Goal: Task Accomplishment & Management: Manage account settings

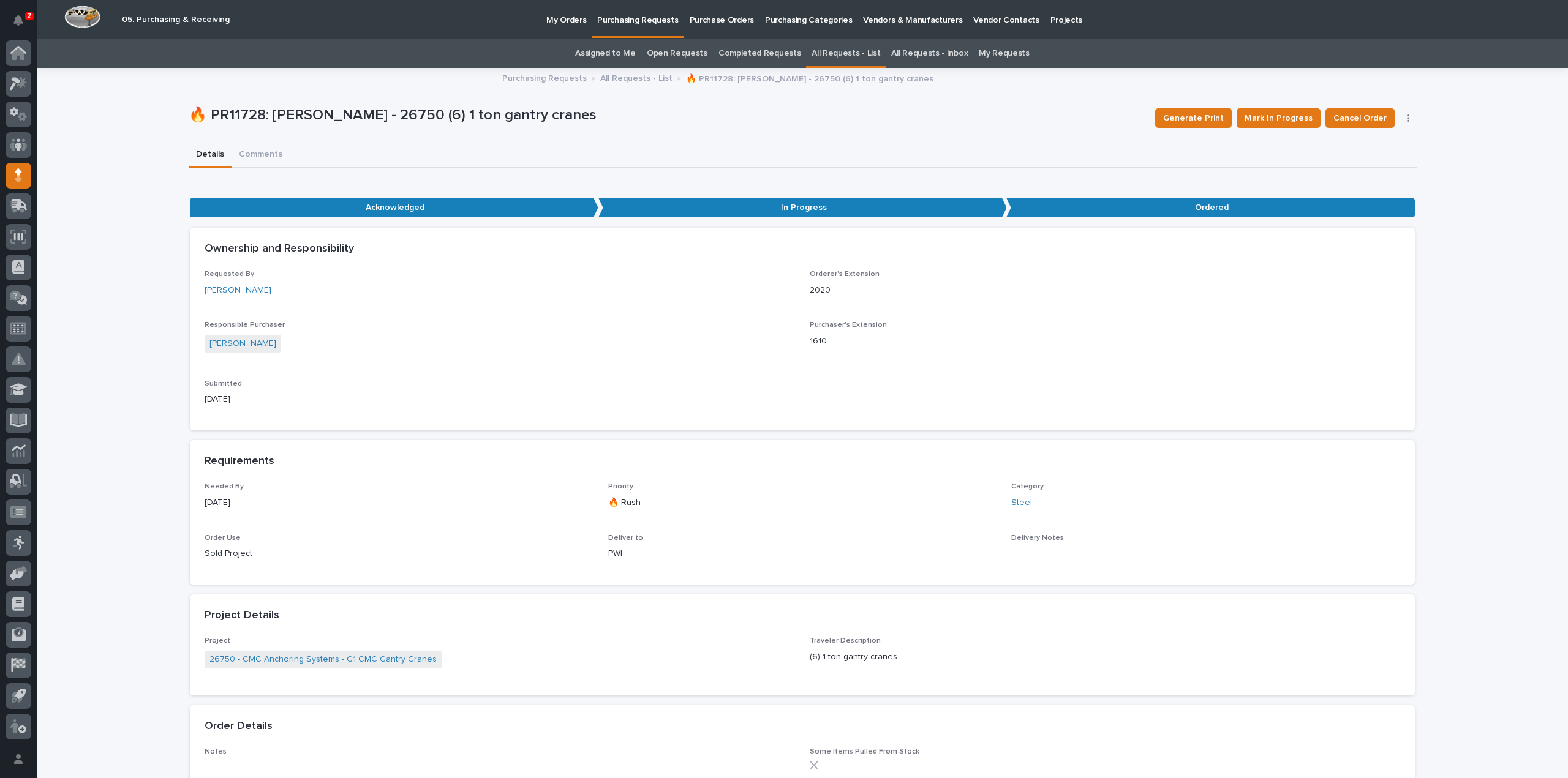
scroll to position [490, 0]
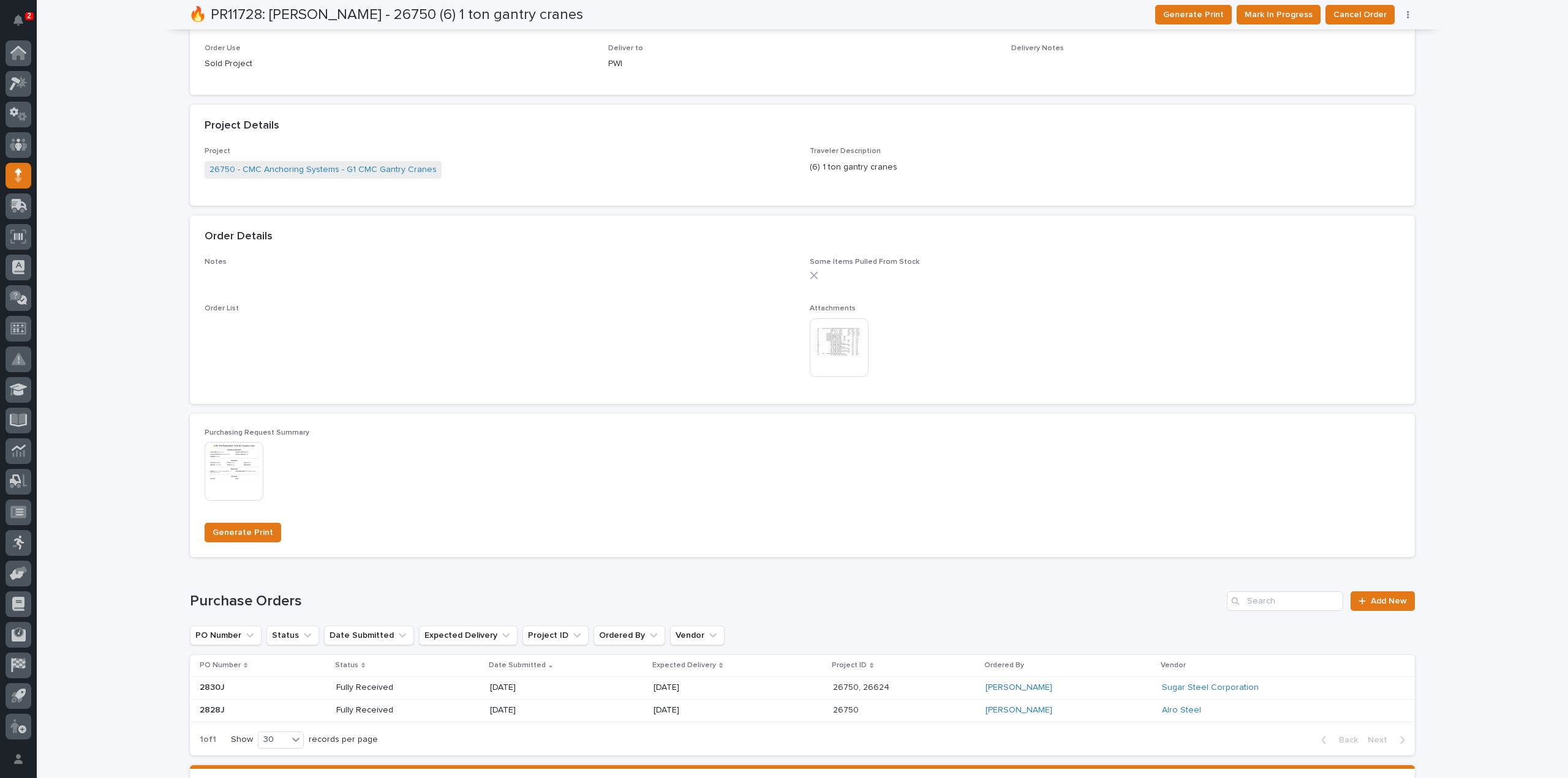
click at [830, 359] on img at bounding box center [839, 347] width 58 height 58
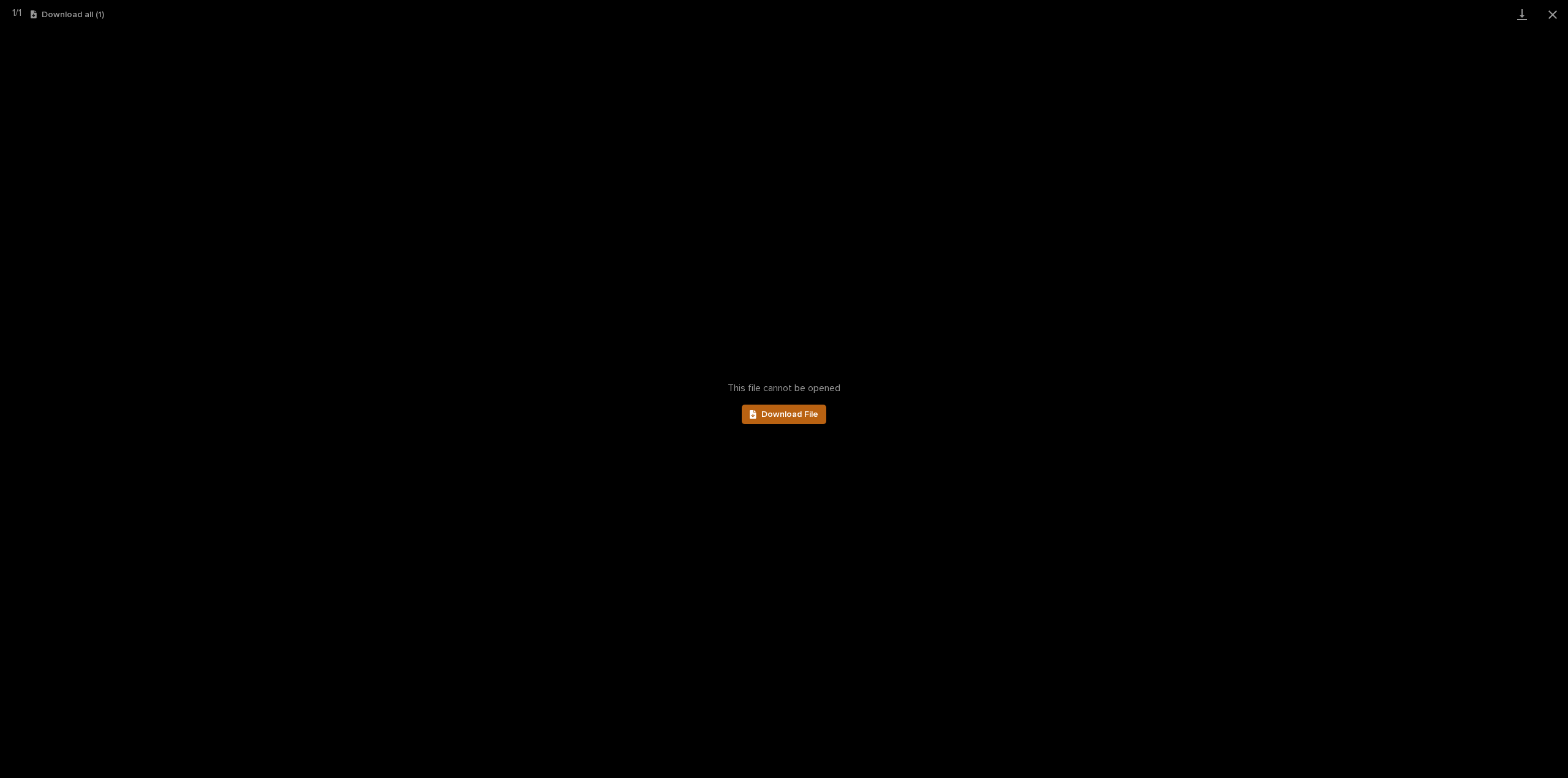
click at [804, 420] on link "Download File" at bounding box center [784, 415] width 84 height 19
click at [1549, 15] on button "Close gallery" at bounding box center [1553, 14] width 31 height 28
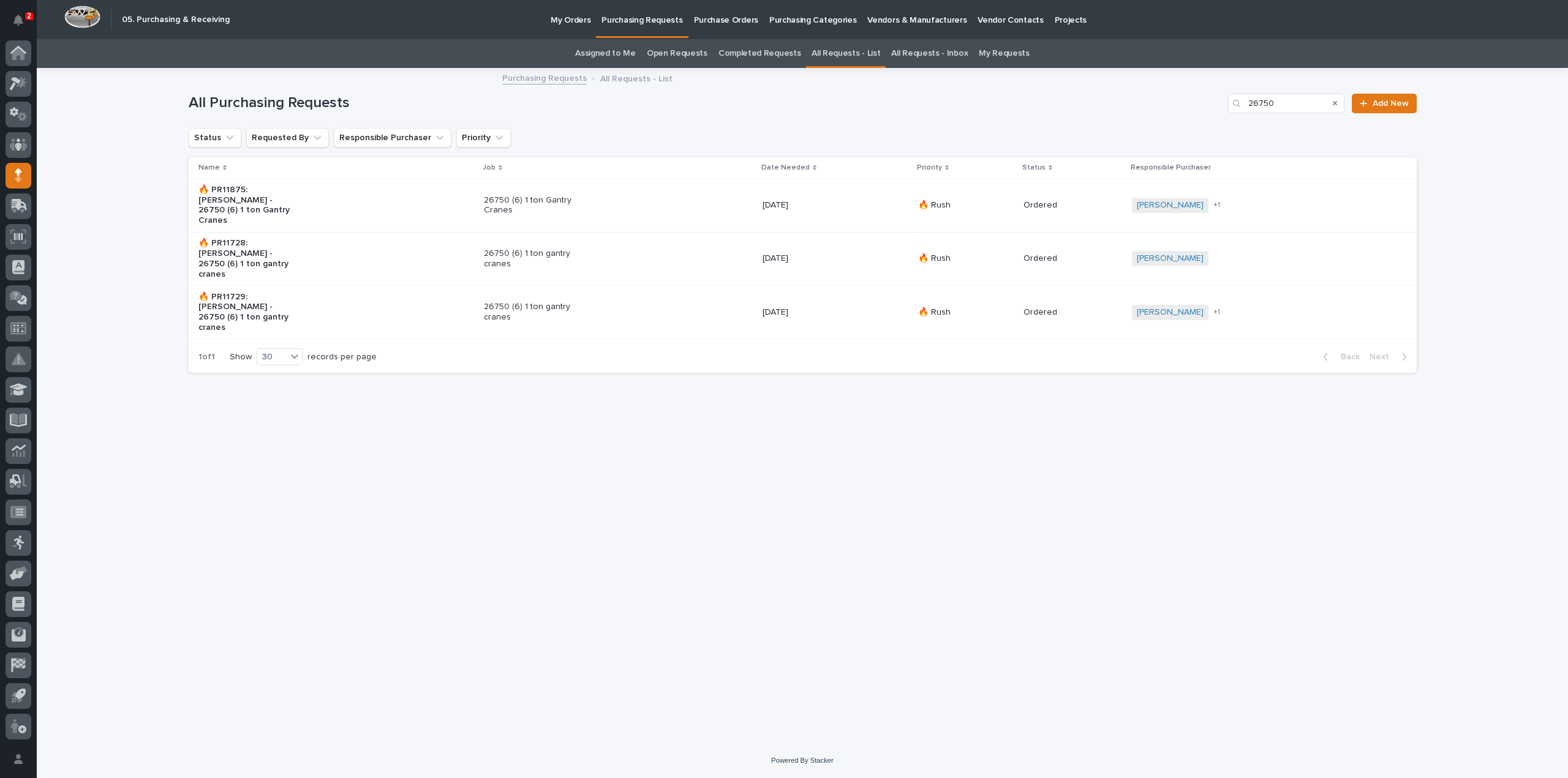
click at [528, 196] on p "26750 (6) 1 ton Gantry Cranes" at bounding box center [535, 206] width 102 height 21
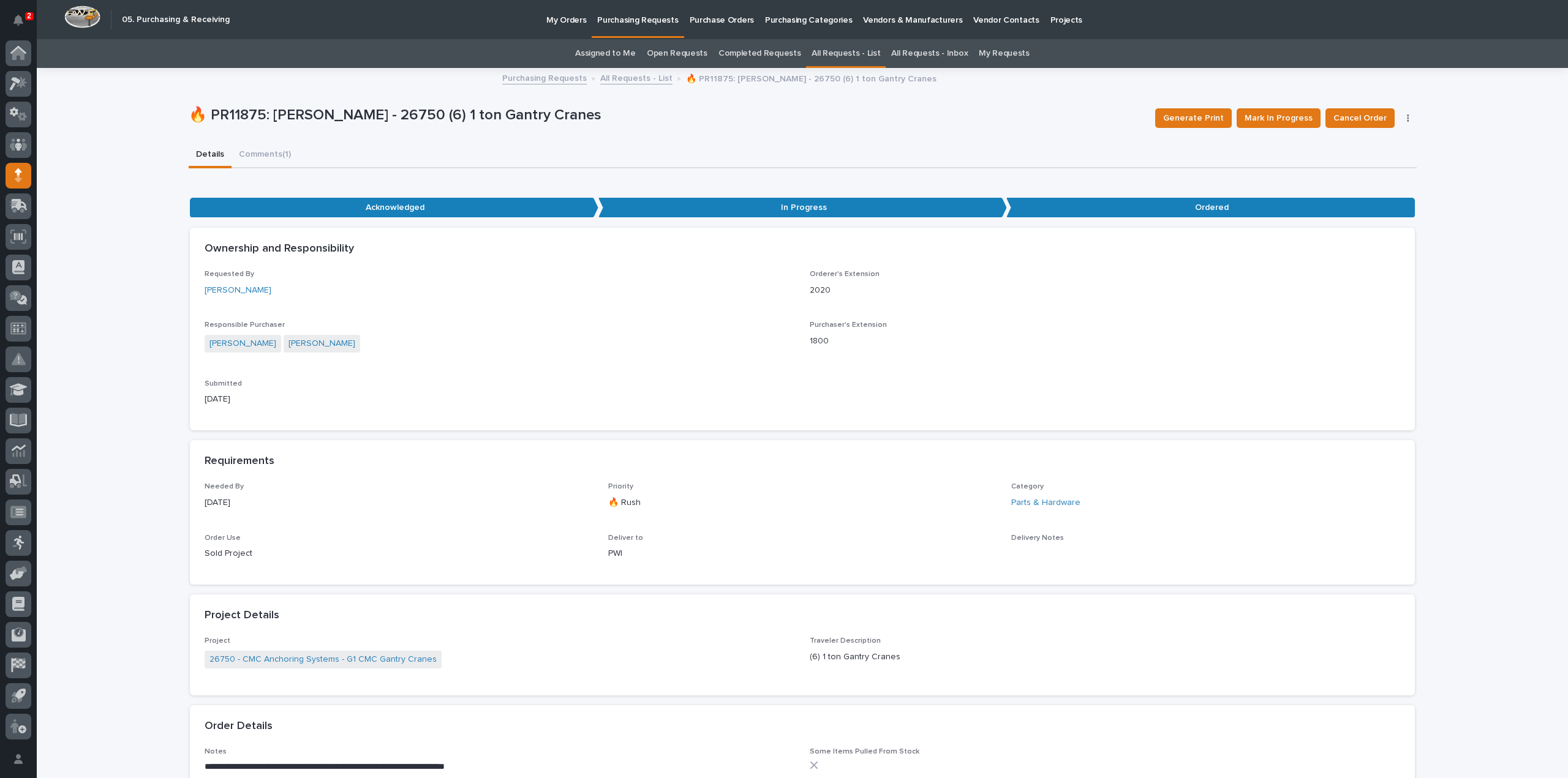
scroll to position [490, 0]
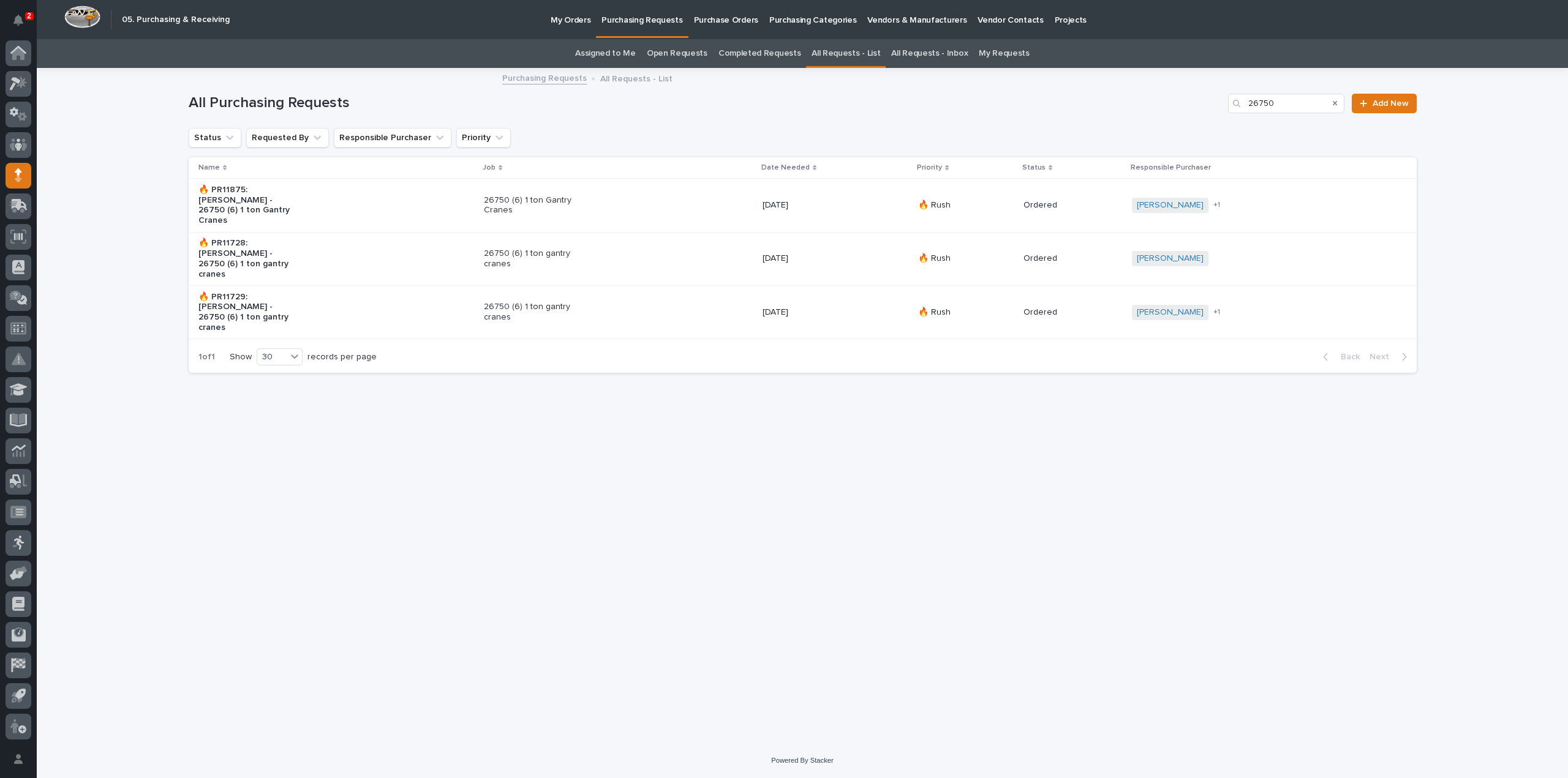
click at [515, 248] on p "26750 (6) 1 ton gantry cranes" at bounding box center [535, 259] width 102 height 21
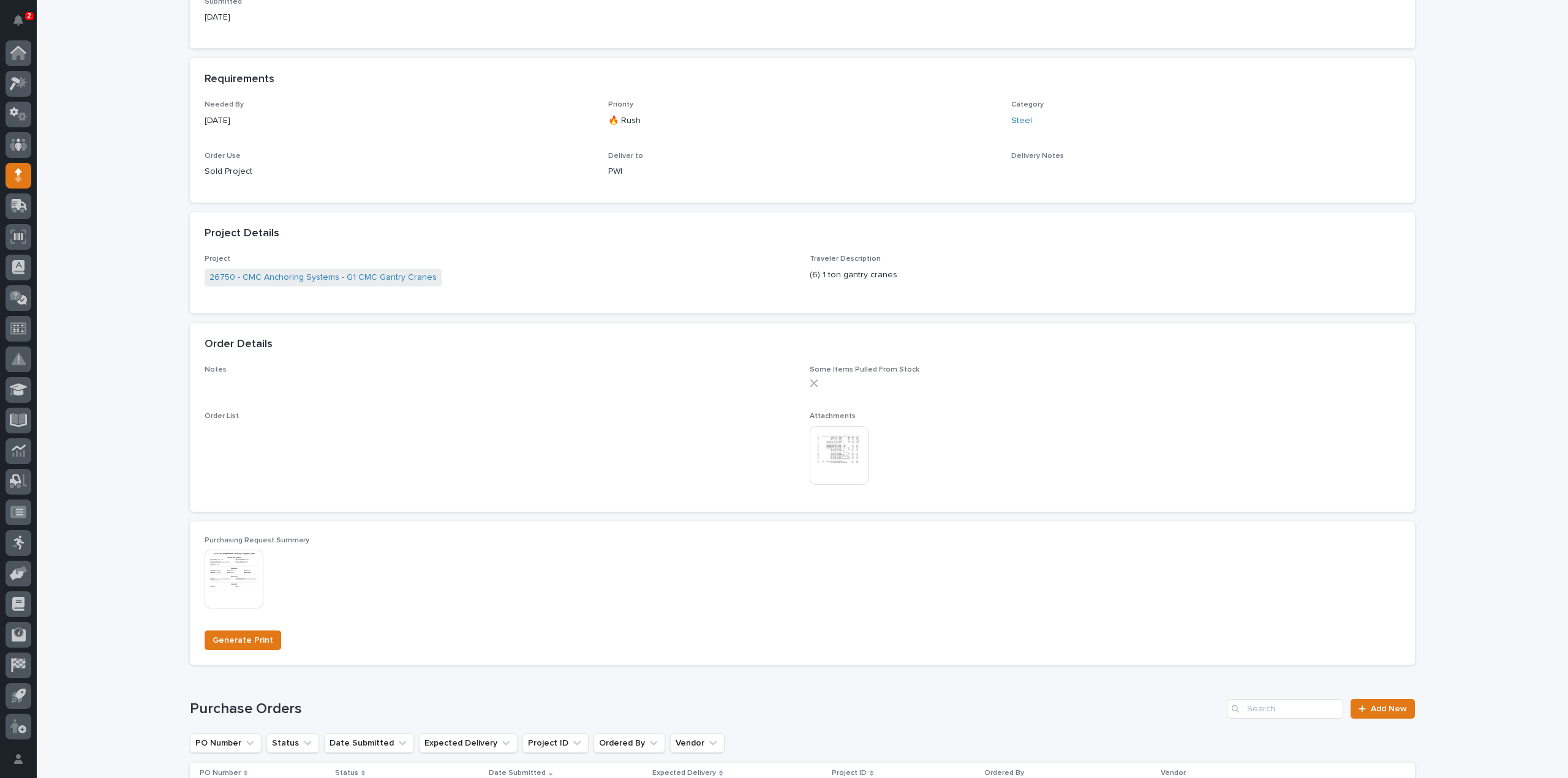
scroll to position [529, 0]
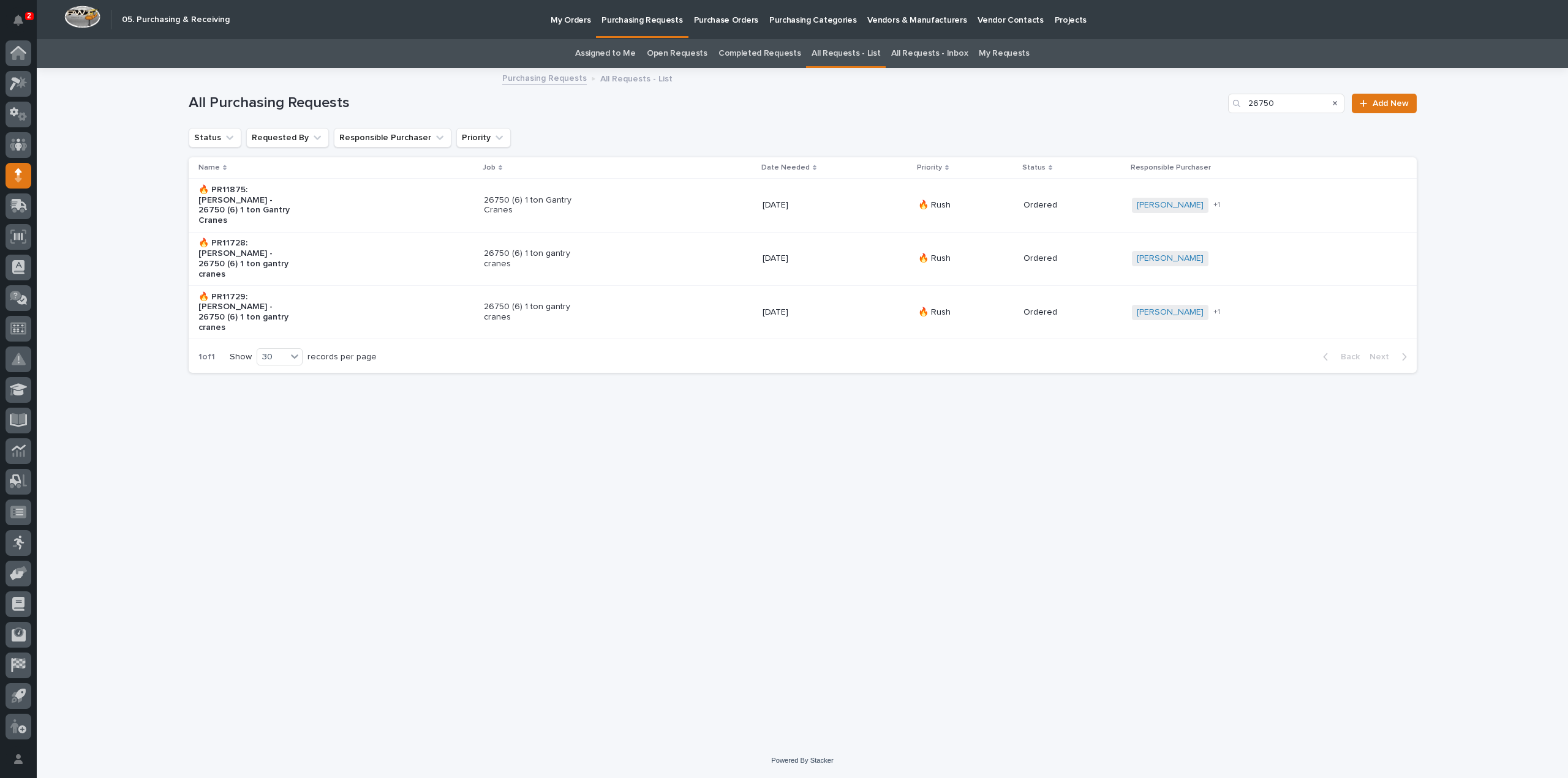
click at [535, 511] on div "Loading... Saving… Loading... Saving… All Purchasing Requests 26750 Add New Sta…" at bounding box center [803, 390] width 1240 height 643
click at [610, 52] on link "Assigned to Me" at bounding box center [605, 53] width 61 height 28
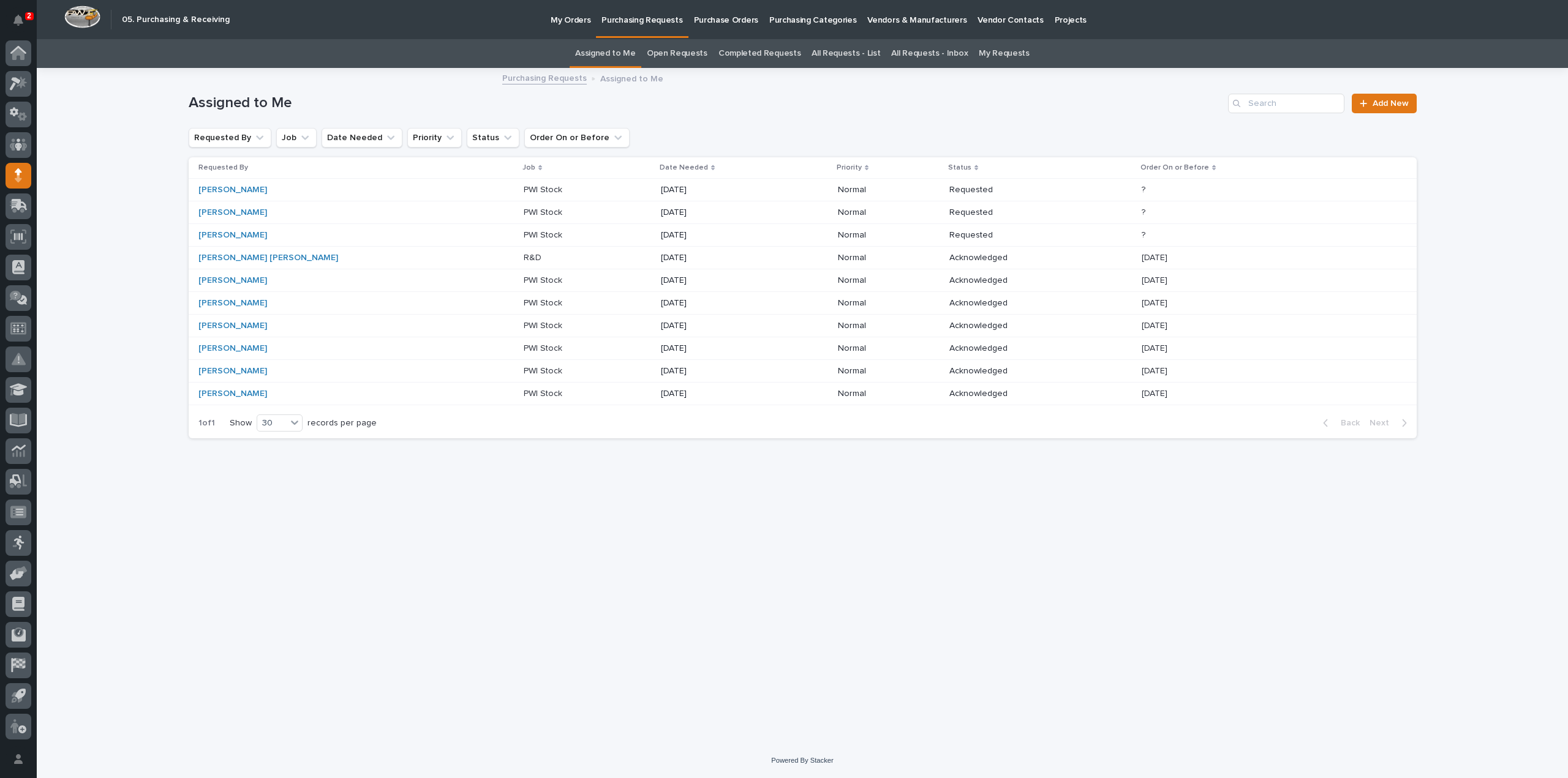
click at [855, 52] on link "All Requests - List" at bounding box center [846, 53] width 69 height 28
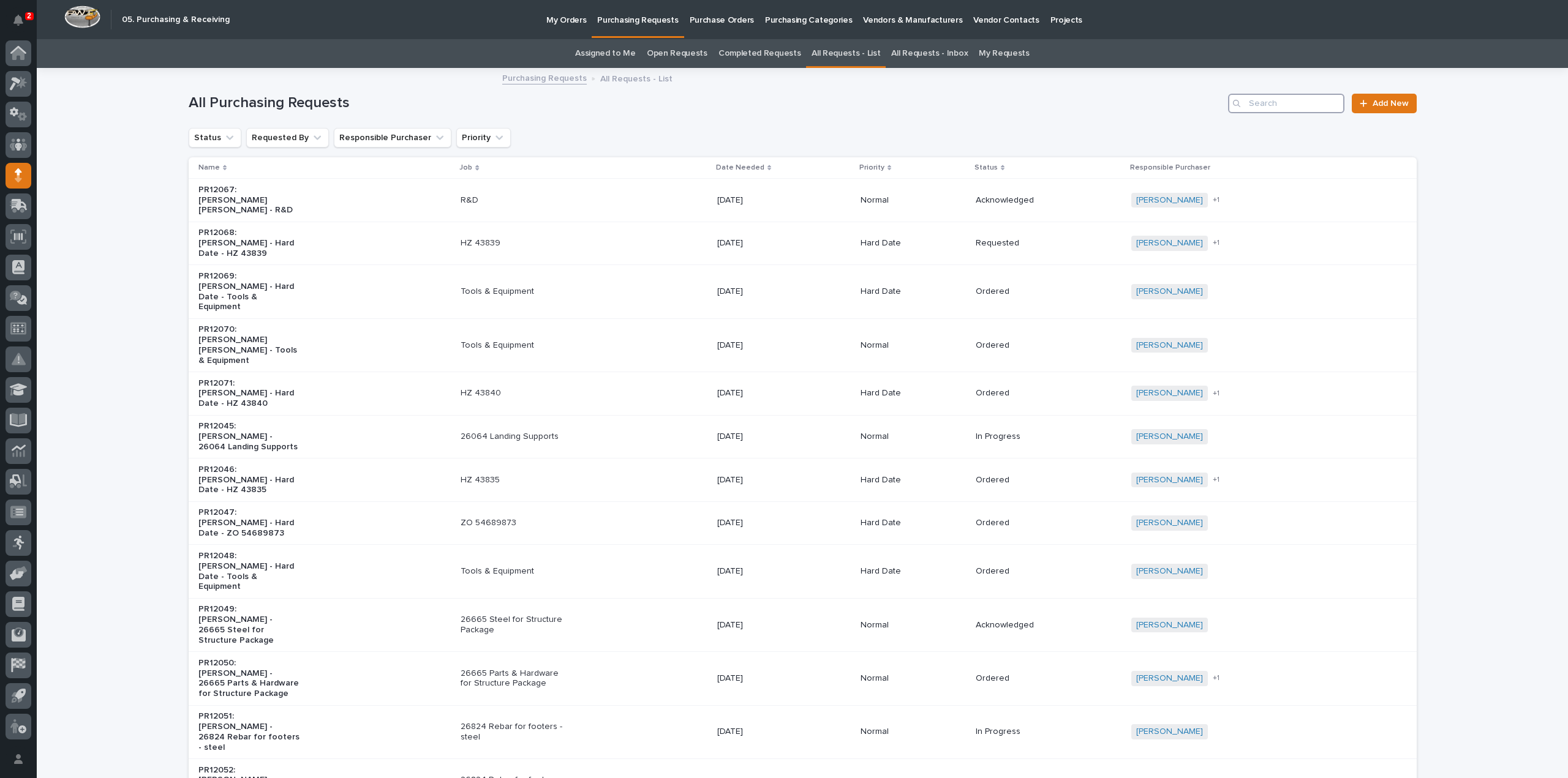
click at [1275, 106] on input "Search" at bounding box center [1286, 103] width 116 height 19
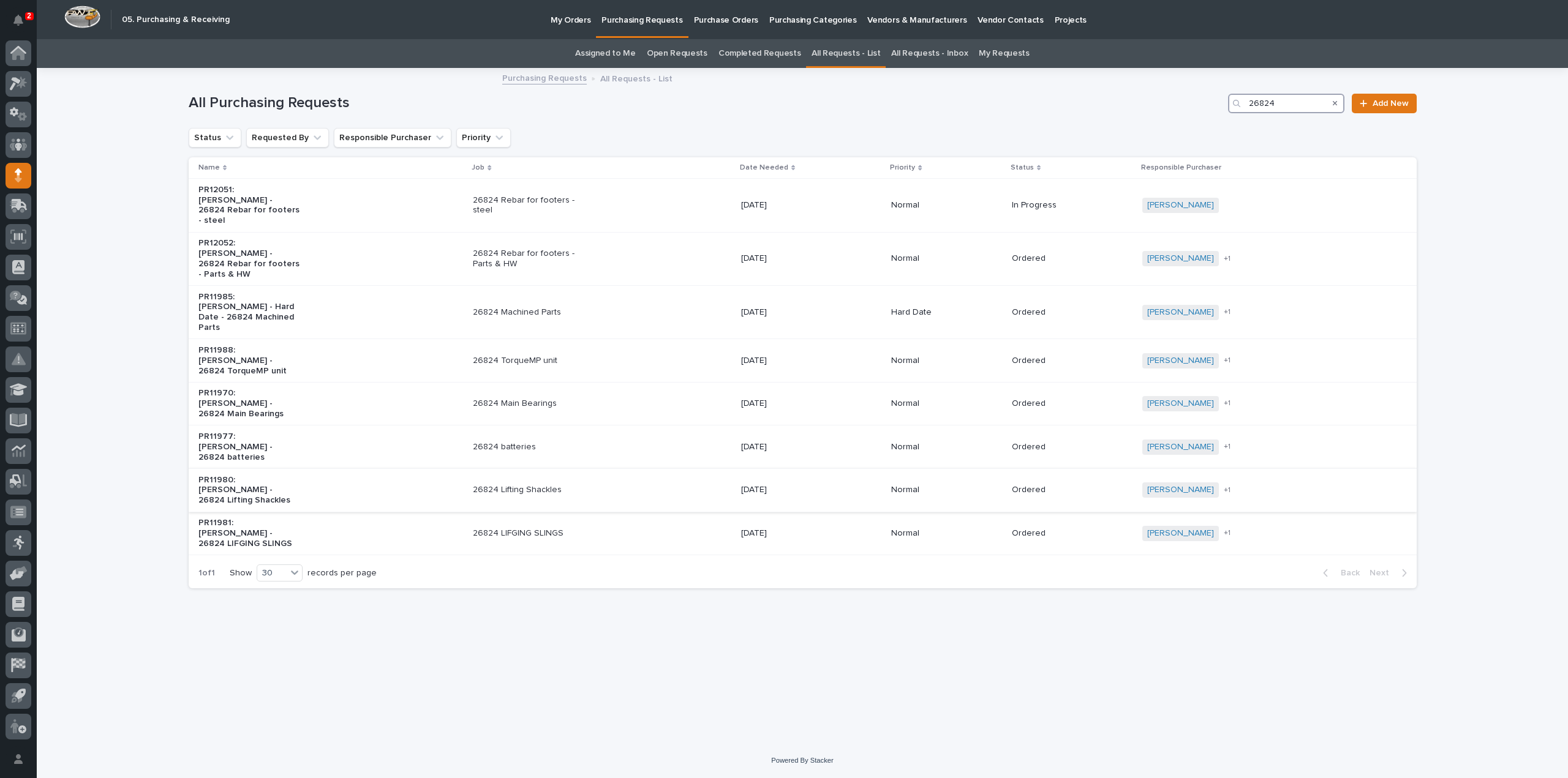
type input "26824"
click at [549, 485] on p "26824 Lifting Shackles" at bounding box center [524, 490] width 102 height 11
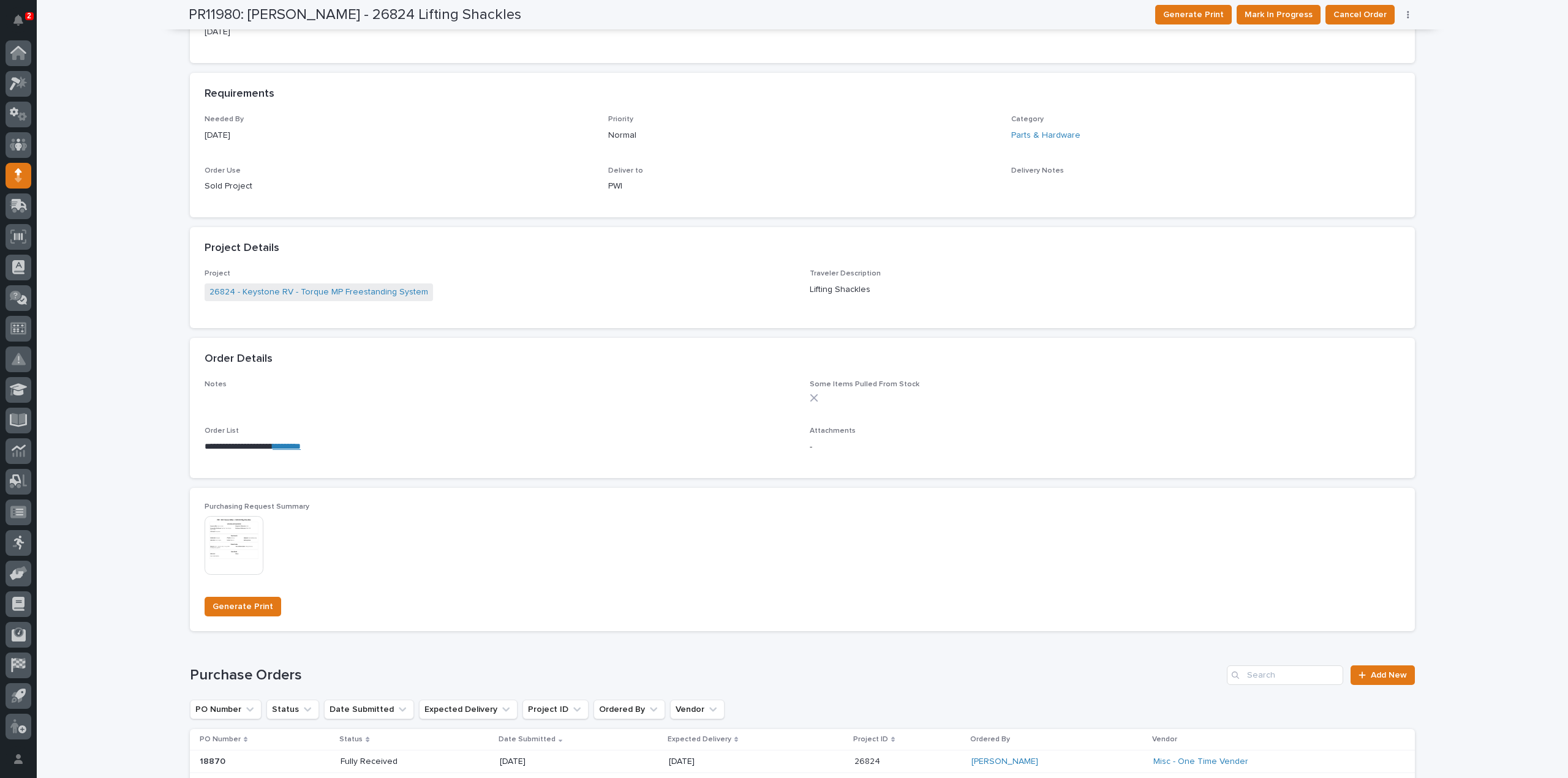
scroll to position [490, 0]
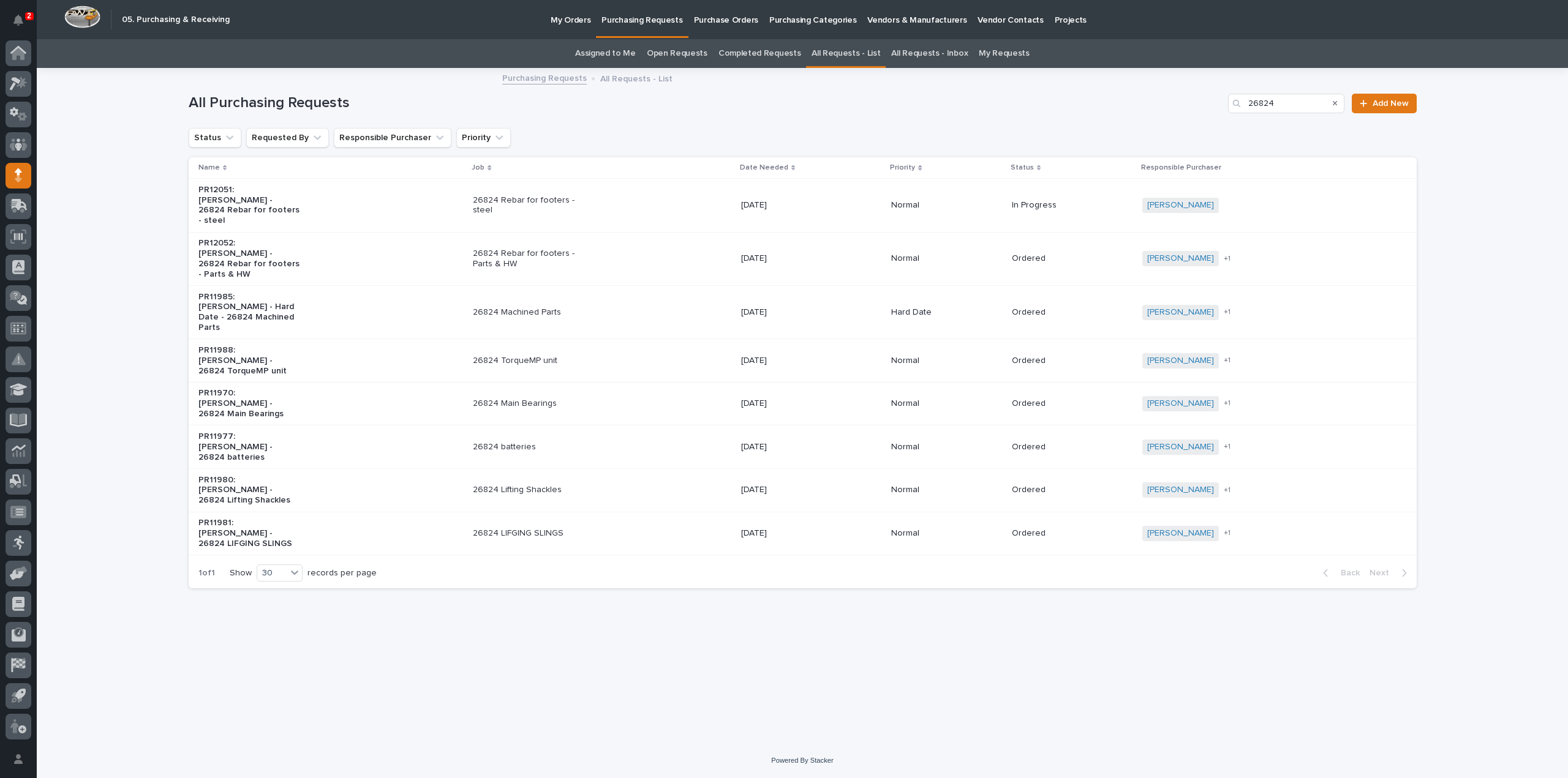
click at [263, 518] on p "PR11981: Darren Miller - 26824 LIFGING SLINGS" at bounding box center [249, 533] width 102 height 31
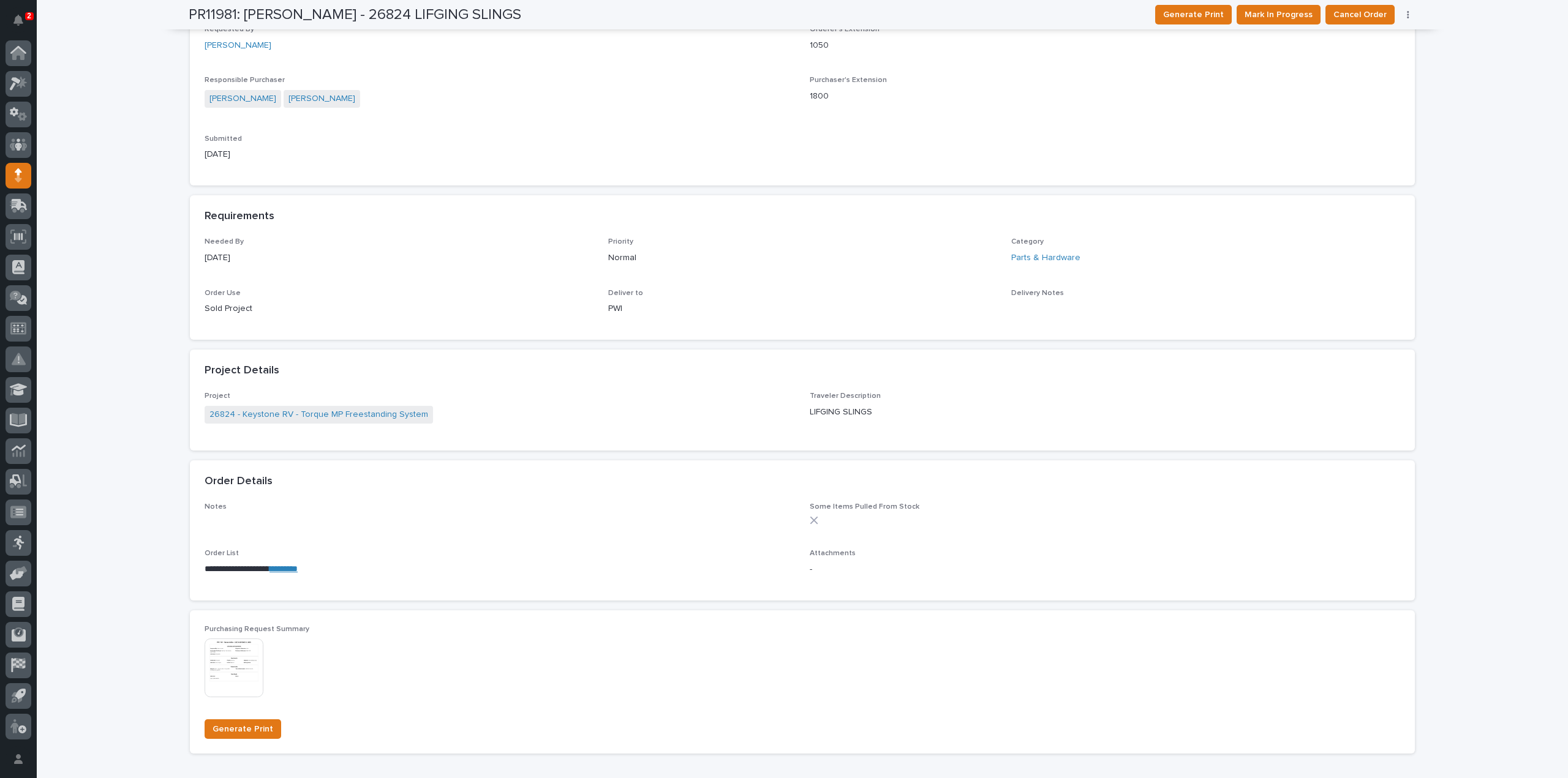
scroll to position [368, 0]
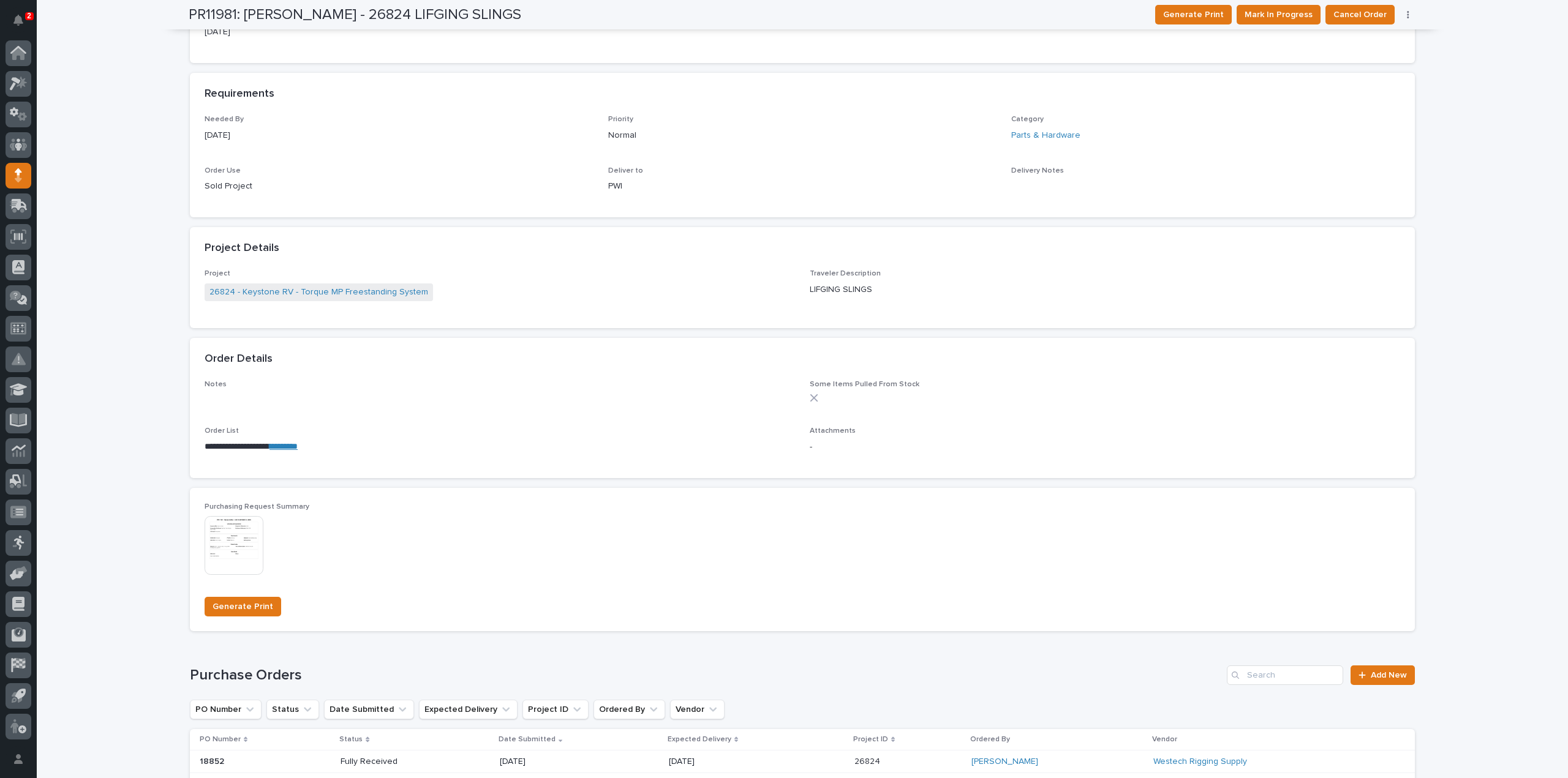
click at [298, 445] on link "*********" at bounding box center [283, 446] width 28 height 9
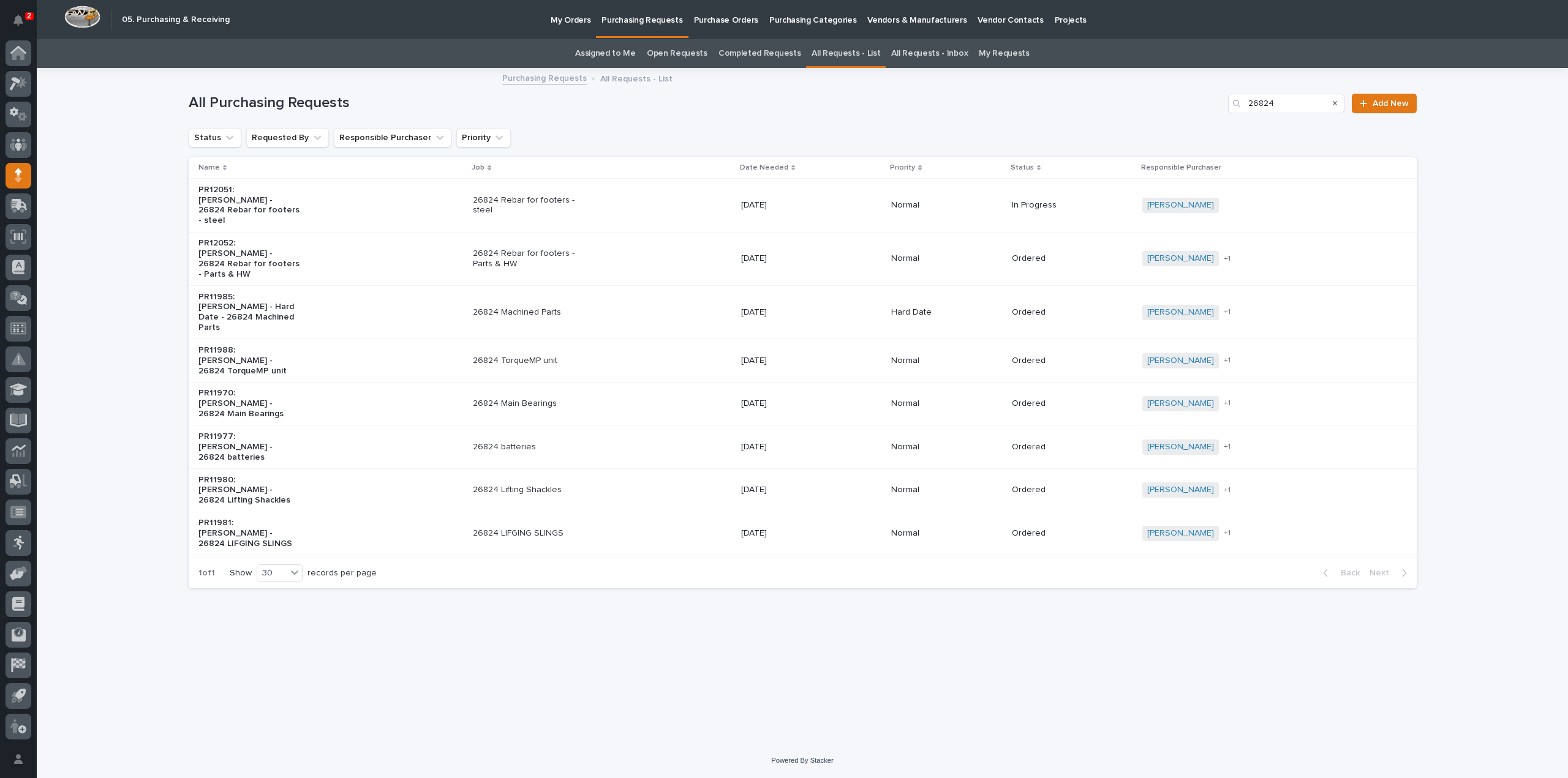
click at [535, 485] on p "26824 Lifting Shackles" at bounding box center [524, 490] width 102 height 11
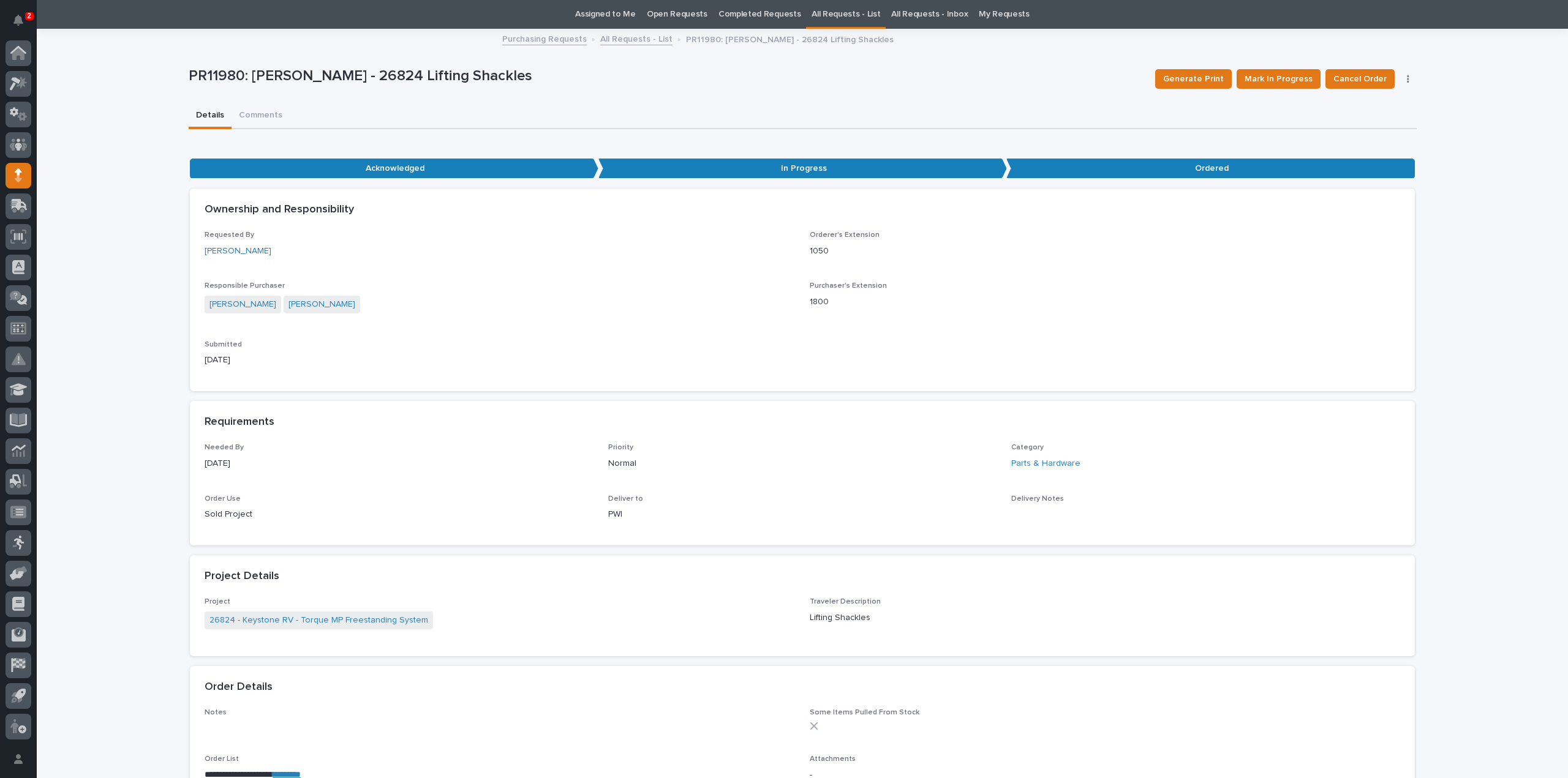
scroll to position [161, 0]
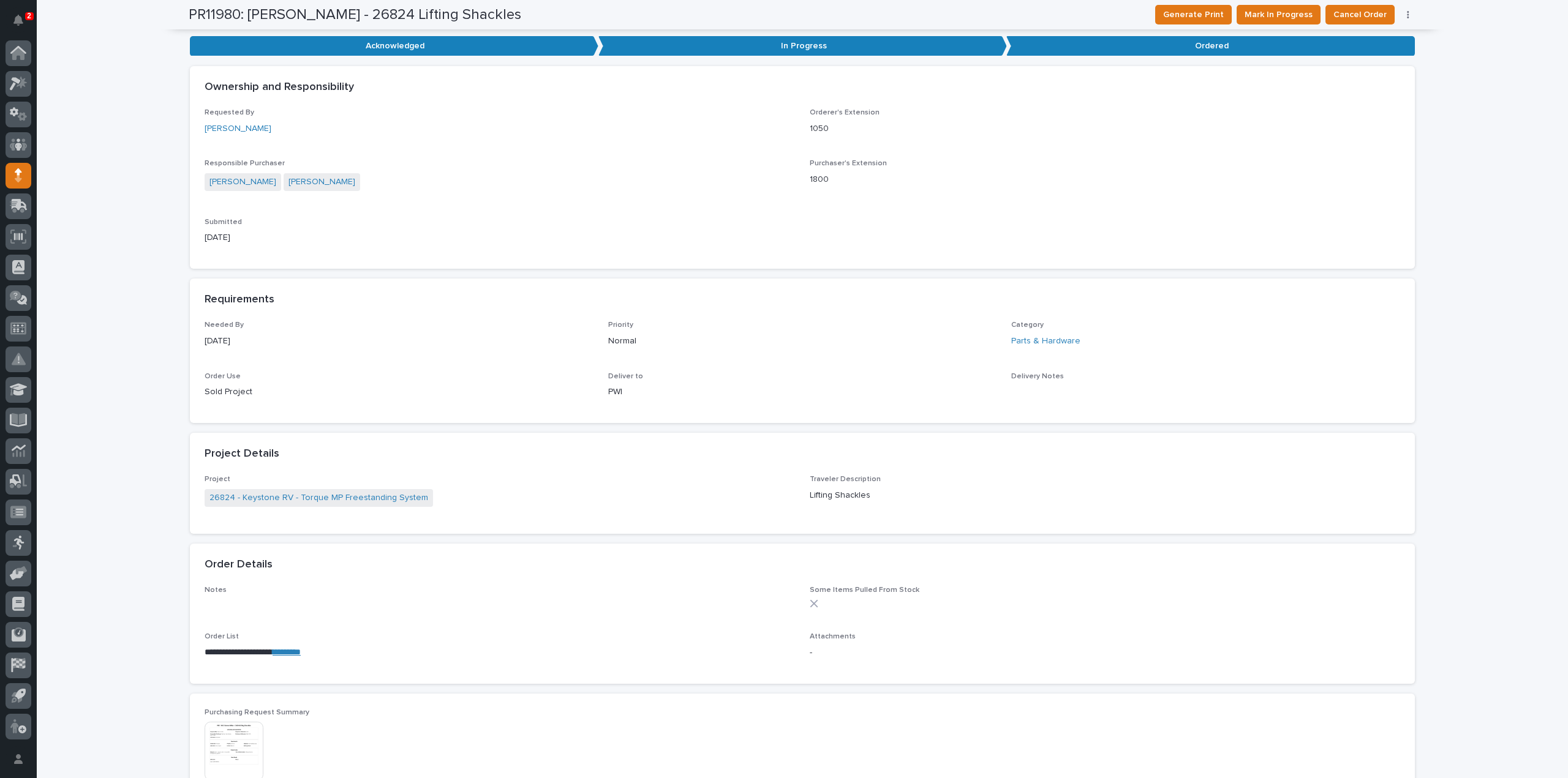
click at [300, 653] on link "*********" at bounding box center [286, 651] width 28 height 9
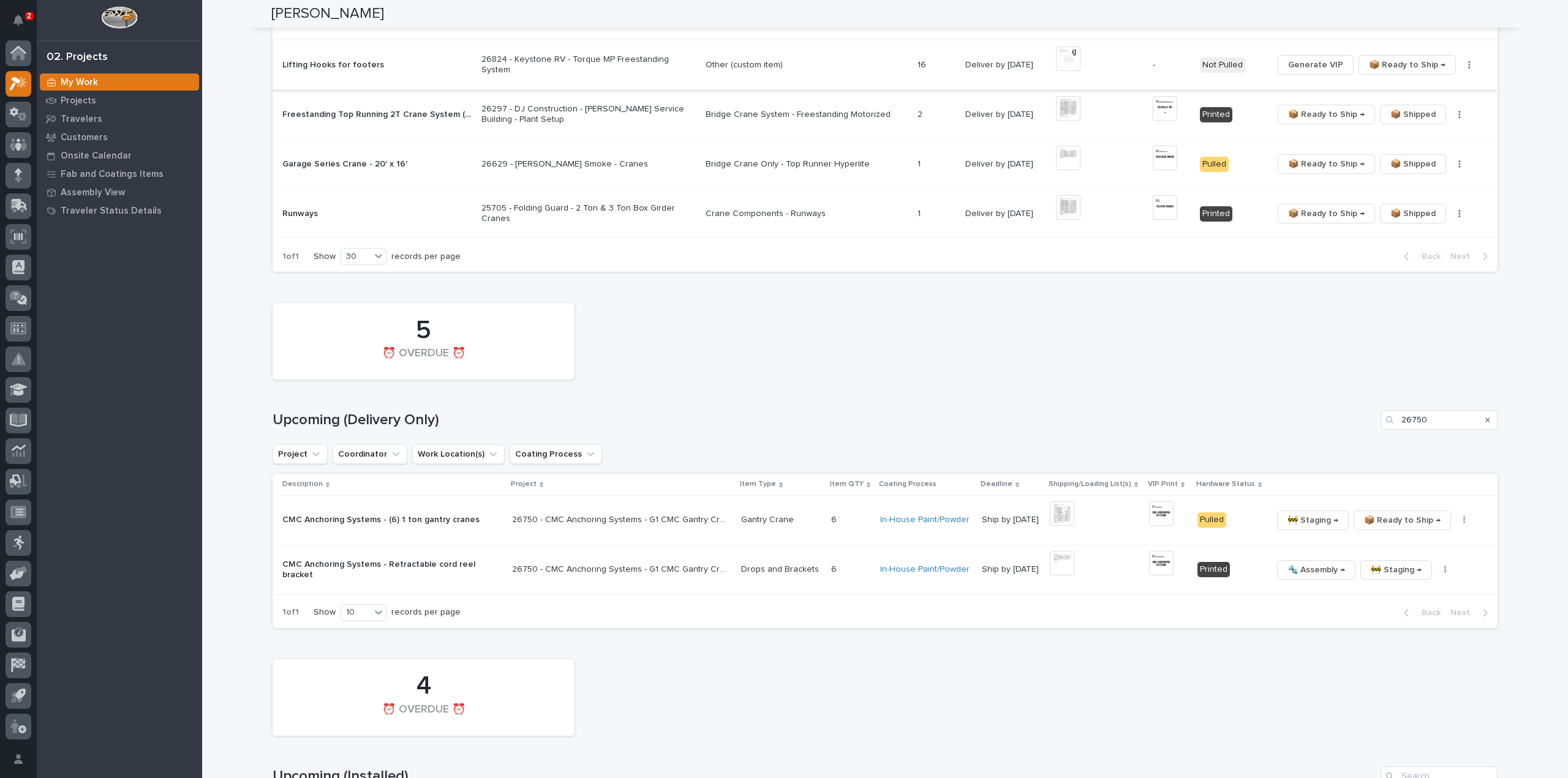
click at [1316, 58] on span "Generate VIP" at bounding box center [1316, 65] width 55 height 15
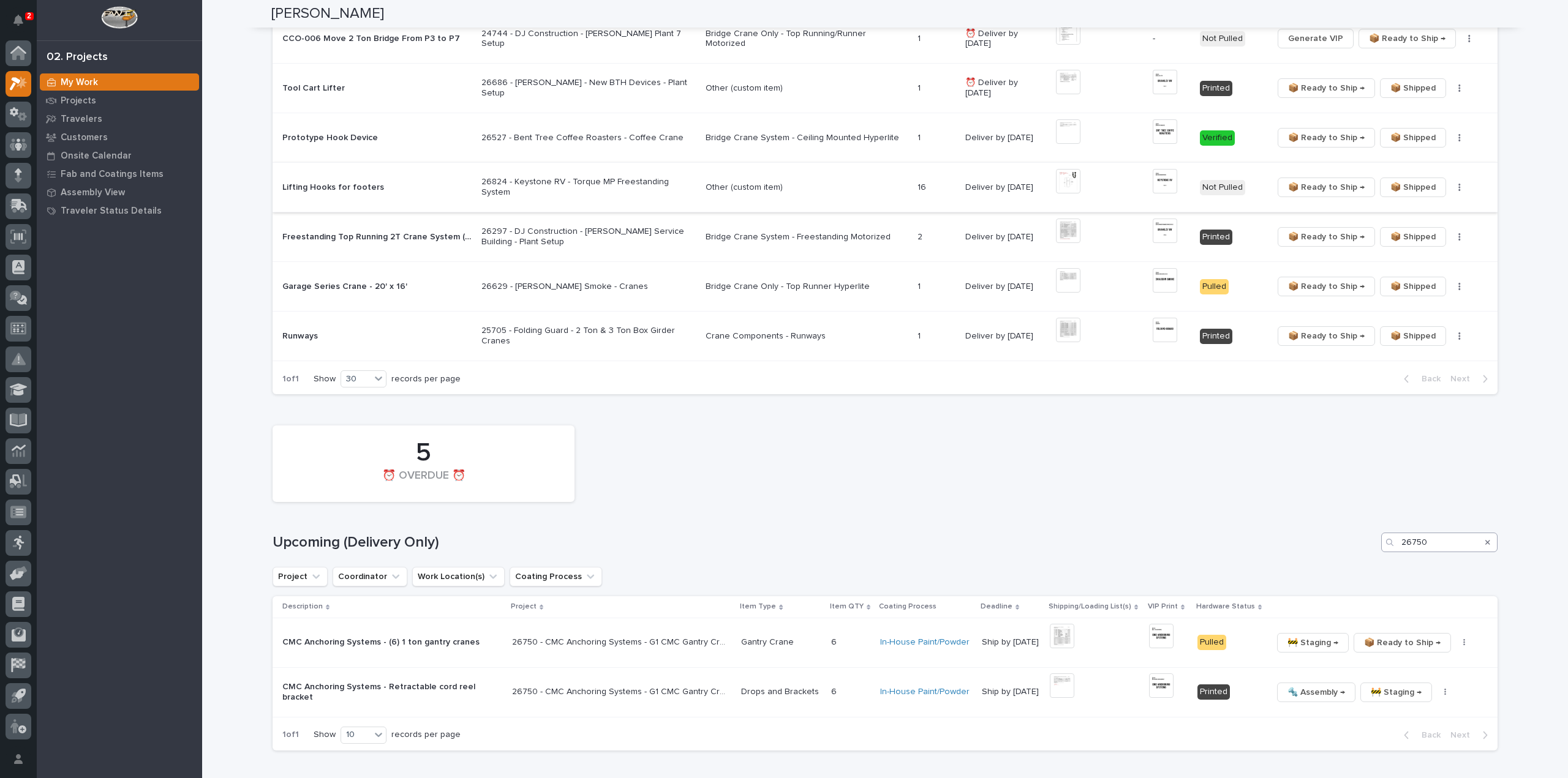
click at [1485, 539] on icon "Search" at bounding box center [1488, 542] width 5 height 7
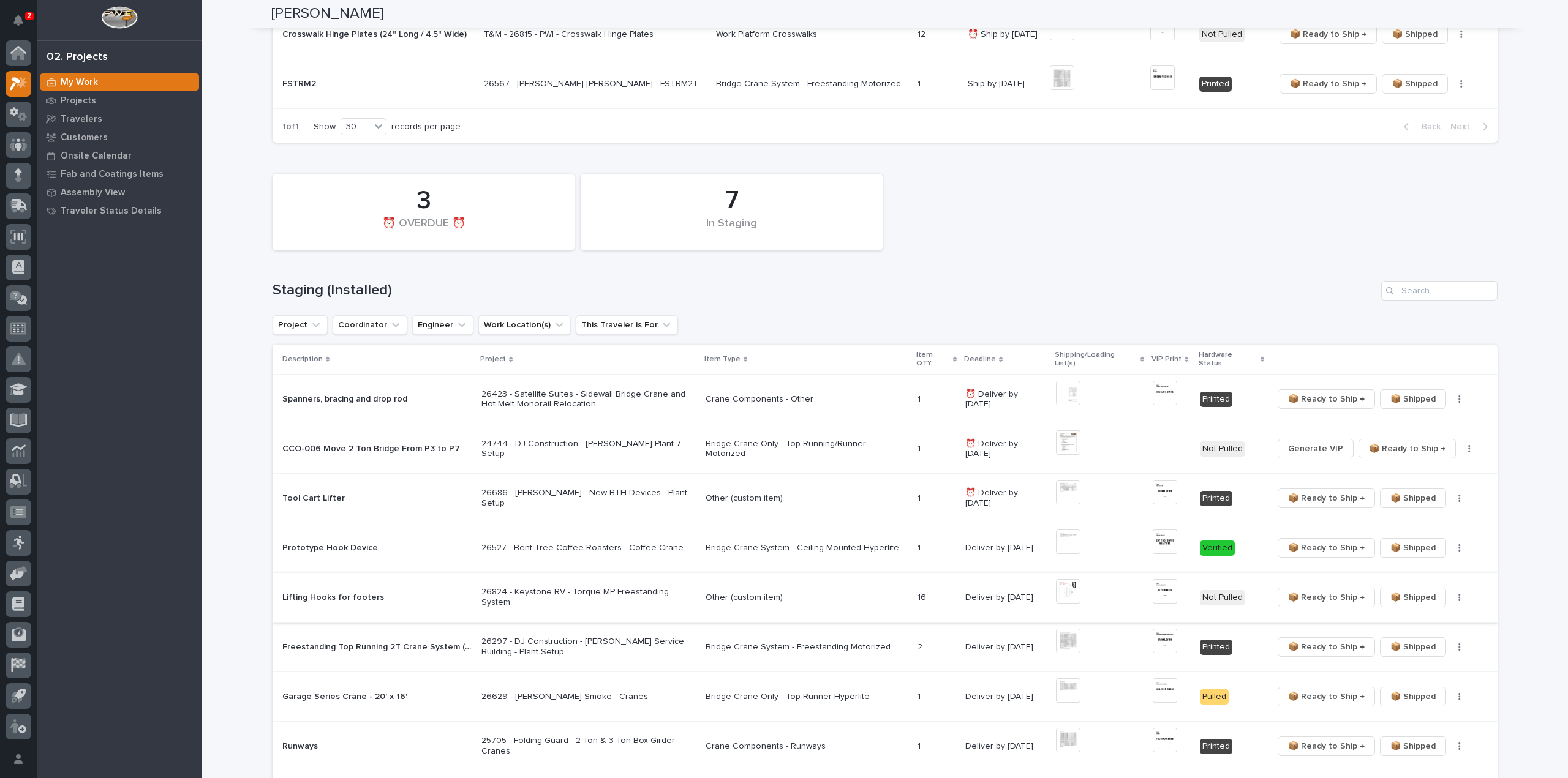
scroll to position [490, 0]
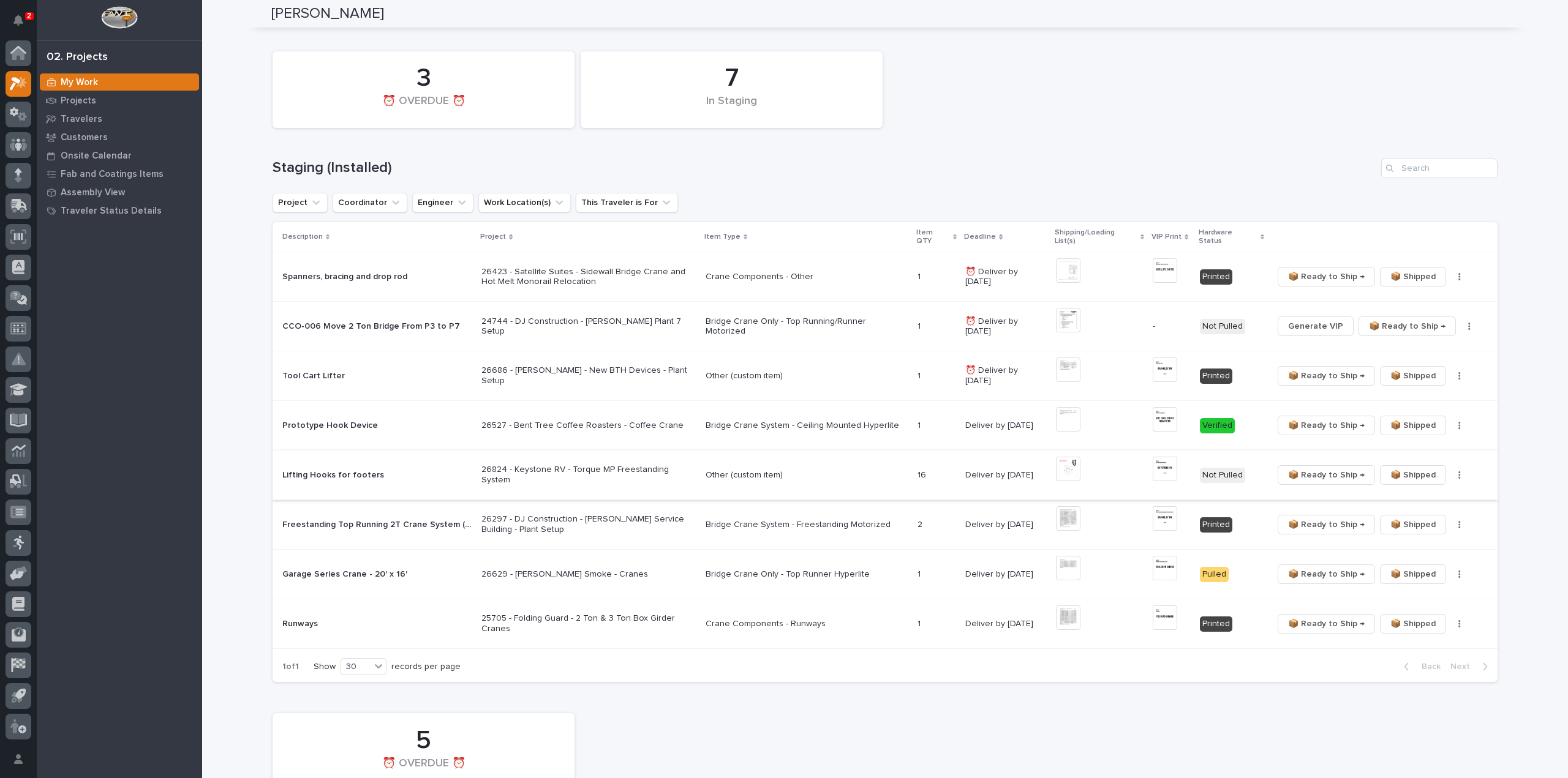
click at [1161, 458] on img at bounding box center [1165, 469] width 24 height 24
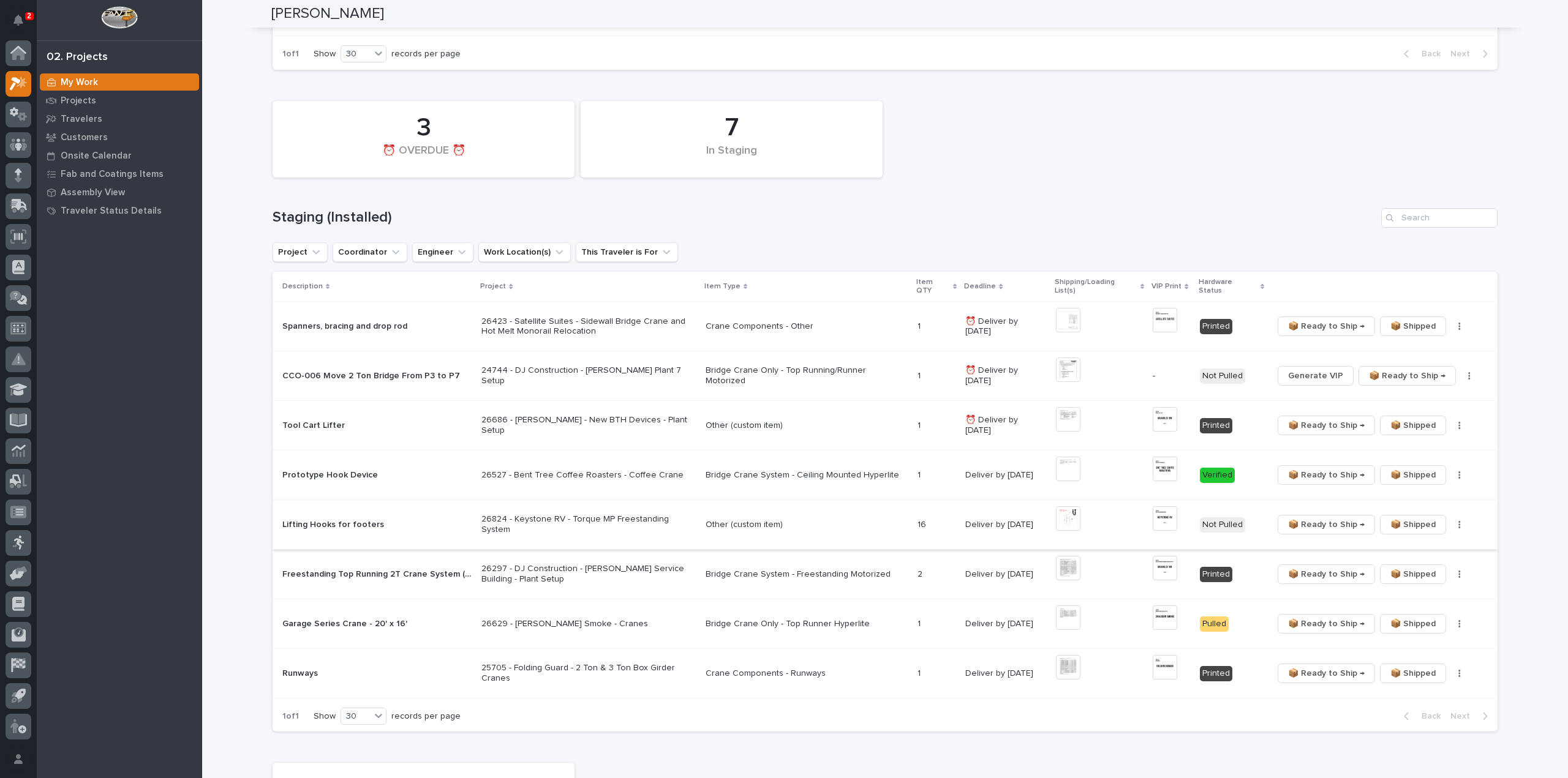
scroll to position [0, 0]
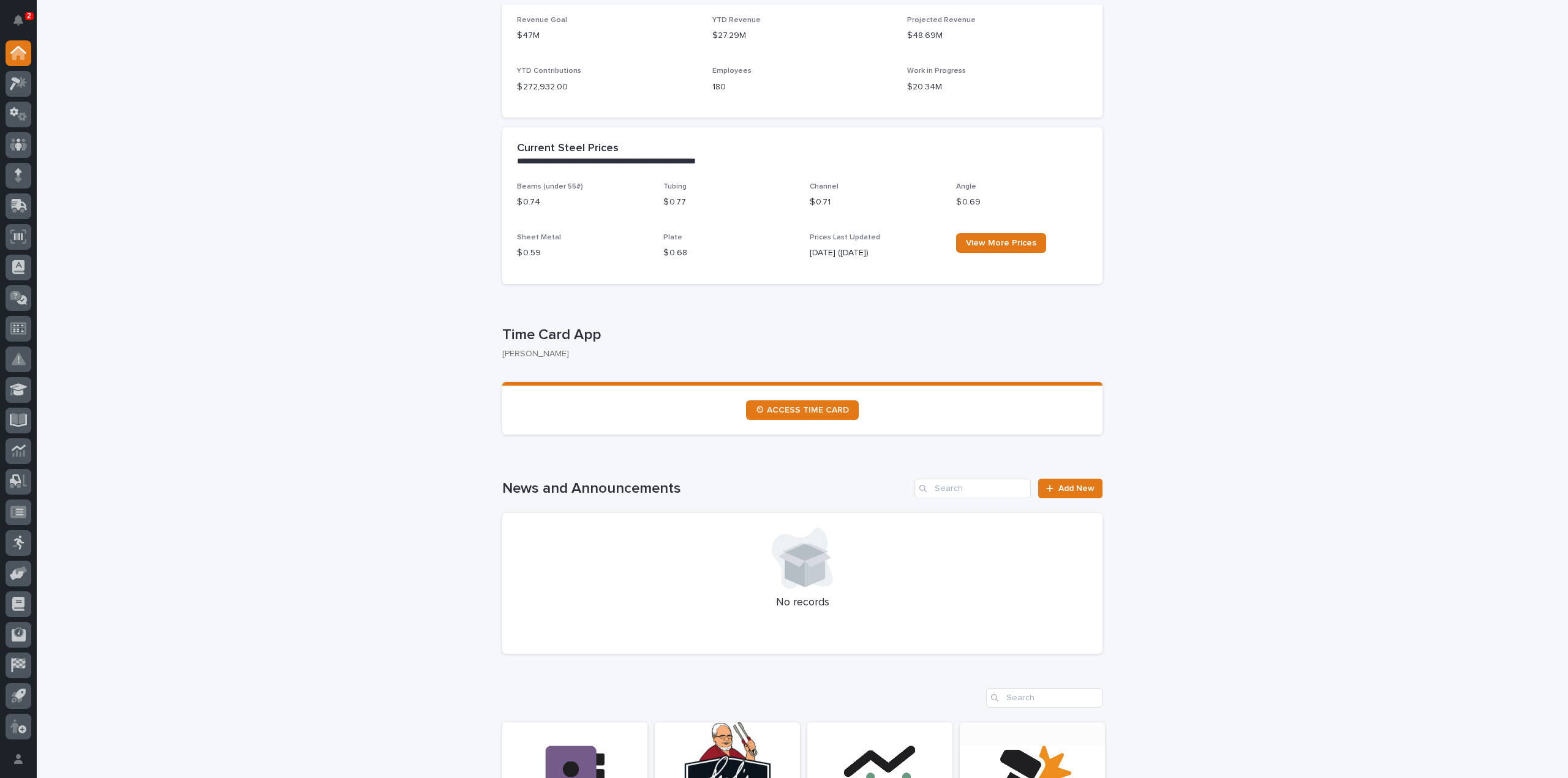
scroll to position [613, 0]
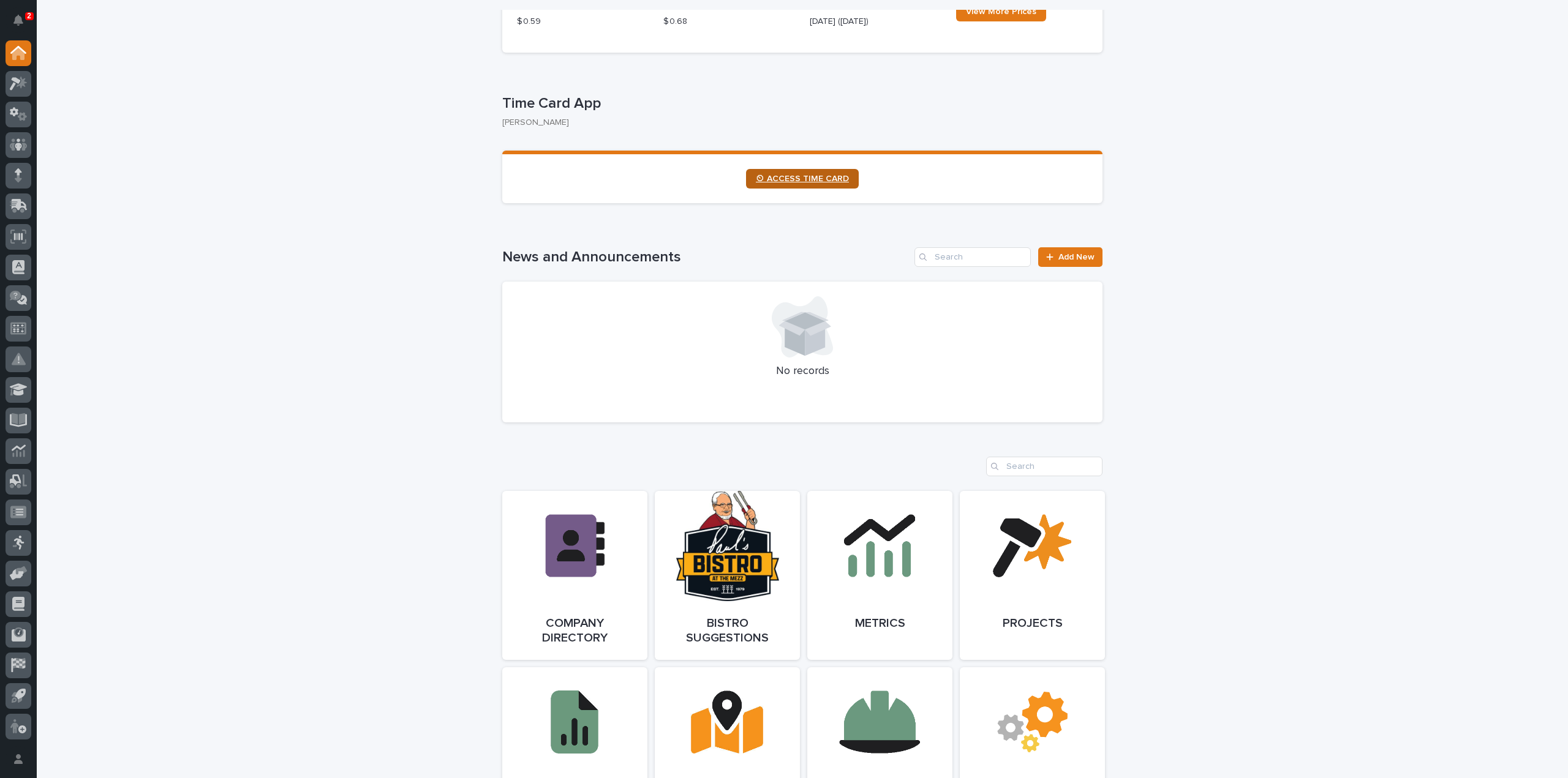
click at [837, 182] on span "⏲ ACCESS TIME CARD" at bounding box center [802, 178] width 93 height 9
click at [11, 86] on icon at bounding box center [15, 84] width 11 height 14
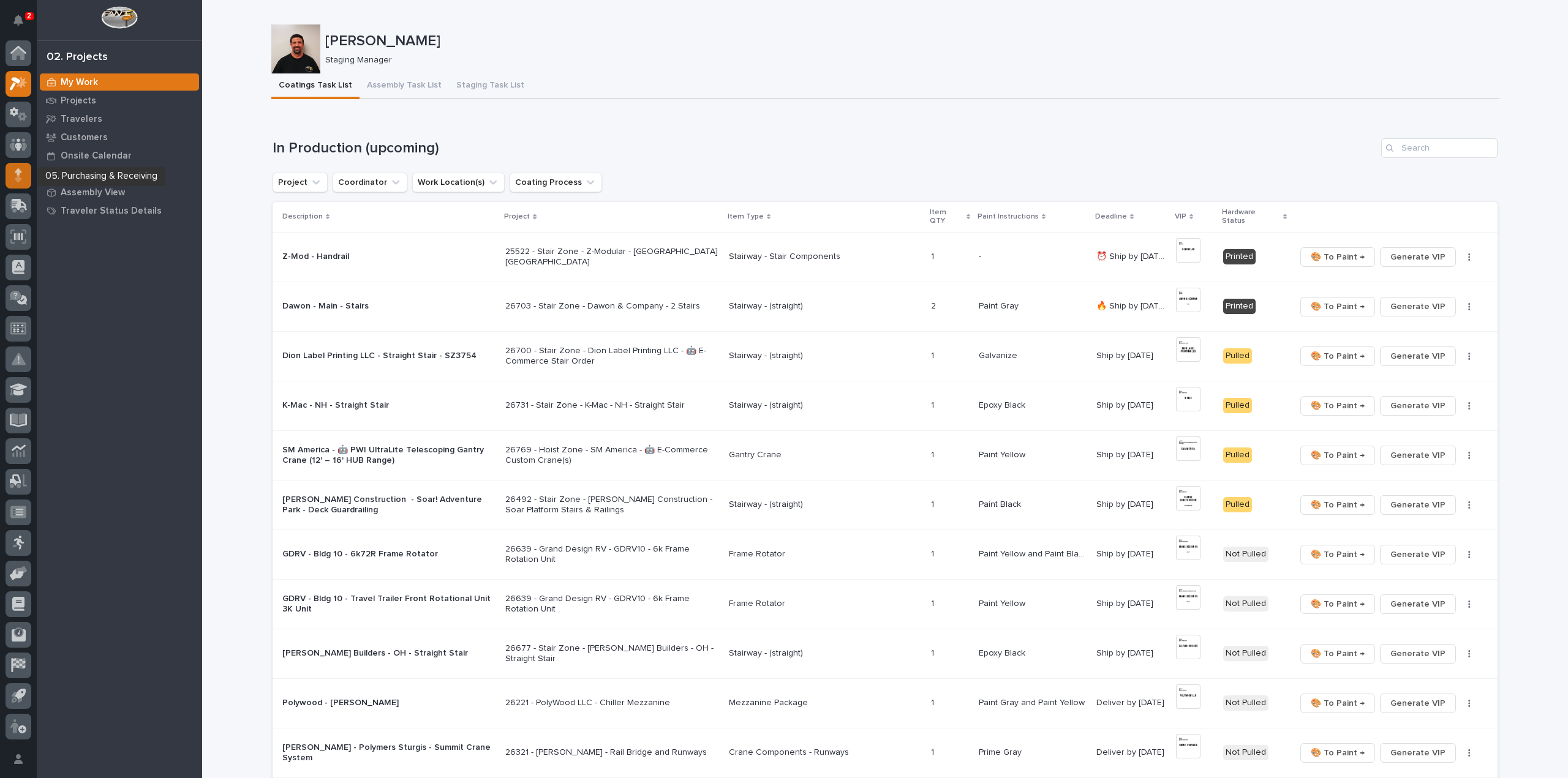
click at [24, 178] on div at bounding box center [19, 176] width 26 height 26
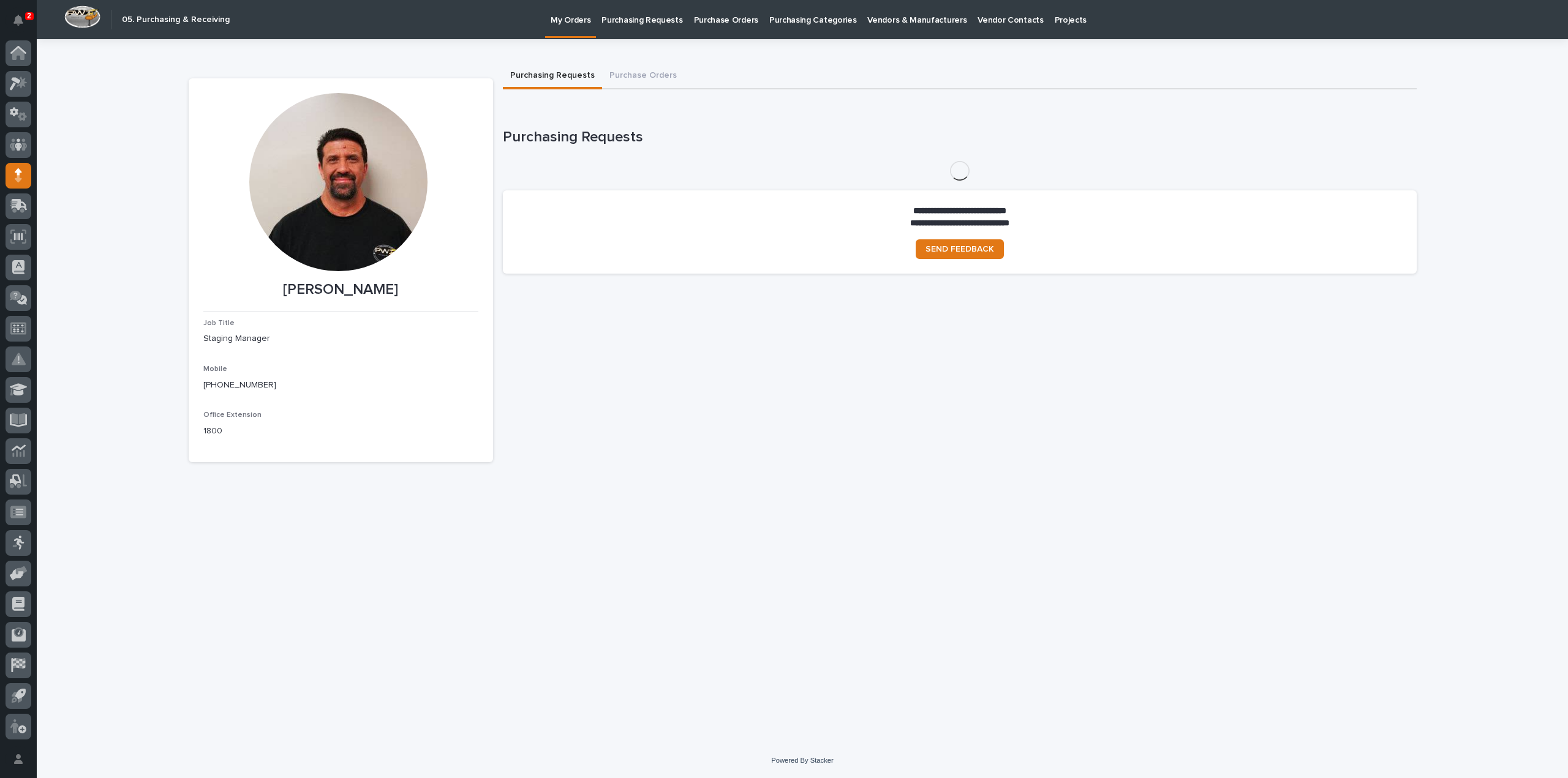
click at [645, 20] on p "Purchasing Requests" at bounding box center [642, 13] width 81 height 26
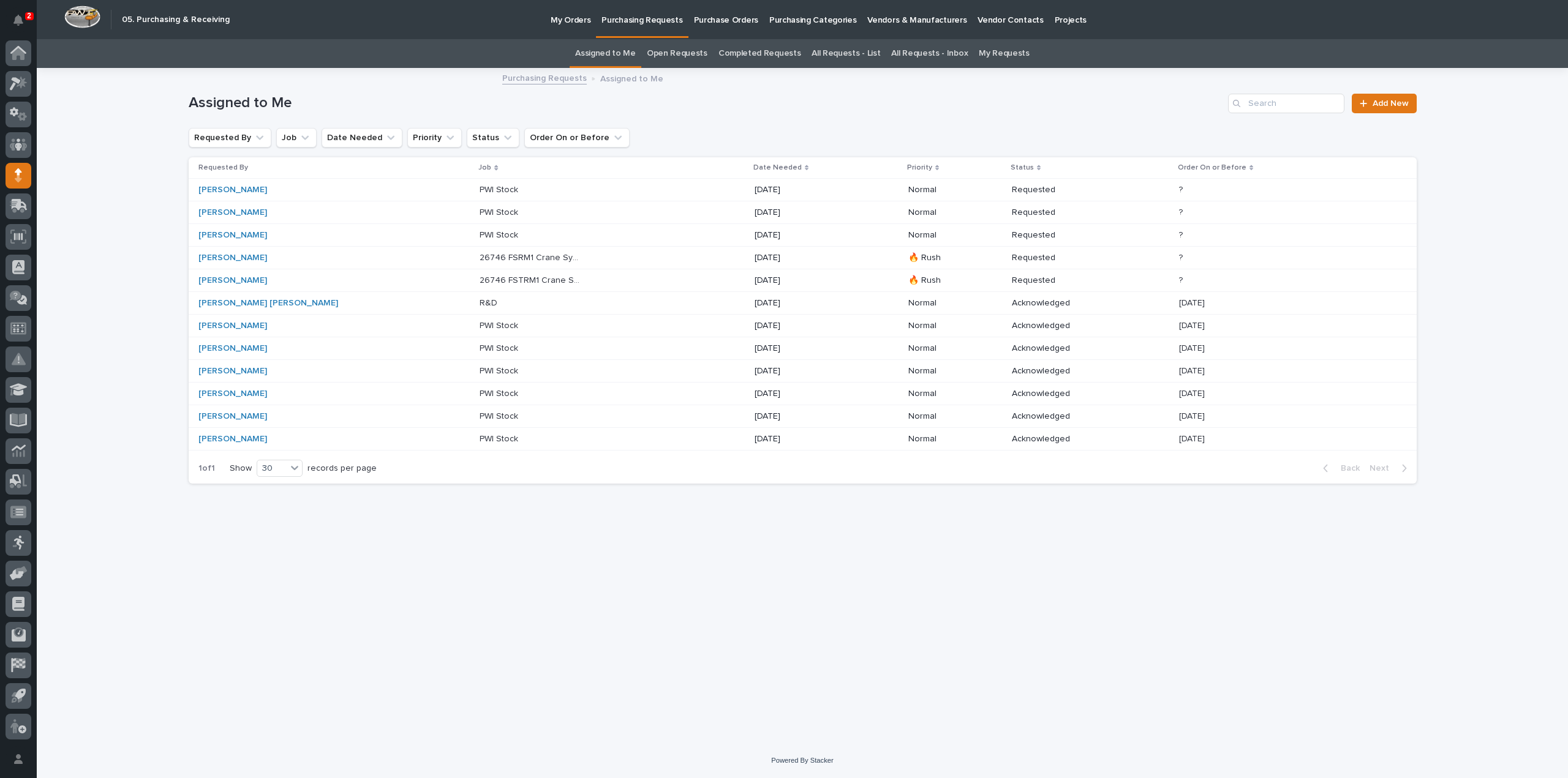
click at [97, 141] on div "Loading... Saving… Loading... Saving… Assigned to Me Add New Requested By Job D…" at bounding box center [802, 406] width 1531 height 674
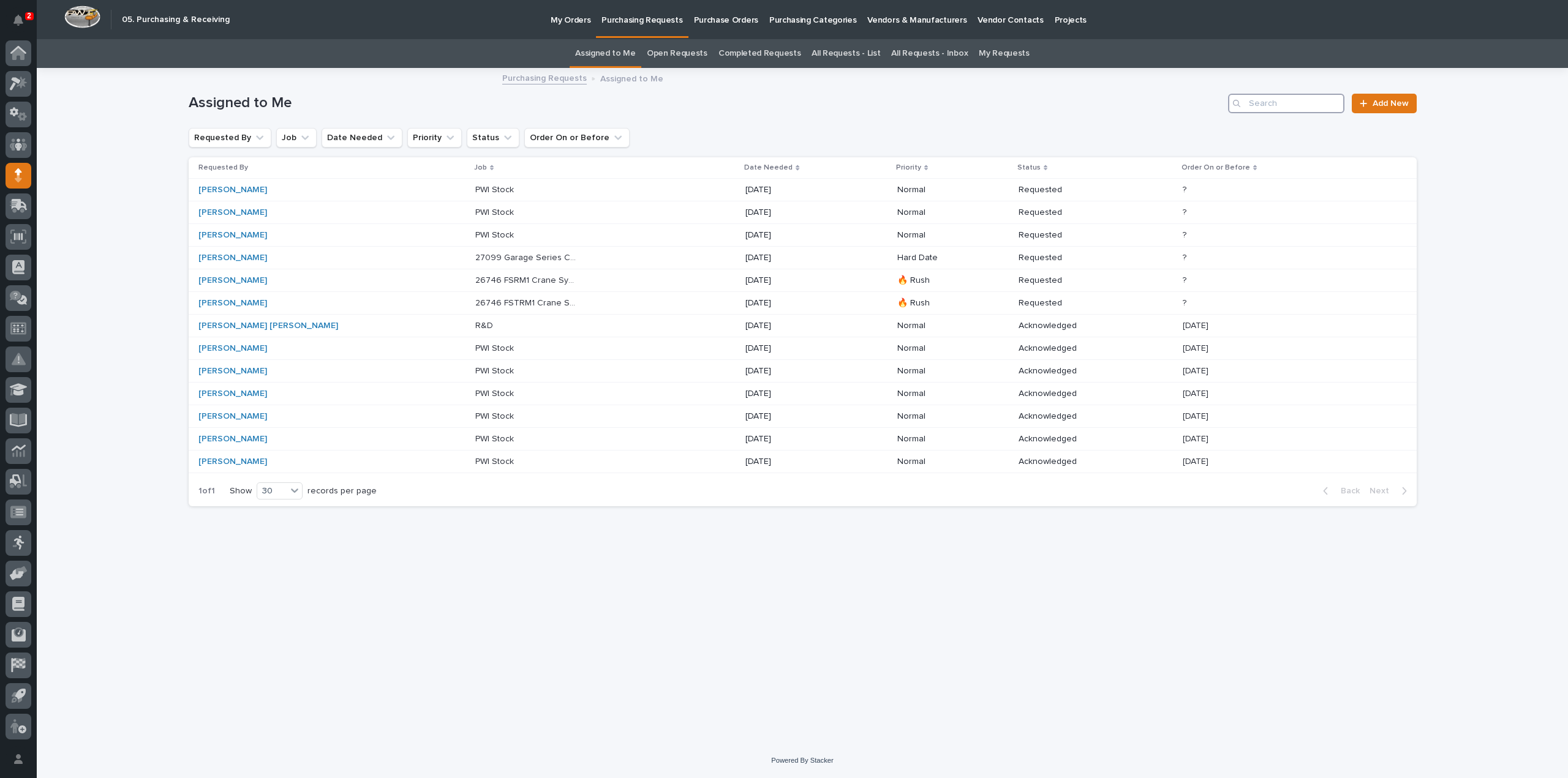
click at [1306, 100] on input "Search" at bounding box center [1286, 103] width 116 height 19
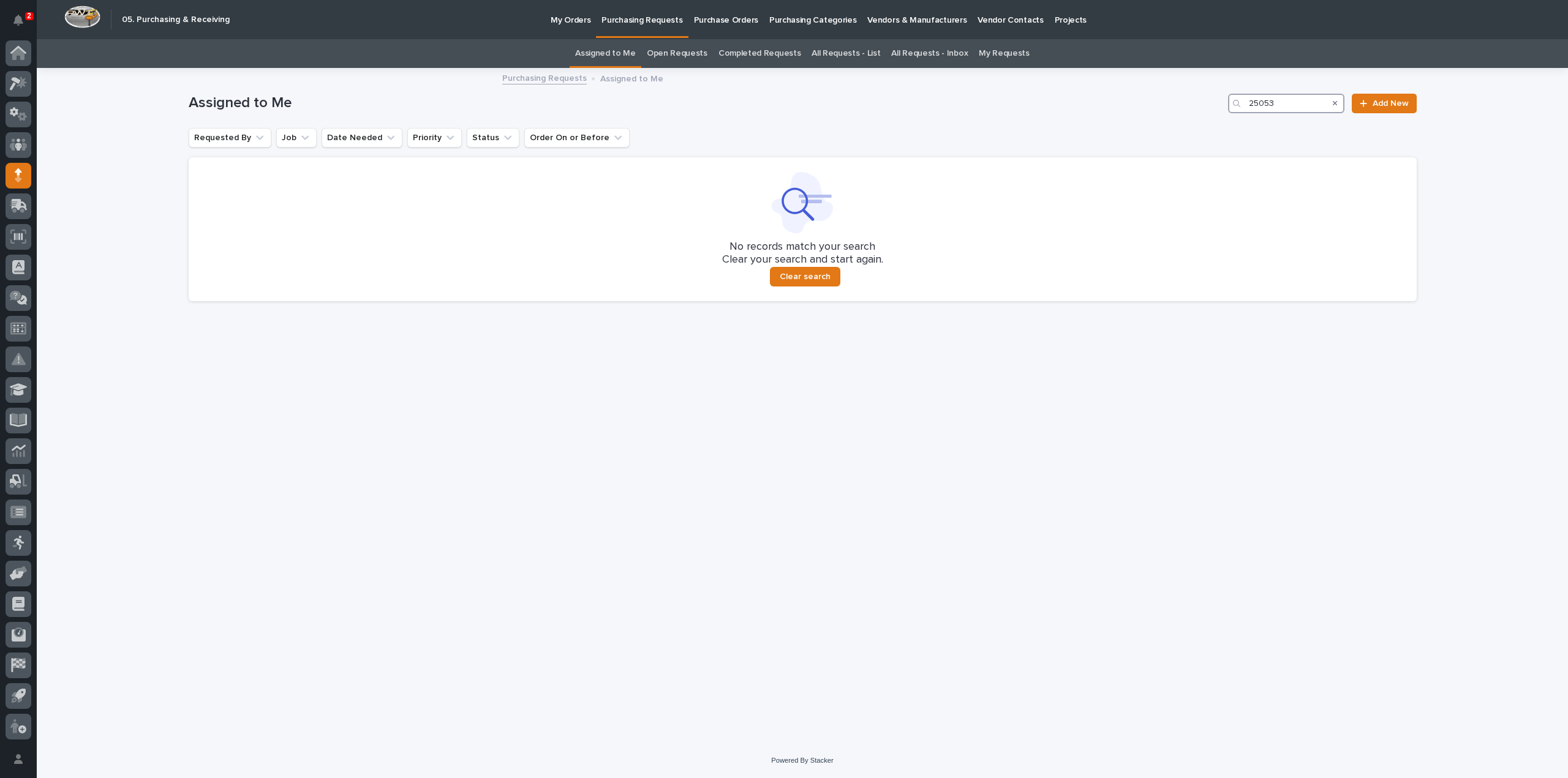
type input "25053"
click at [849, 54] on link "All Requests - List" at bounding box center [846, 53] width 69 height 28
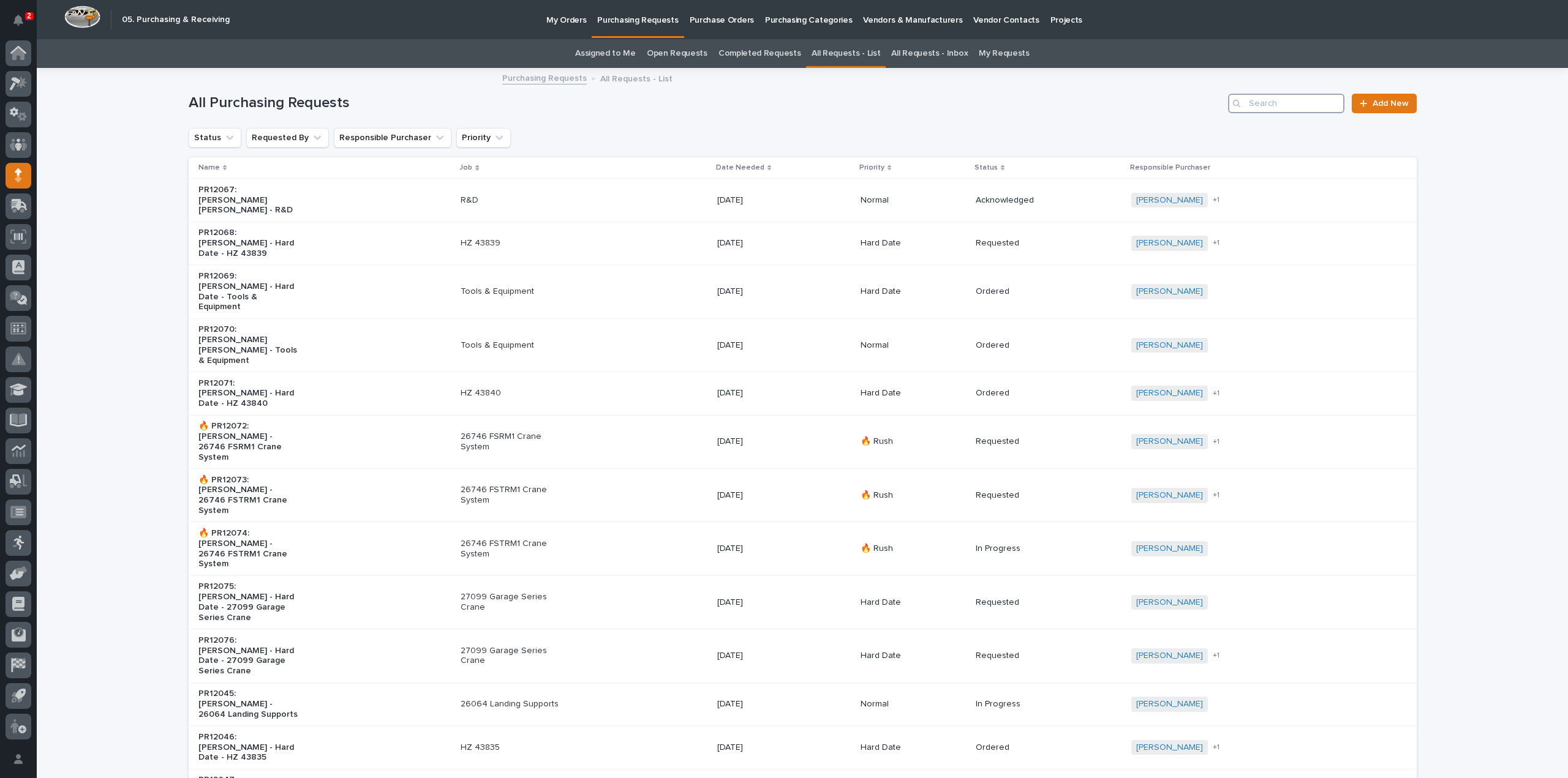
click at [1295, 105] on input "Search" at bounding box center [1286, 103] width 116 height 19
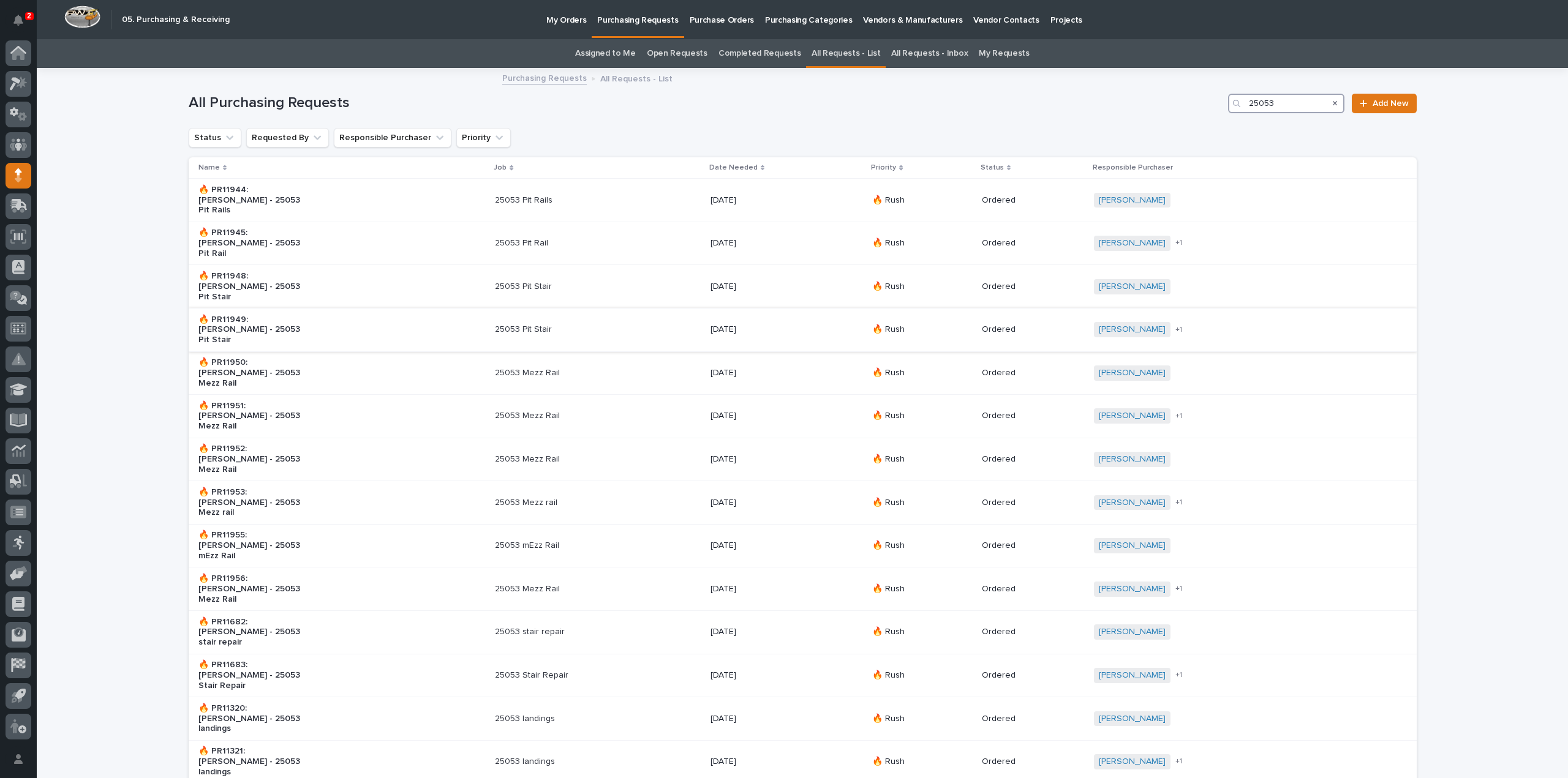
type input "25053"
click at [560, 325] on p "25053 Pit Stair" at bounding box center [546, 329] width 102 height 11
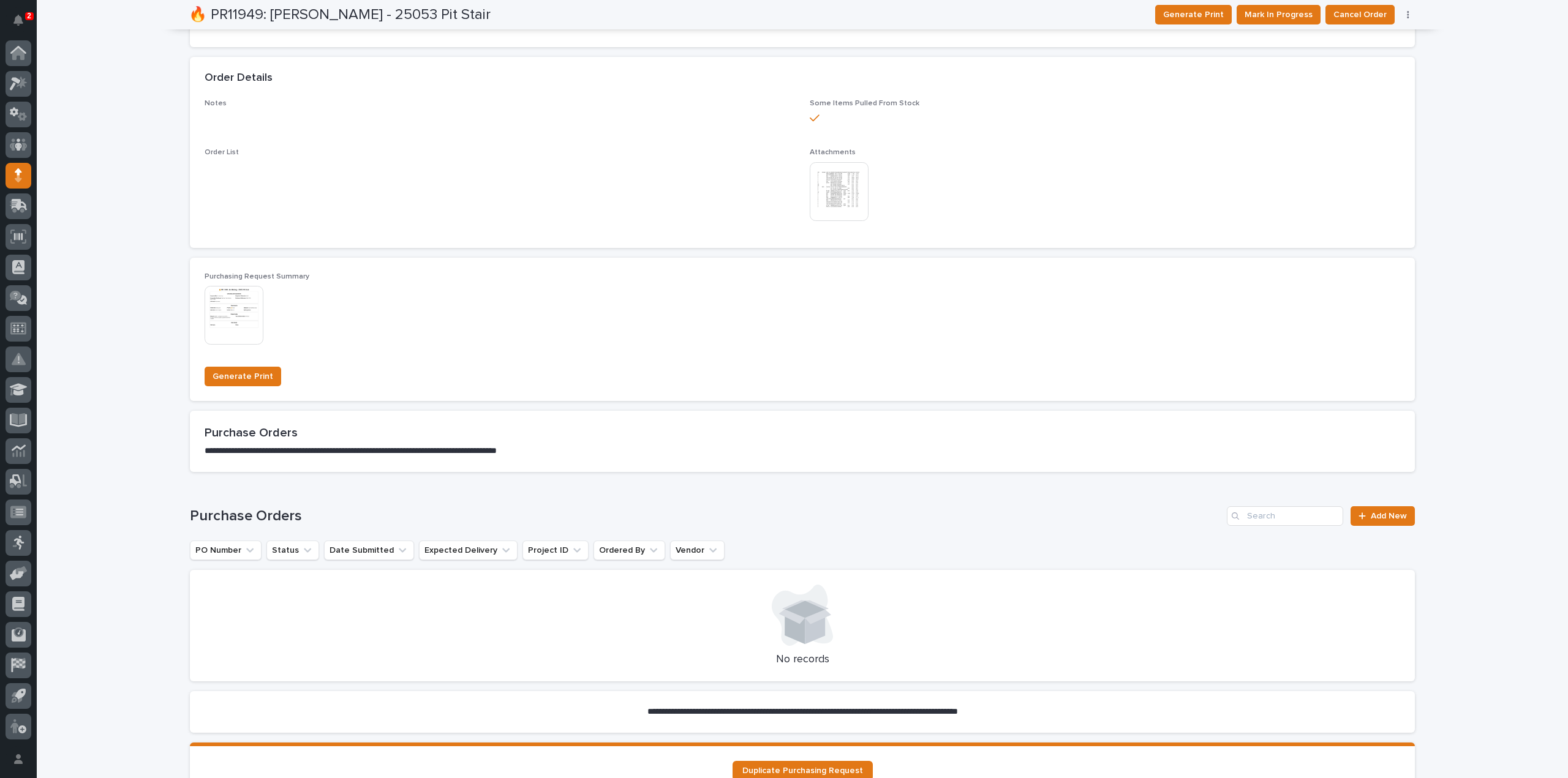
scroll to position [526, 0]
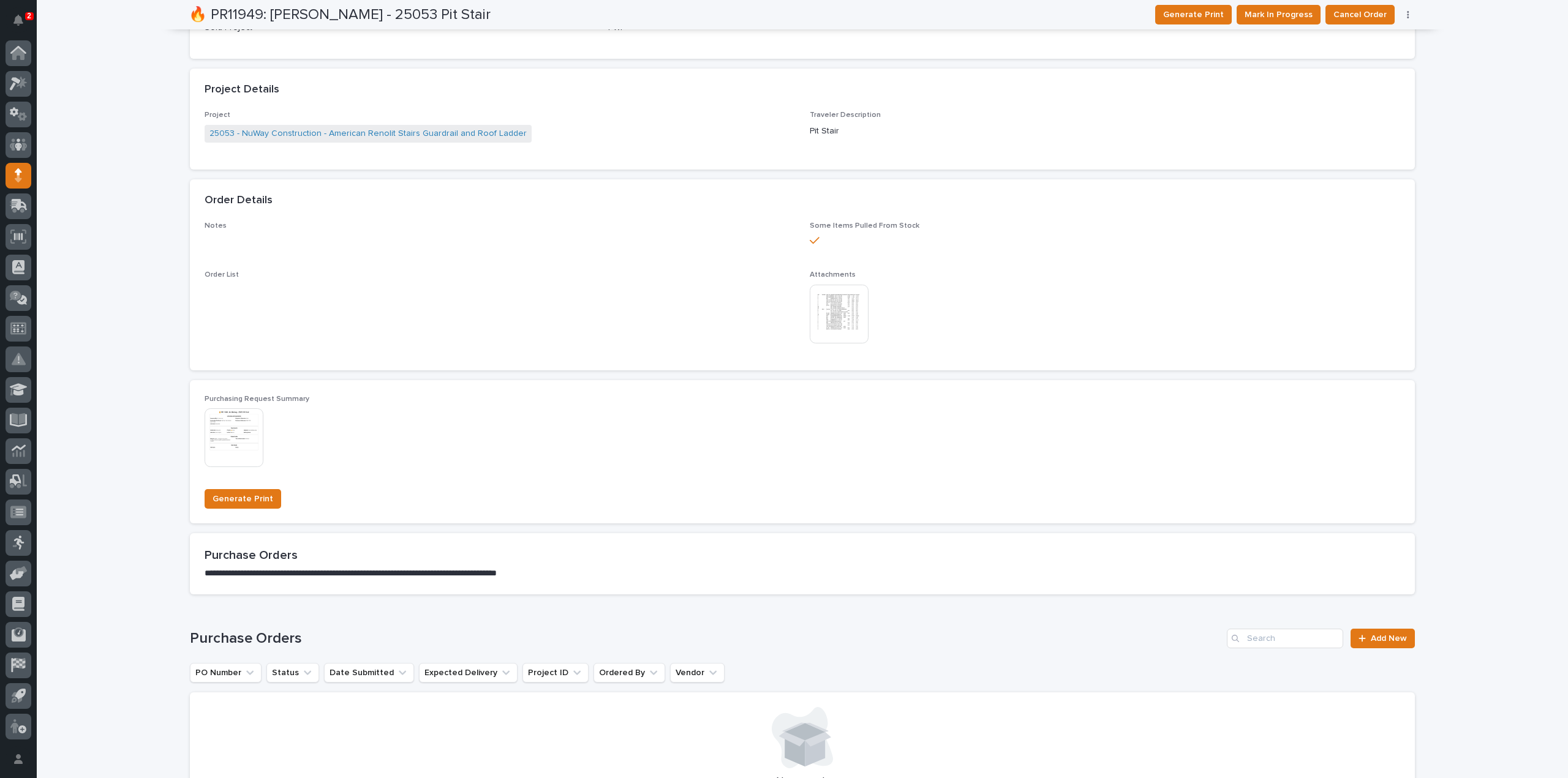
click at [829, 318] on img at bounding box center [839, 314] width 58 height 58
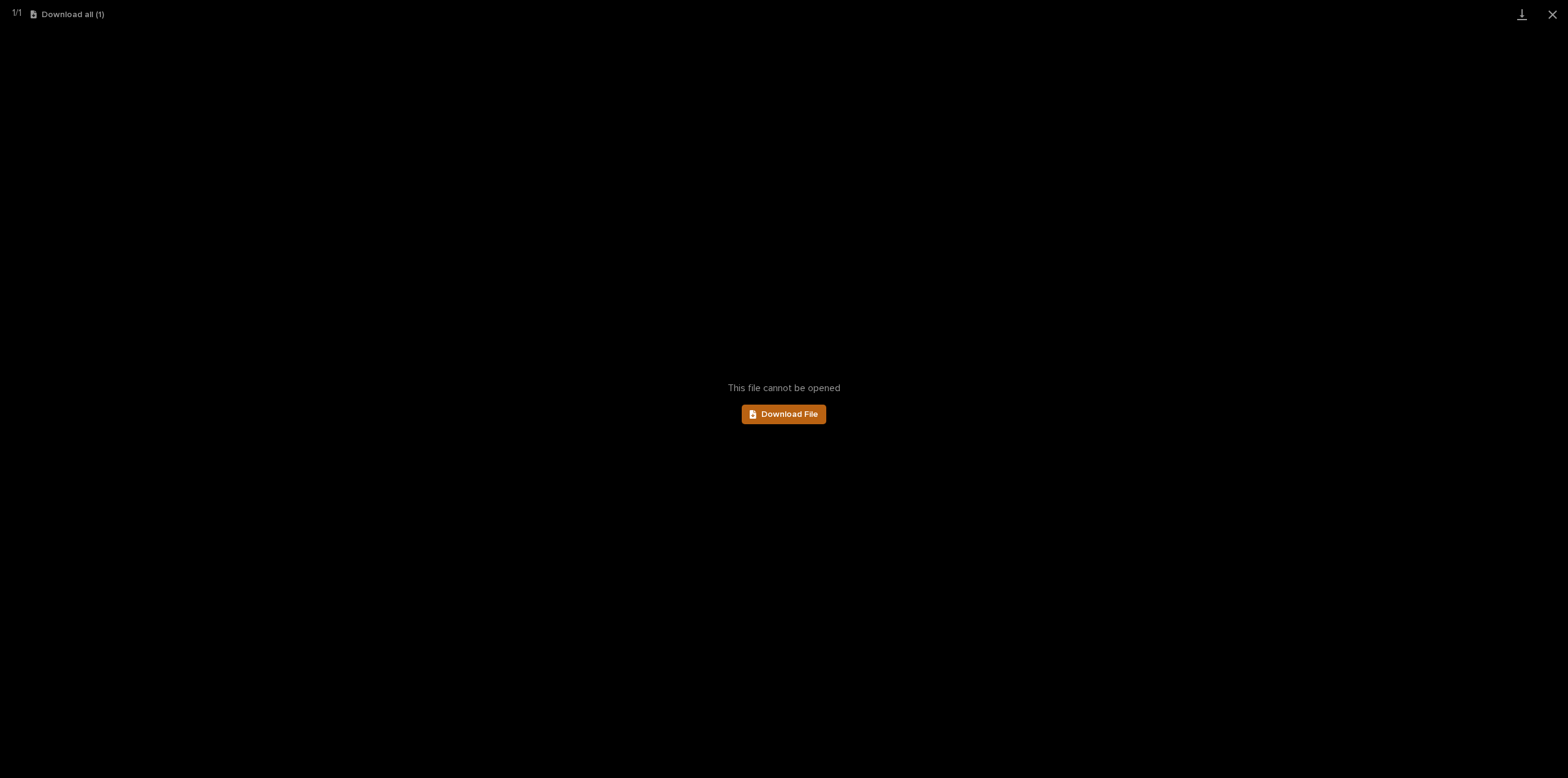
click at [789, 418] on span "Download File" at bounding box center [790, 415] width 57 height 9
click at [1558, 16] on button "Close gallery" at bounding box center [1553, 14] width 31 height 28
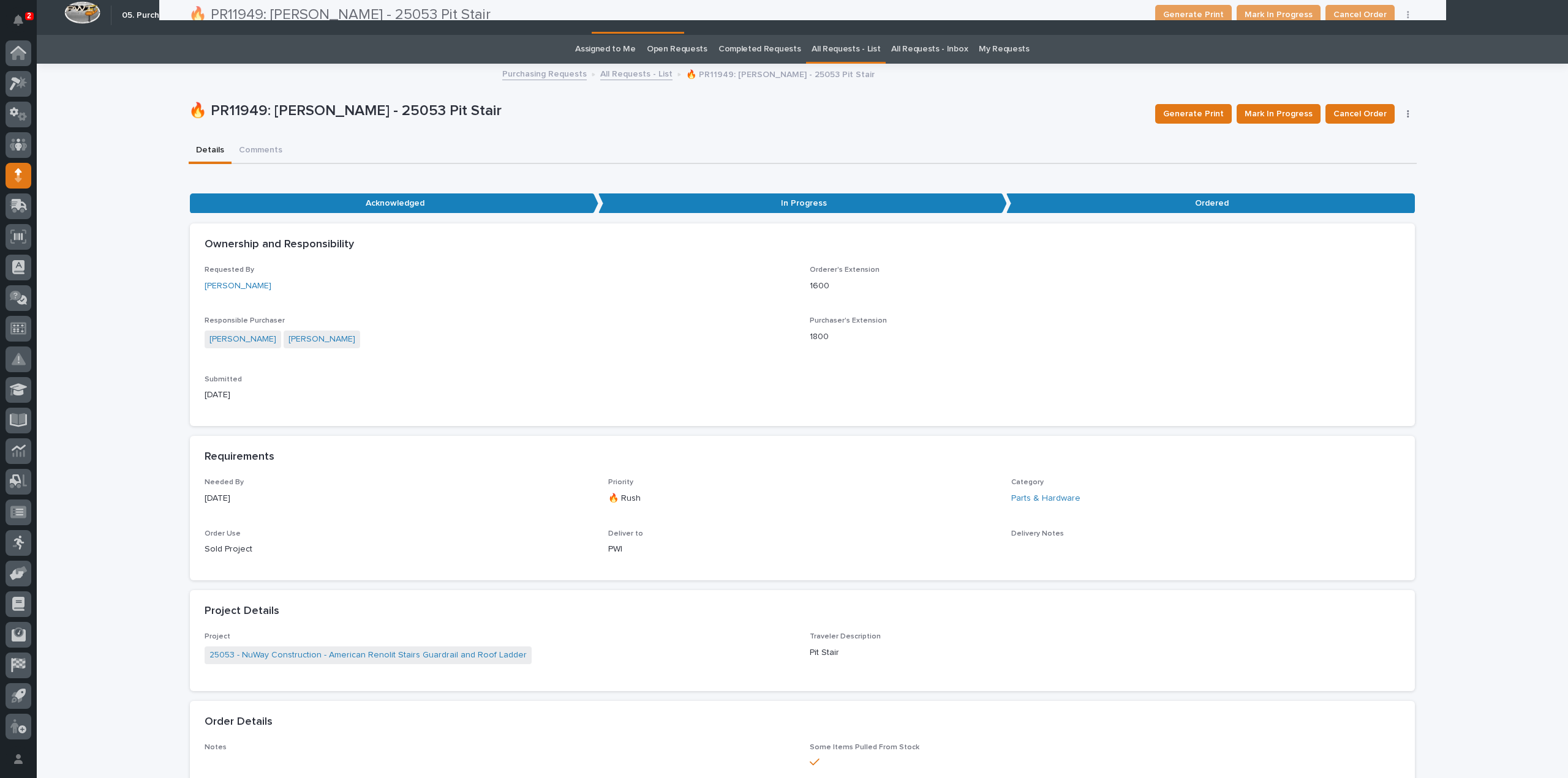
scroll to position [0, 0]
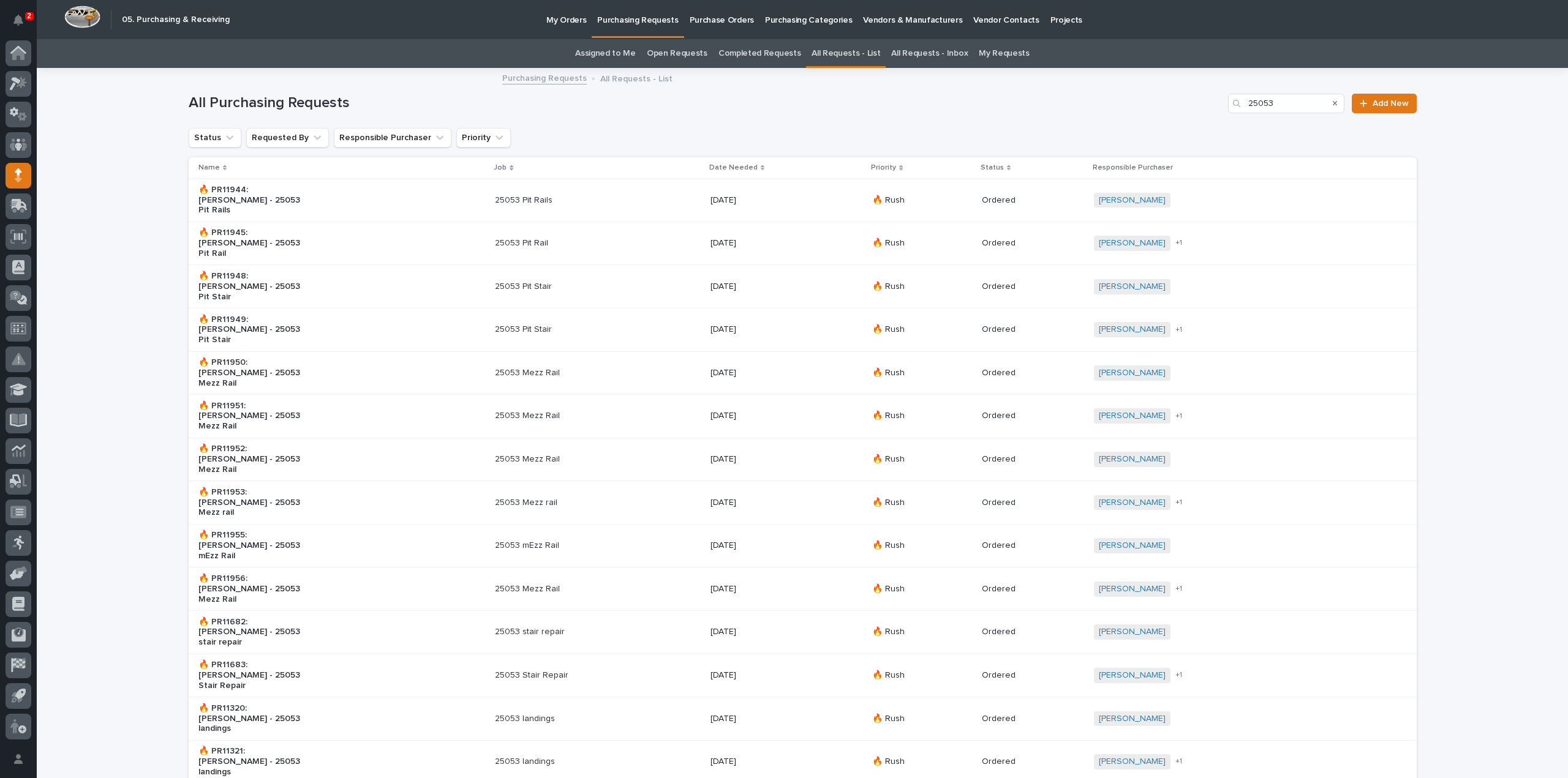
click at [542, 239] on p "25053 Pit Rail" at bounding box center [546, 243] width 102 height 11
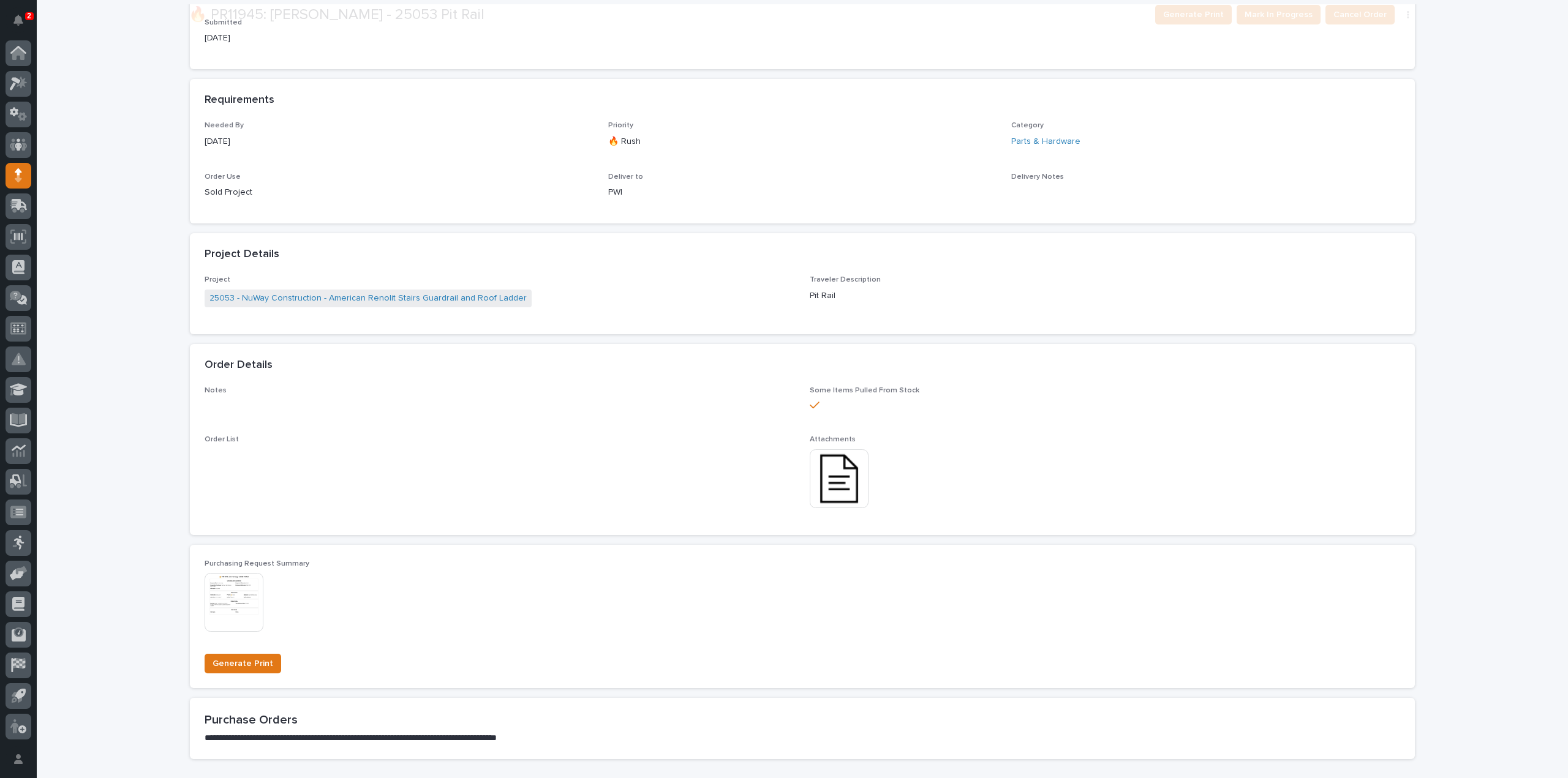
scroll to position [368, 0]
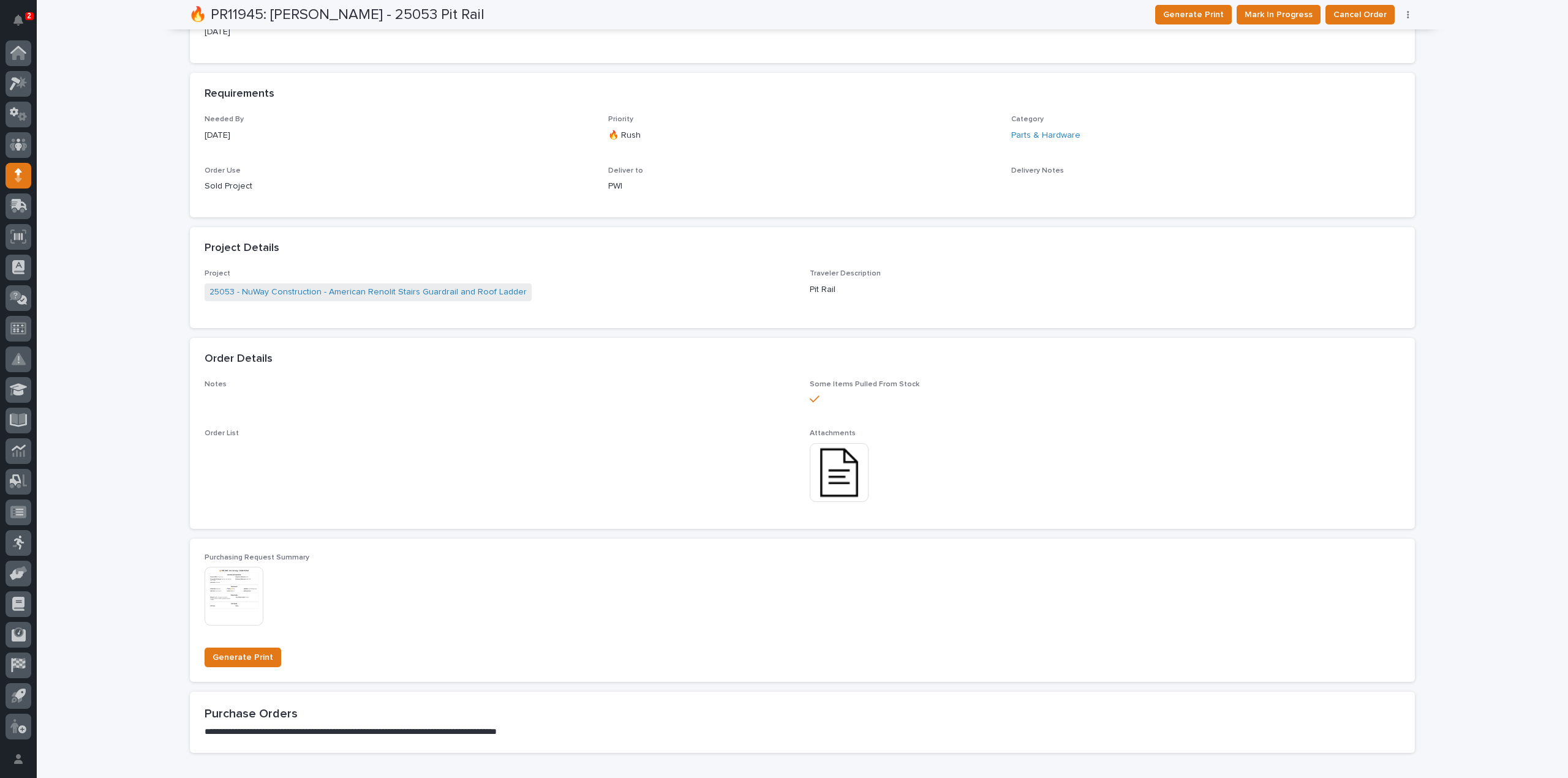
click at [834, 484] on img at bounding box center [839, 472] width 58 height 58
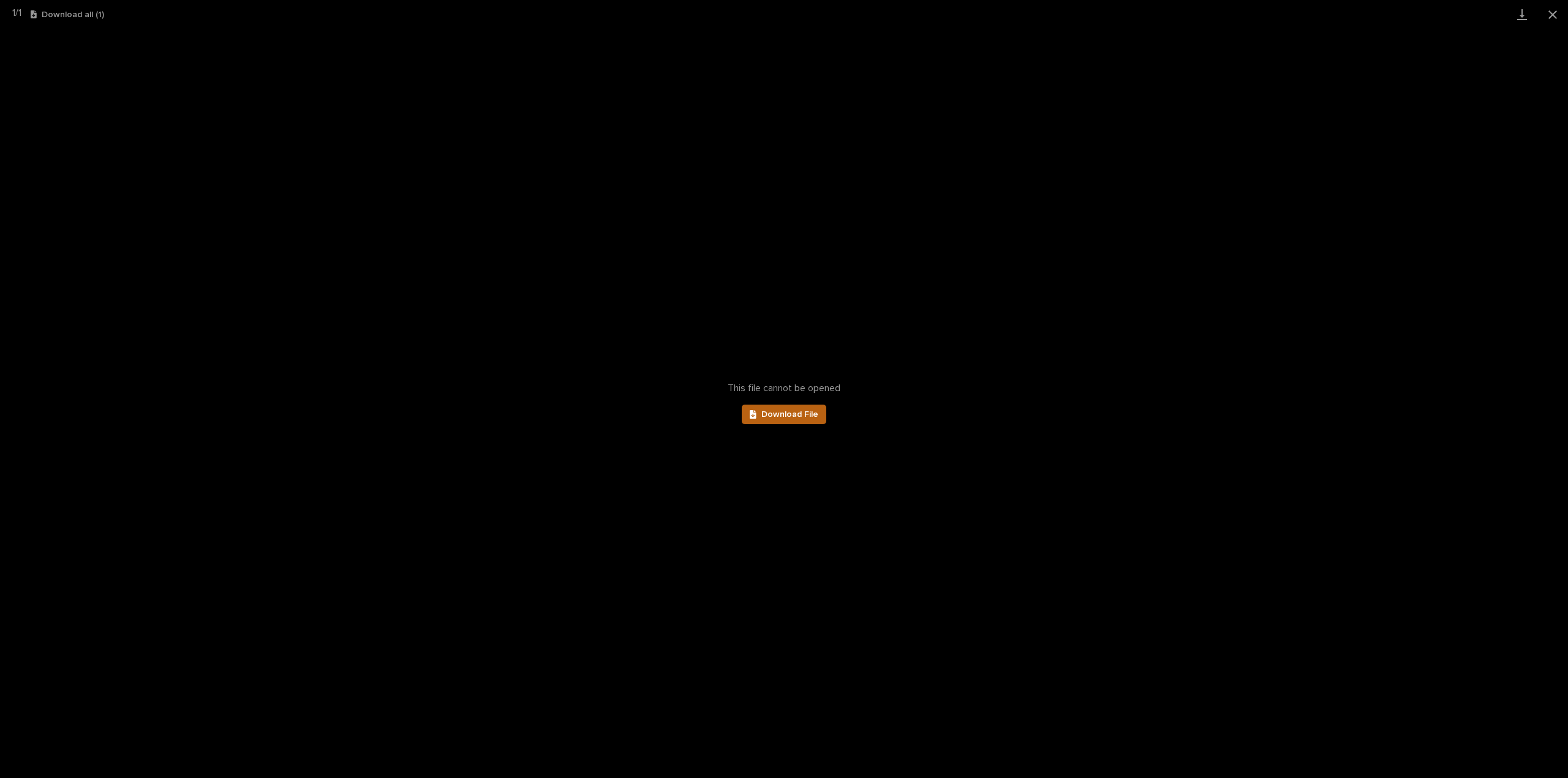
click at [799, 410] on span "Download File" at bounding box center [790, 415] width 57 height 9
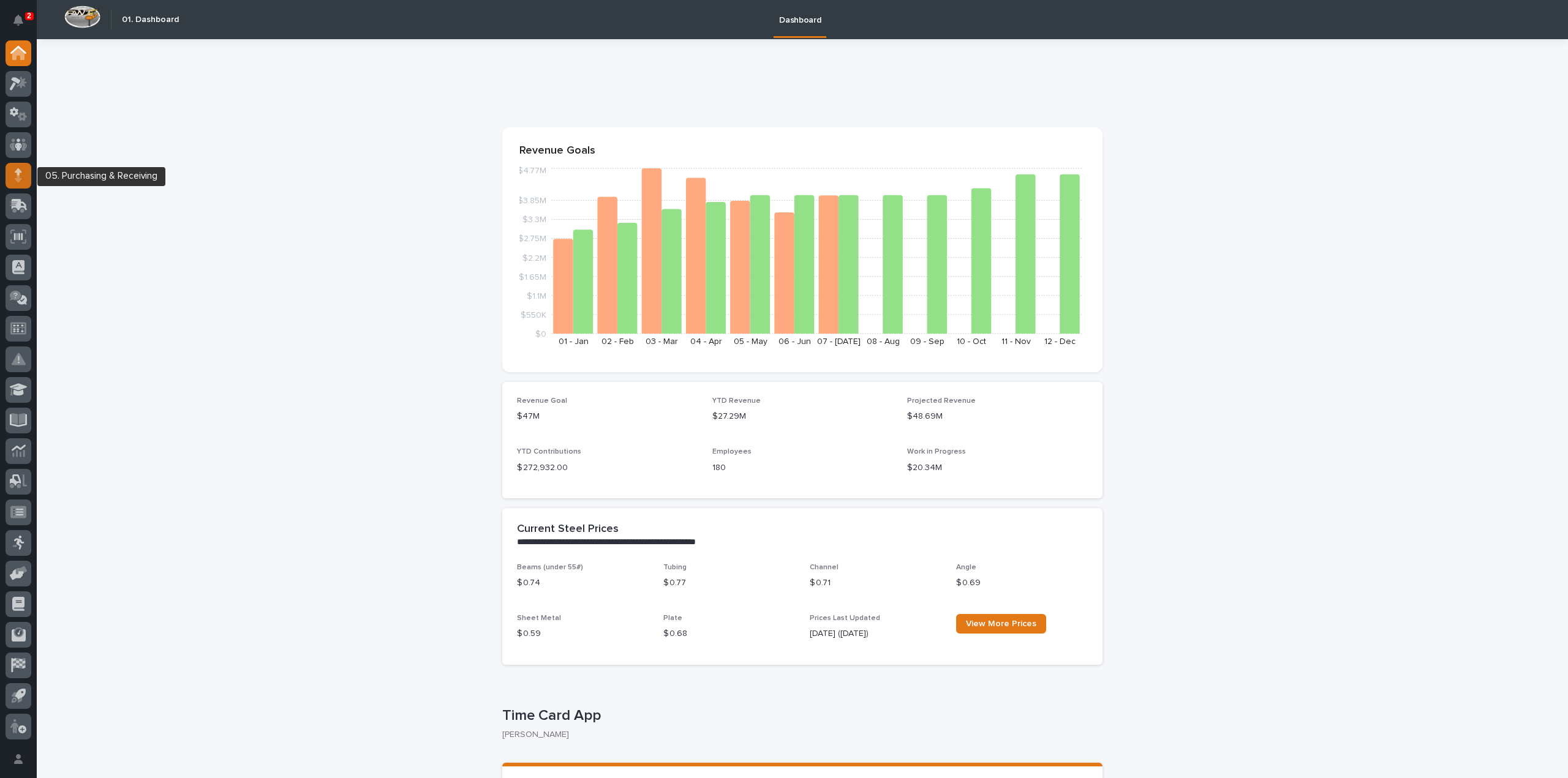
click at [19, 176] on icon at bounding box center [18, 178] width 6 height 6
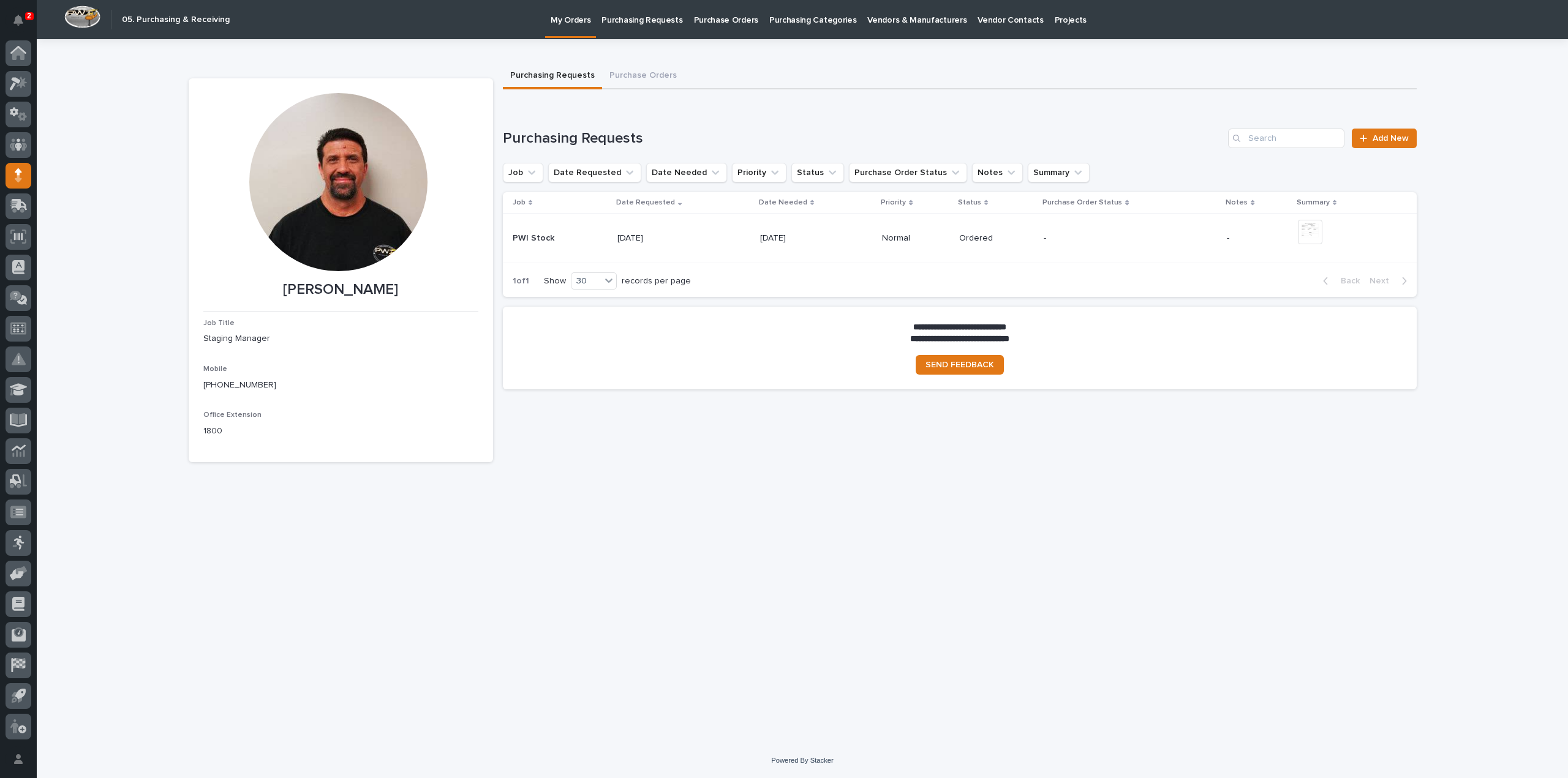
click at [724, 21] on p "Purchase Orders" at bounding box center [726, 13] width 64 height 26
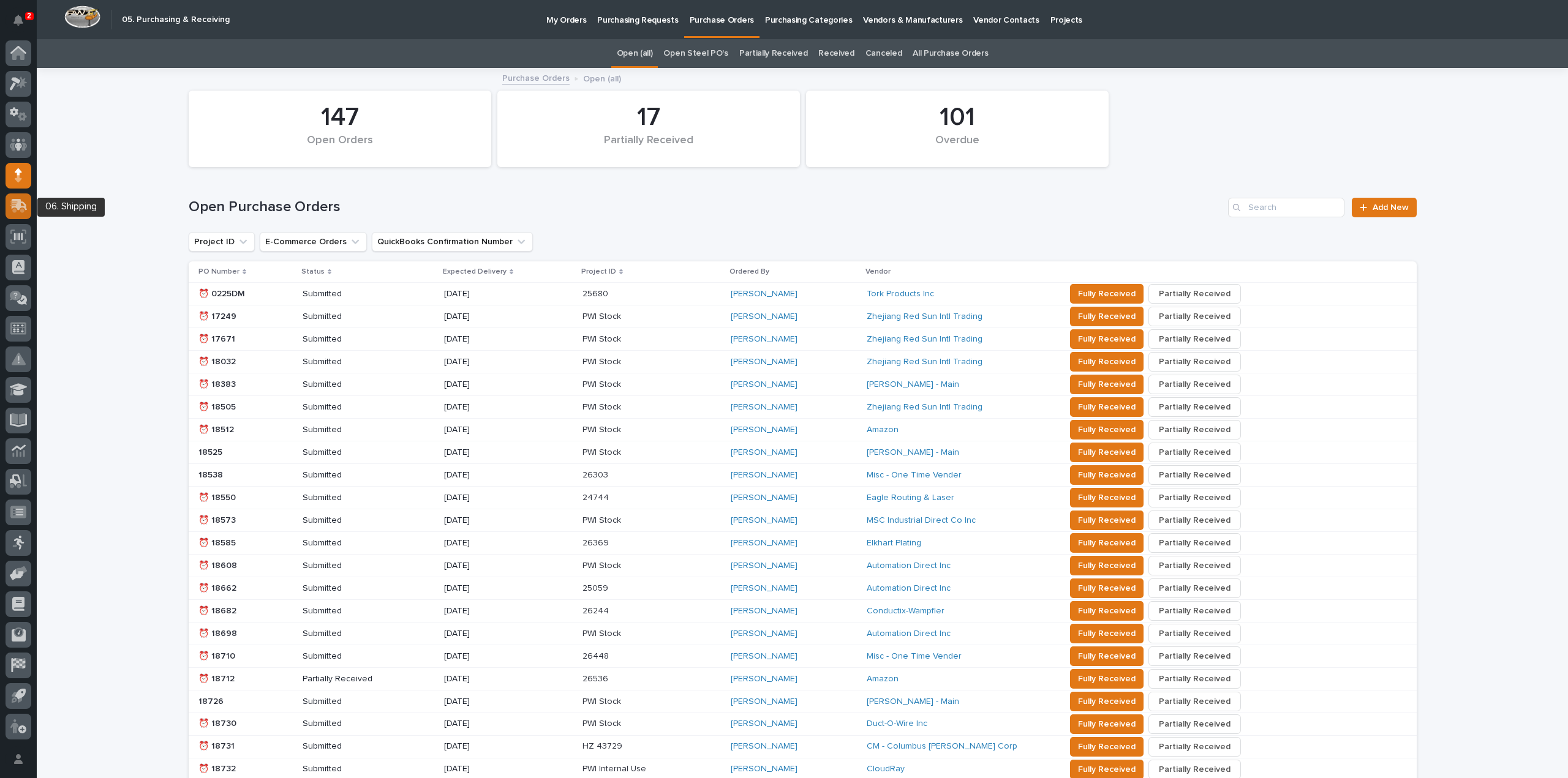
click at [18, 204] on icon at bounding box center [19, 204] width 16 height 11
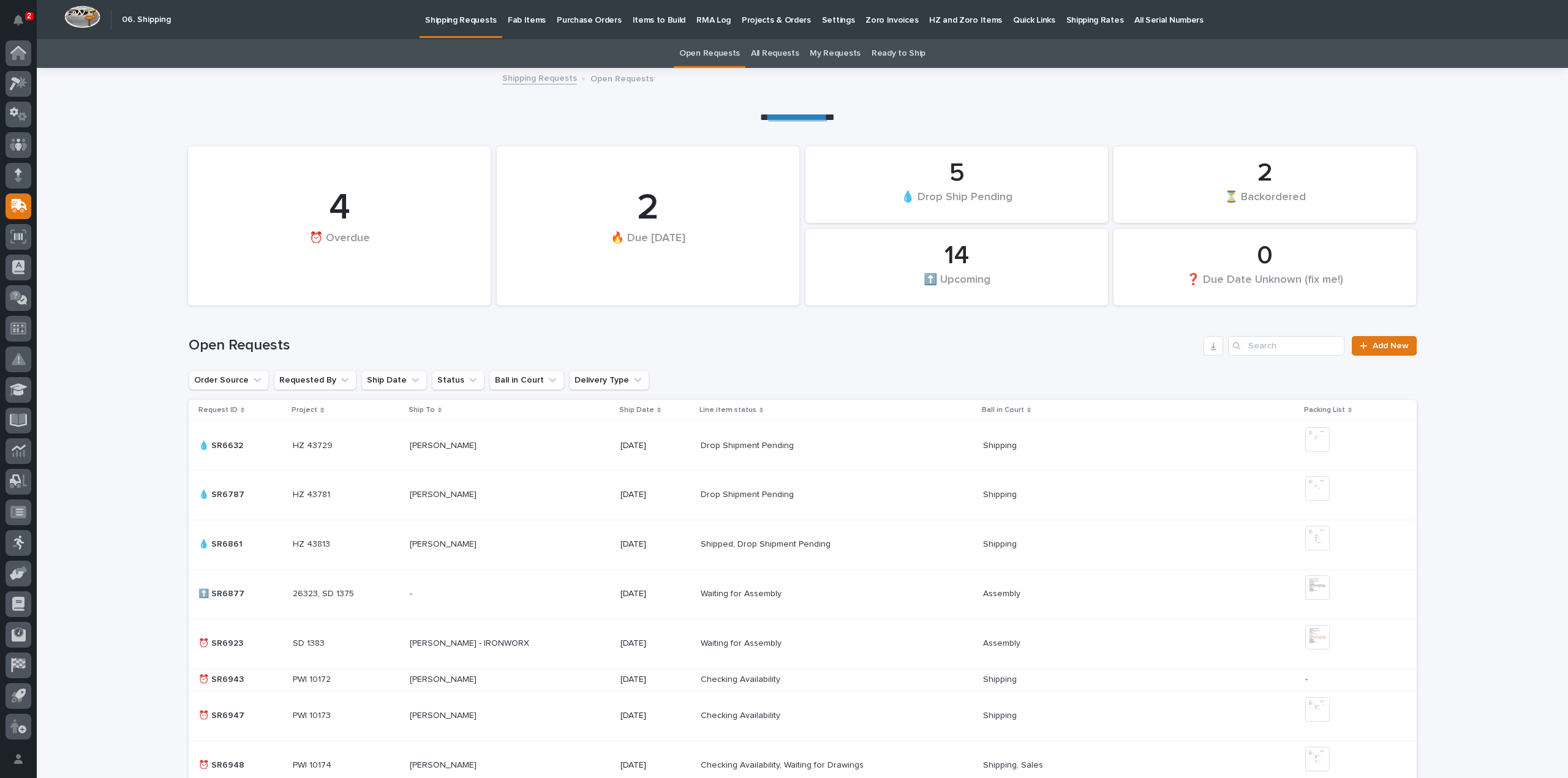
click at [585, 21] on p "Purchase Orders" at bounding box center [588, 13] width 64 height 26
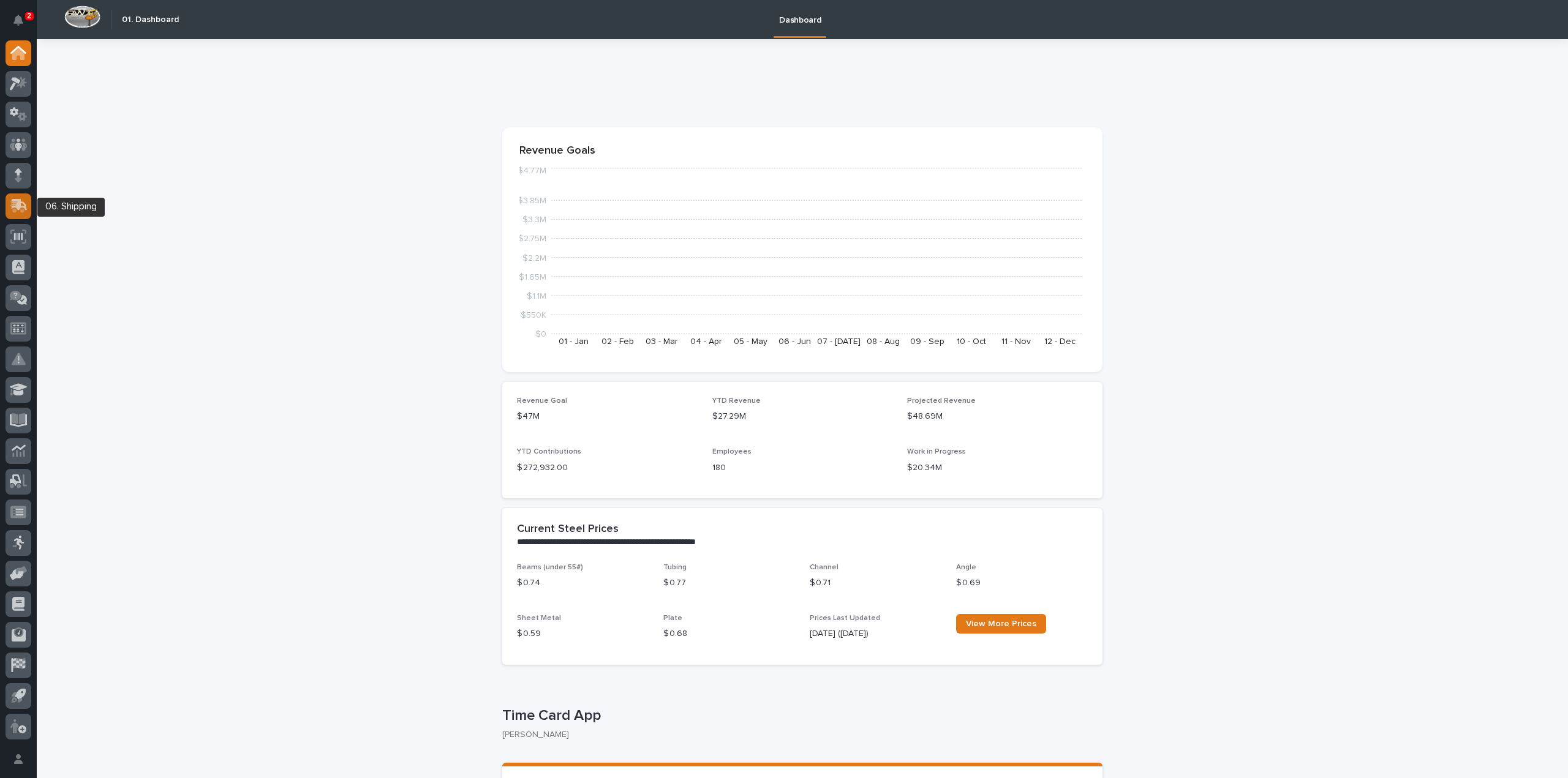
click at [11, 207] on icon at bounding box center [19, 204] width 16 height 11
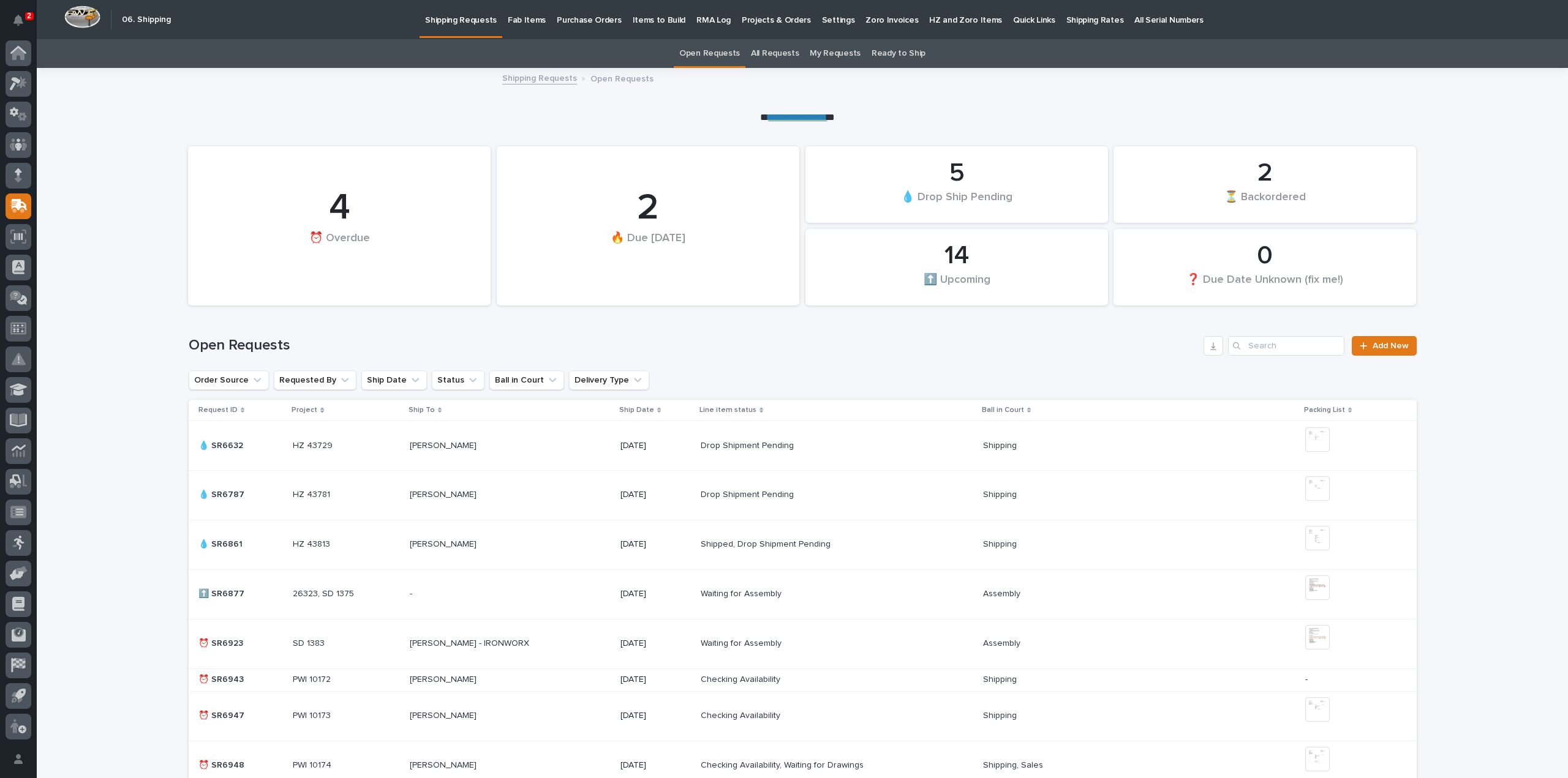
click at [523, 19] on p "Fab Items" at bounding box center [527, 13] width 38 height 26
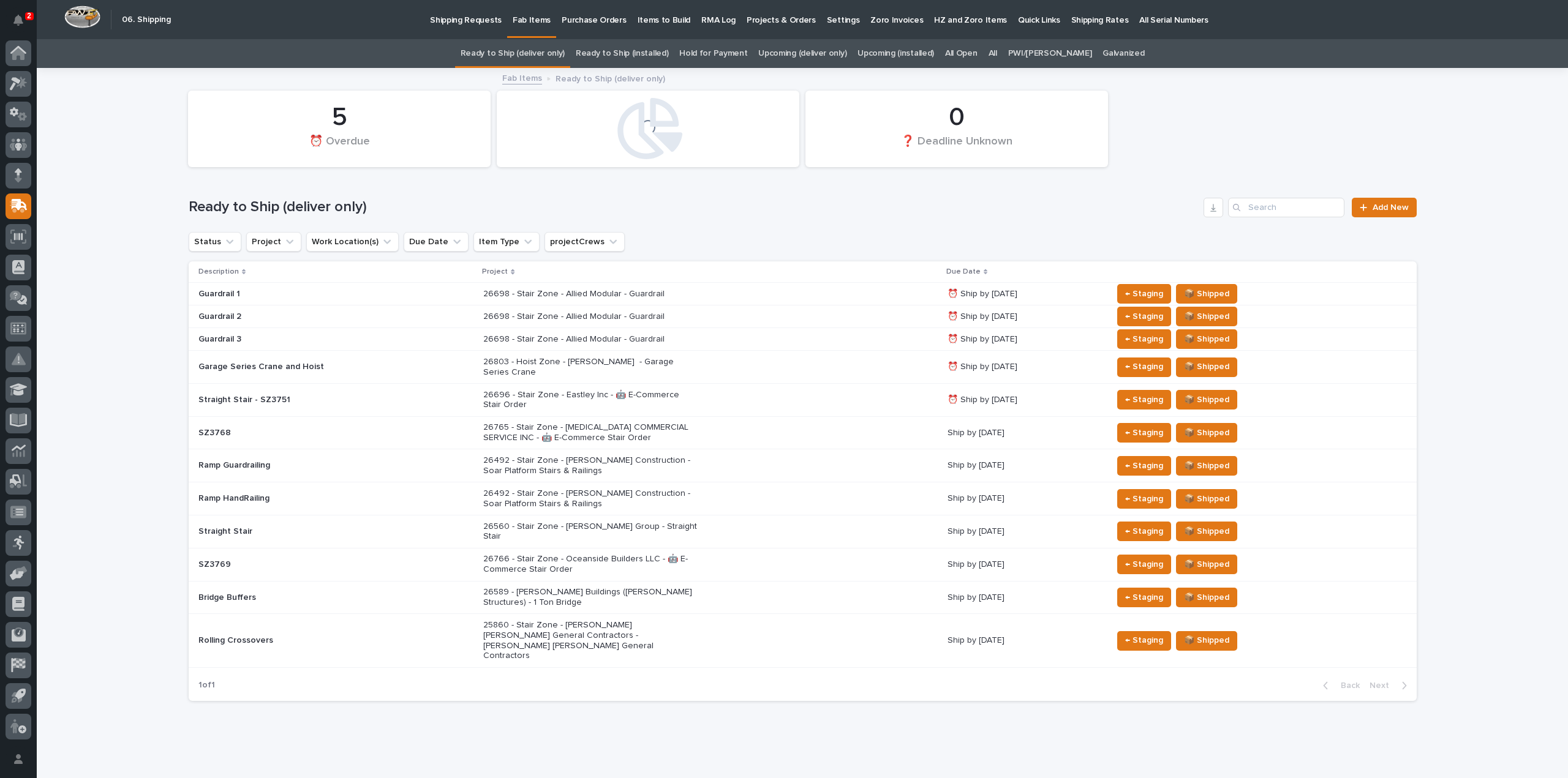
click at [997, 52] on link "All" at bounding box center [993, 53] width 9 height 28
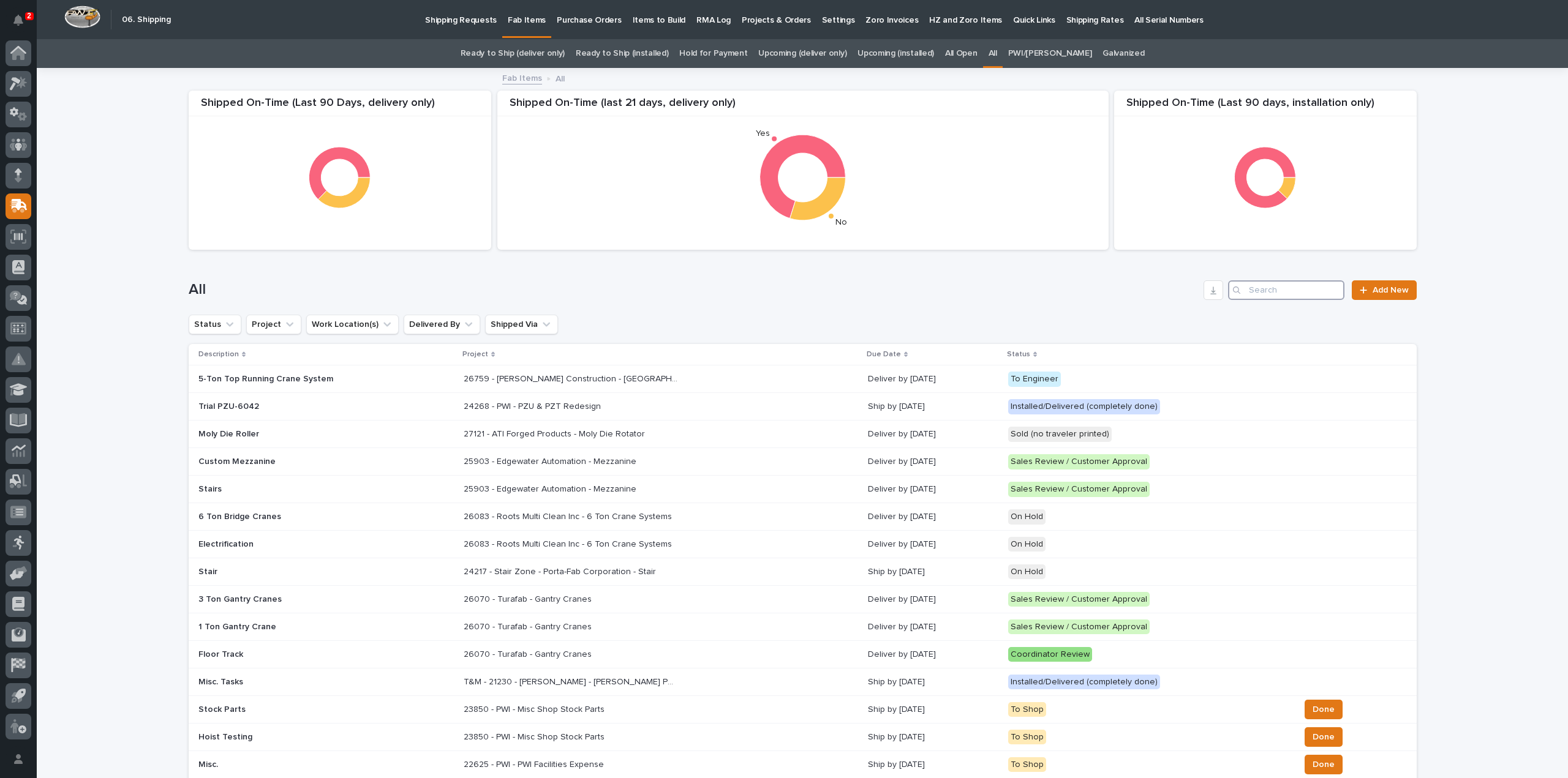
click at [1321, 288] on input "Search" at bounding box center [1286, 290] width 116 height 19
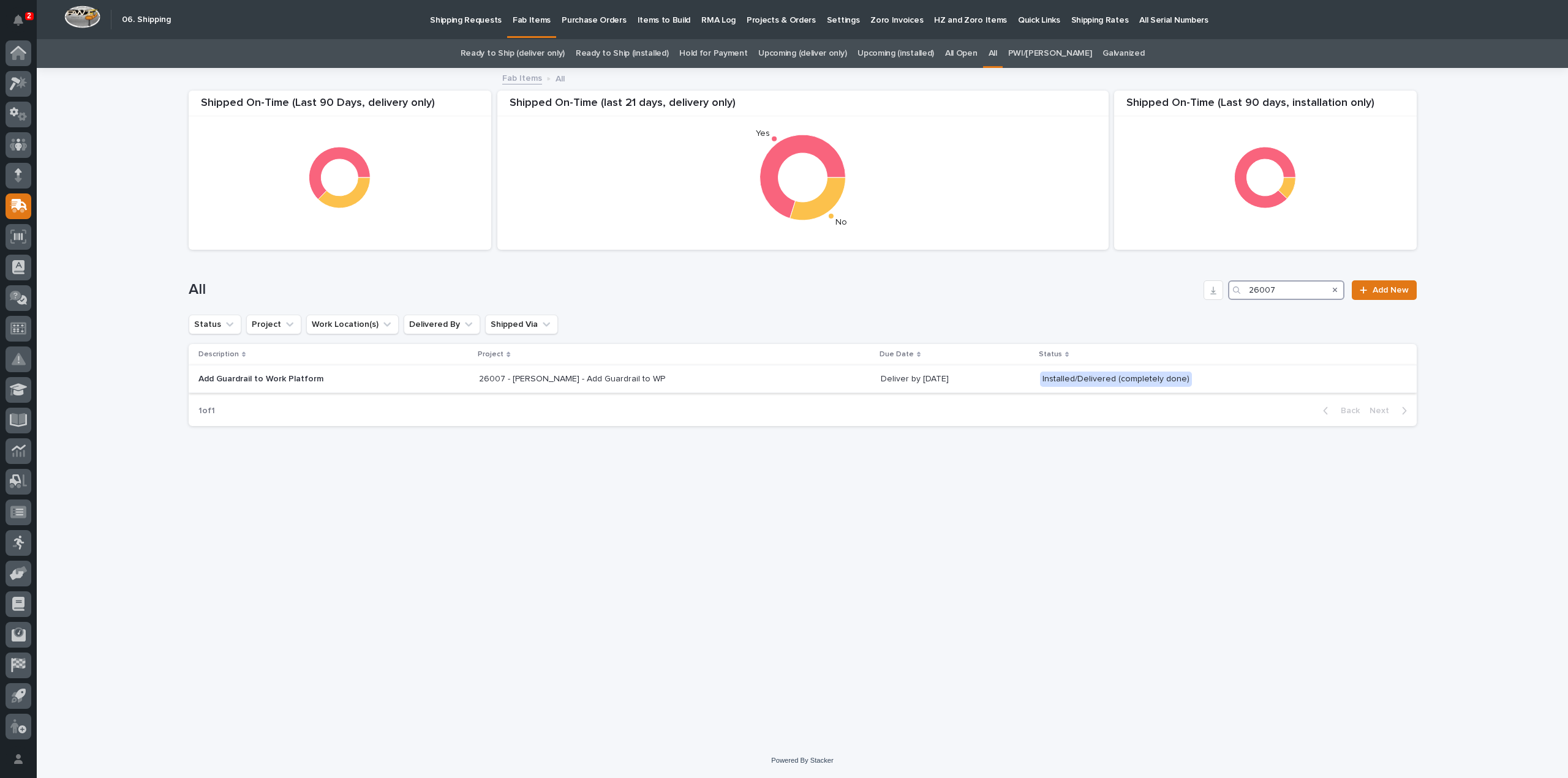
type input "26007"
click at [313, 383] on p "Add Guardrail to Work Platform" at bounding box center [305, 379] width 214 height 11
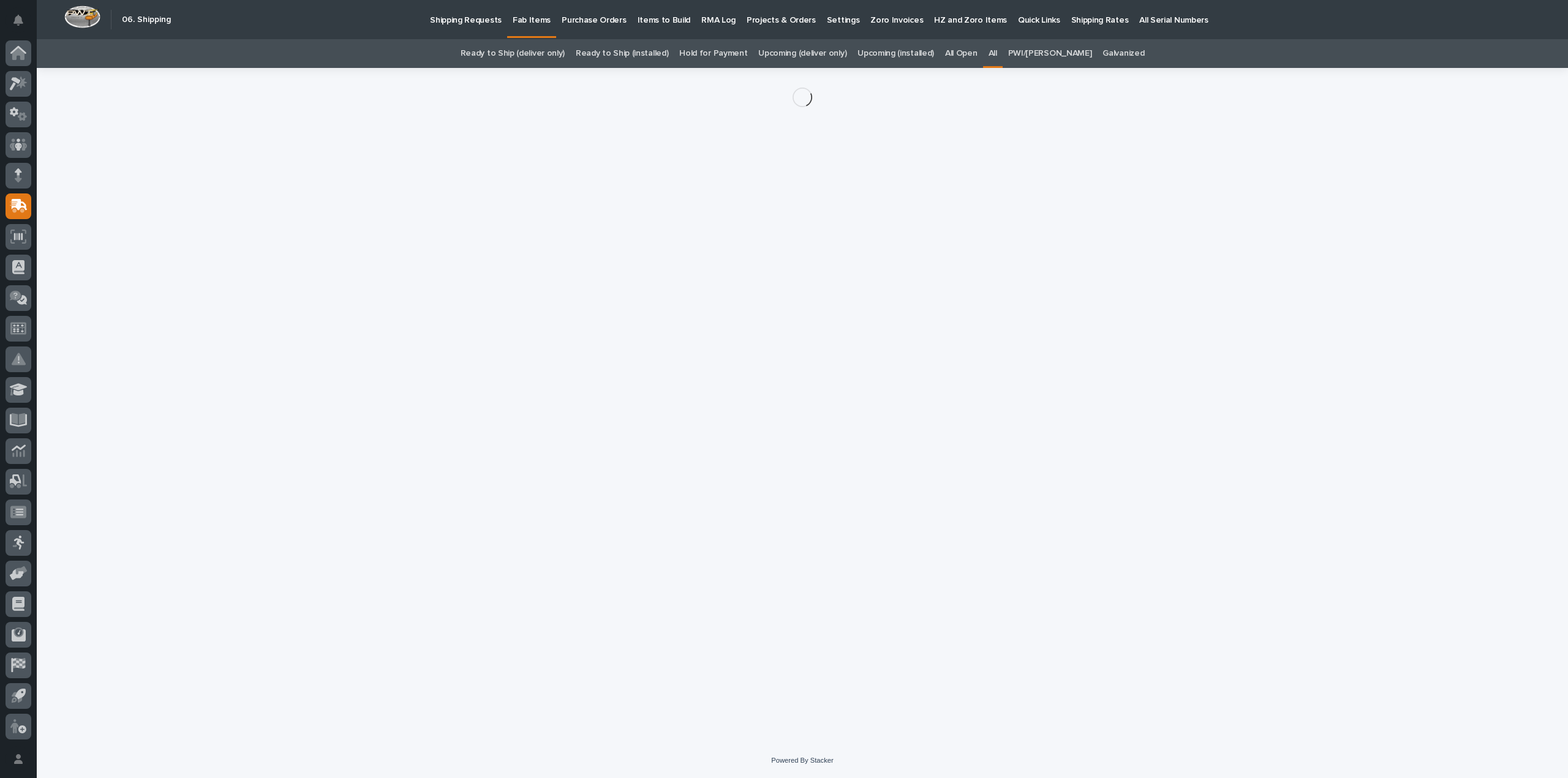
click at [313, 383] on div "Loading... Saving… Loading... Saving…" at bounding box center [803, 390] width 1240 height 645
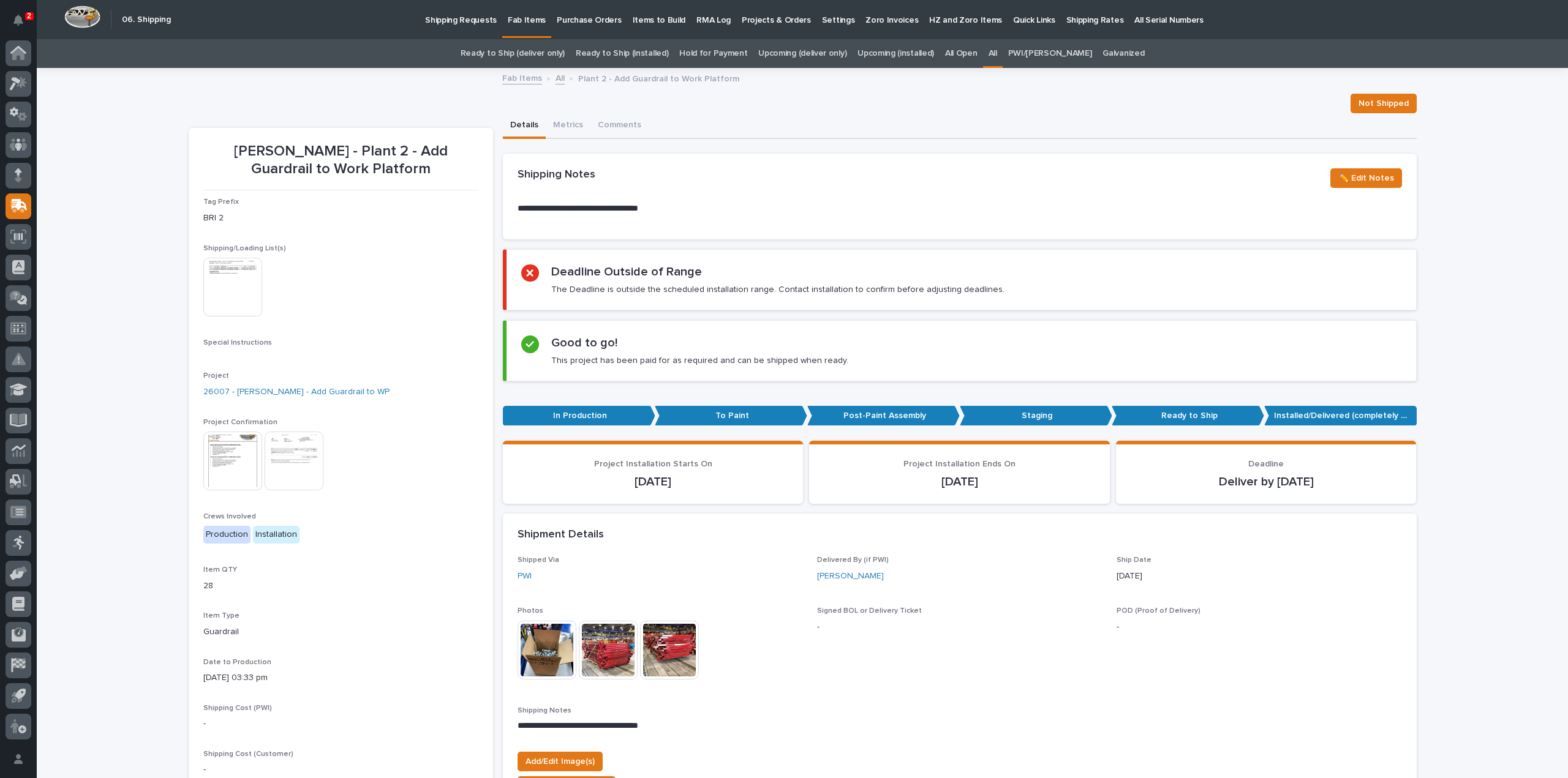
click at [242, 291] on img at bounding box center [233, 287] width 58 height 58
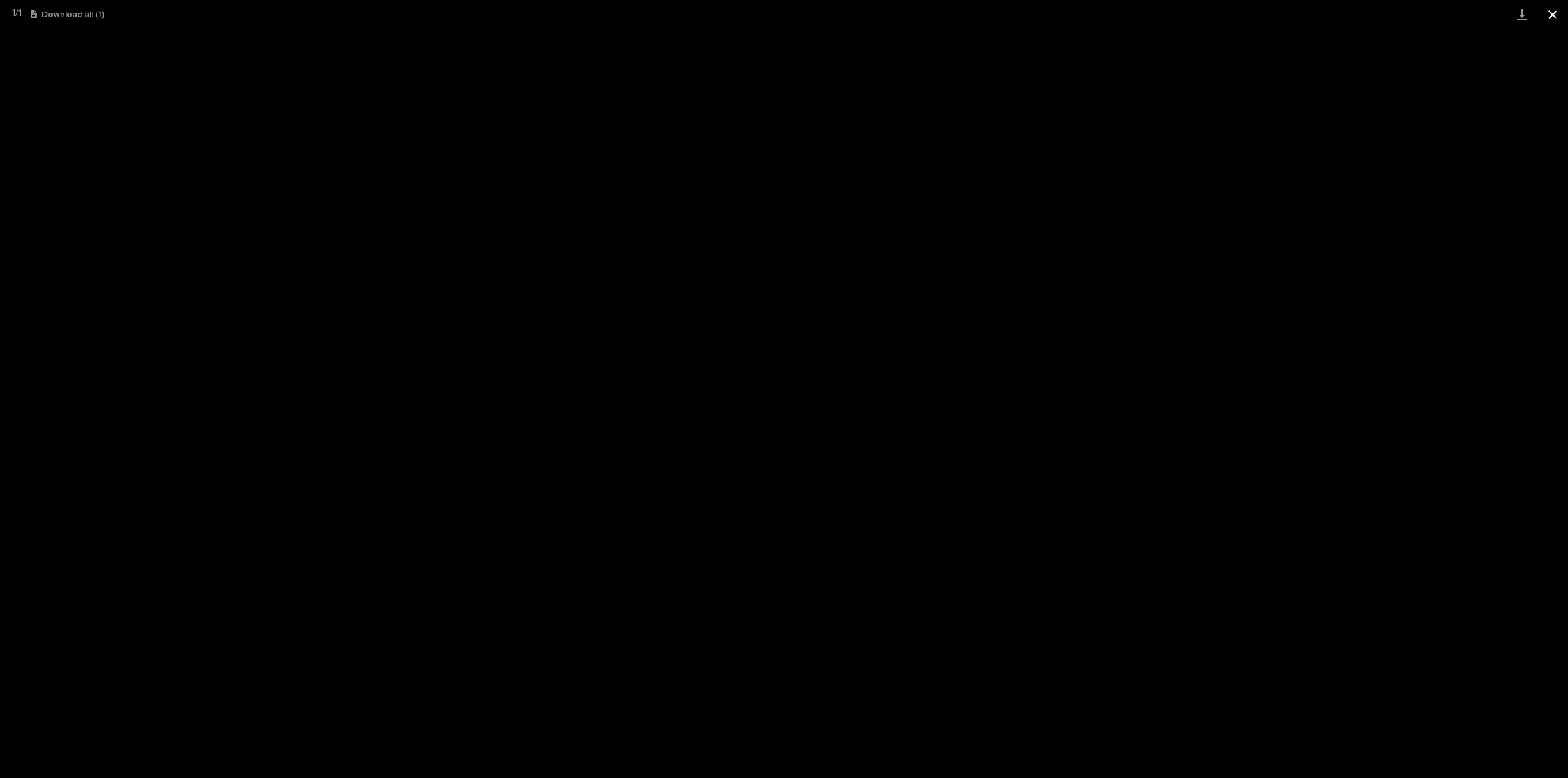
drag, startPoint x: 1557, startPoint y: 15, endPoint x: 1544, endPoint y: 19, distance: 13.6
click at [1557, 16] on button "Close gallery" at bounding box center [1553, 14] width 31 height 28
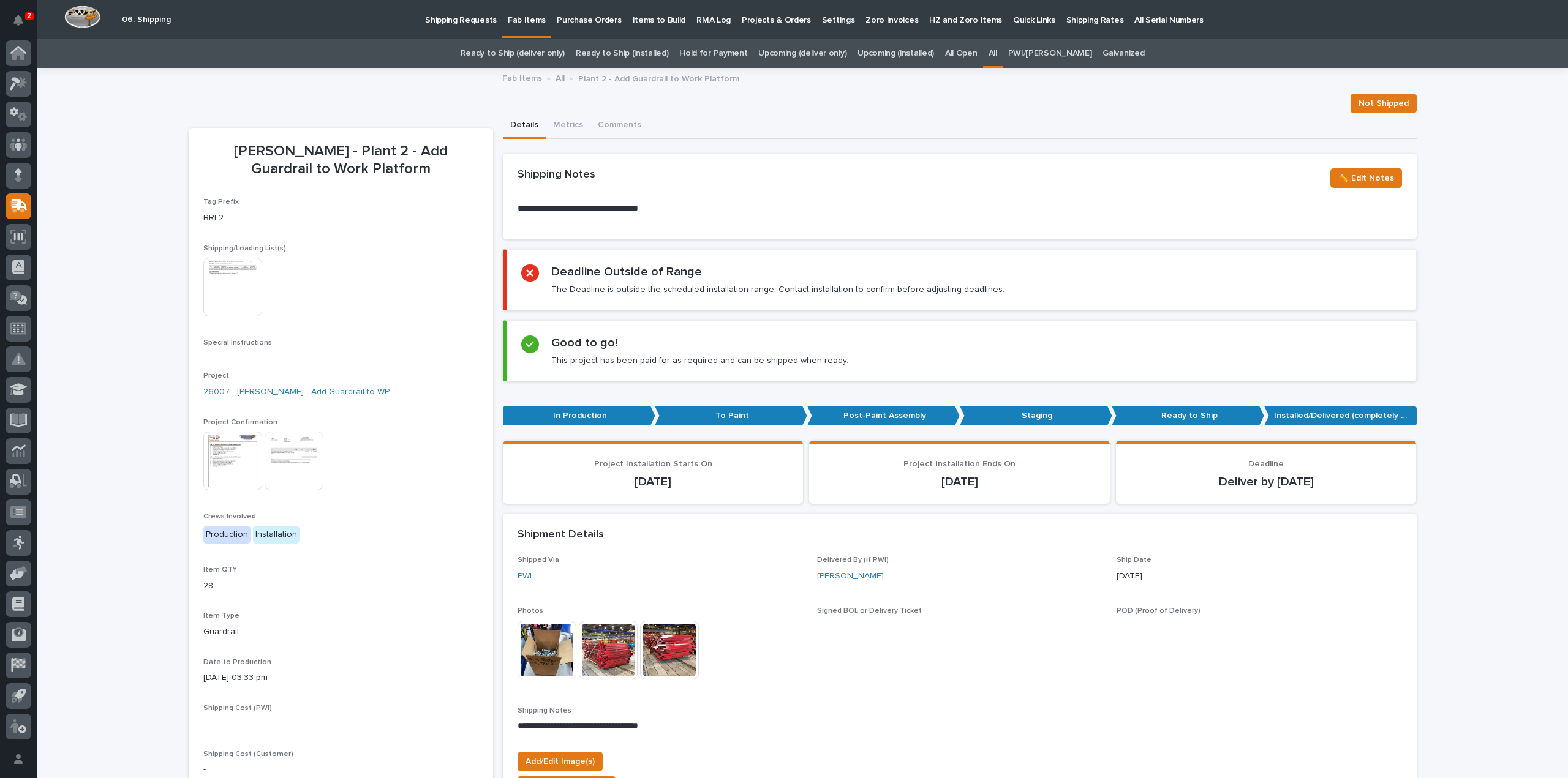
click at [539, 653] on img at bounding box center [547, 650] width 58 height 58
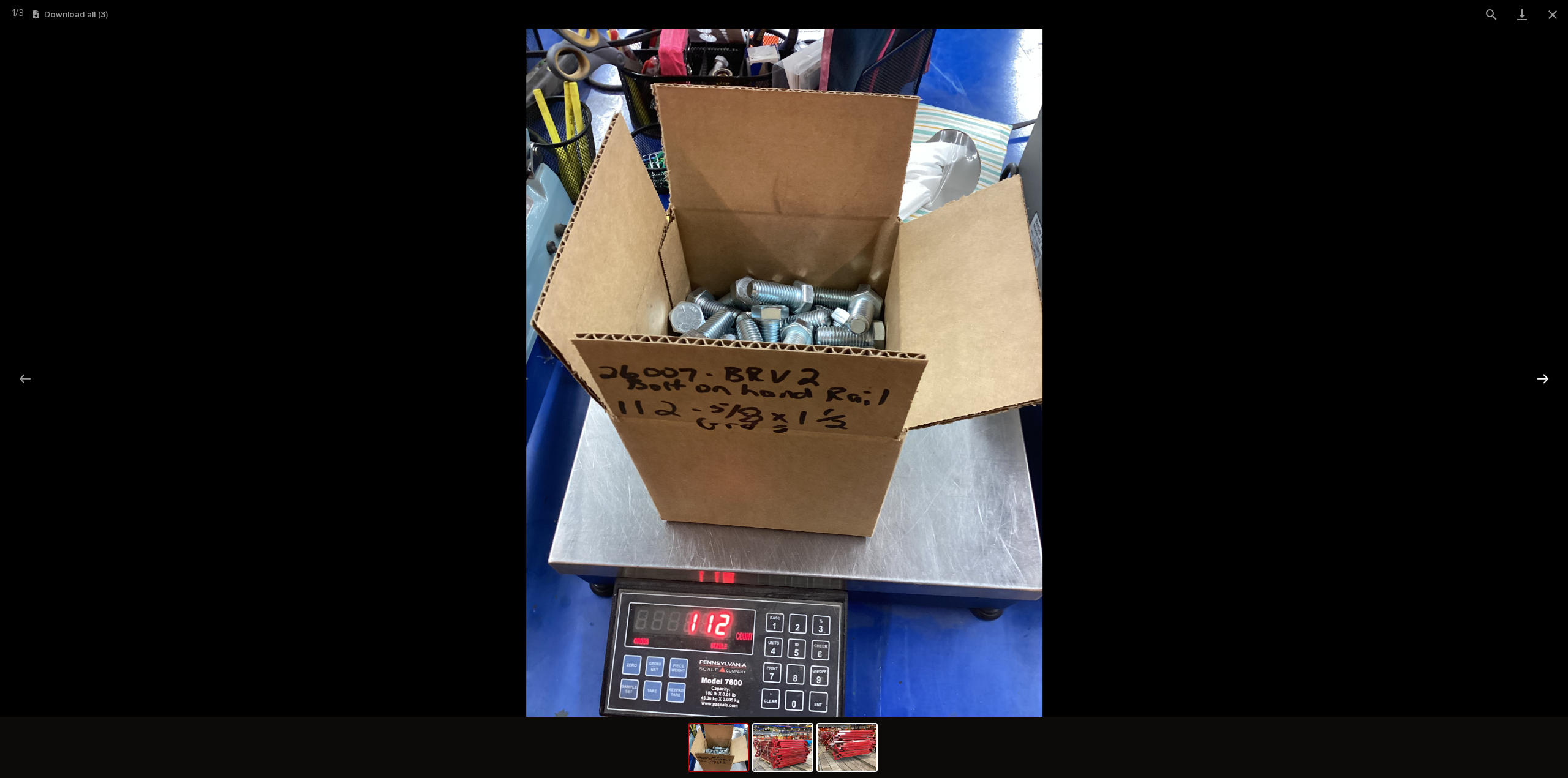
click at [1547, 379] on button "Next slide" at bounding box center [1543, 378] width 26 height 24
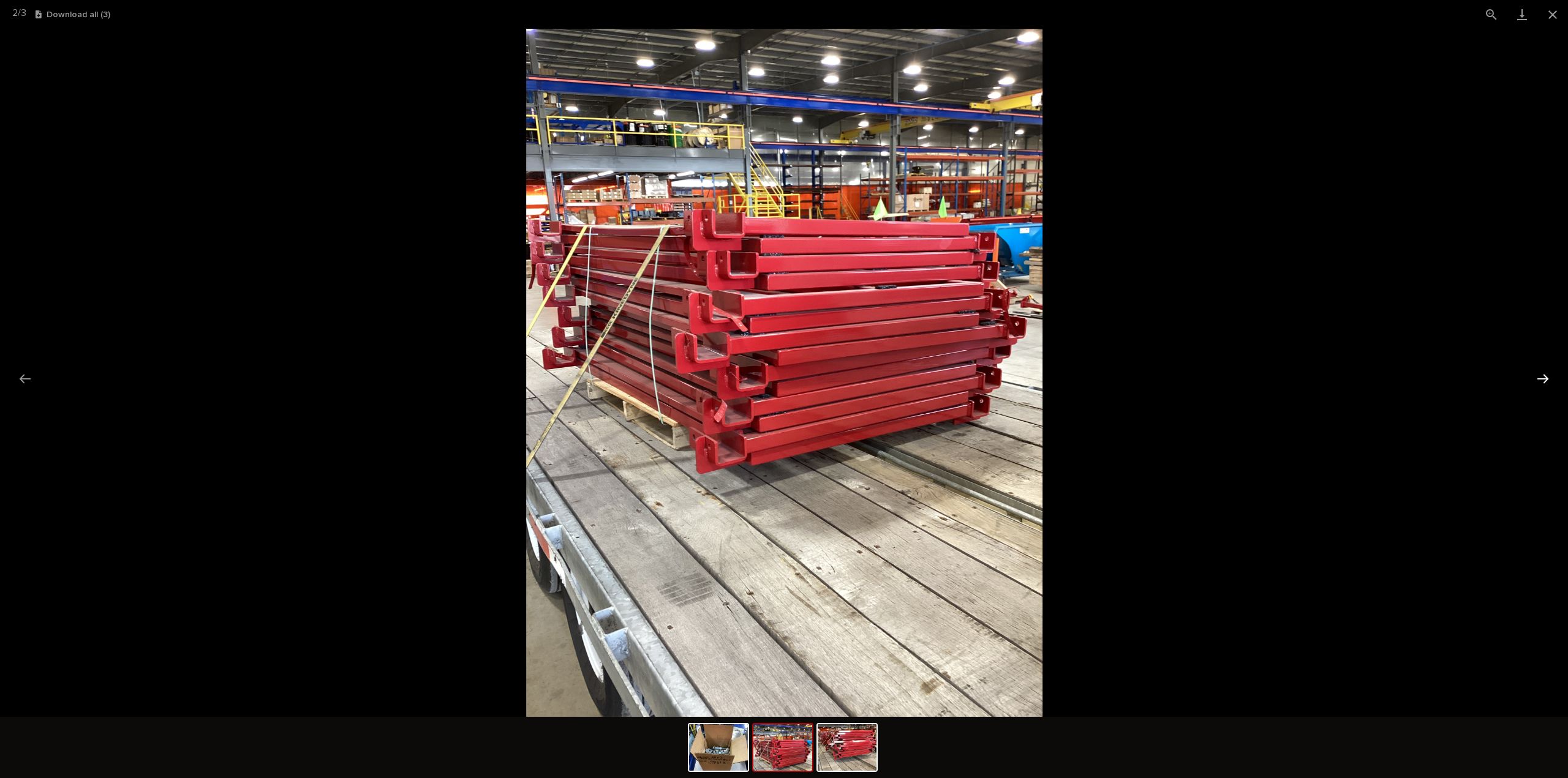
click at [1547, 379] on button "Next slide" at bounding box center [1543, 378] width 26 height 24
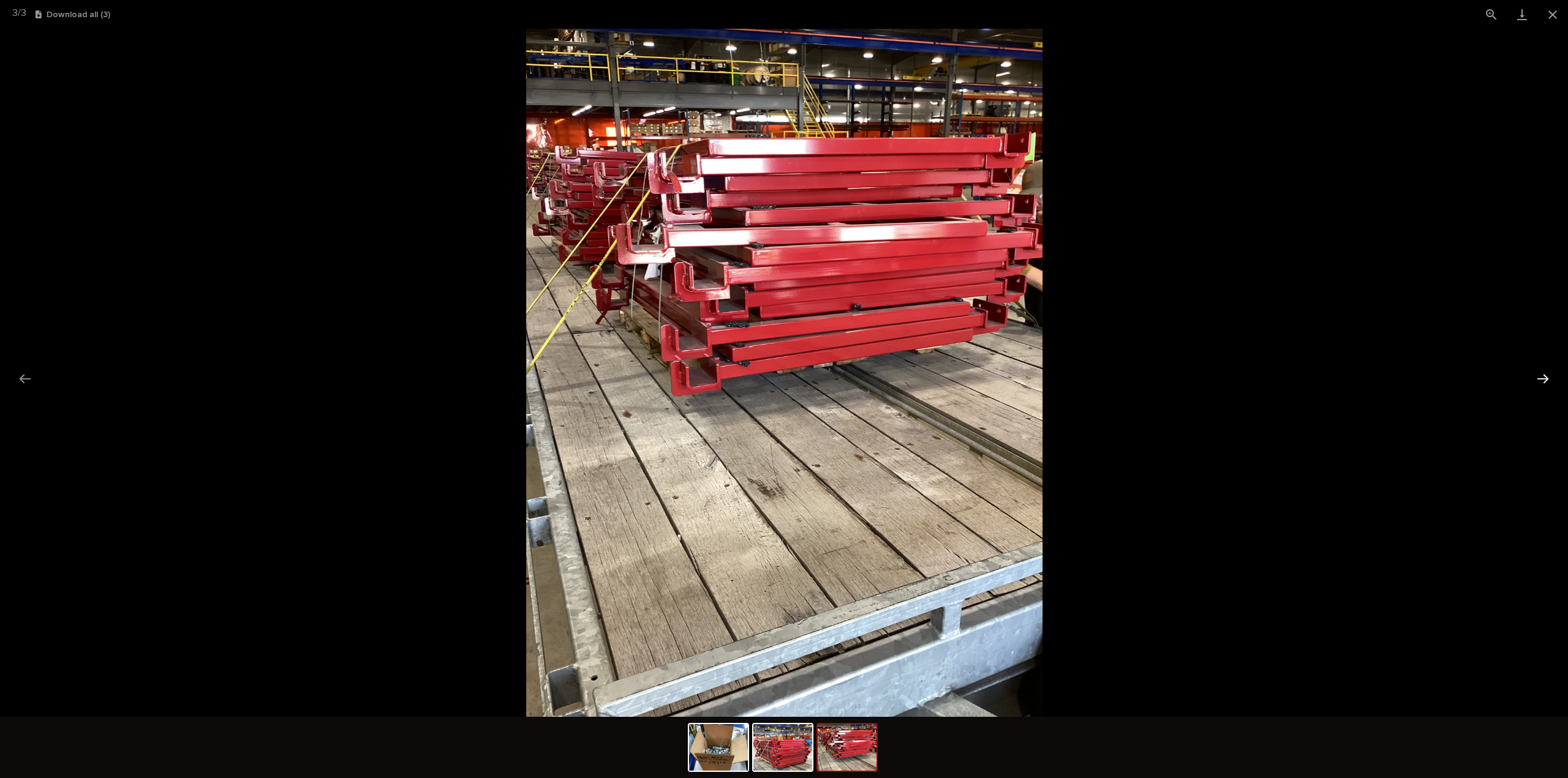
click at [1547, 379] on button "Next slide" at bounding box center [1543, 378] width 26 height 24
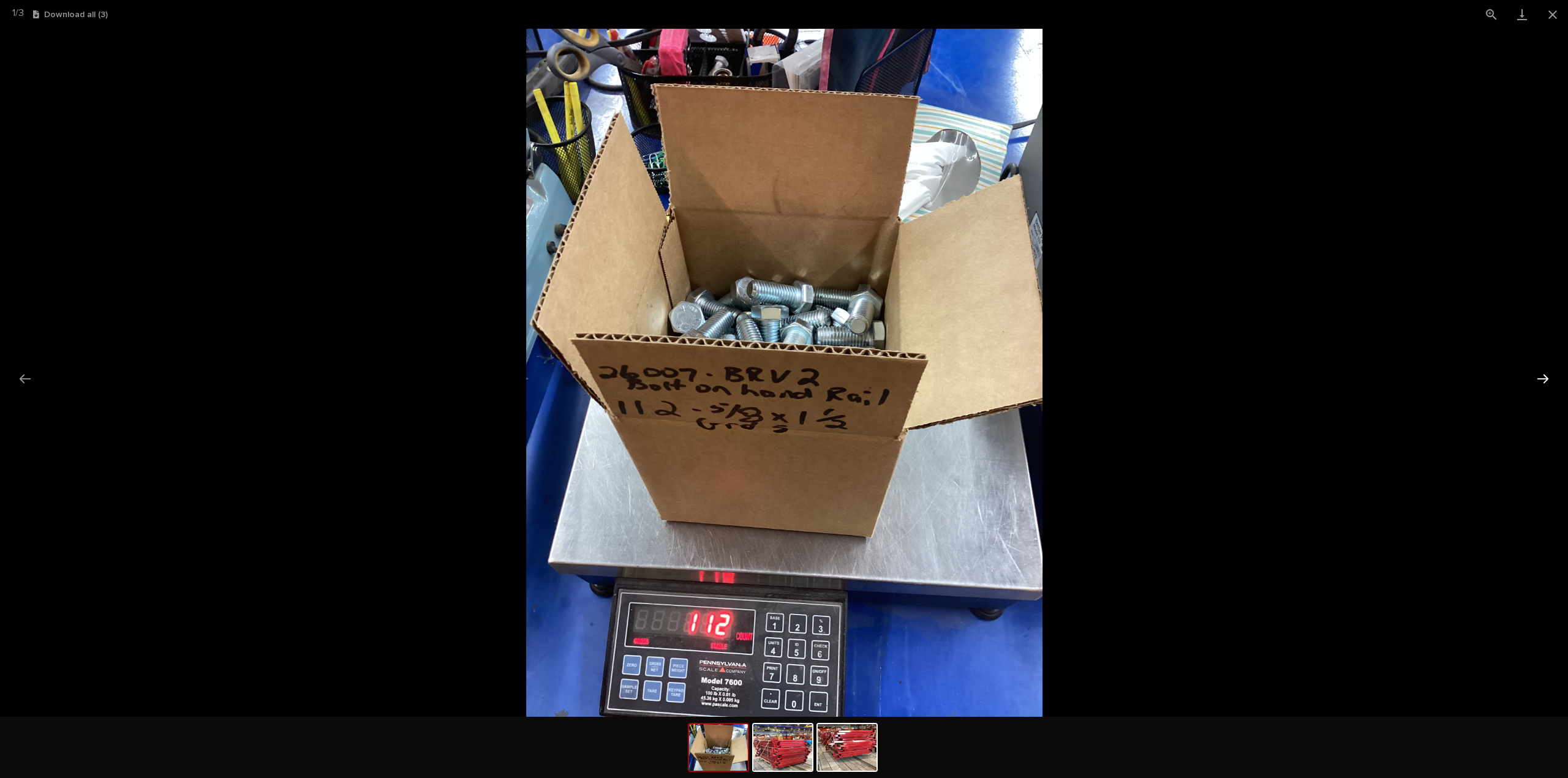
click at [1545, 380] on button "Next slide" at bounding box center [1543, 378] width 26 height 24
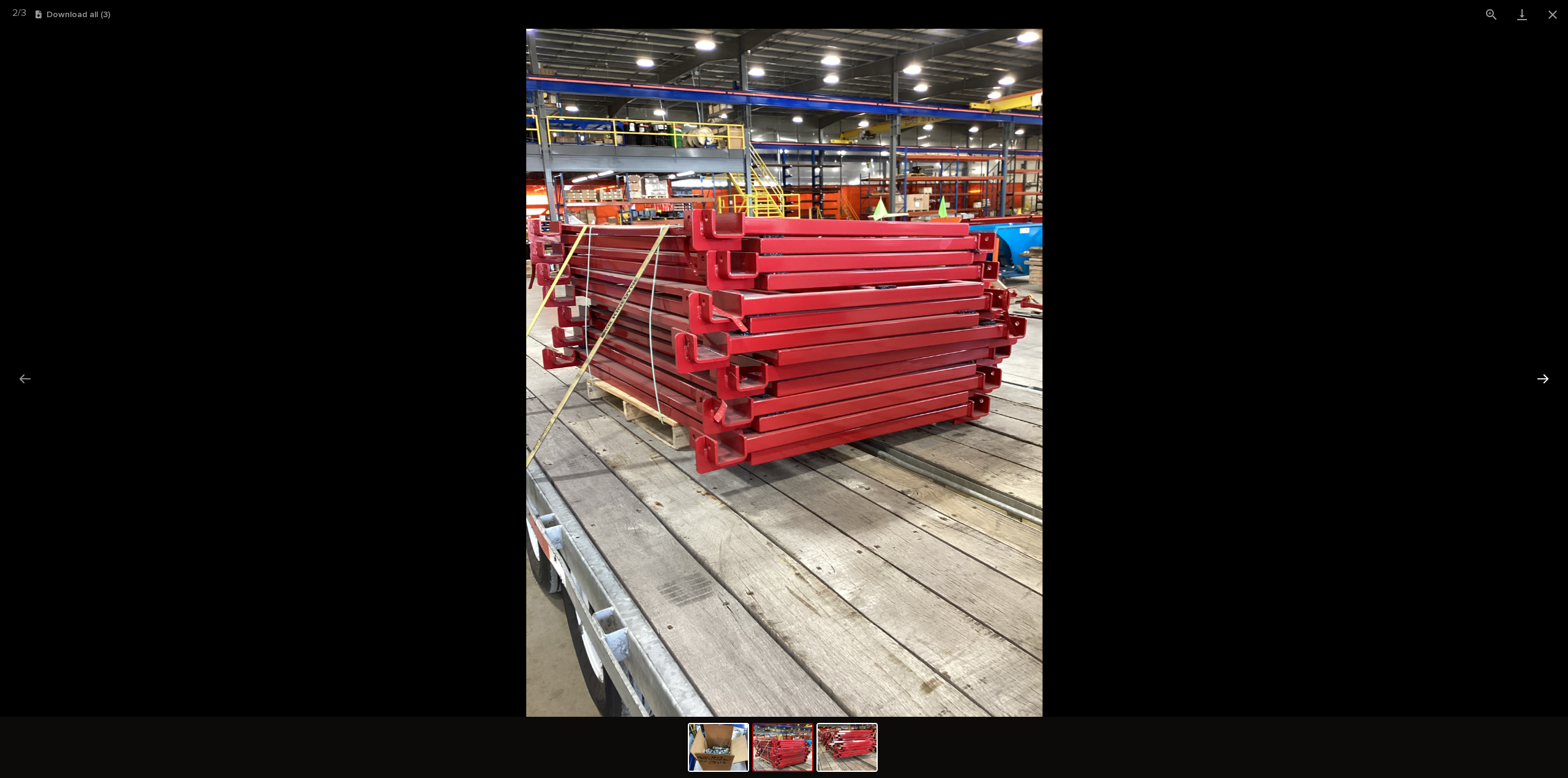
click at [1545, 380] on button "Next slide" at bounding box center [1543, 378] width 26 height 24
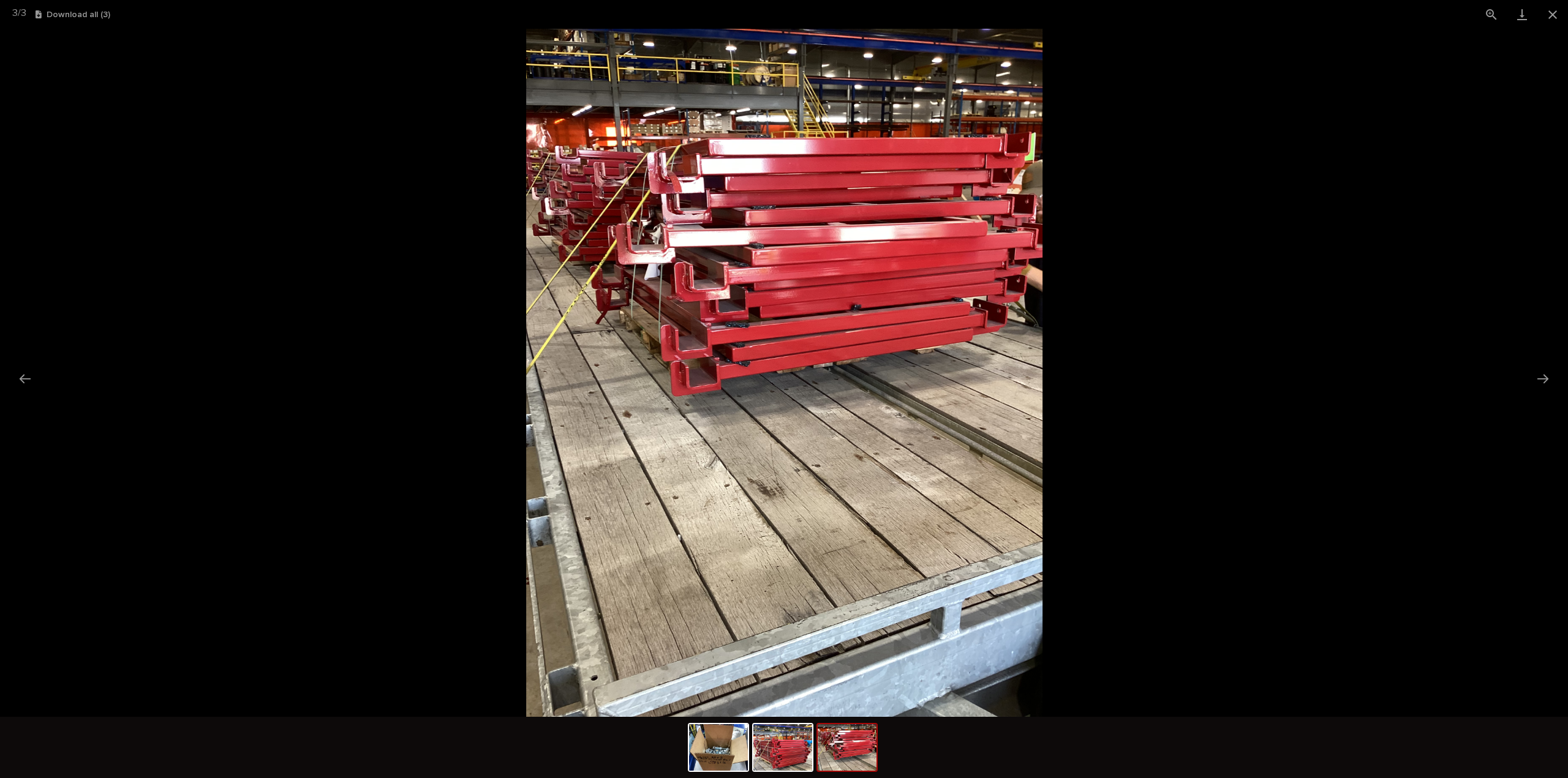
drag, startPoint x: 1554, startPoint y: 17, endPoint x: 1523, endPoint y: 41, distance: 39.2
click at [1554, 16] on button "Close gallery" at bounding box center [1553, 14] width 31 height 28
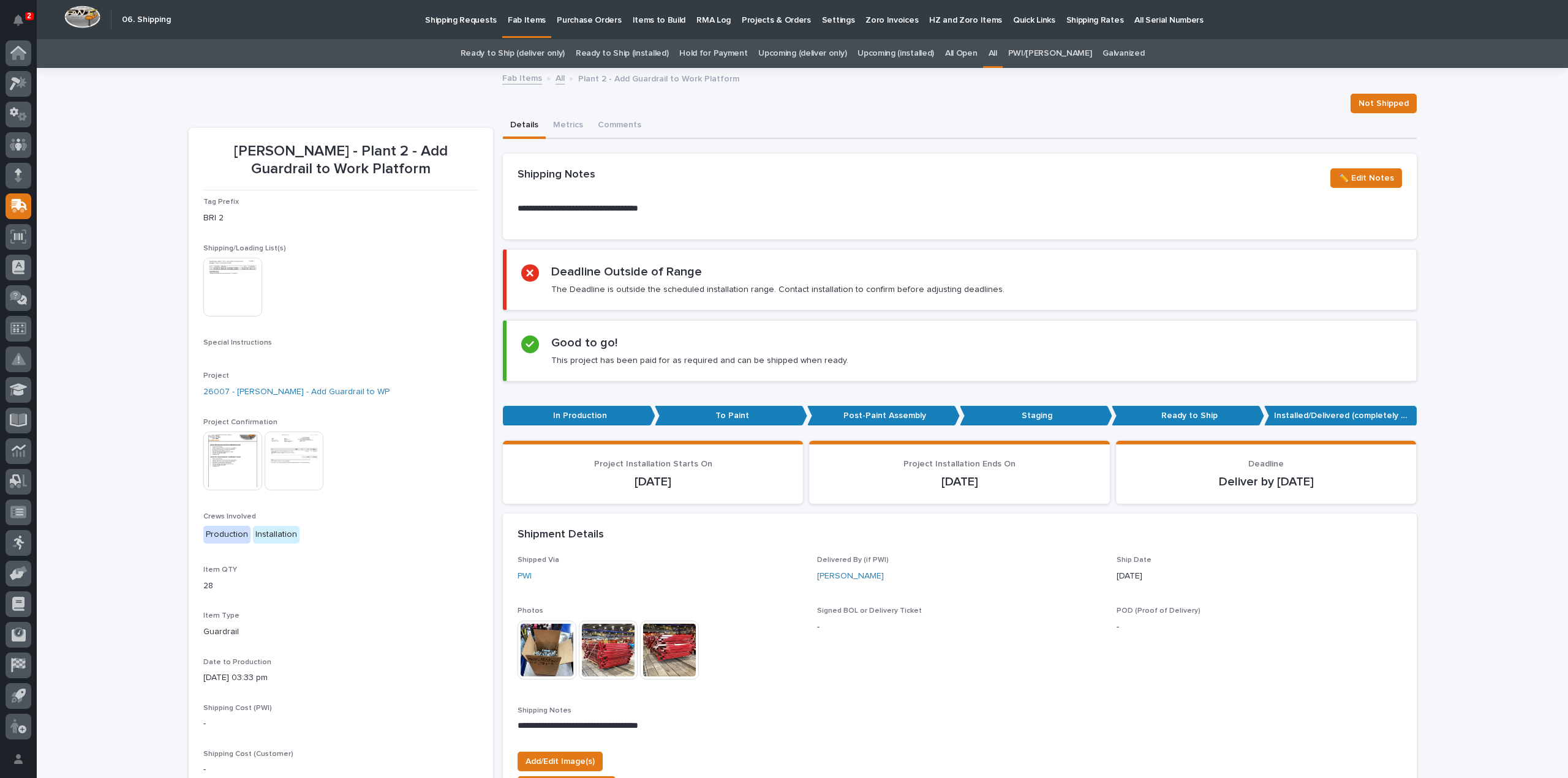
click at [418, 286] on div "This file cannot be opened Download File" at bounding box center [341, 288] width 275 height 61
click at [997, 51] on link "All" at bounding box center [993, 53] width 9 height 28
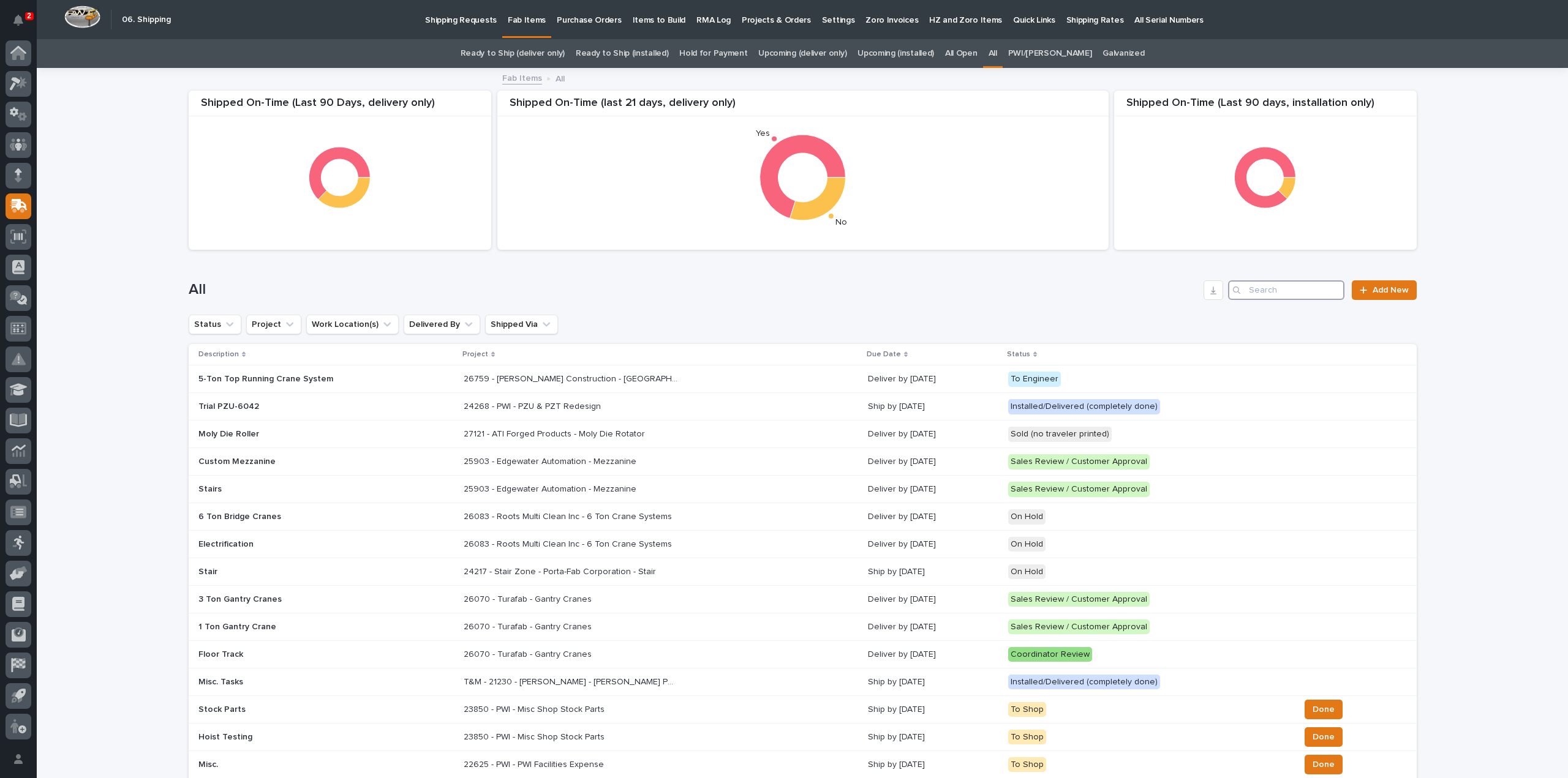
click at [1286, 294] on input "Search" at bounding box center [1286, 290] width 116 height 19
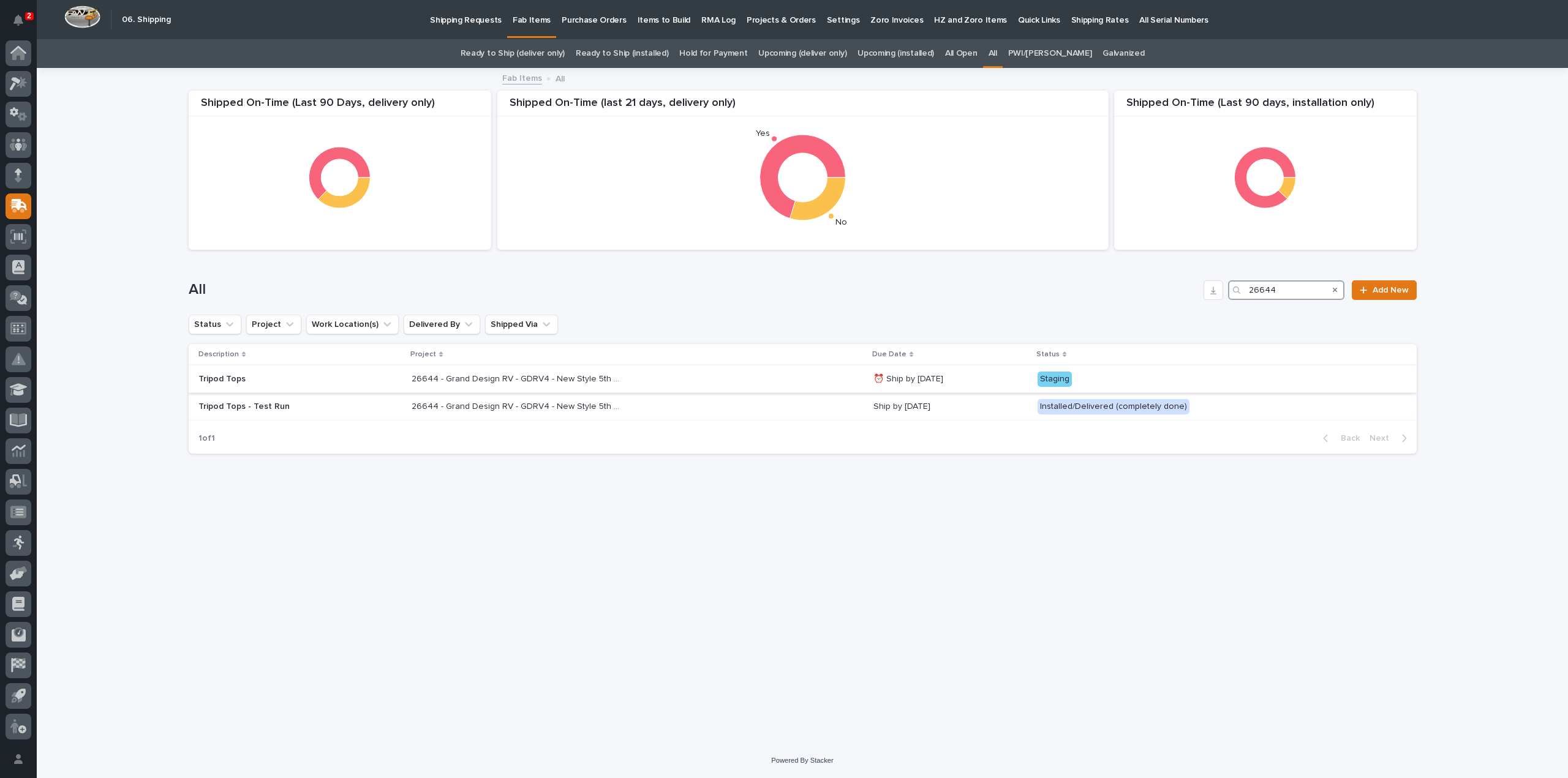
type input "26644"
click at [233, 384] on div "Tripod Tops" at bounding box center [299, 379] width 204 height 20
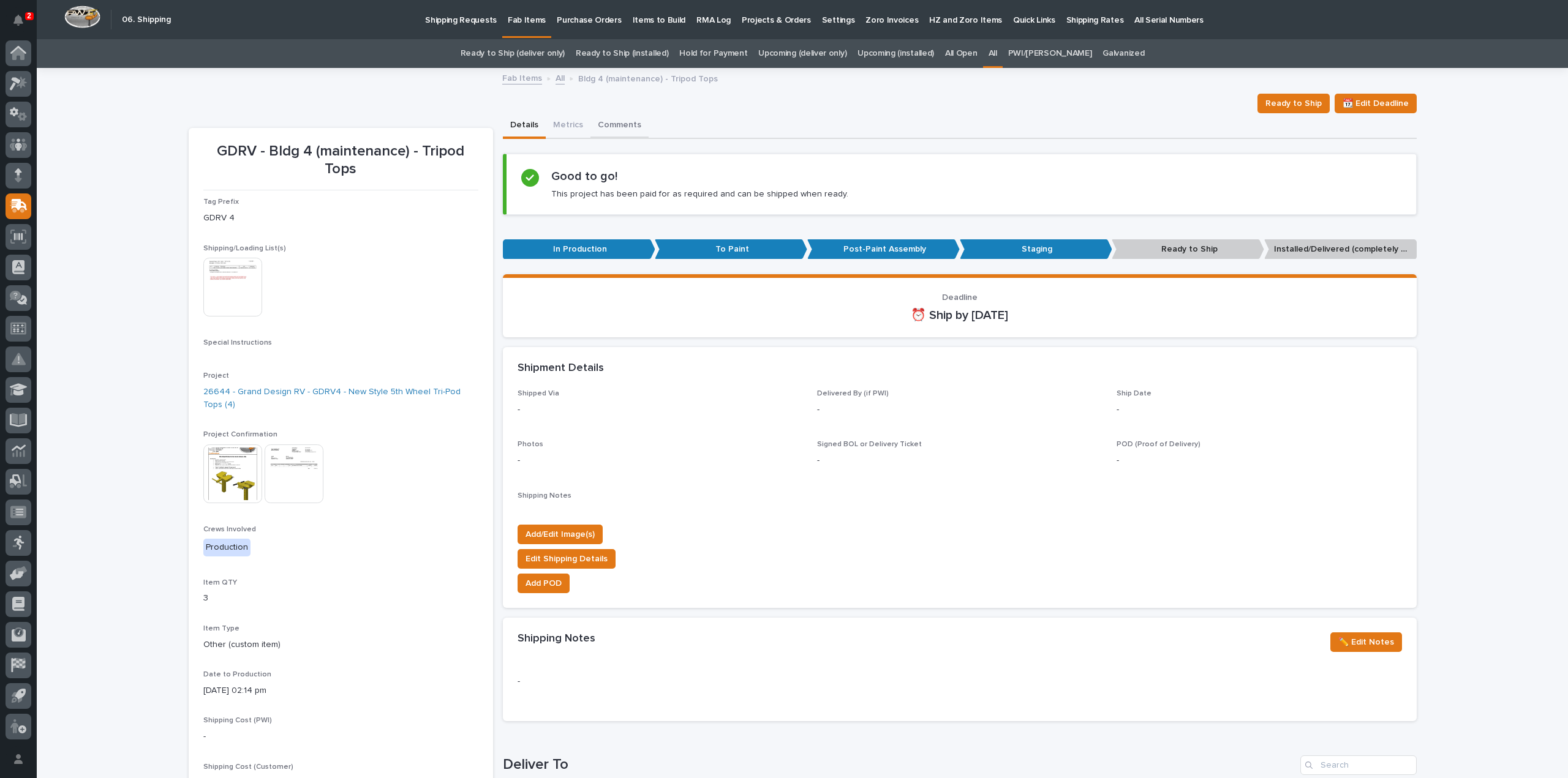
click at [614, 127] on button "Comments" at bounding box center [619, 127] width 58 height 26
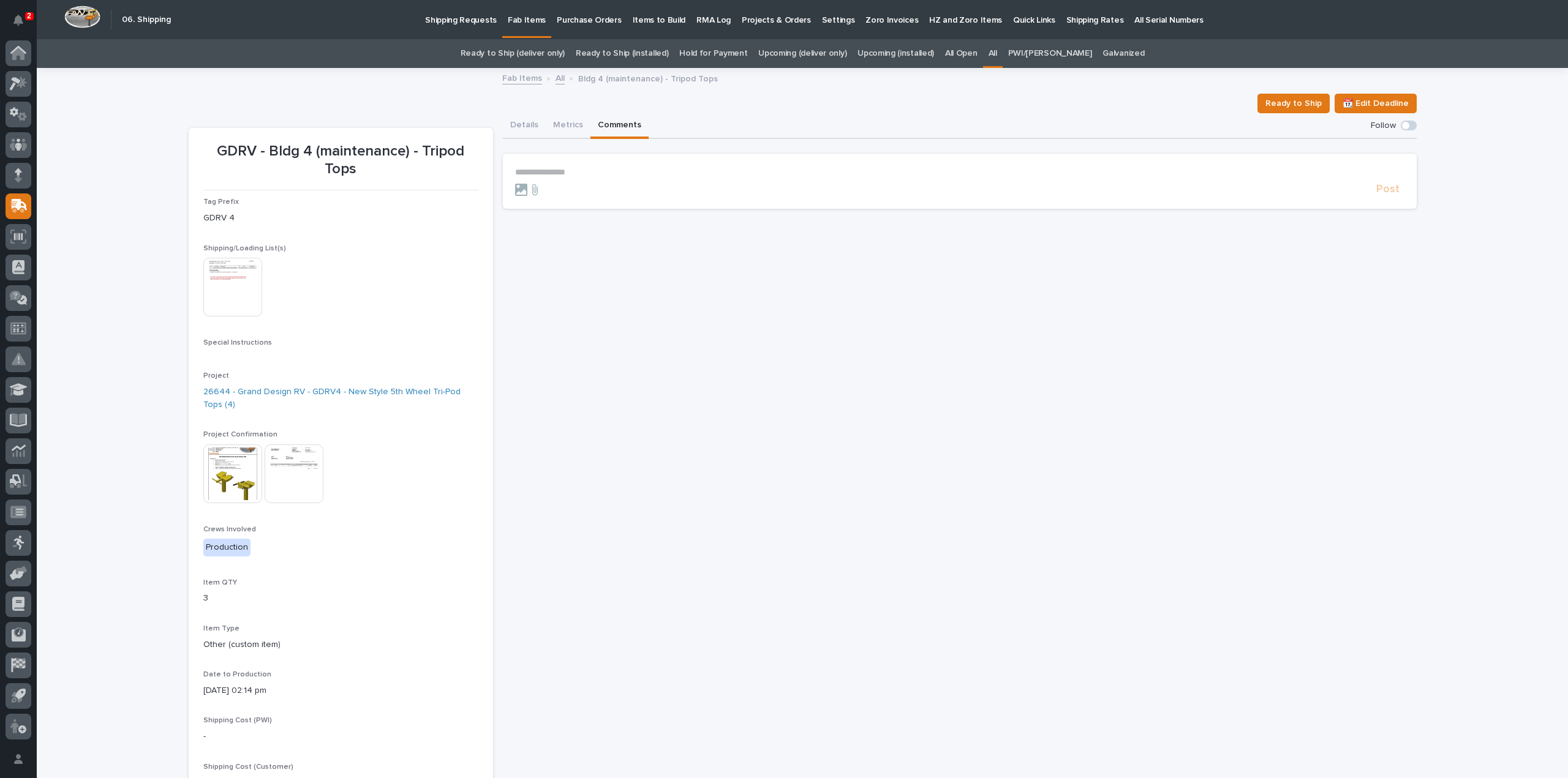
click at [573, 176] on p "**********" at bounding box center [960, 172] width 890 height 11
click at [528, 187] on span "Mark Miller" at bounding box center [548, 190] width 69 height 9
click at [564, 173] on p "**********" at bounding box center [960, 173] width 890 height 12
click at [1382, 197] on span "Post" at bounding box center [1388, 195] width 24 height 14
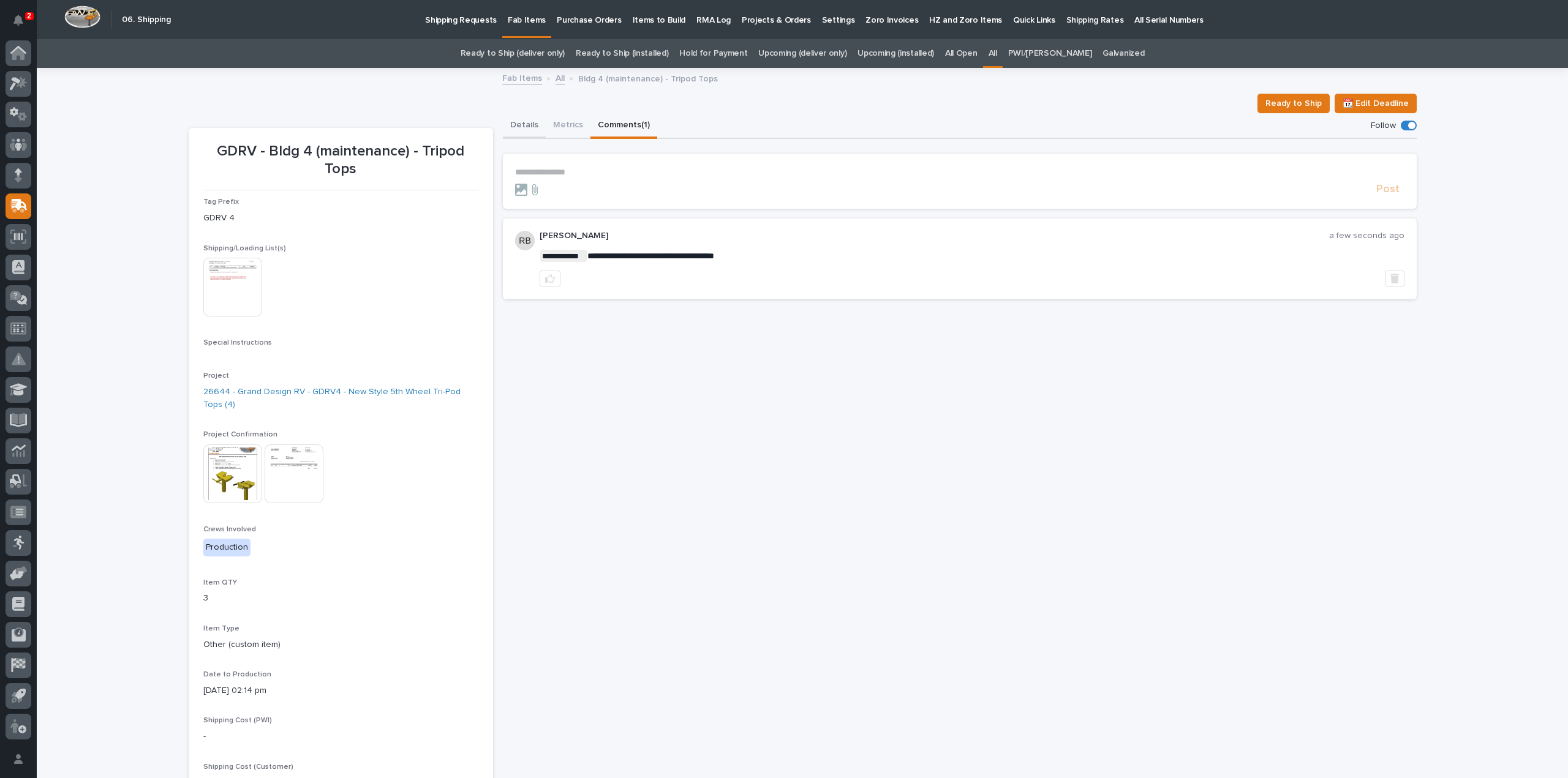
click at [523, 126] on button "Details" at bounding box center [523, 127] width 43 height 26
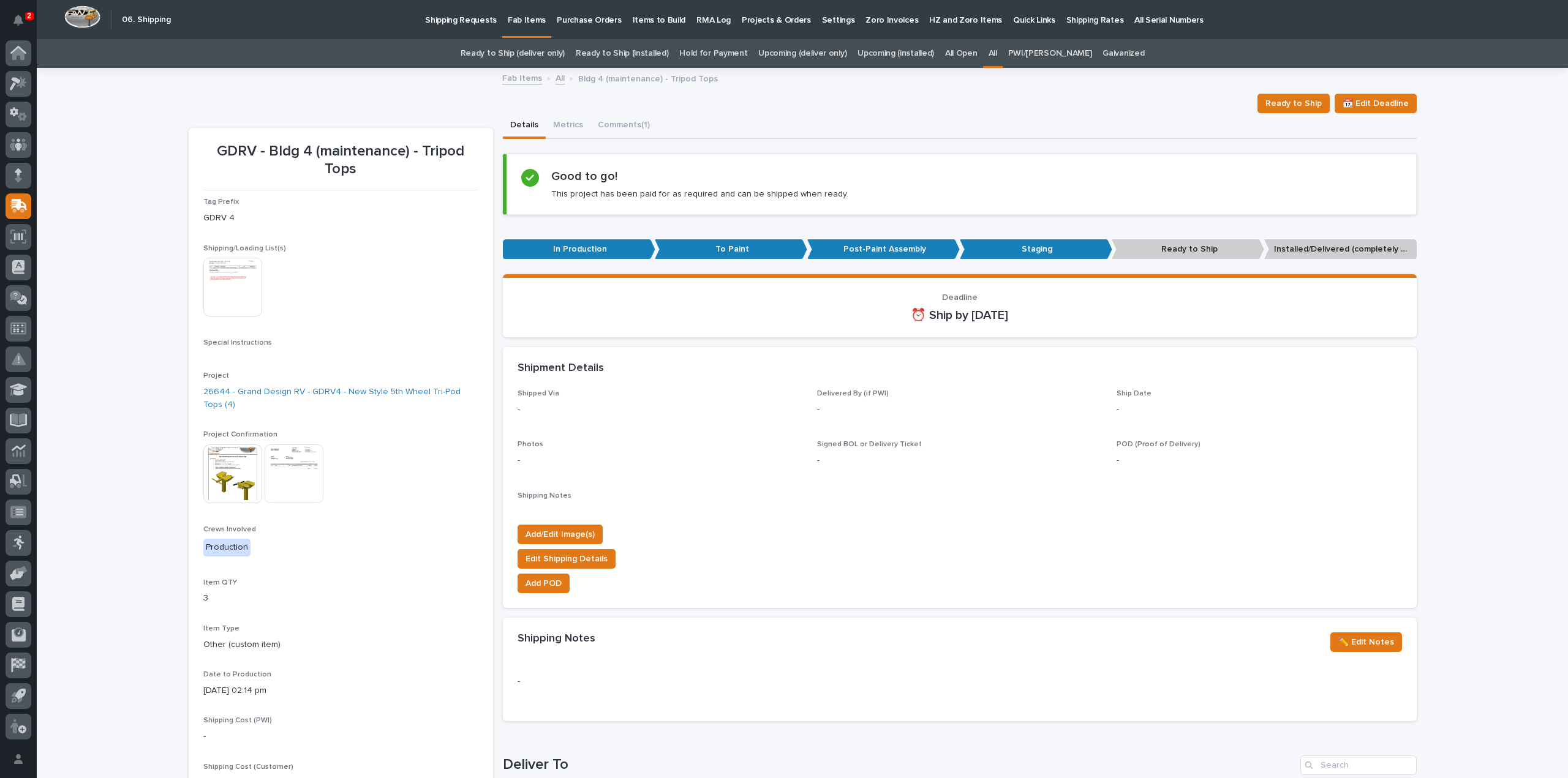
click at [997, 50] on link "All" at bounding box center [993, 53] width 9 height 28
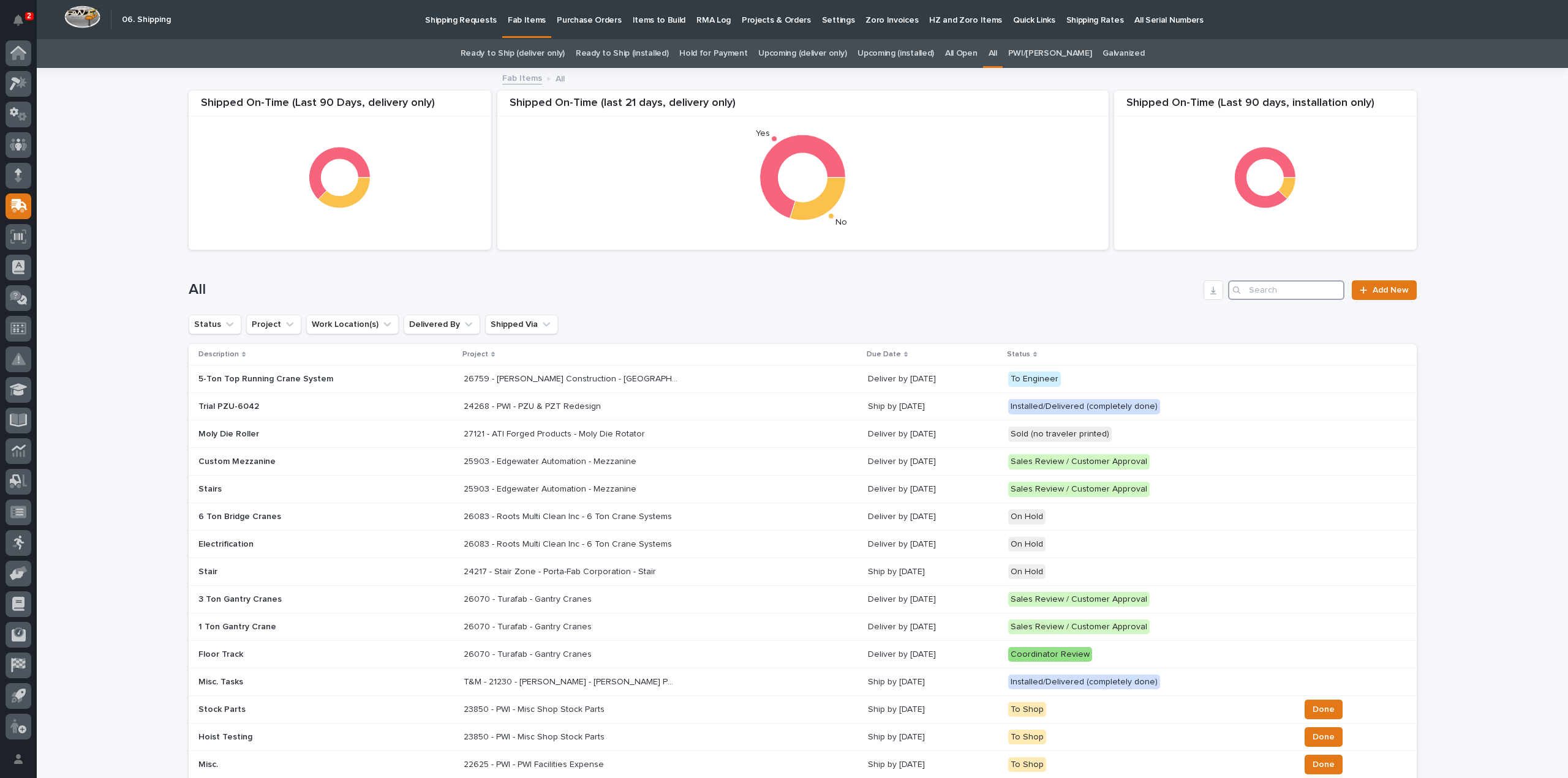
click at [1273, 299] on input "Search" at bounding box center [1286, 290] width 116 height 19
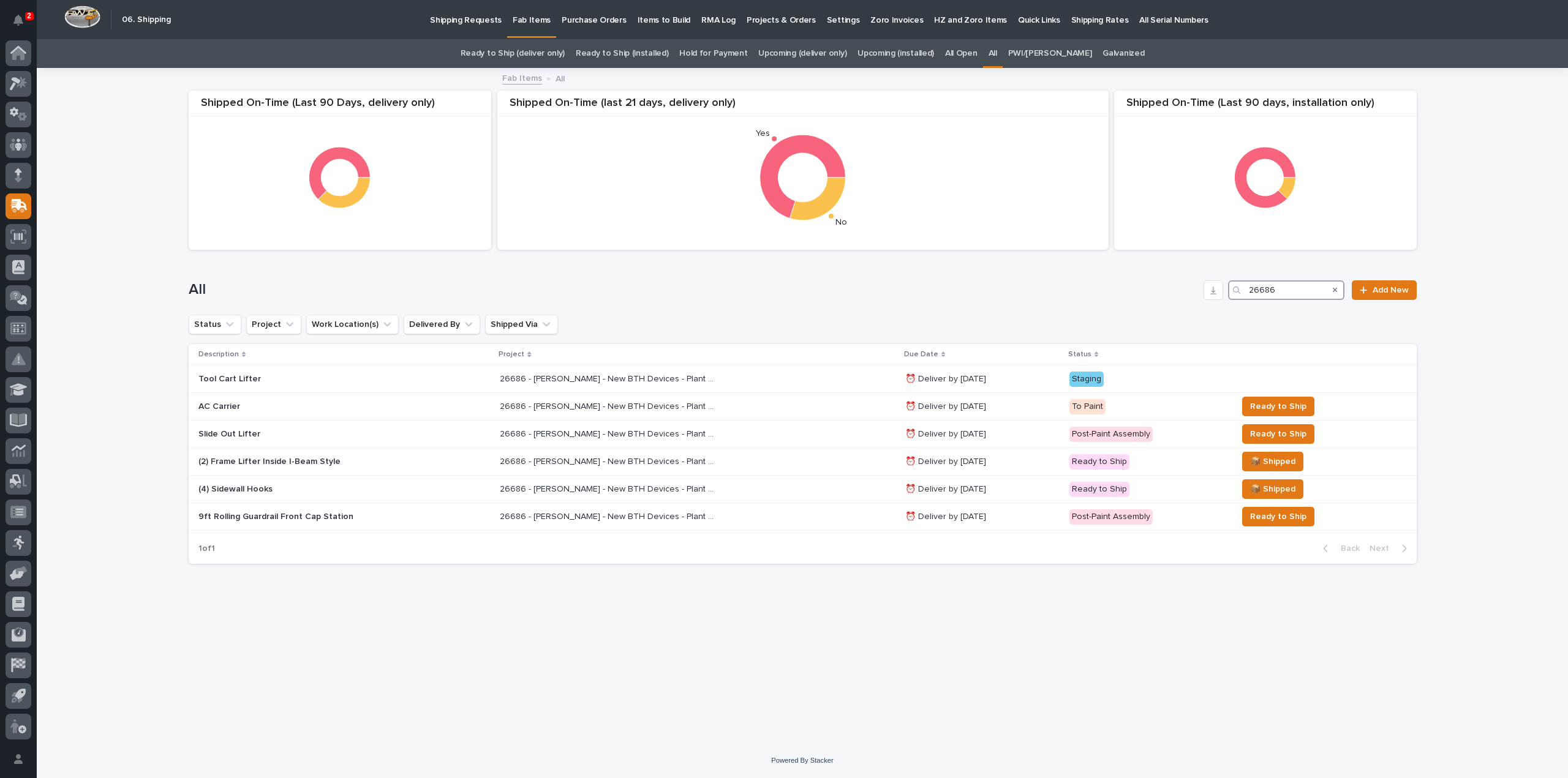
type input "26686"
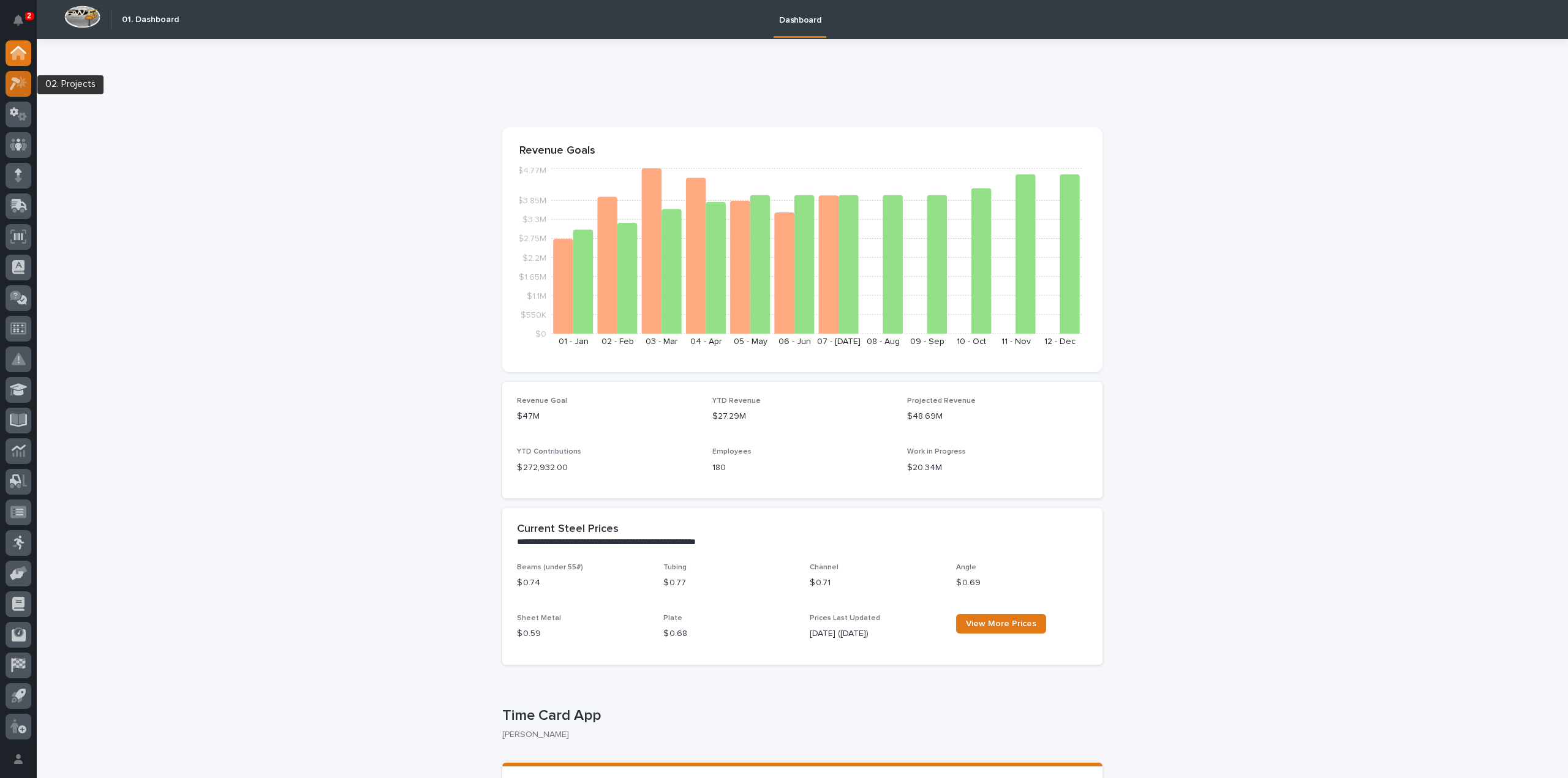
click at [15, 84] on icon at bounding box center [19, 83] width 18 height 14
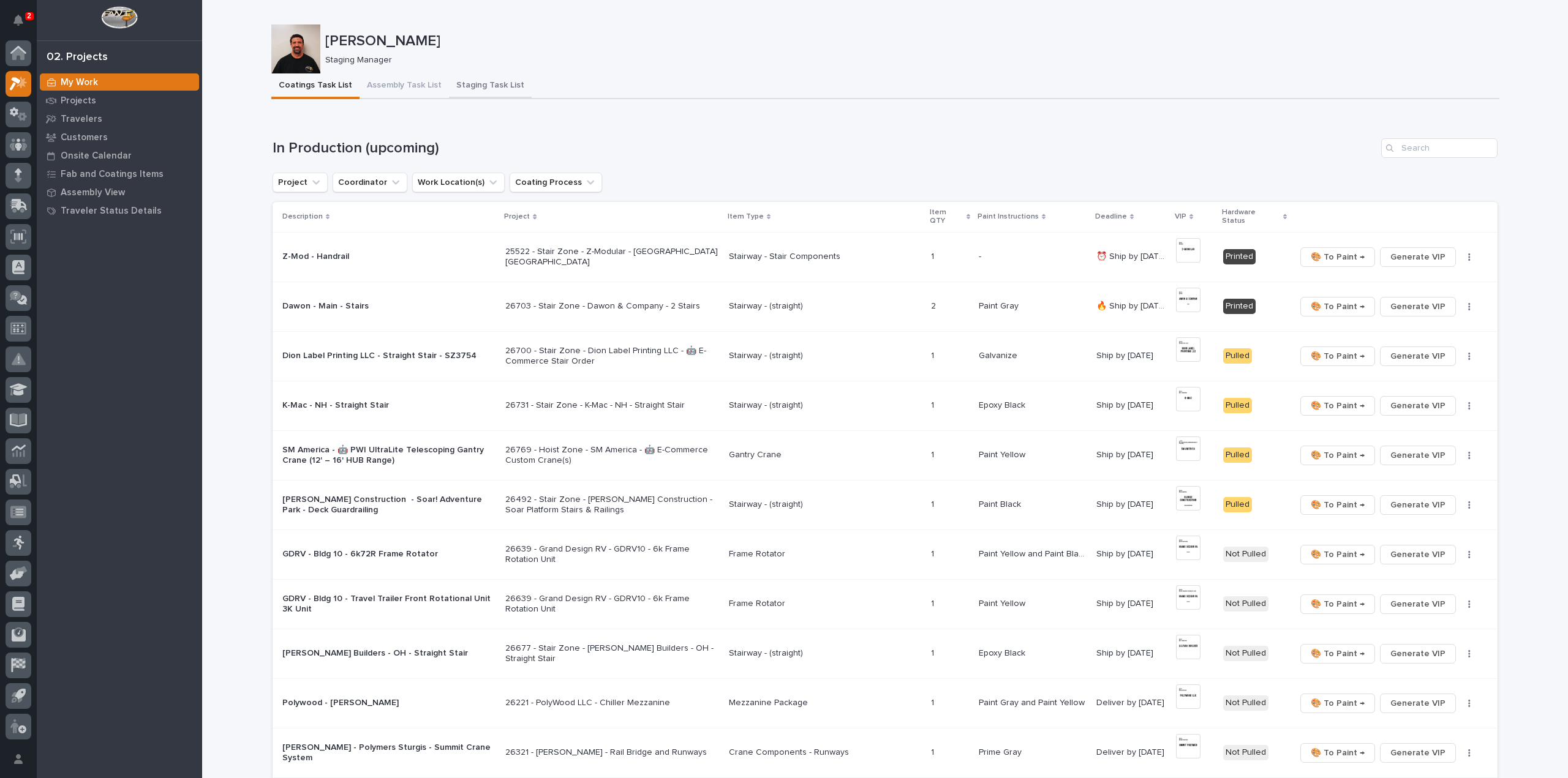
click at [475, 85] on button "Staging Task List" at bounding box center [490, 87] width 83 height 26
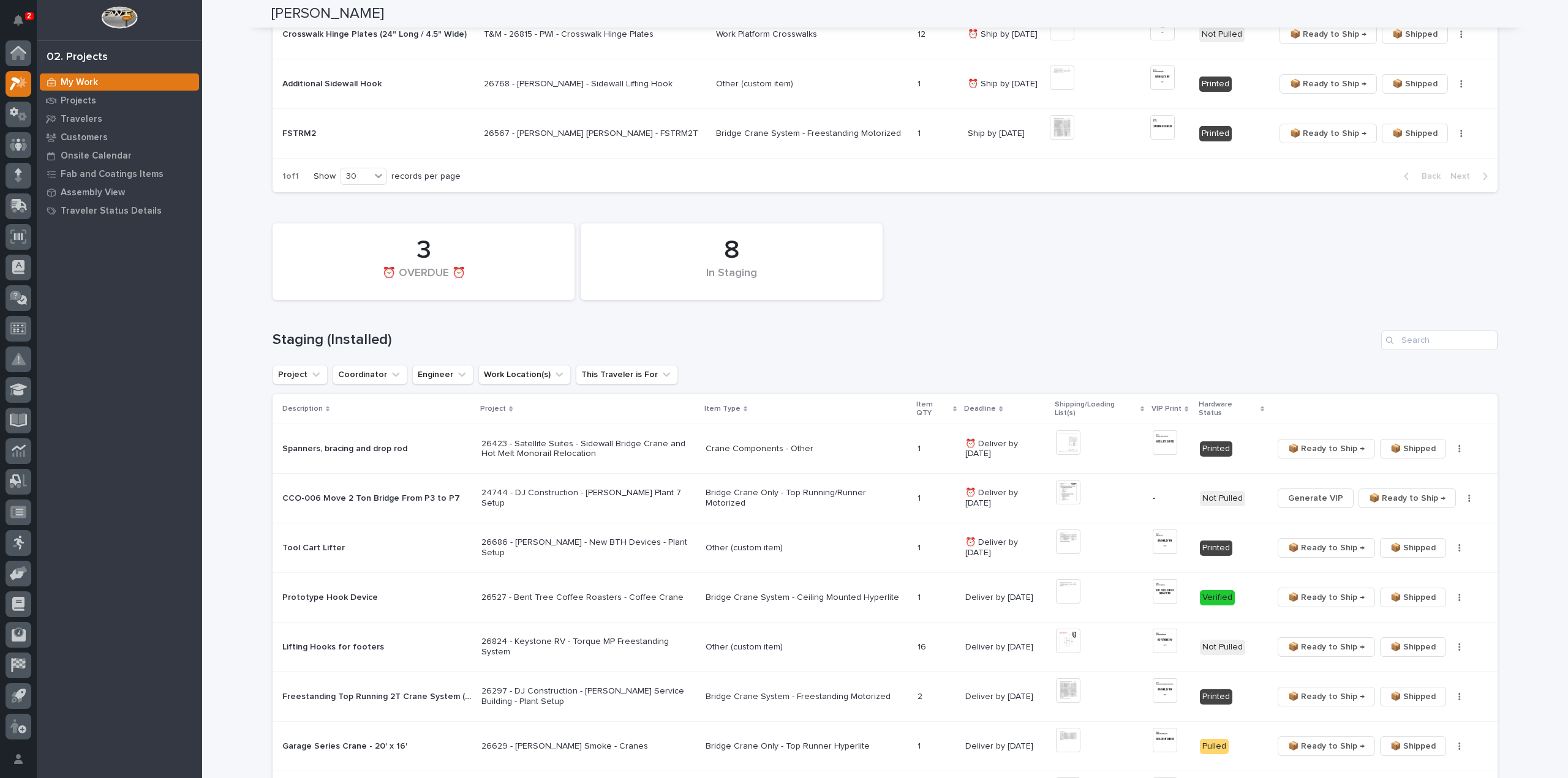
scroll to position [490, 0]
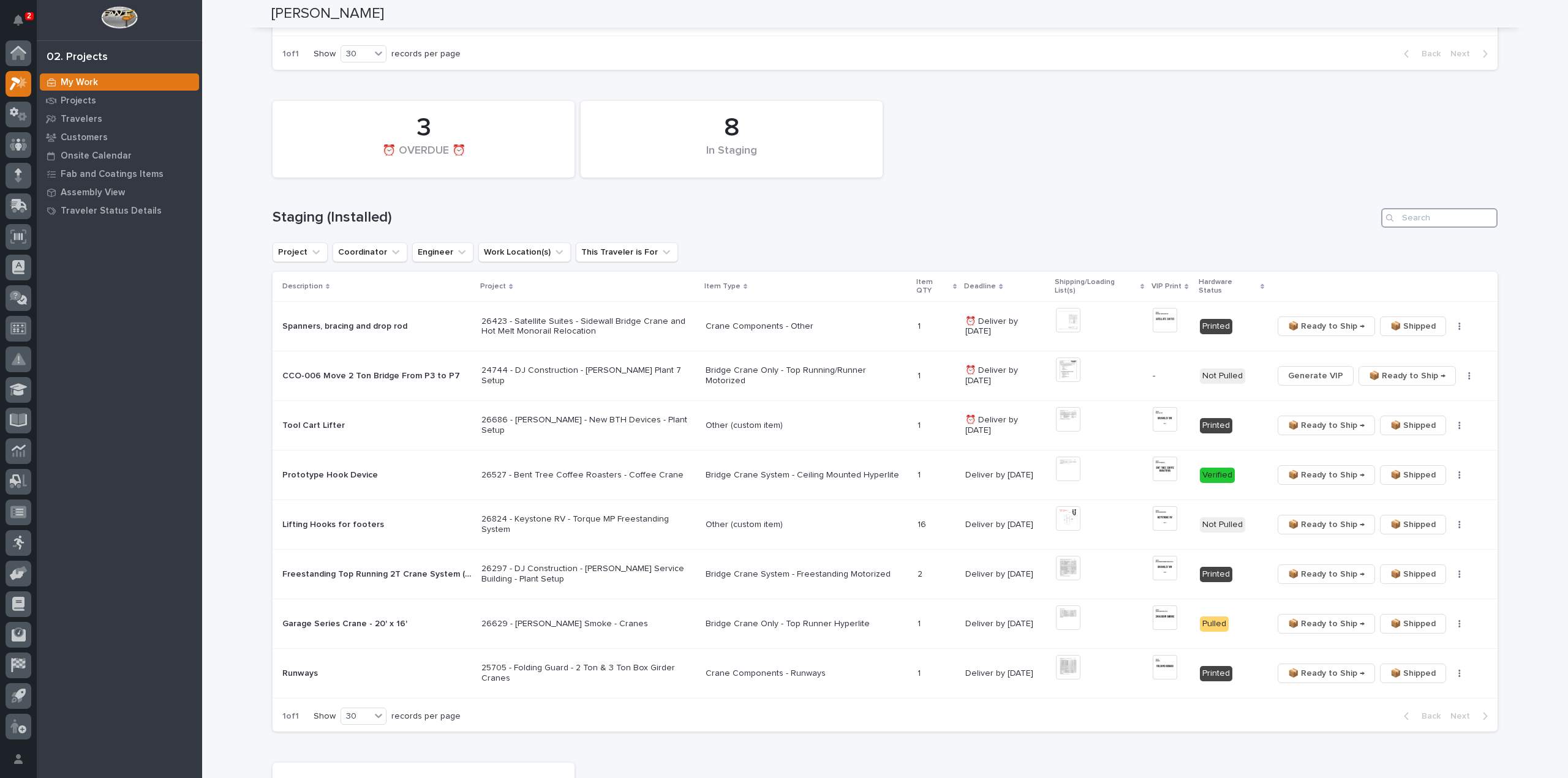
click at [1440, 221] on input "Search" at bounding box center [1439, 218] width 116 height 19
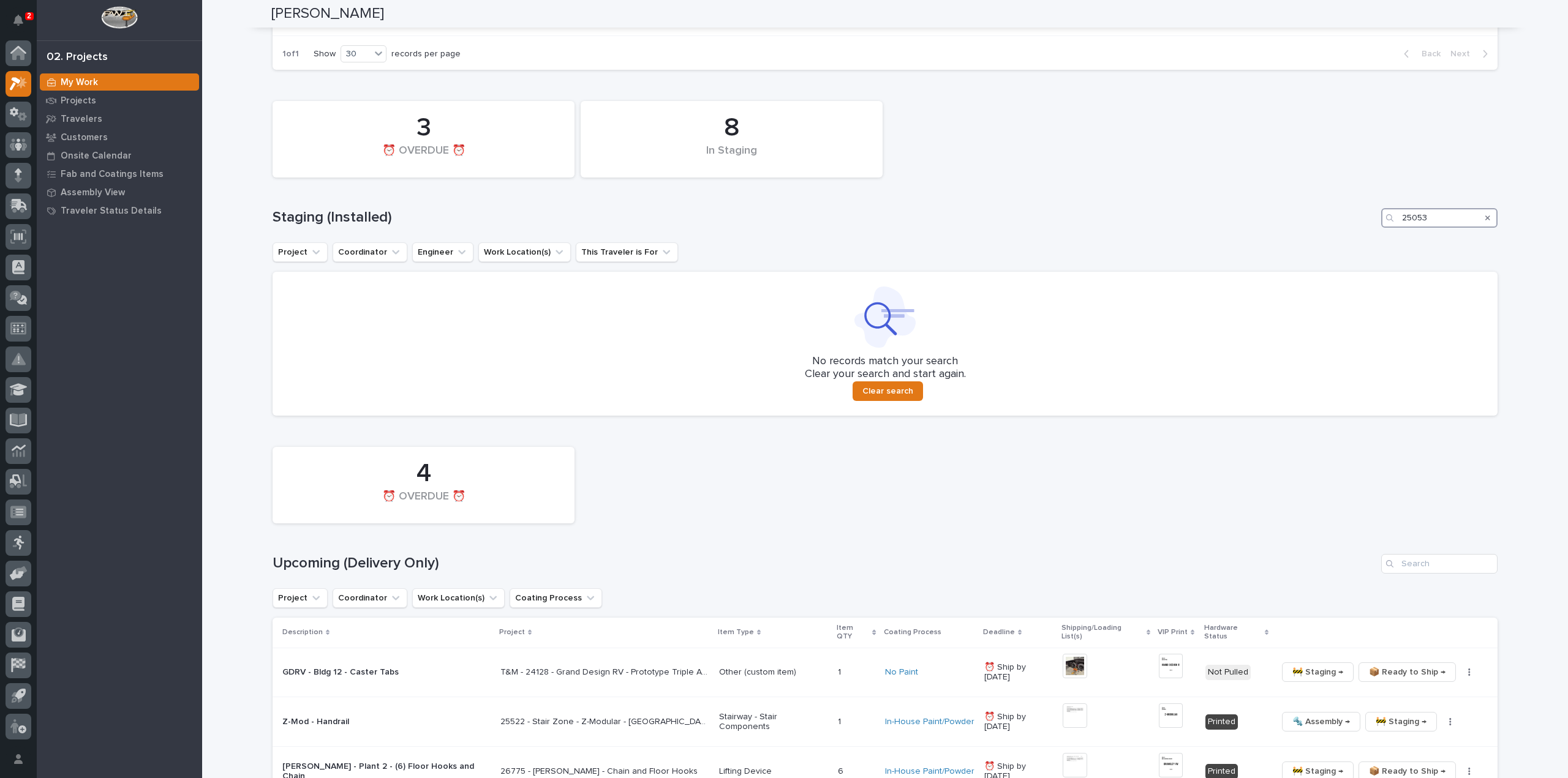
scroll to position [734, 0]
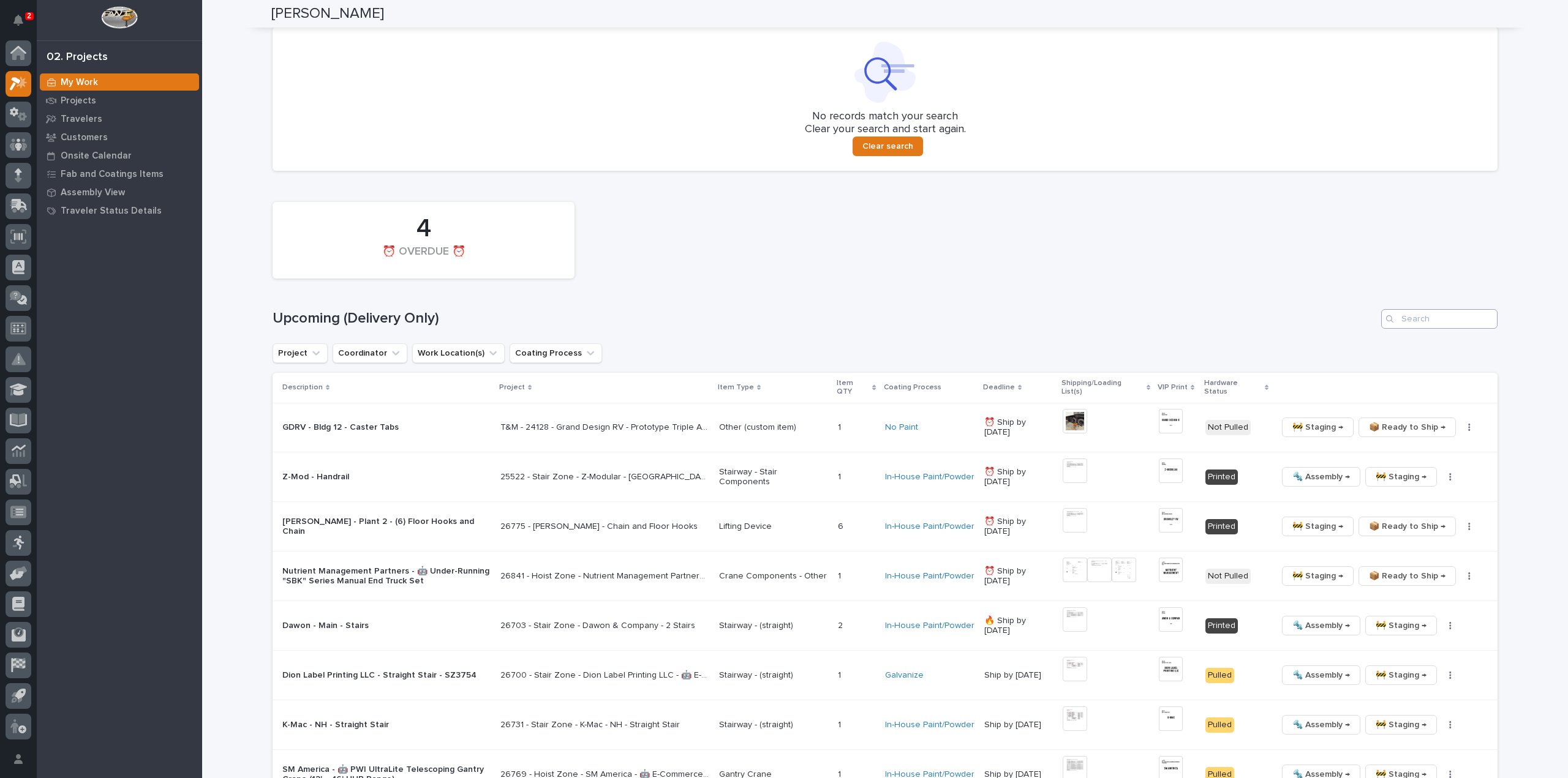
type input "25053"
click at [1419, 318] on input "Search" at bounding box center [1439, 319] width 116 height 19
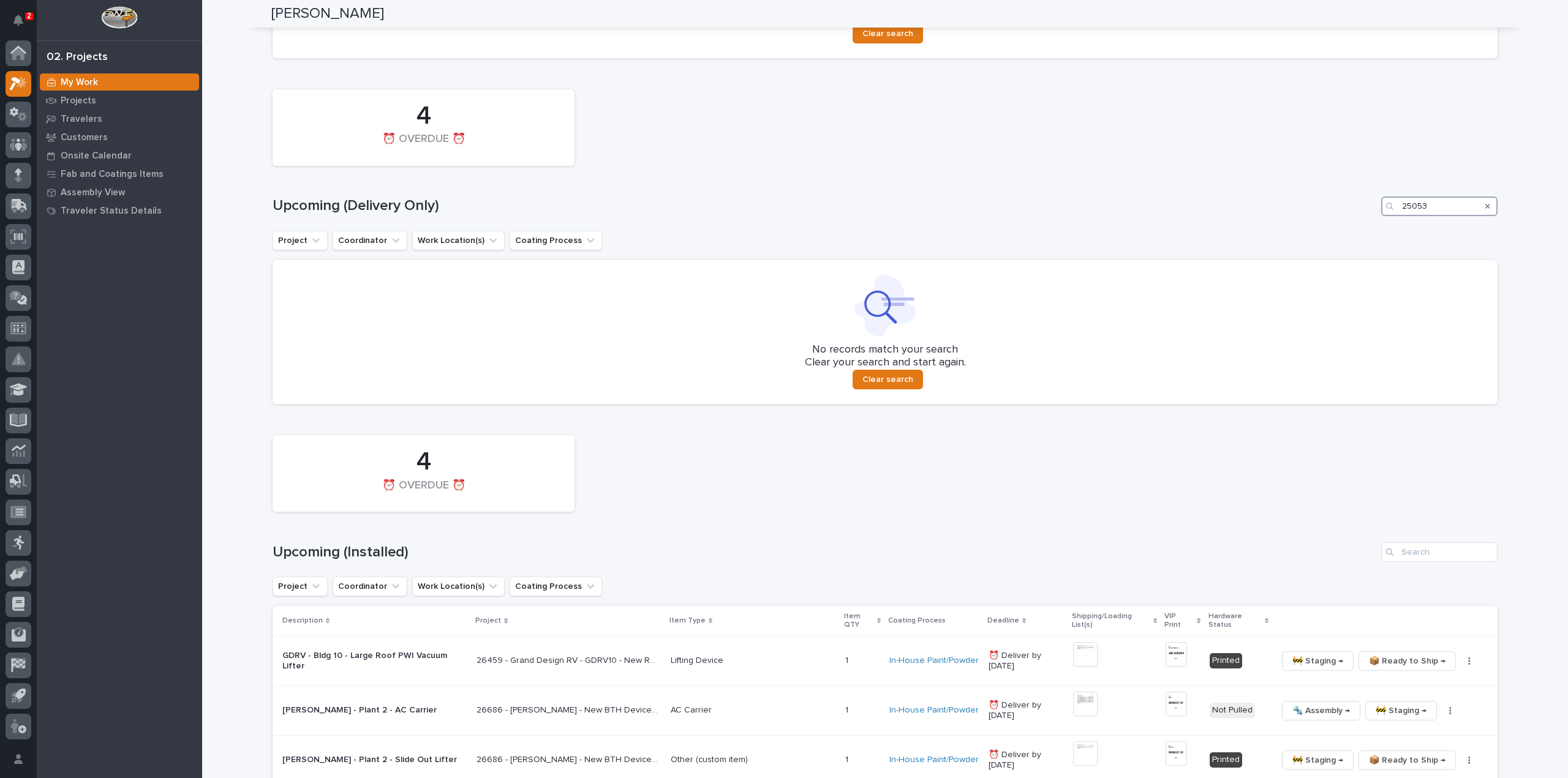
scroll to position [1021, 0]
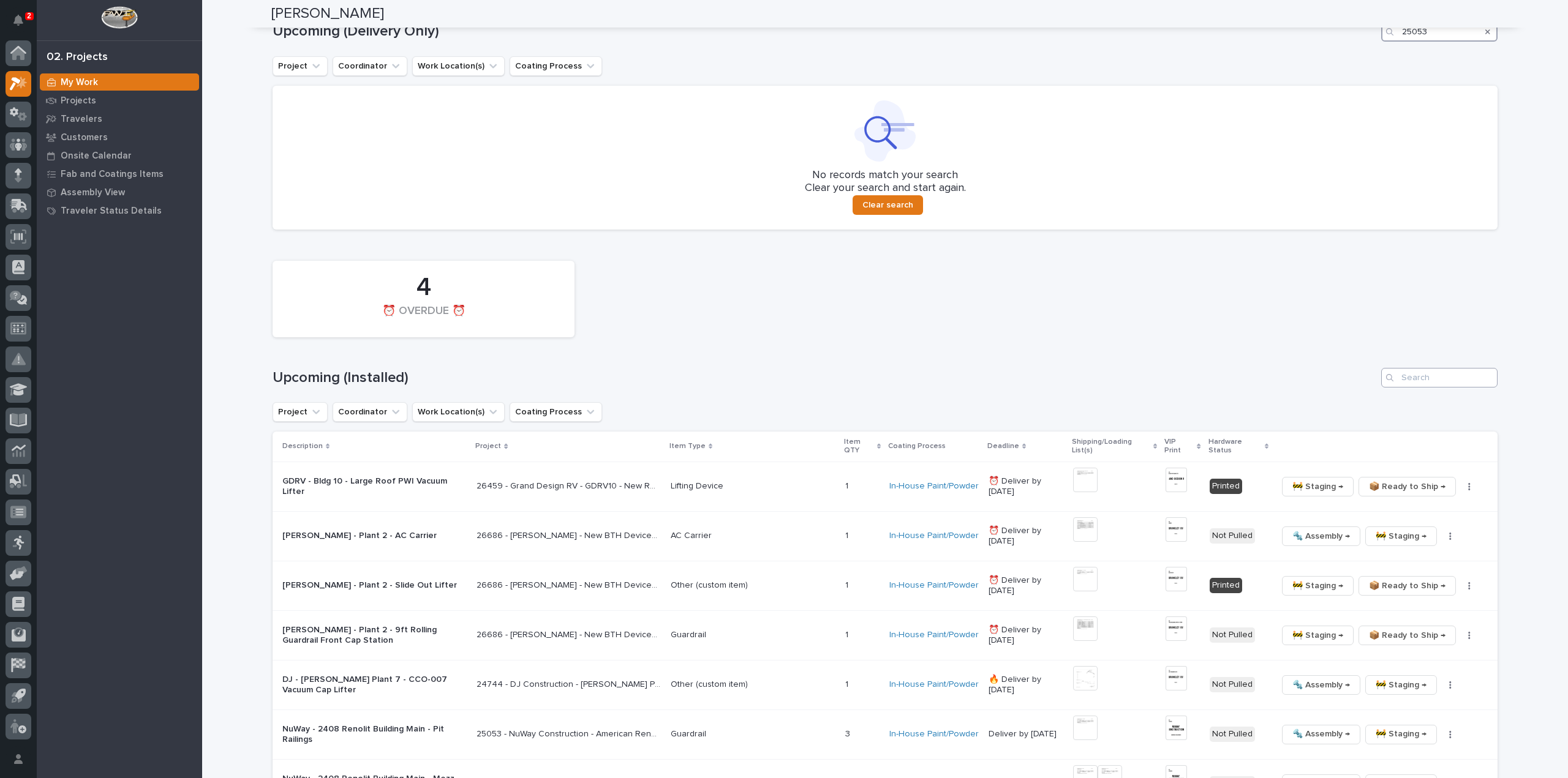
type input "25053"
click at [1407, 381] on input "Search" at bounding box center [1439, 377] width 116 height 19
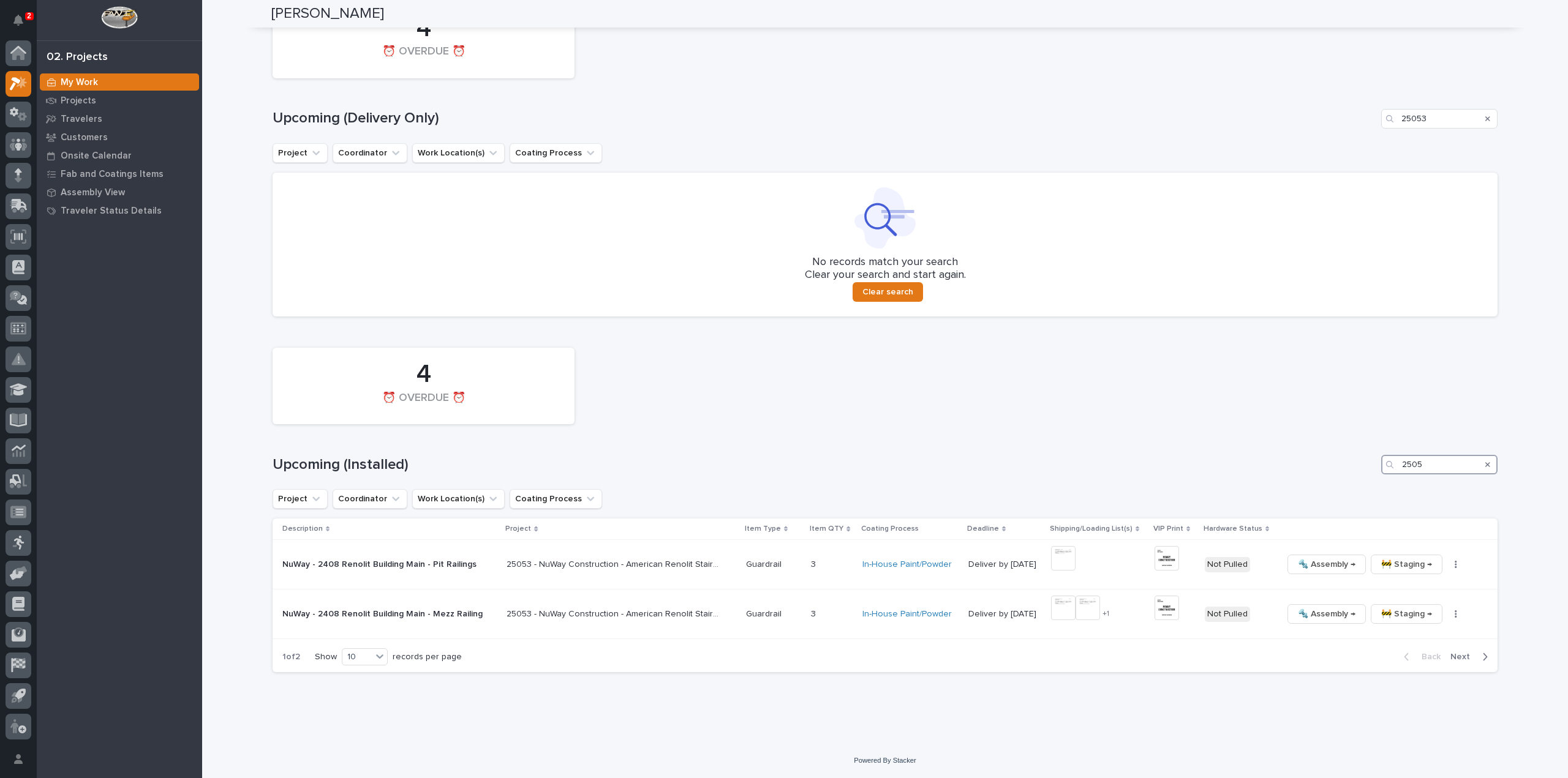
scroll to position [934, 0]
click at [1062, 615] on img at bounding box center [1063, 608] width 24 height 24
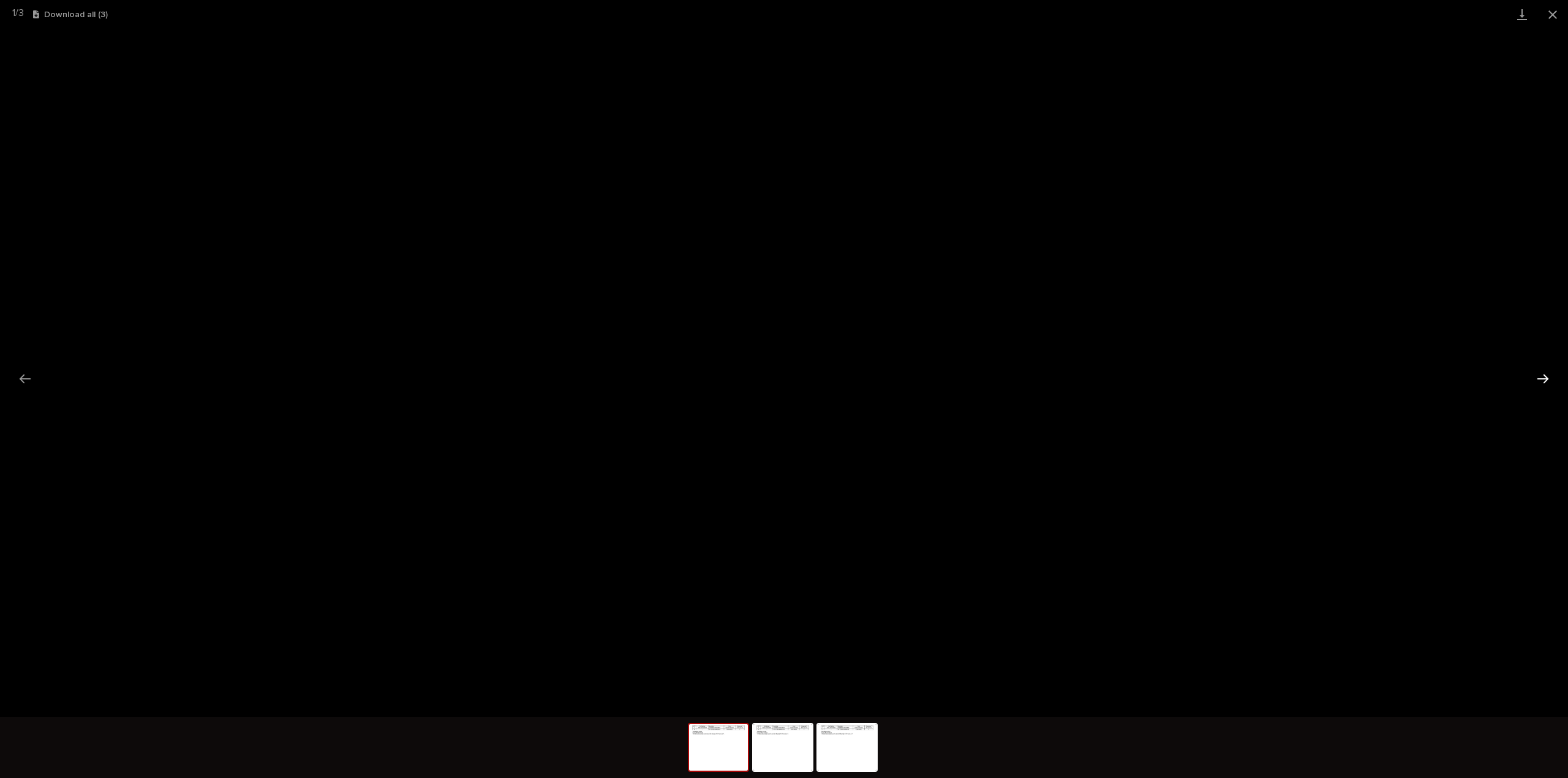
click at [1536, 373] on button "Next slide" at bounding box center [1543, 378] width 26 height 24
click at [1555, 16] on button "Close gallery" at bounding box center [1553, 14] width 31 height 28
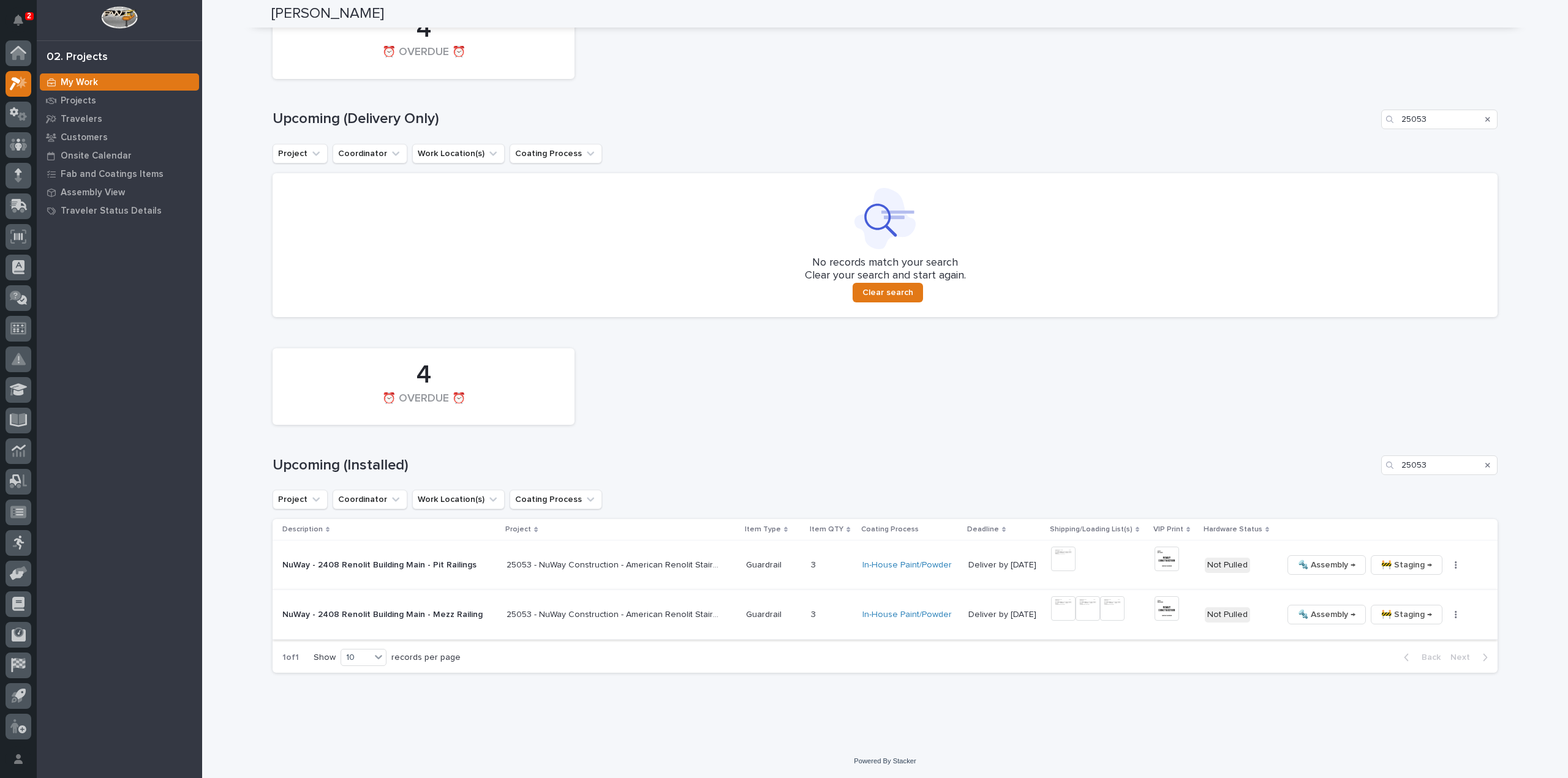
click at [1105, 613] on img at bounding box center [1112, 608] width 24 height 24
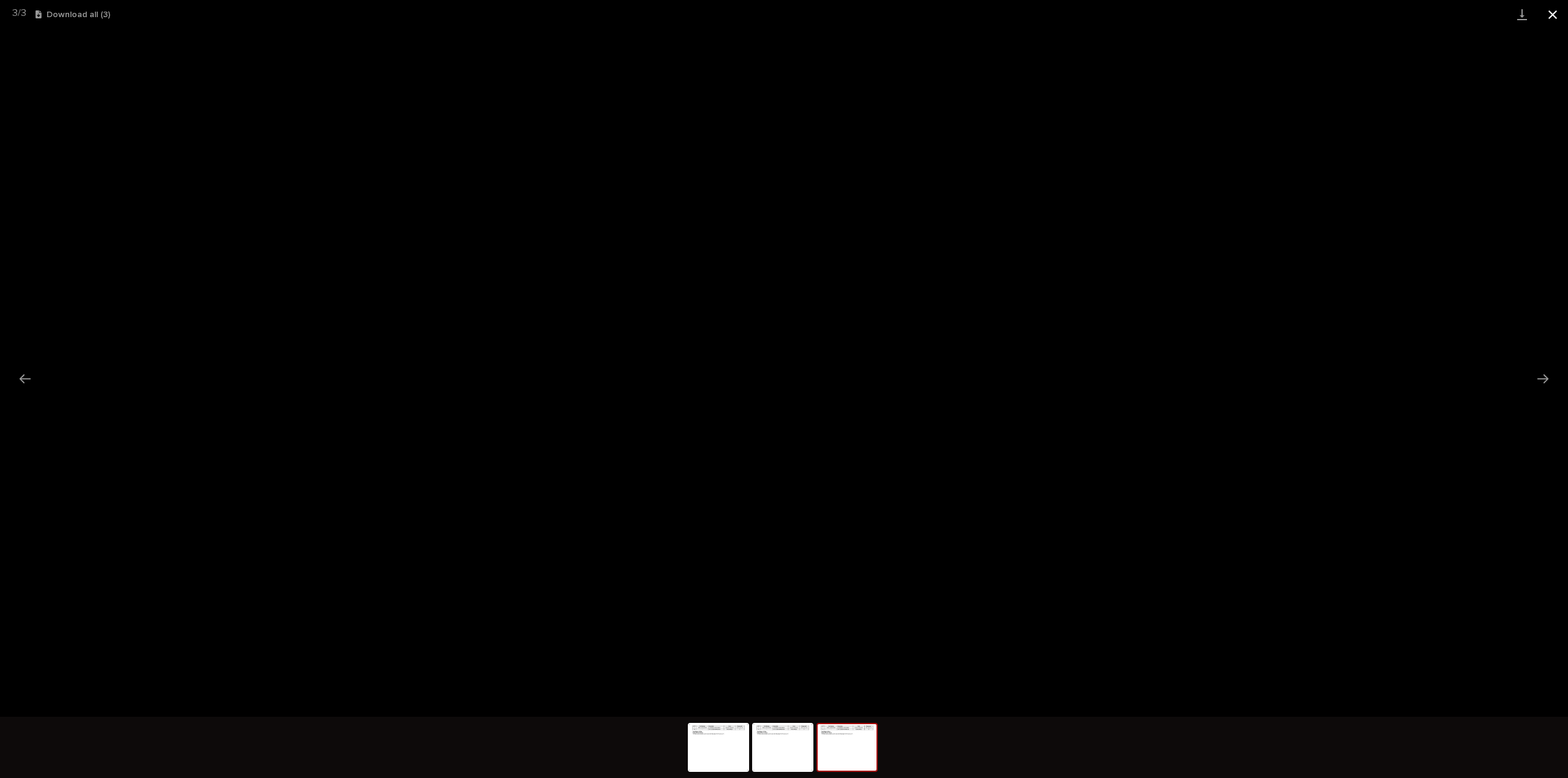
click at [1551, 19] on button "Close gallery" at bounding box center [1553, 14] width 31 height 28
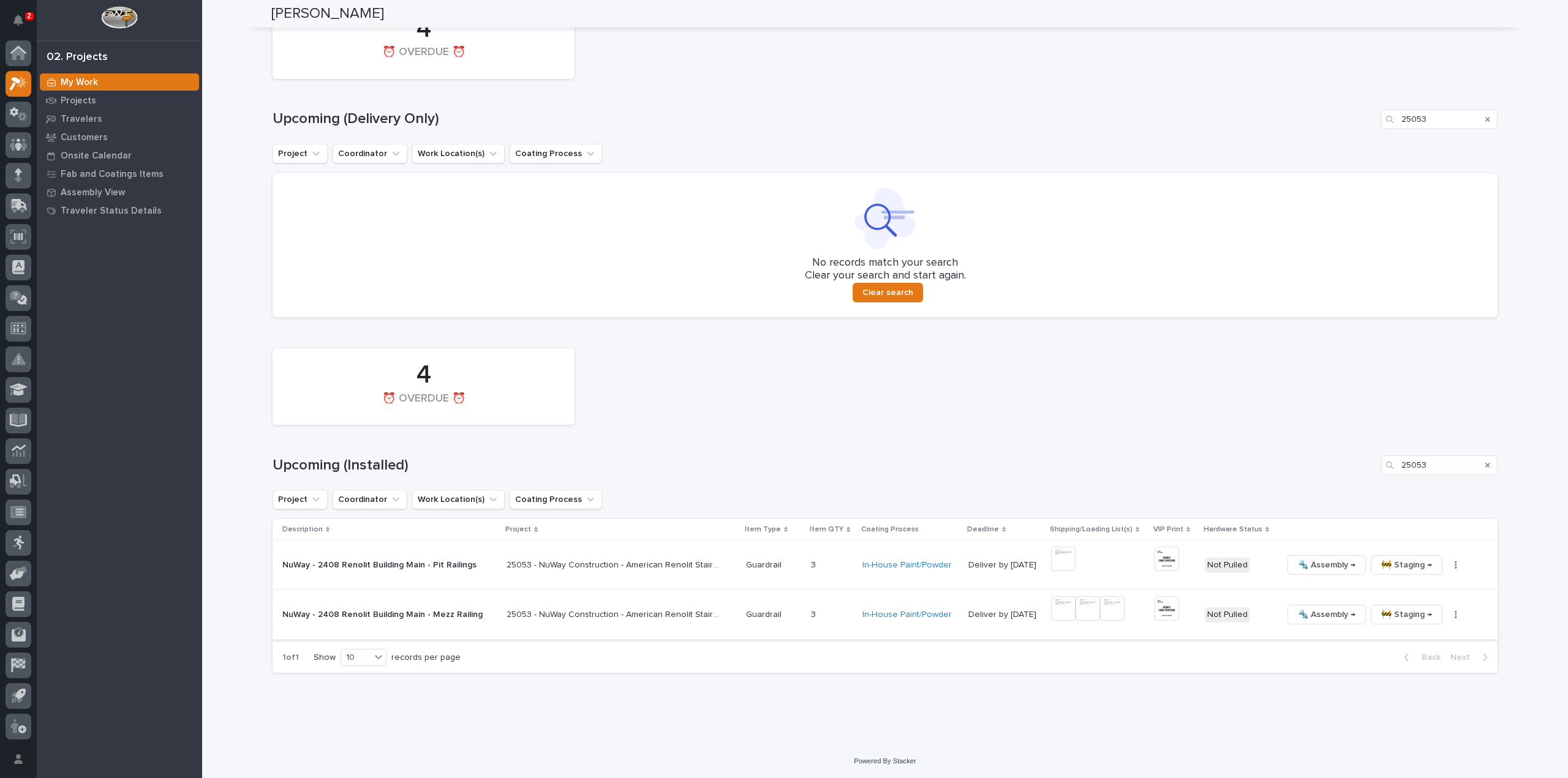
click at [1166, 613] on img at bounding box center [1166, 608] width 24 height 24
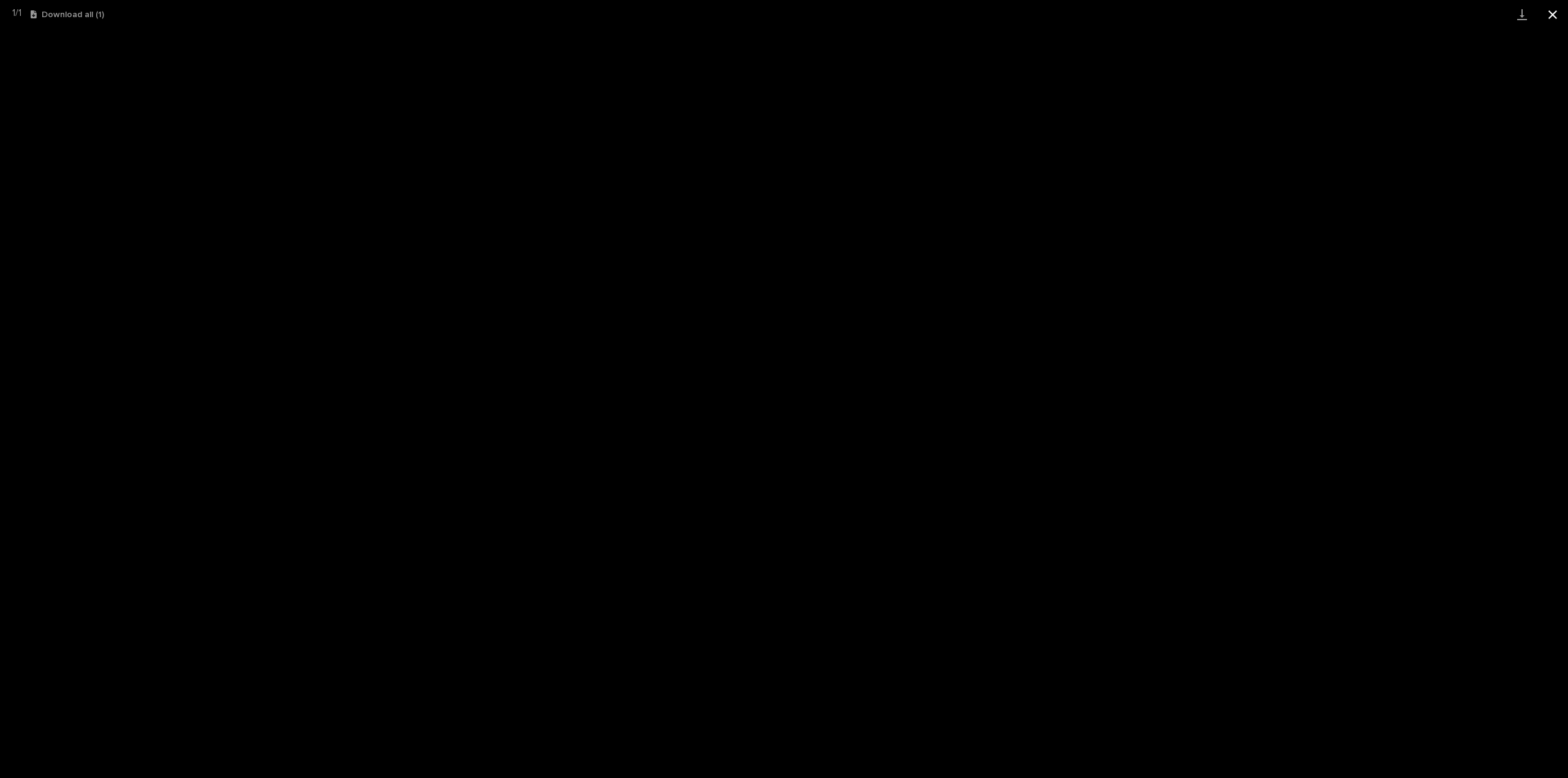
click at [1558, 11] on button "Close gallery" at bounding box center [1553, 14] width 31 height 28
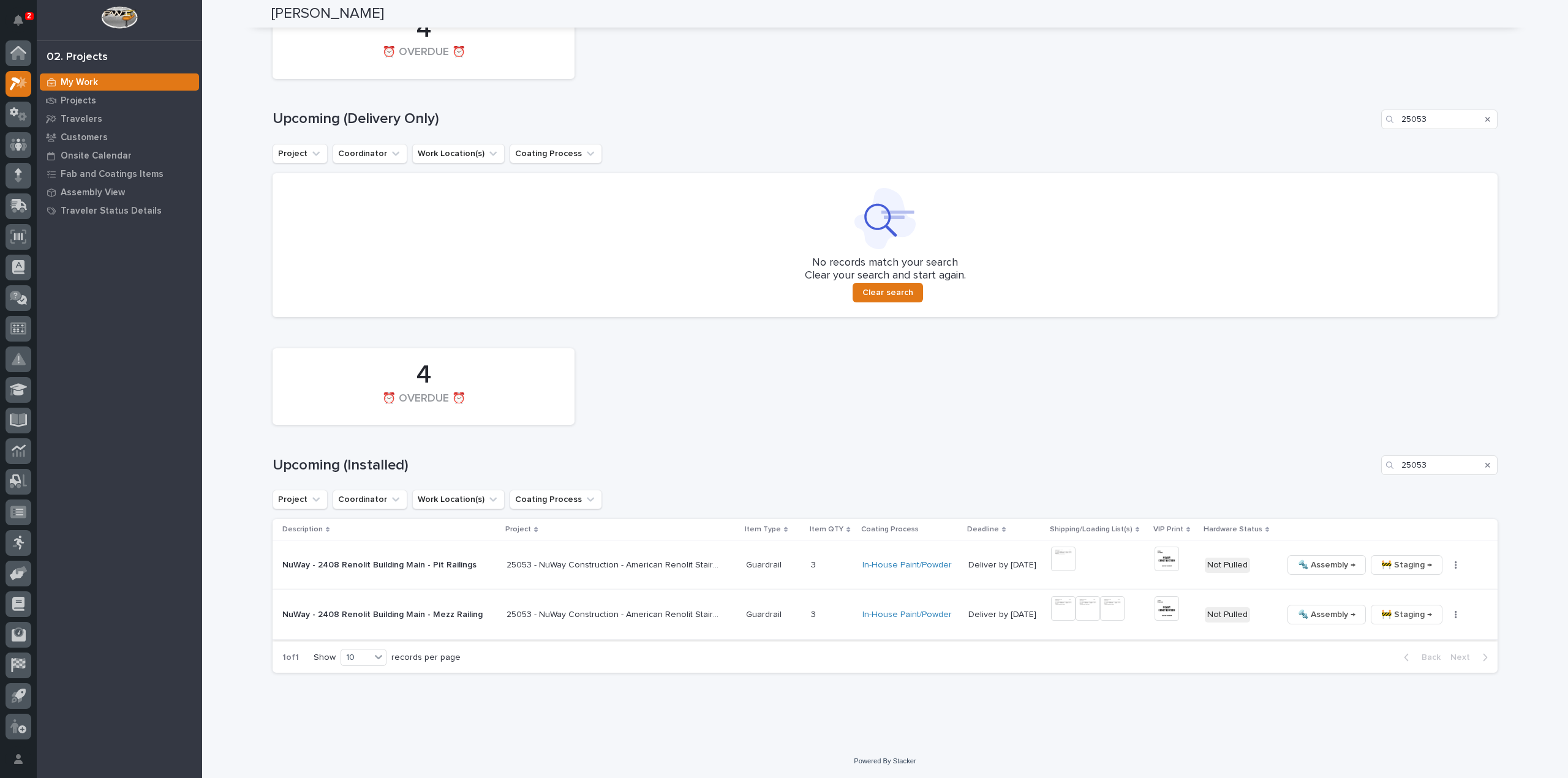
click at [1448, 615] on button "button" at bounding box center [1455, 614] width 17 height 9
click at [1377, 694] on span "🔩 Hardware" at bounding box center [1396, 697] width 51 height 15
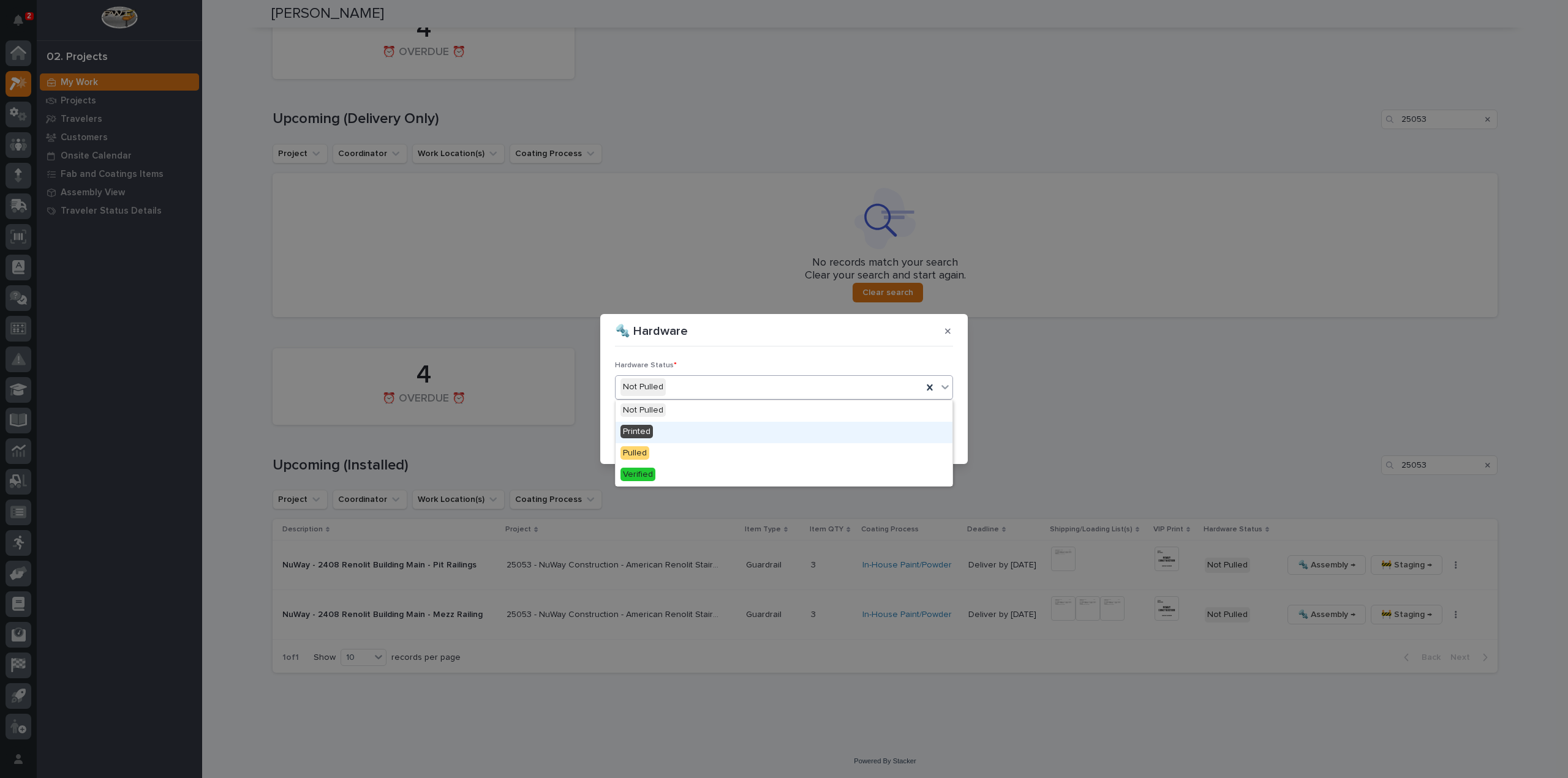
click at [660, 429] on div "Printed" at bounding box center [783, 432] width 337 height 21
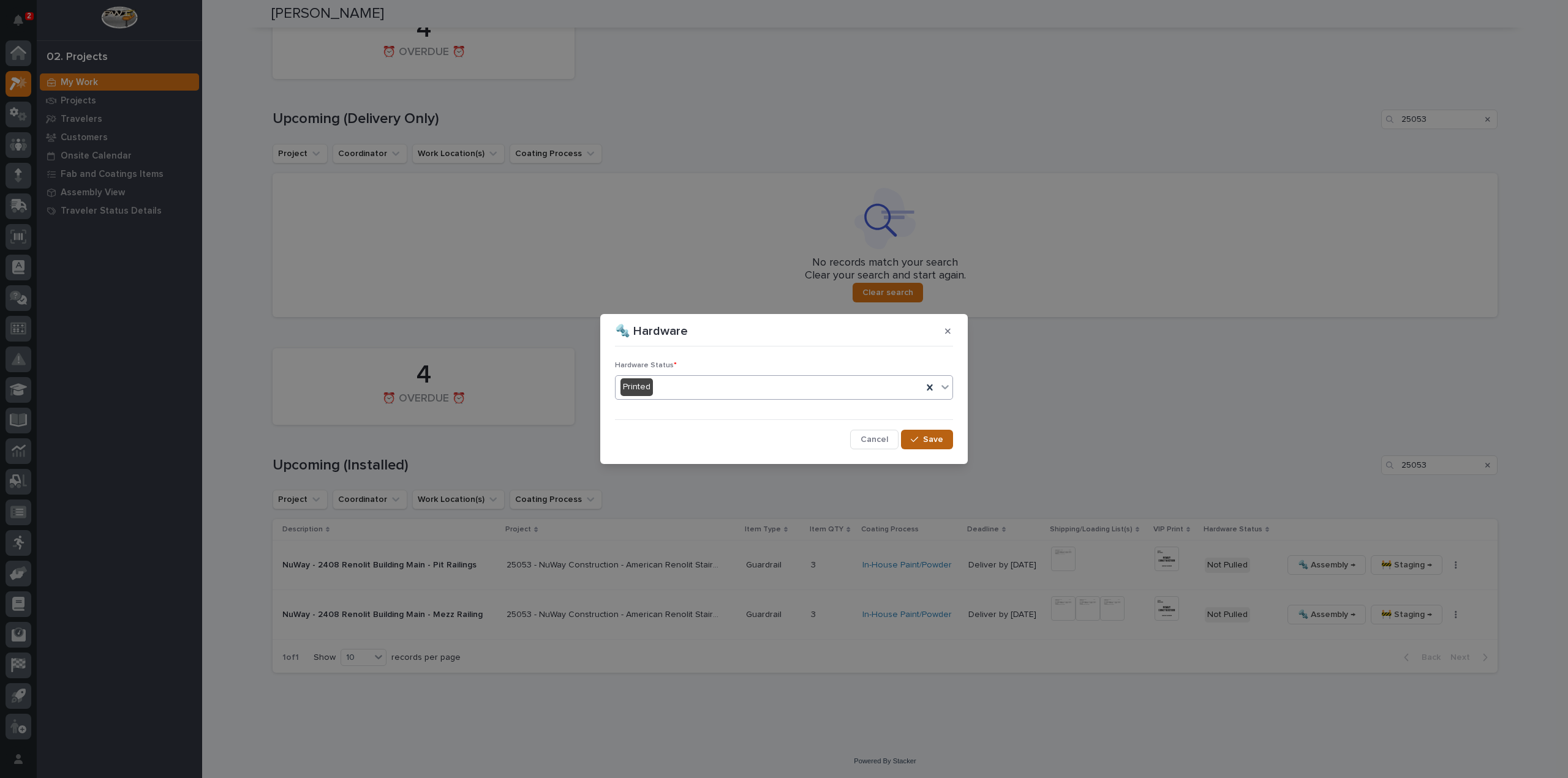
click at [938, 445] on button "Save" at bounding box center [927, 440] width 52 height 19
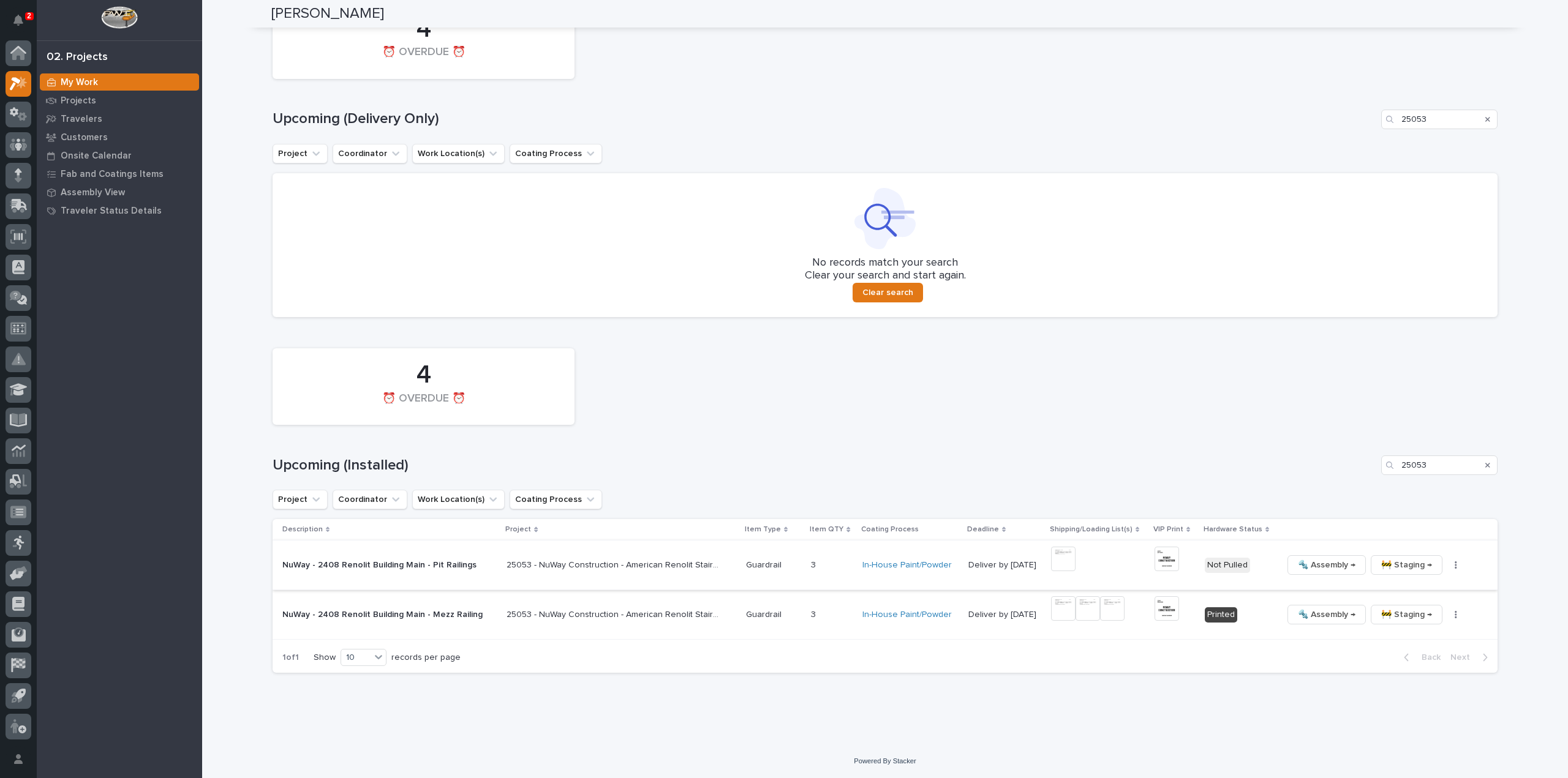
click at [1056, 562] on img at bounding box center [1063, 559] width 24 height 24
click at [1059, 560] on img at bounding box center [1063, 559] width 24 height 24
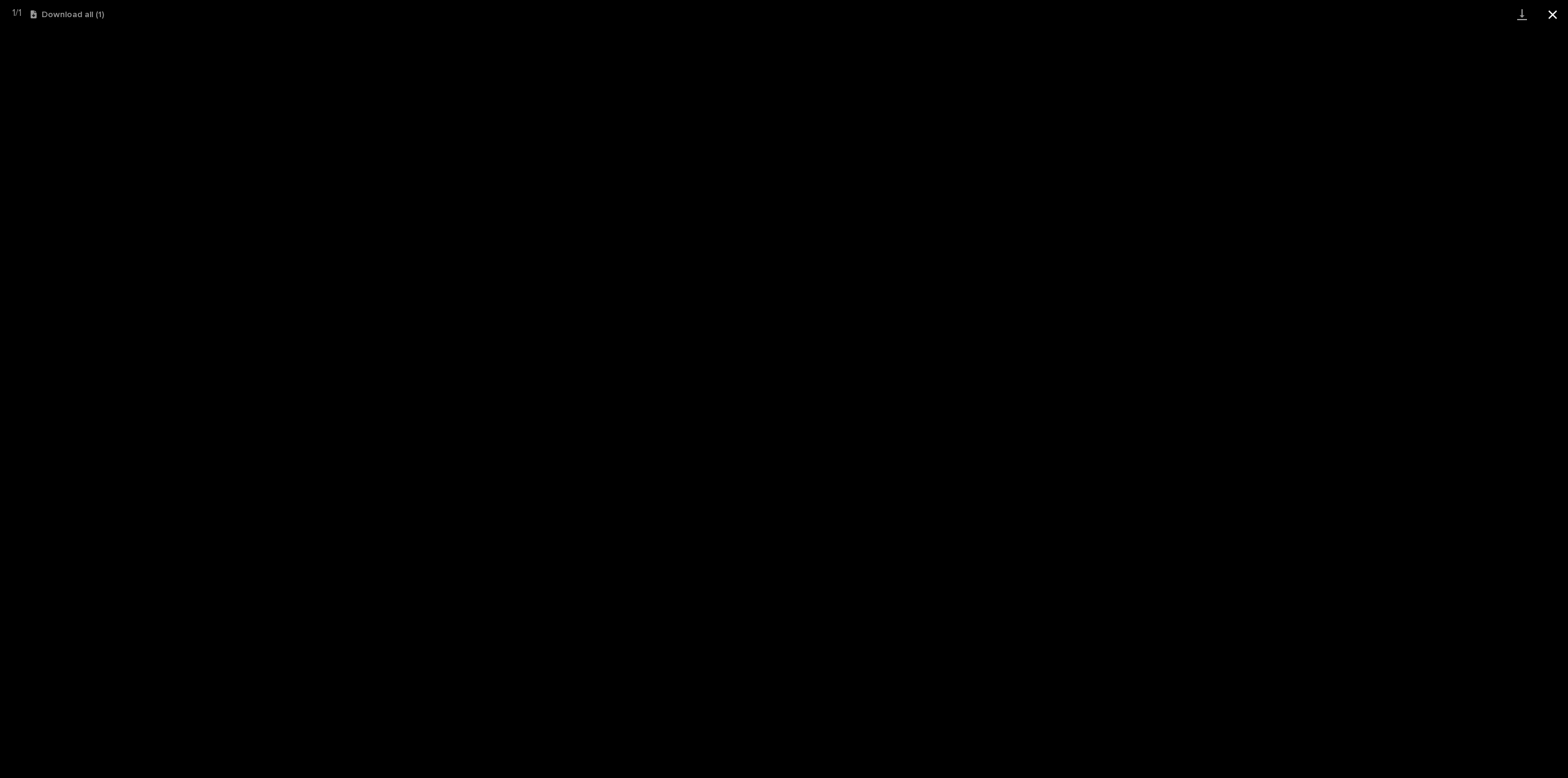
click at [1551, 16] on button "Close gallery" at bounding box center [1553, 14] width 31 height 28
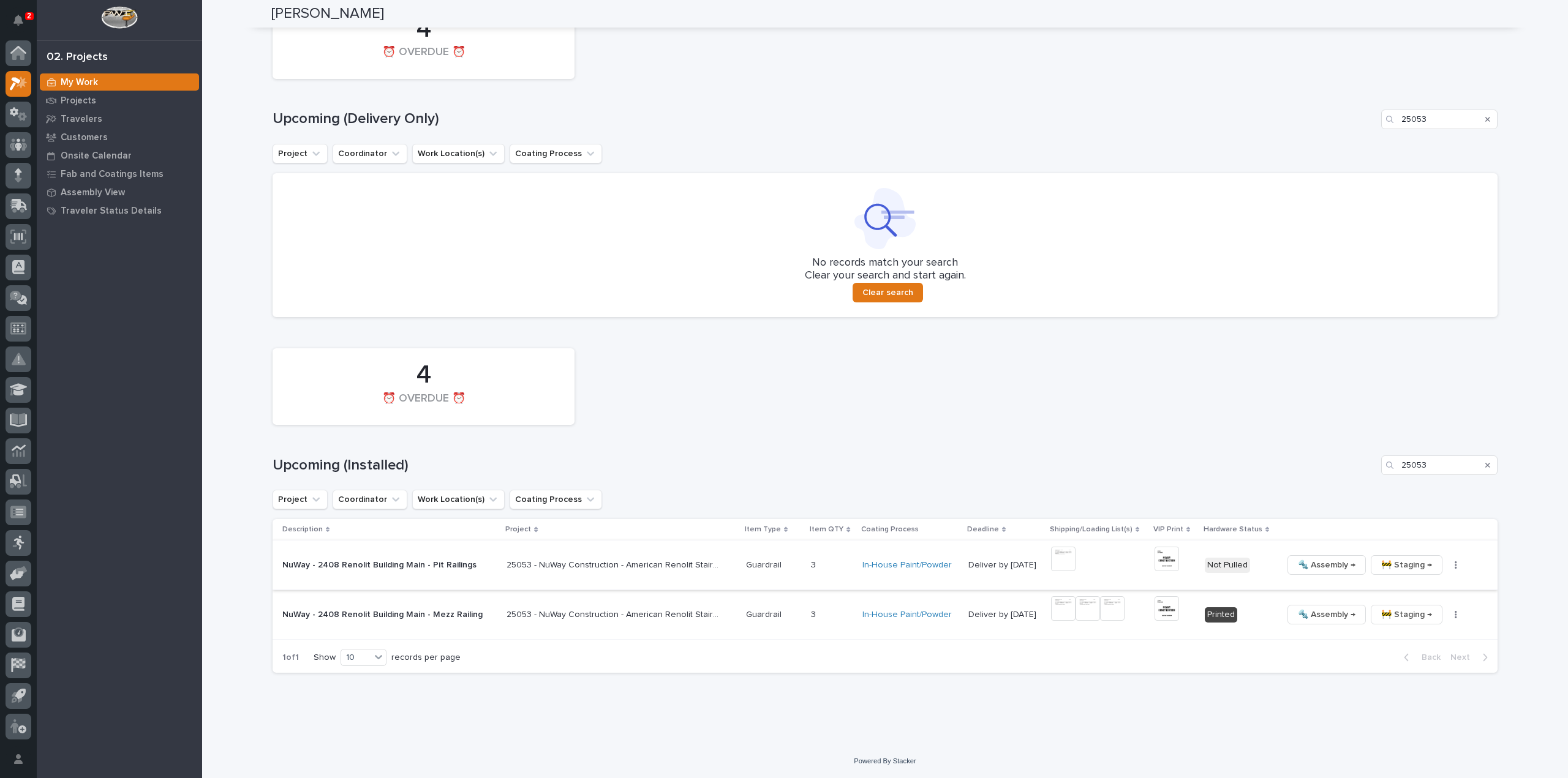
click at [1169, 561] on img at bounding box center [1166, 559] width 24 height 24
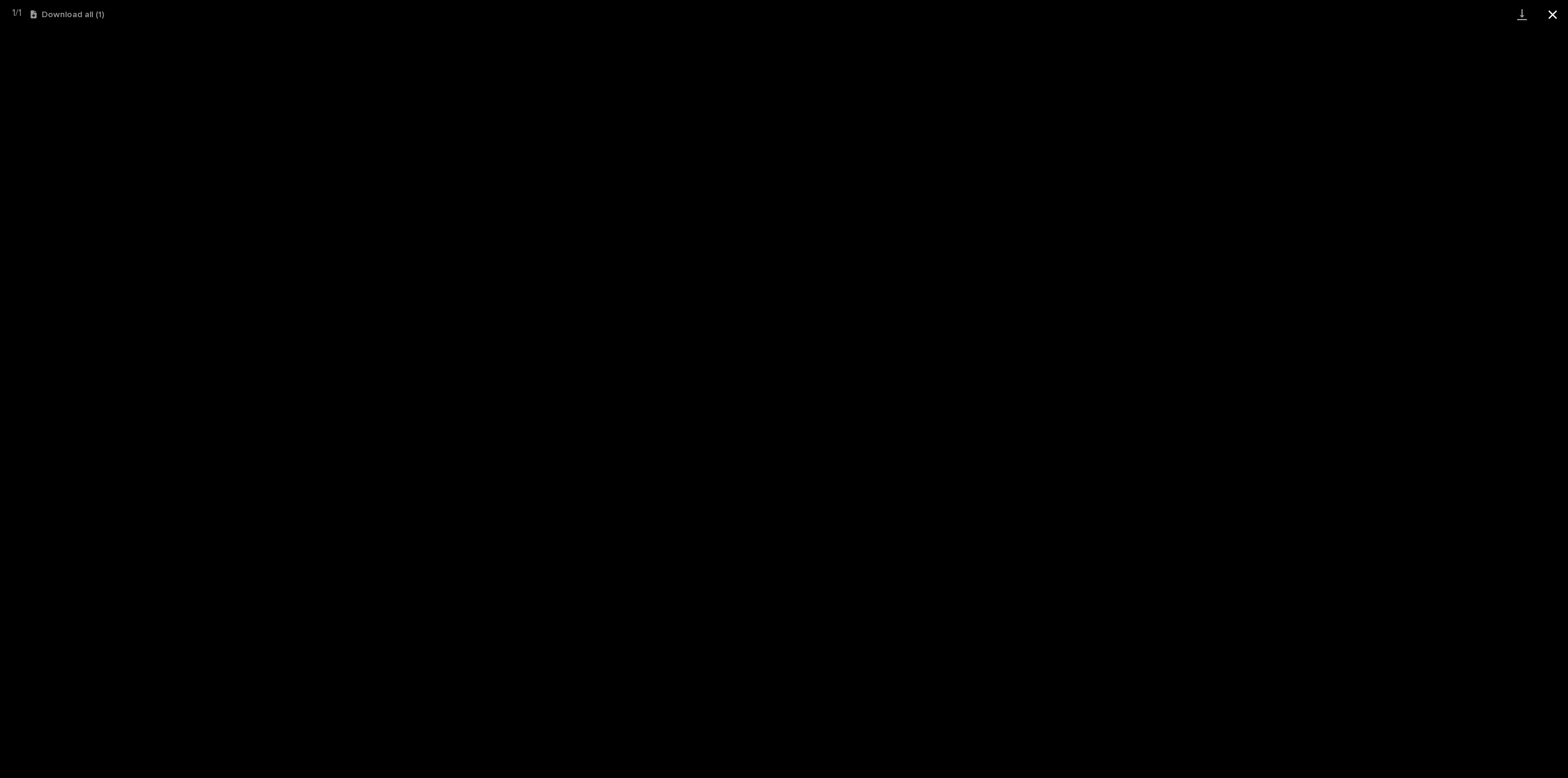
click at [1552, 15] on button "Close gallery" at bounding box center [1553, 14] width 31 height 28
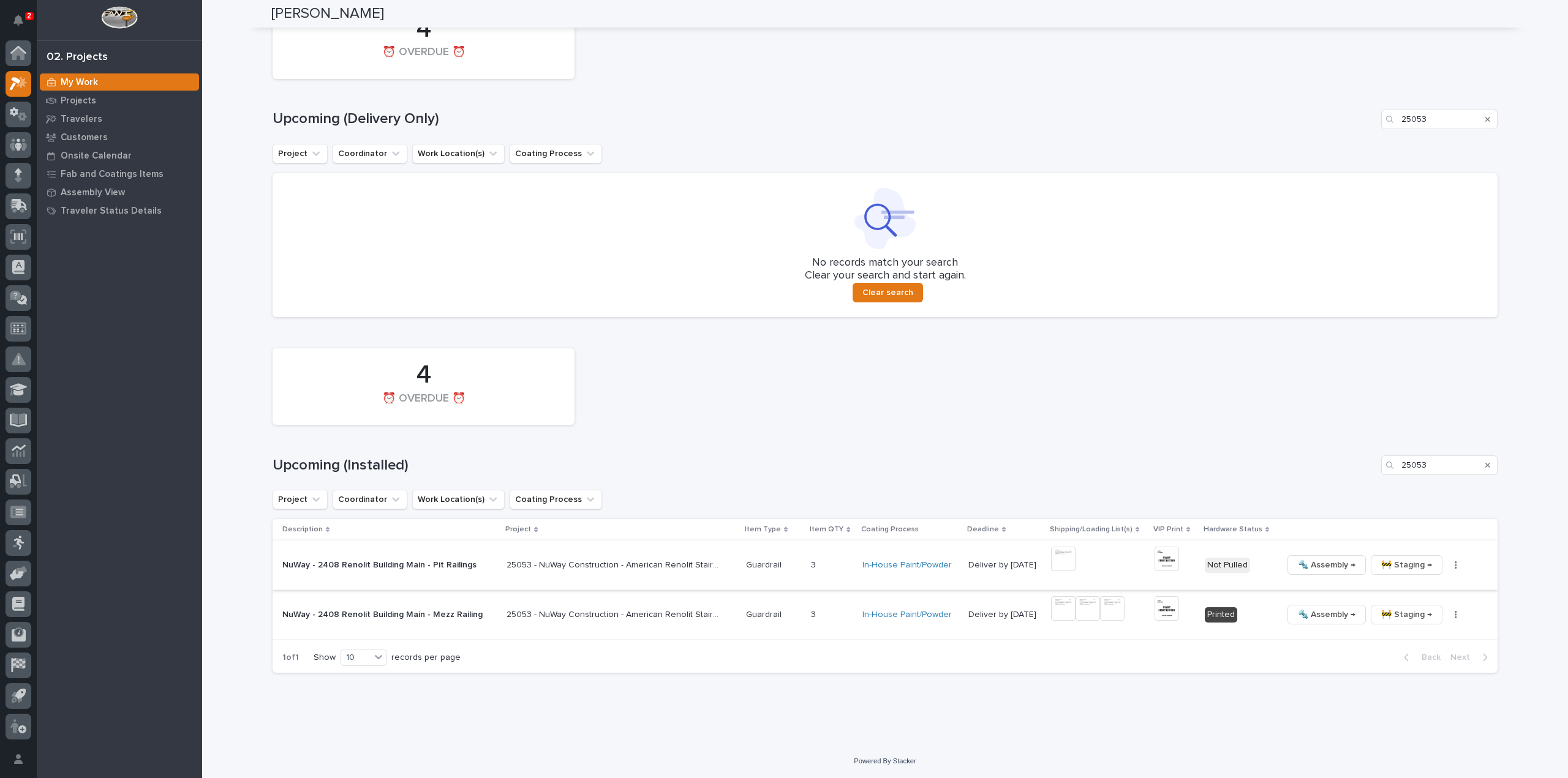
click at [1454, 567] on icon "button" at bounding box center [1455, 565] width 2 height 7
click at [1417, 647] on span "🔩 Hardware" at bounding box center [1396, 648] width 51 height 15
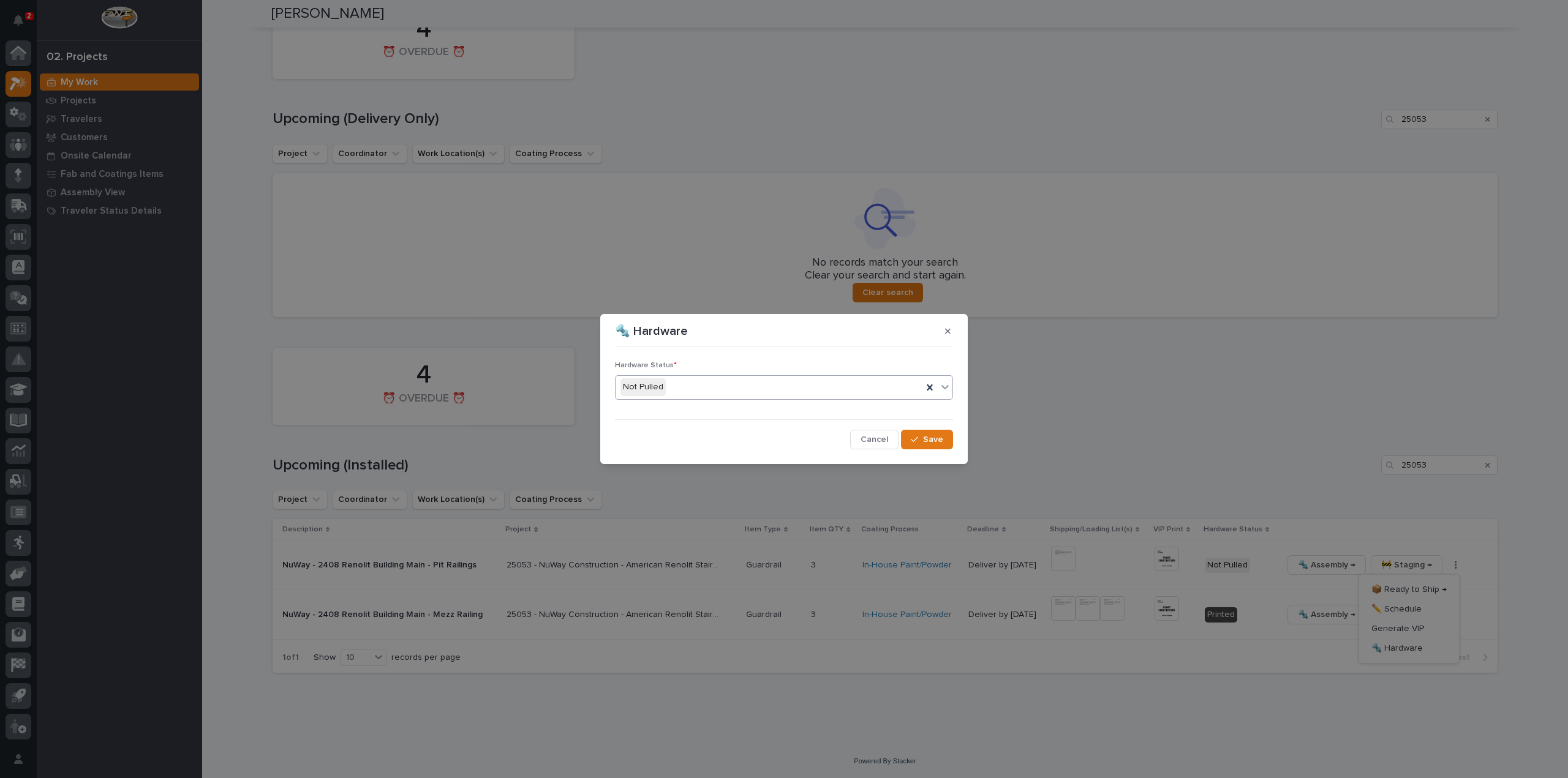
click at [772, 390] on div "Not Pulled" at bounding box center [769, 387] width 307 height 20
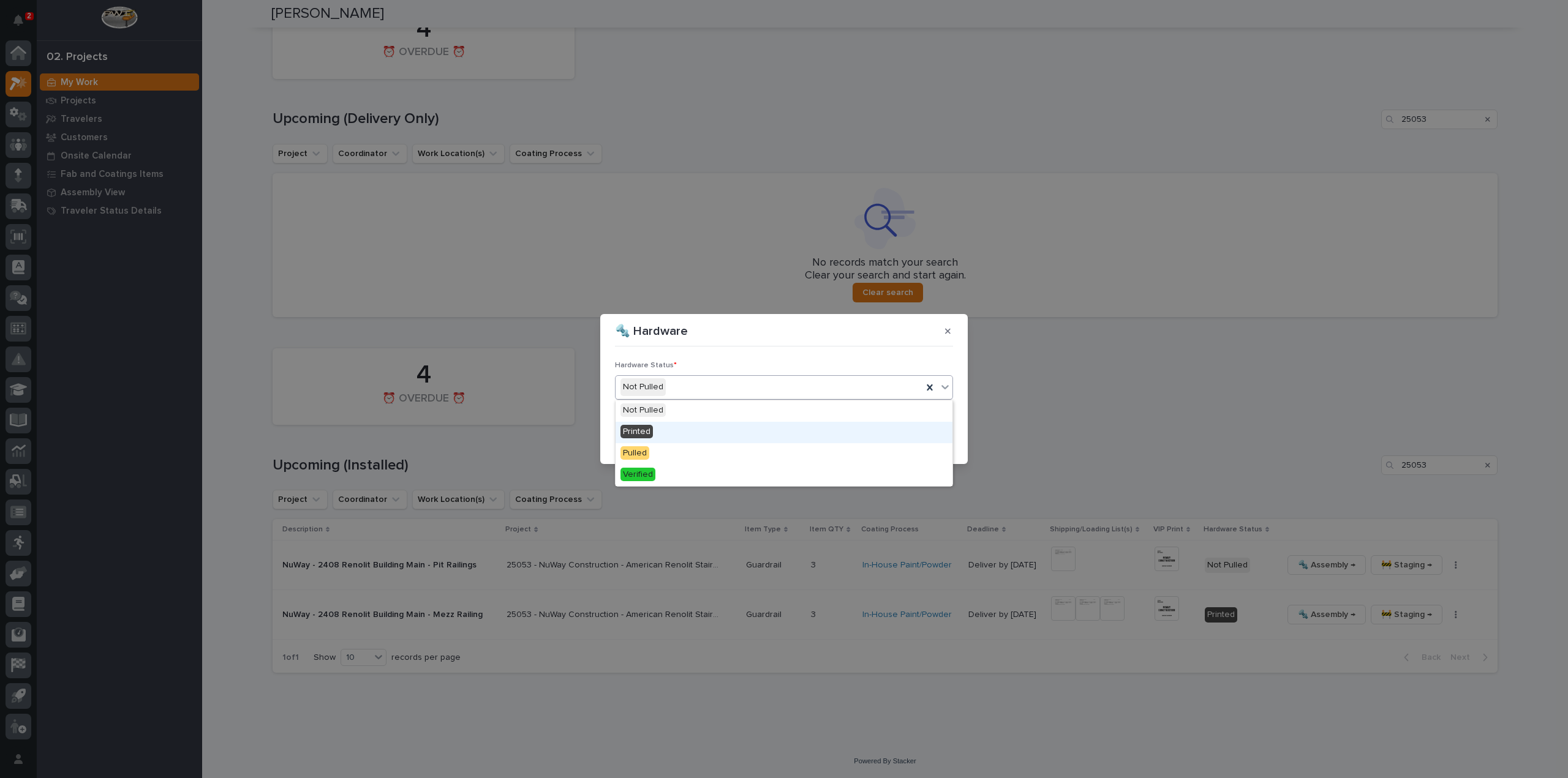
click at [743, 434] on div "Printed" at bounding box center [783, 432] width 337 height 21
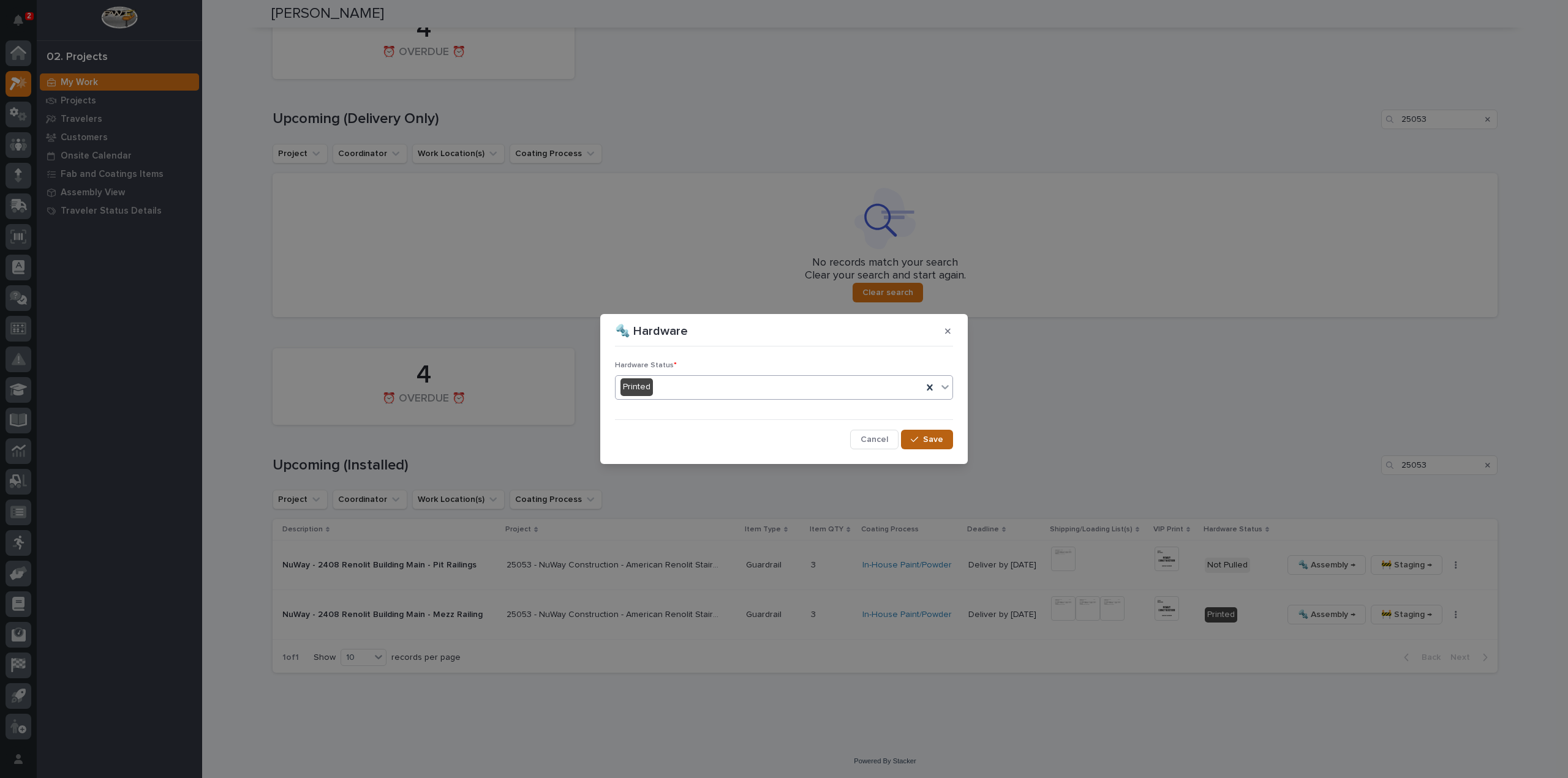
click at [928, 444] on span "Save" at bounding box center [933, 440] width 20 height 11
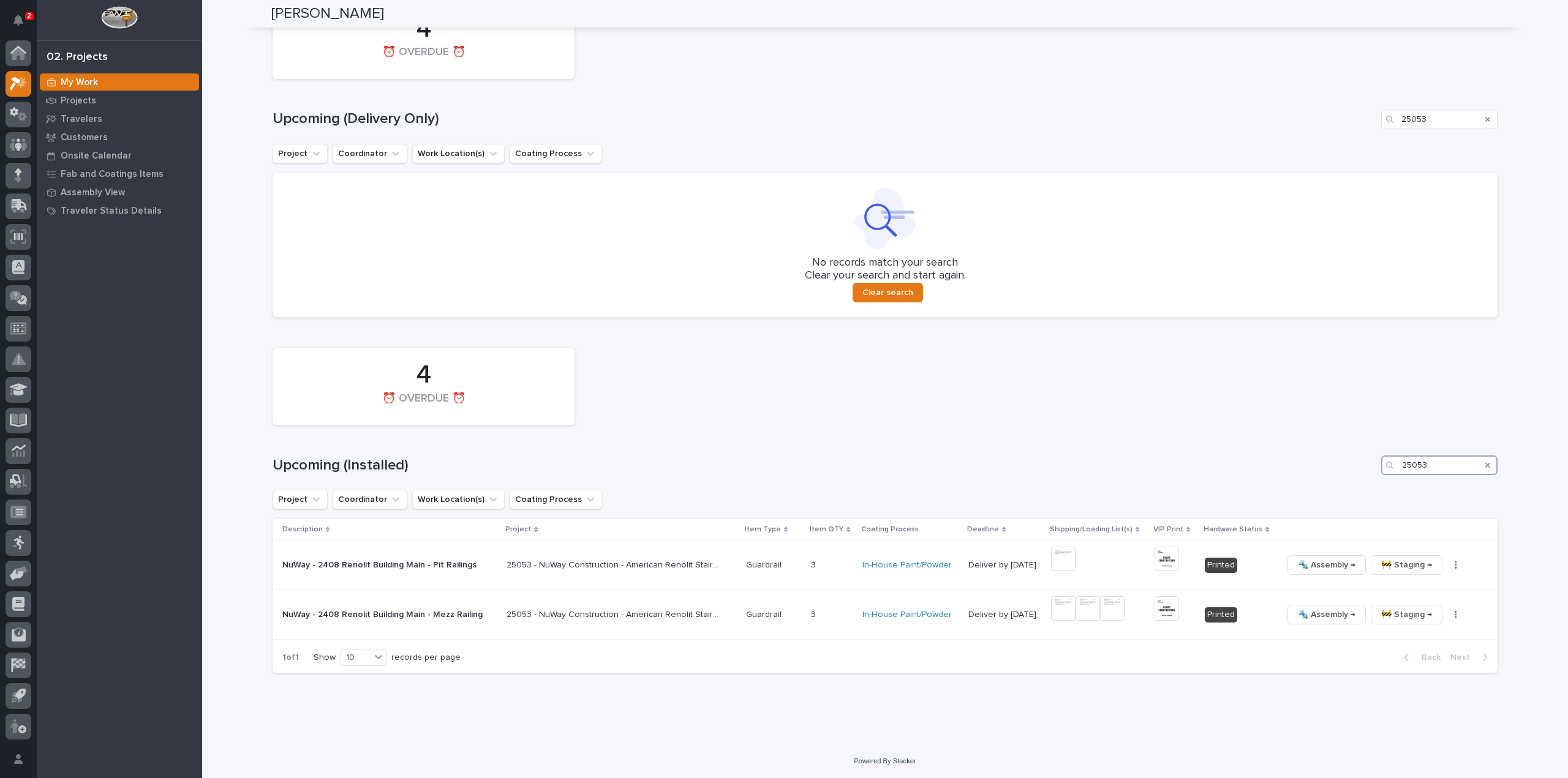
drag, startPoint x: 1439, startPoint y: 471, endPoint x: 1301, endPoint y: 479, distance: 138.2
click at [1301, 479] on div "4 ⏰ OVERDUE ⏰ Upcoming (Installed) 25053 Project Coordinator Work Location(s) C…" at bounding box center [885, 508] width 1225 height 331
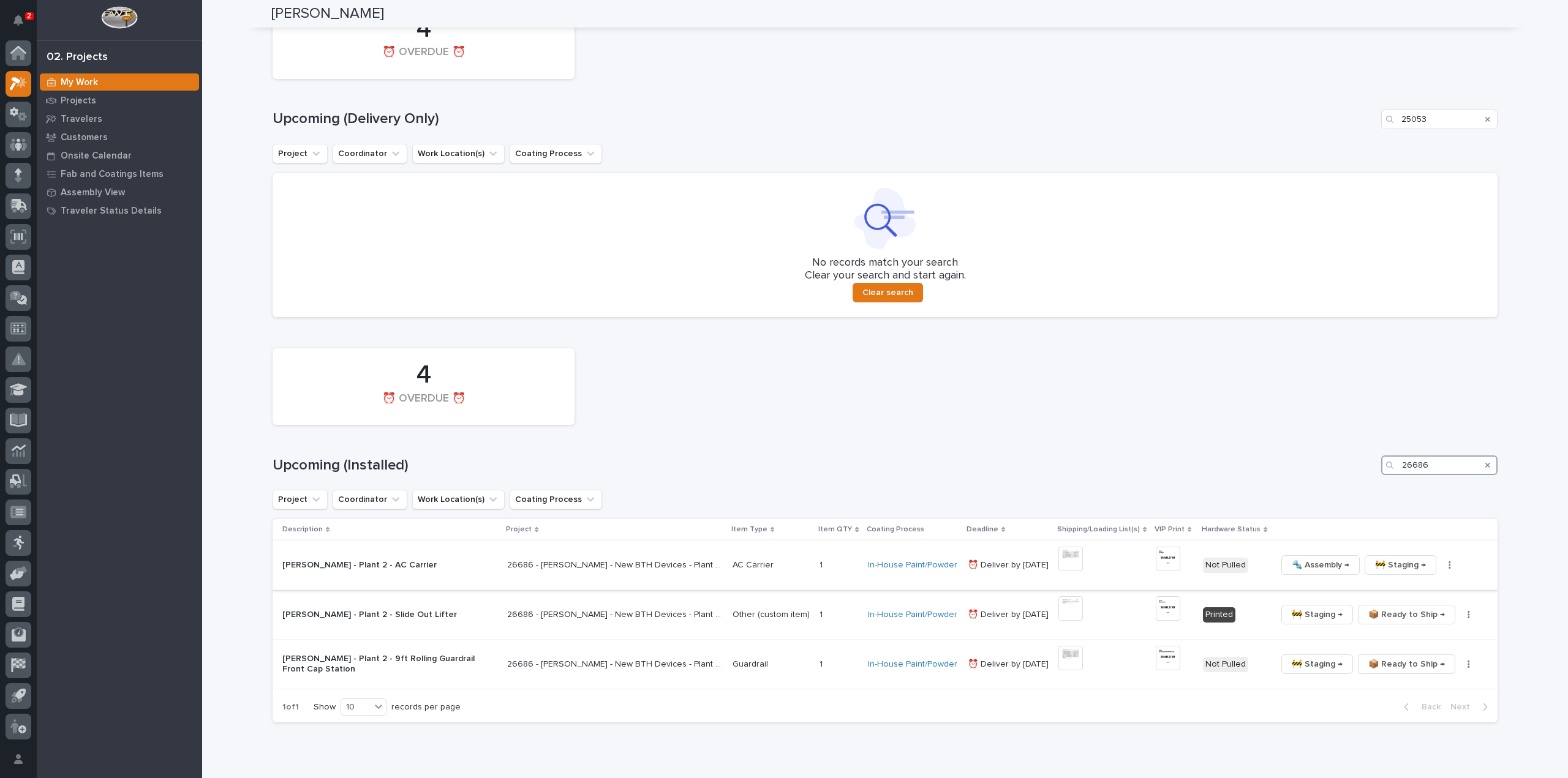
type input "26686"
click at [1066, 560] on img at bounding box center [1070, 559] width 24 height 24
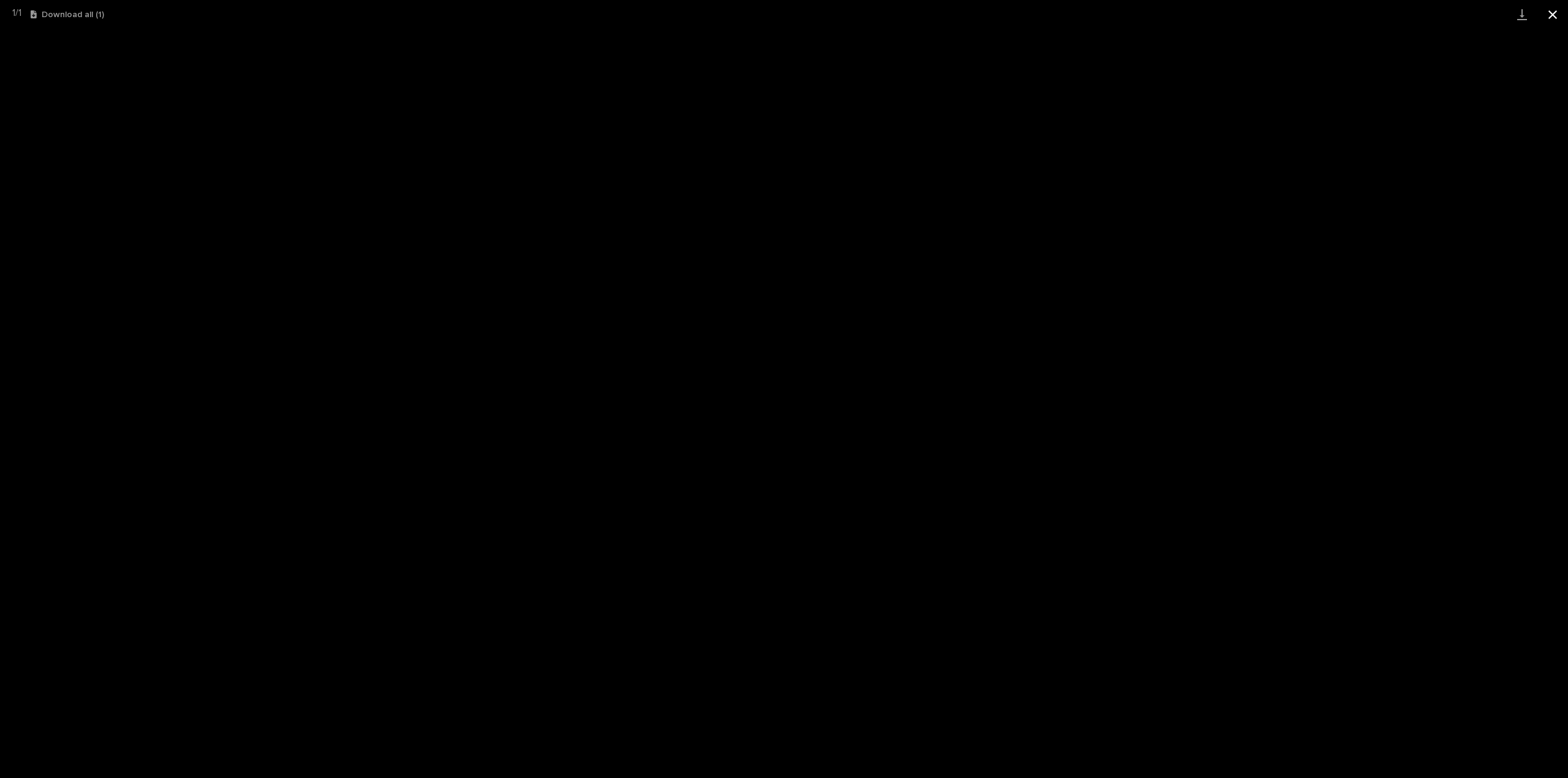
click at [1550, 16] on button "Close gallery" at bounding box center [1553, 14] width 31 height 28
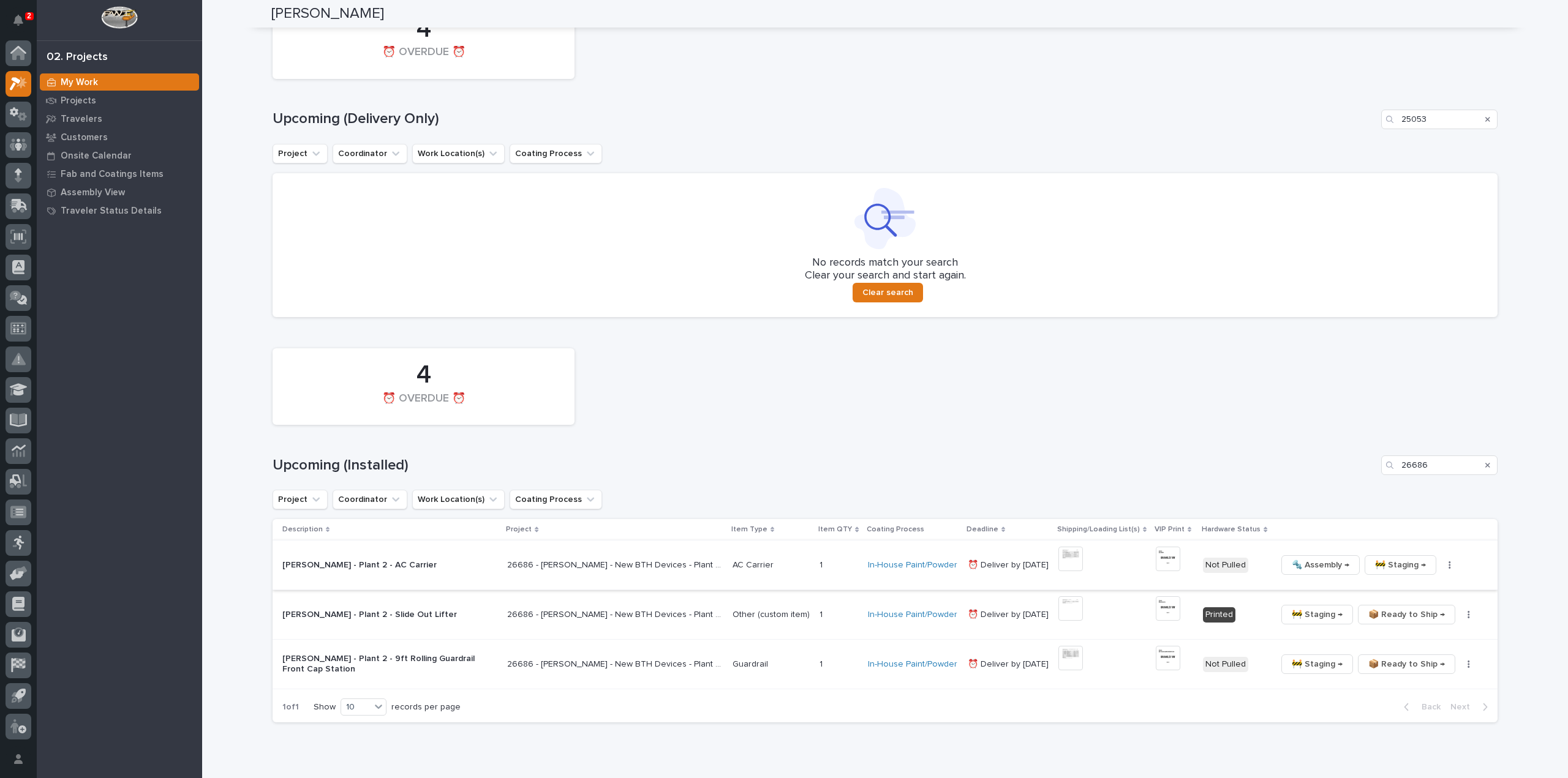
click at [1157, 565] on img at bounding box center [1168, 559] width 24 height 24
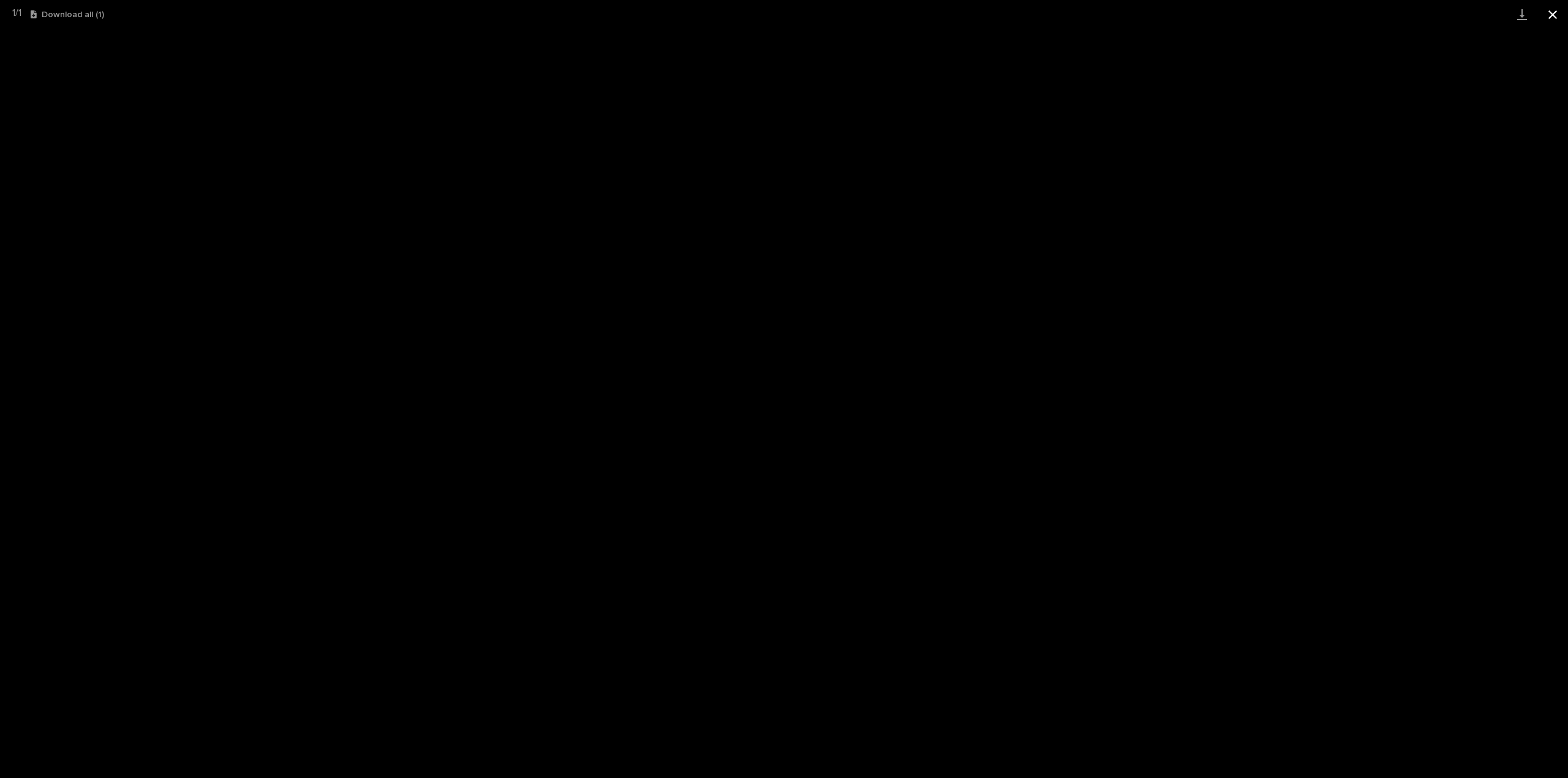
click at [1552, 14] on button "Close gallery" at bounding box center [1553, 14] width 31 height 28
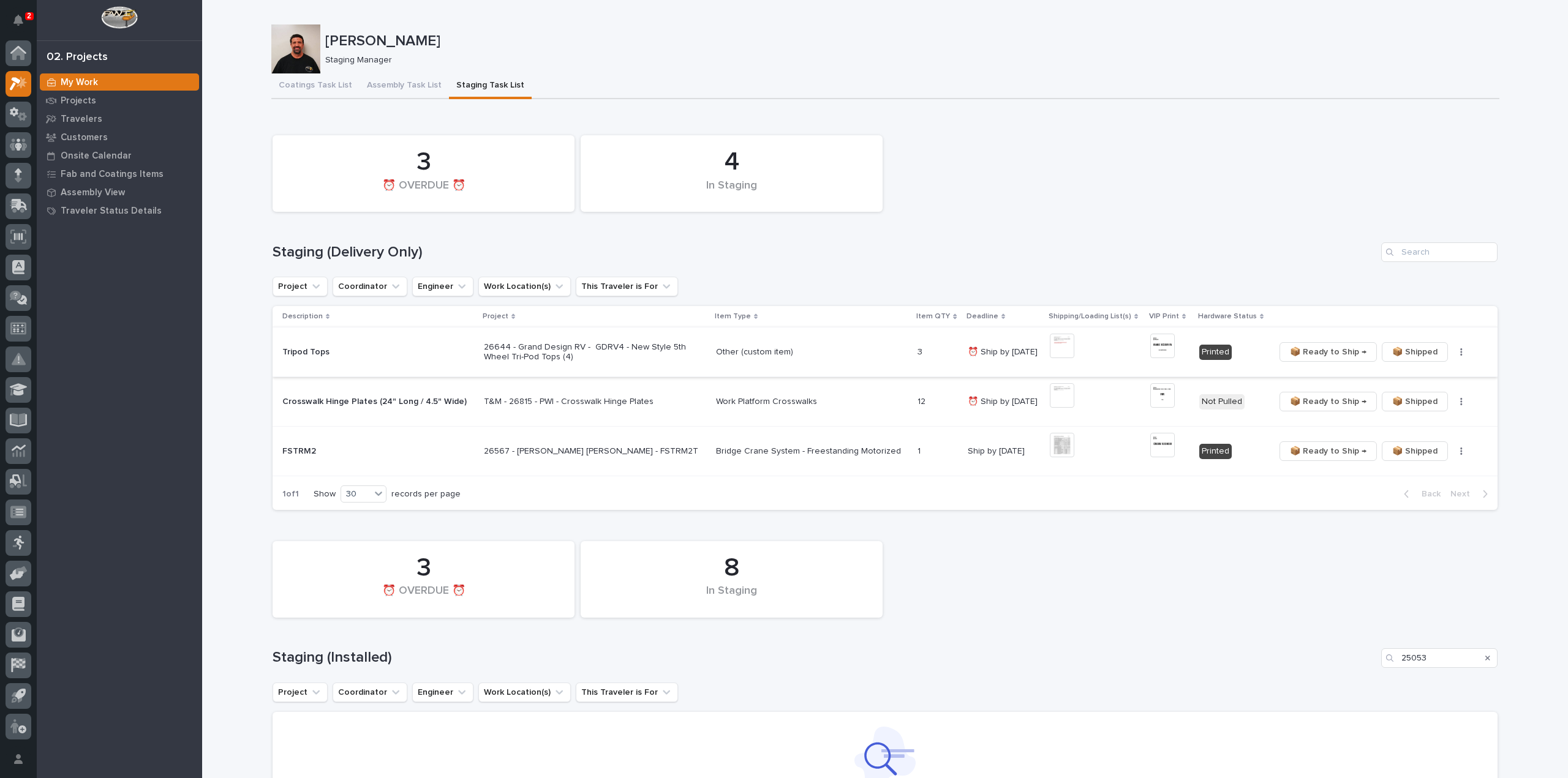
scroll to position [368, 0]
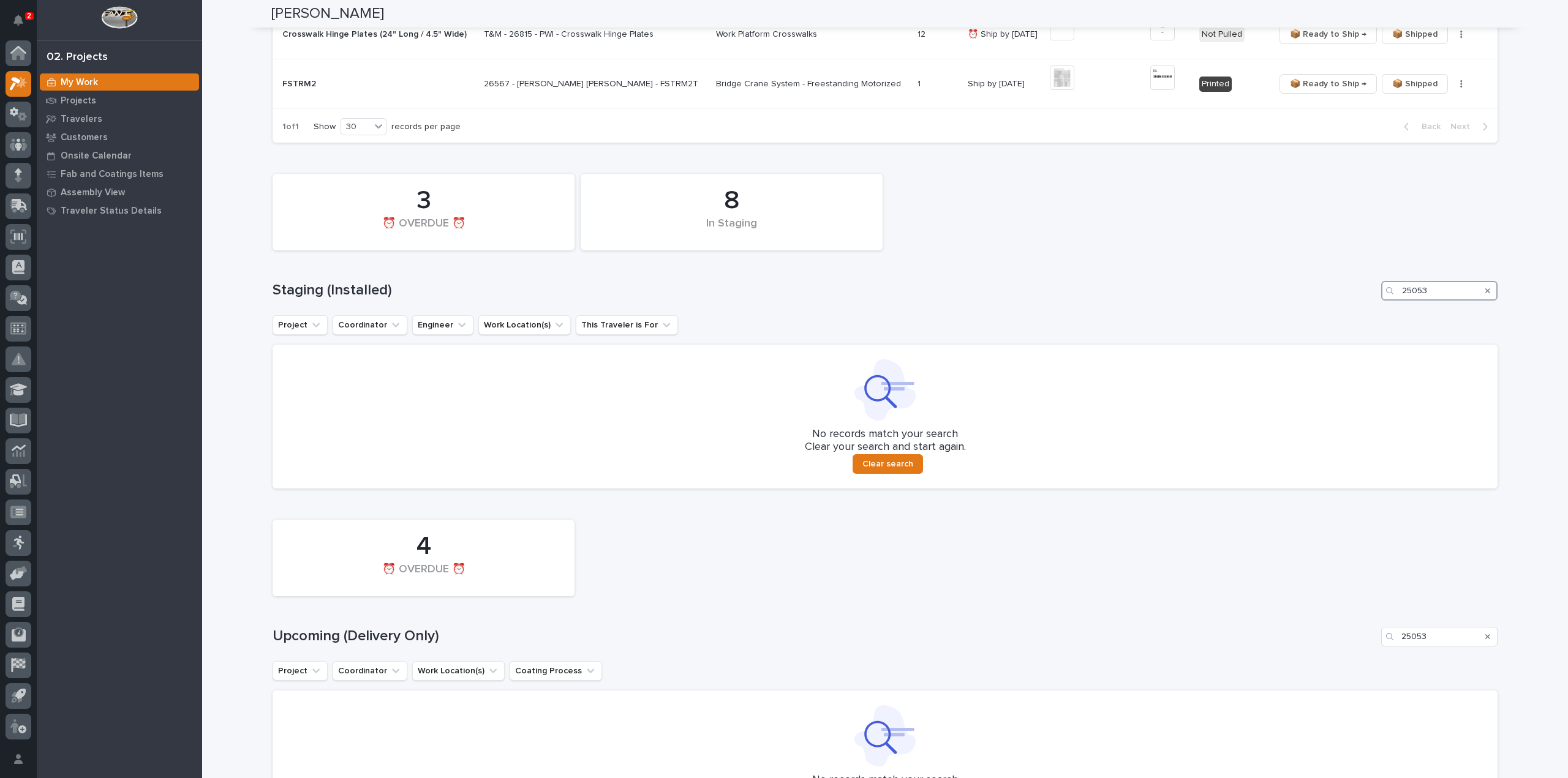
drag, startPoint x: 1452, startPoint y: 290, endPoint x: 1368, endPoint y: 303, distance: 85.0
click at [1368, 303] on div "8 In Staging 3 ⏰ OVERDUE ⏰ Staging (Installed) 25053 Project Coordinator Engine…" at bounding box center [885, 328] width 1225 height 320
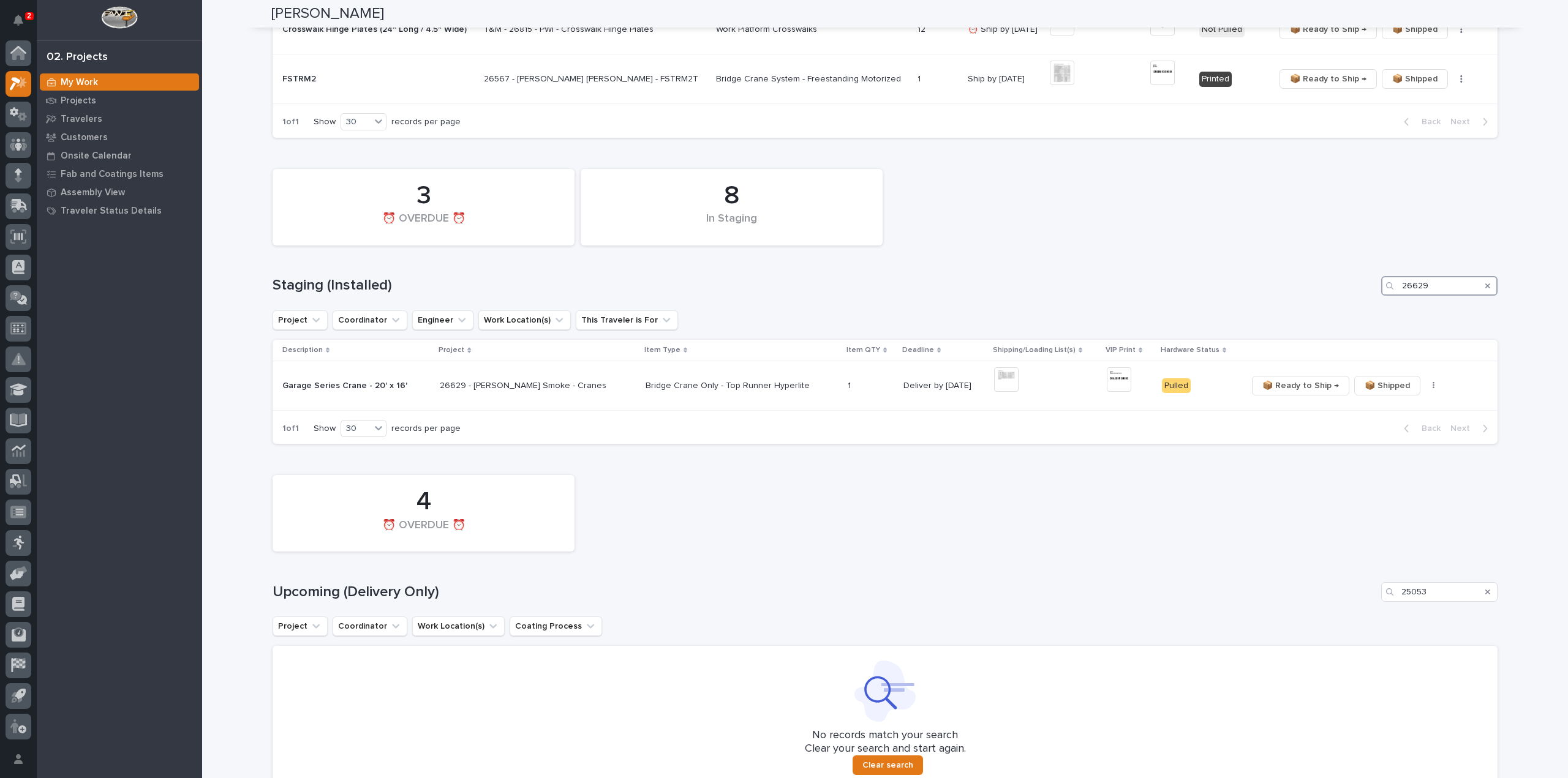
scroll to position [348, 0]
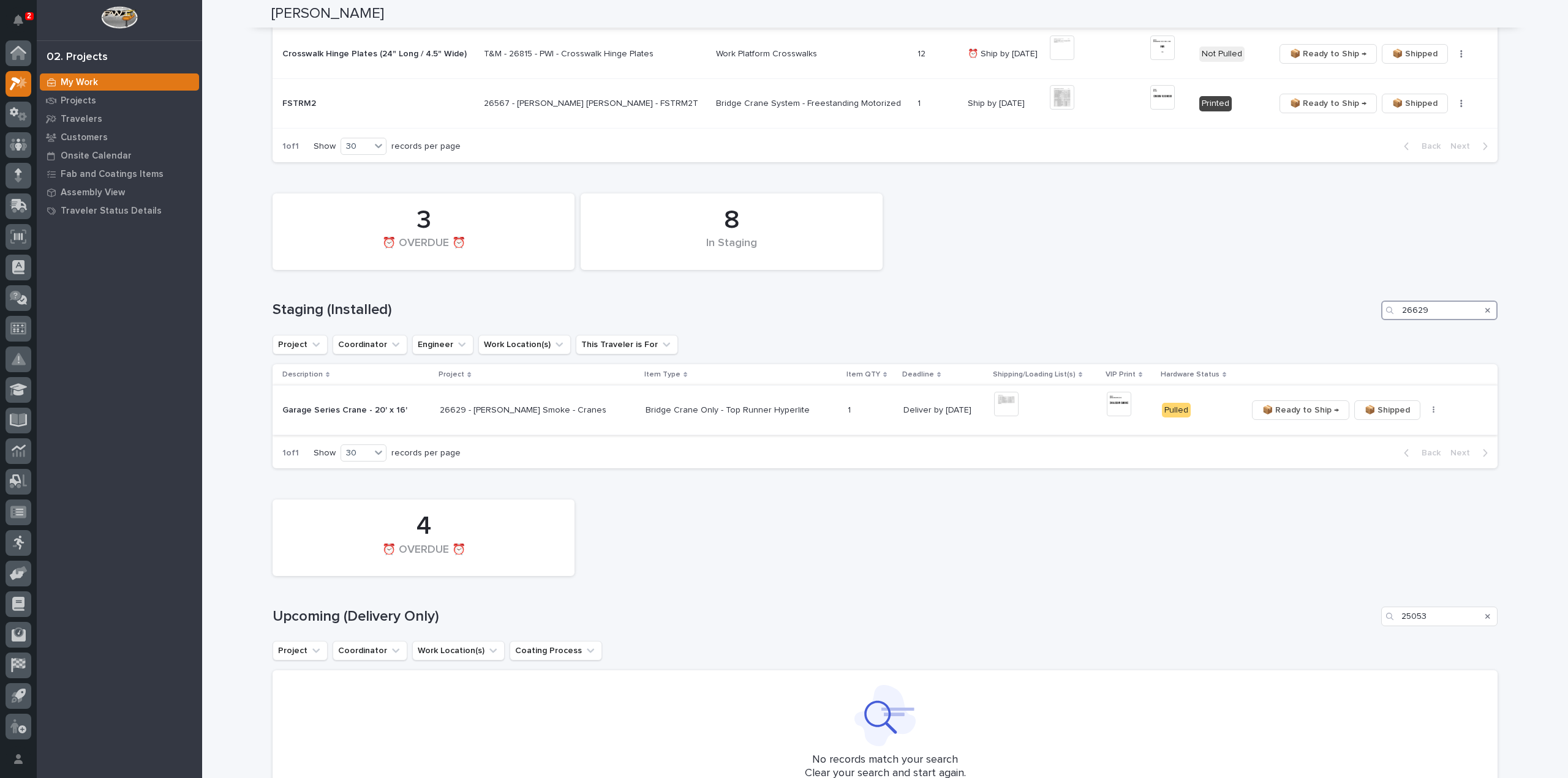
type input "26629"
click at [994, 403] on img at bounding box center [1006, 404] width 24 height 24
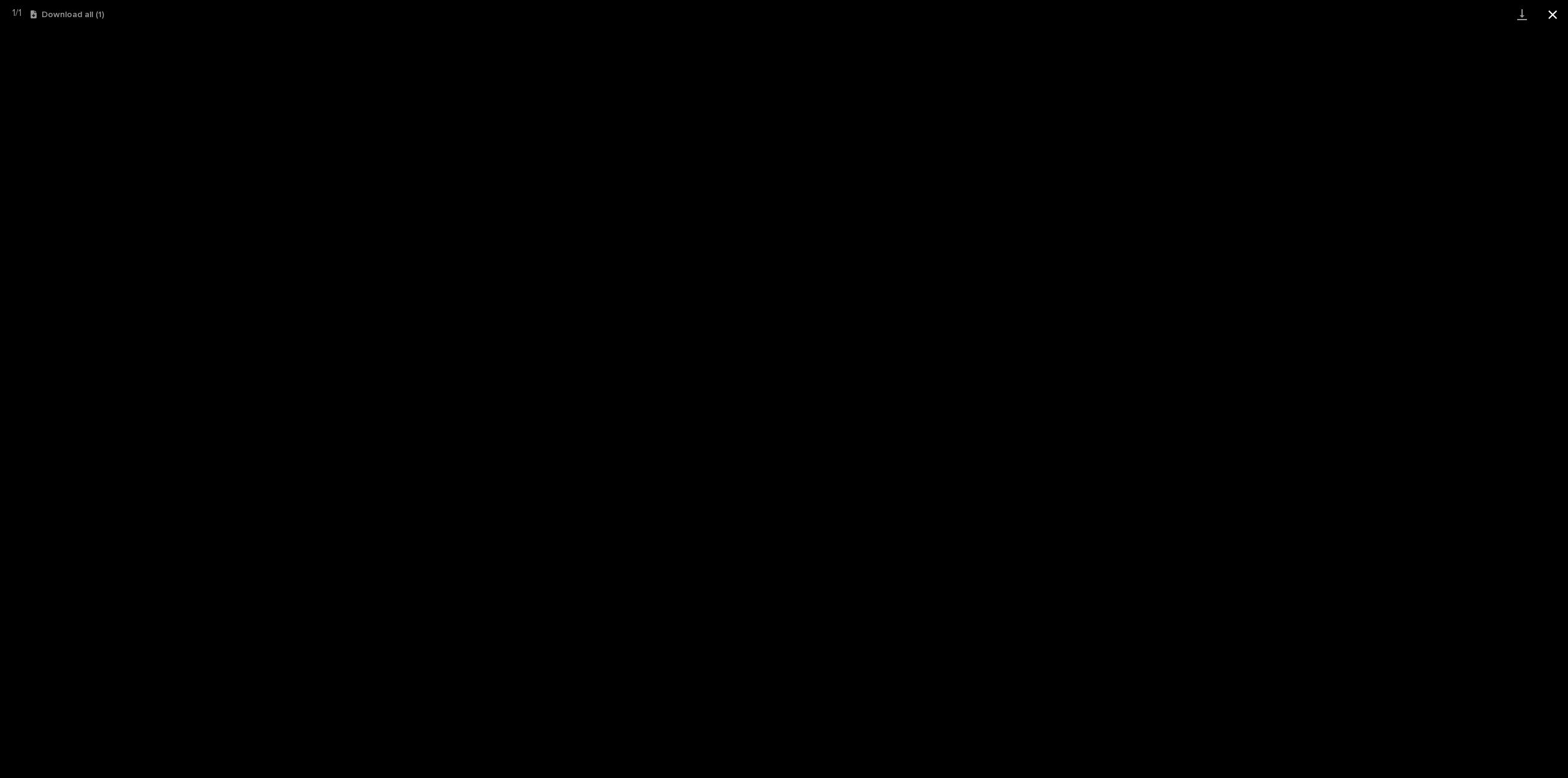
click at [1554, 14] on button "Close gallery" at bounding box center [1553, 14] width 31 height 28
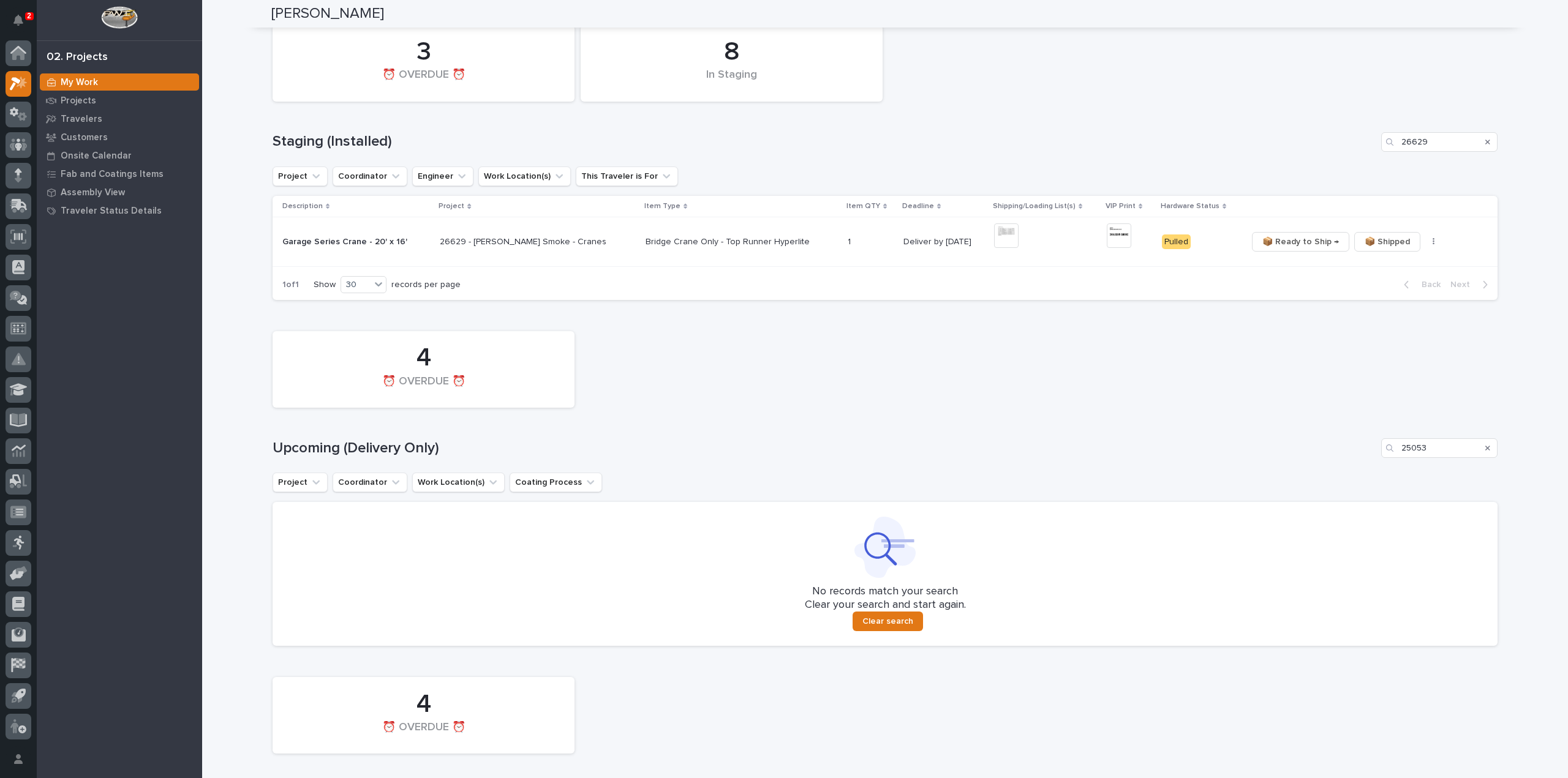
scroll to position [592, 0]
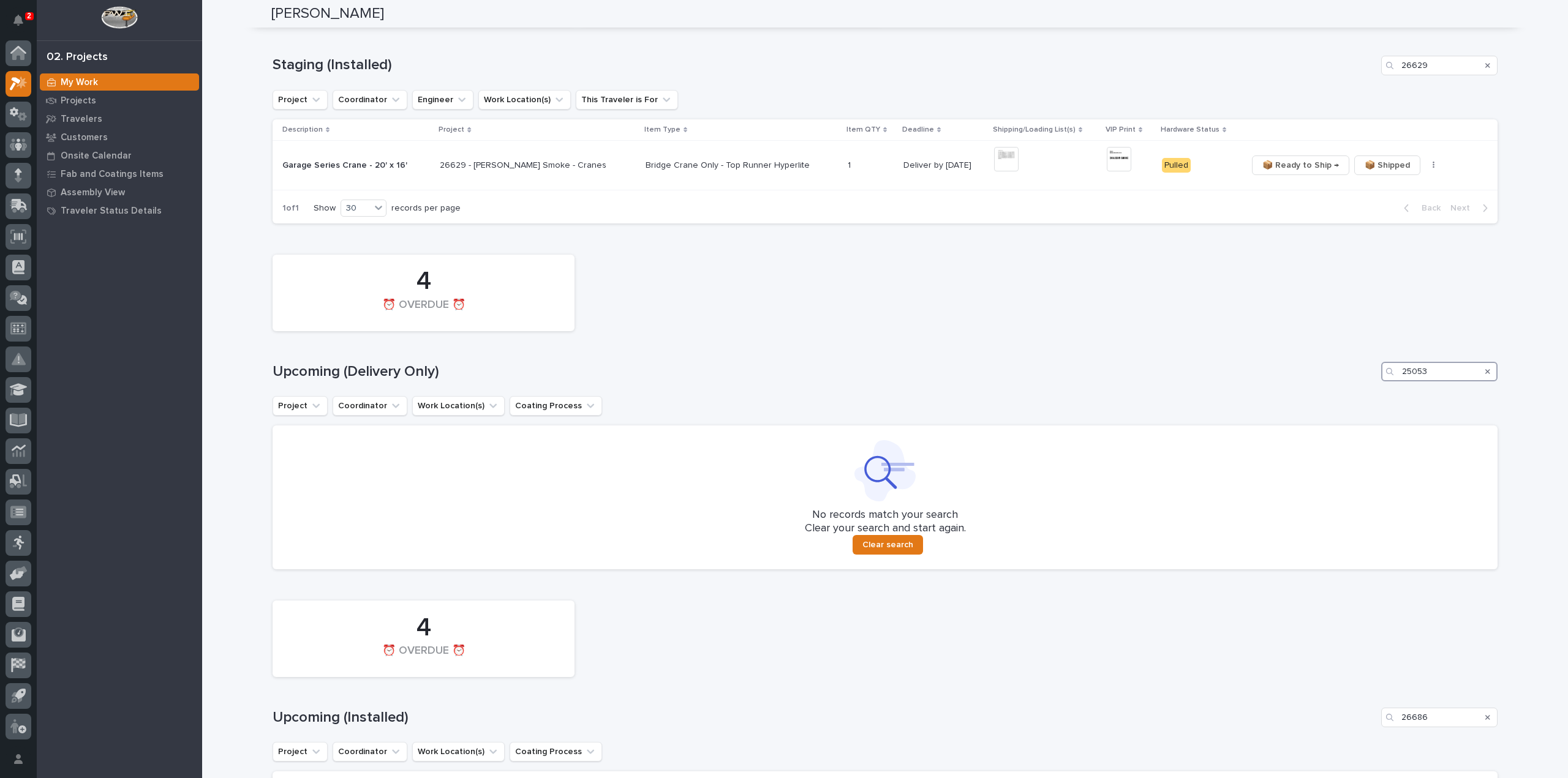
drag, startPoint x: 1431, startPoint y: 378, endPoint x: 1394, endPoint y: 384, distance: 37.5
click at [1394, 384] on div "4 ⏰ OVERDUE ⏰ Upcoming (Delivery Only) 25053 Project Coordinator Work Location(…" at bounding box center [885, 408] width 1225 height 320
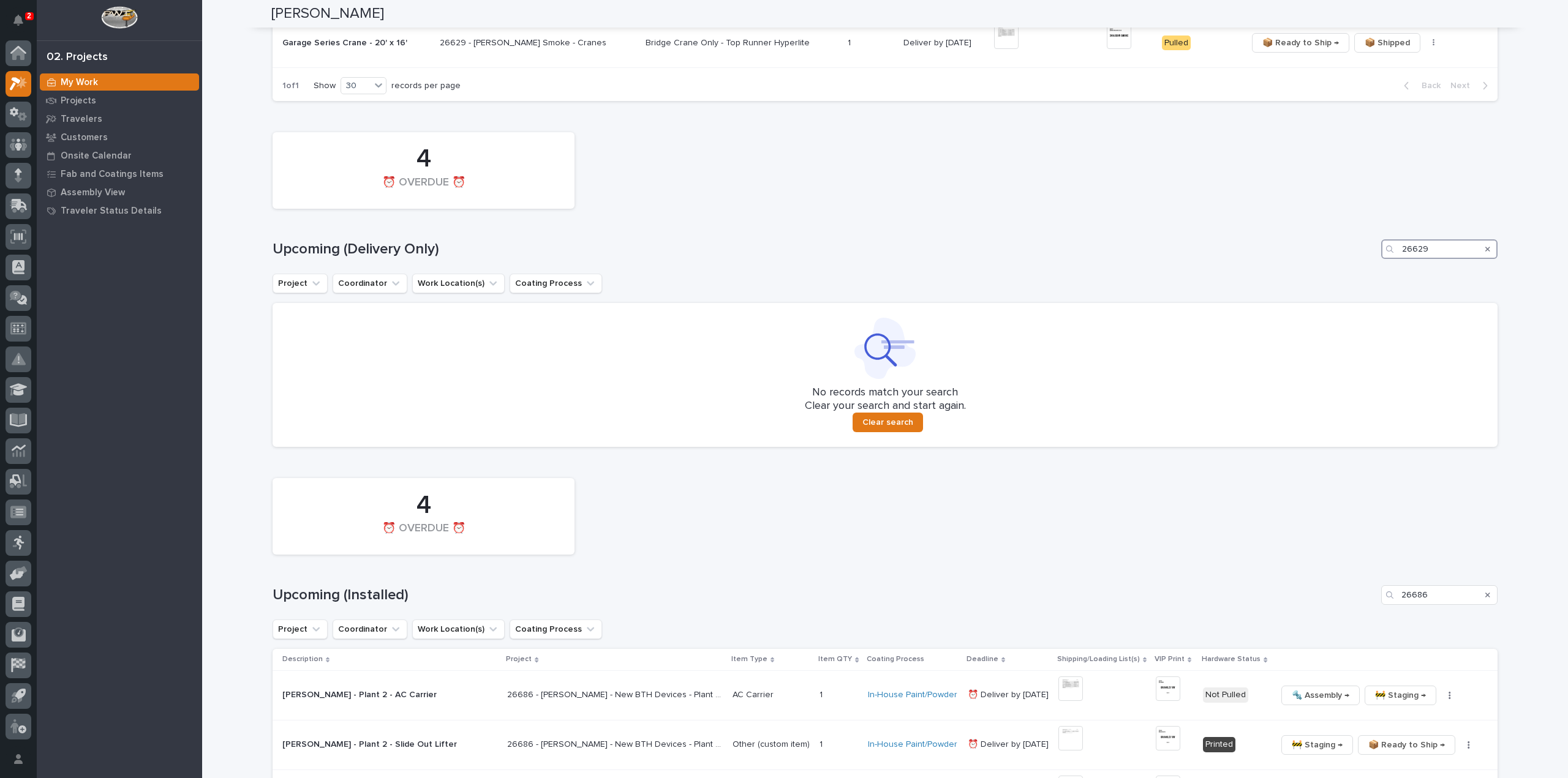
scroll to position [894, 0]
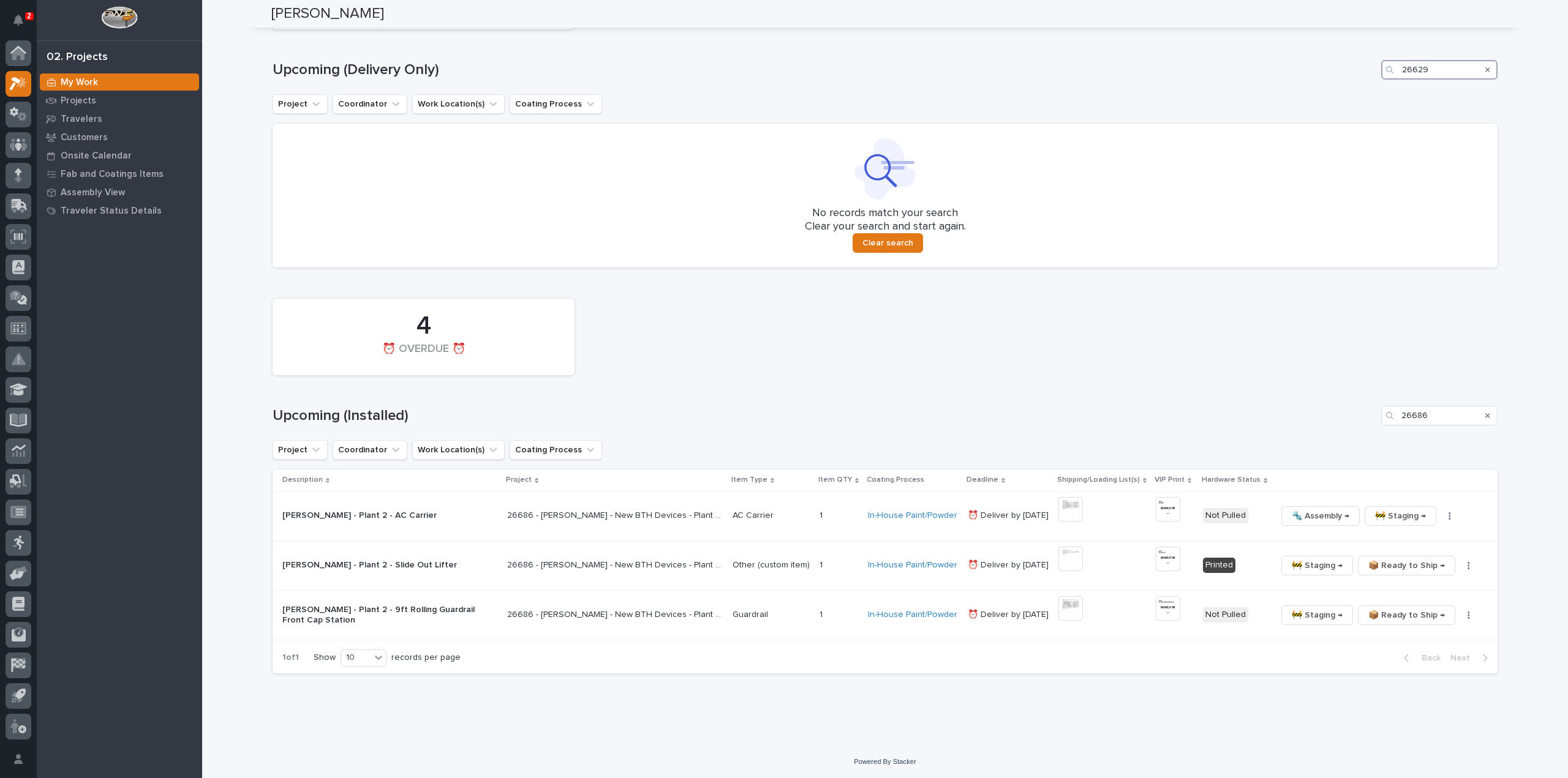
type input "26629"
drag, startPoint x: 1392, startPoint y: 427, endPoint x: 1369, endPoint y: 432, distance: 23.5
click at [1369, 432] on div "4 ⏰ OVERDUE ⏰ Upcoming (Installed) 26686 Project Coordinator Work Location(s) C…" at bounding box center [885, 483] width 1225 height 380
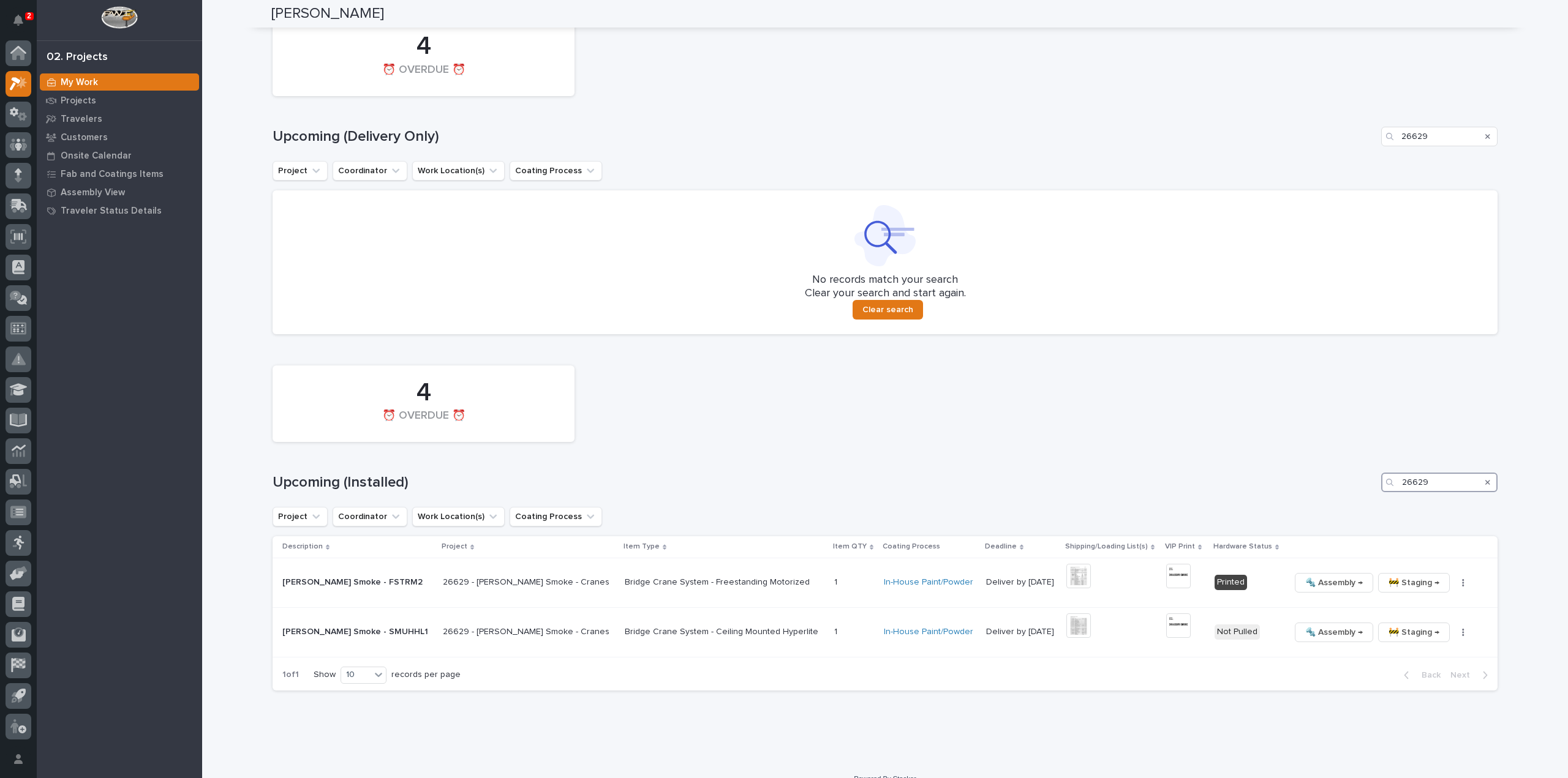
scroll to position [845, 0]
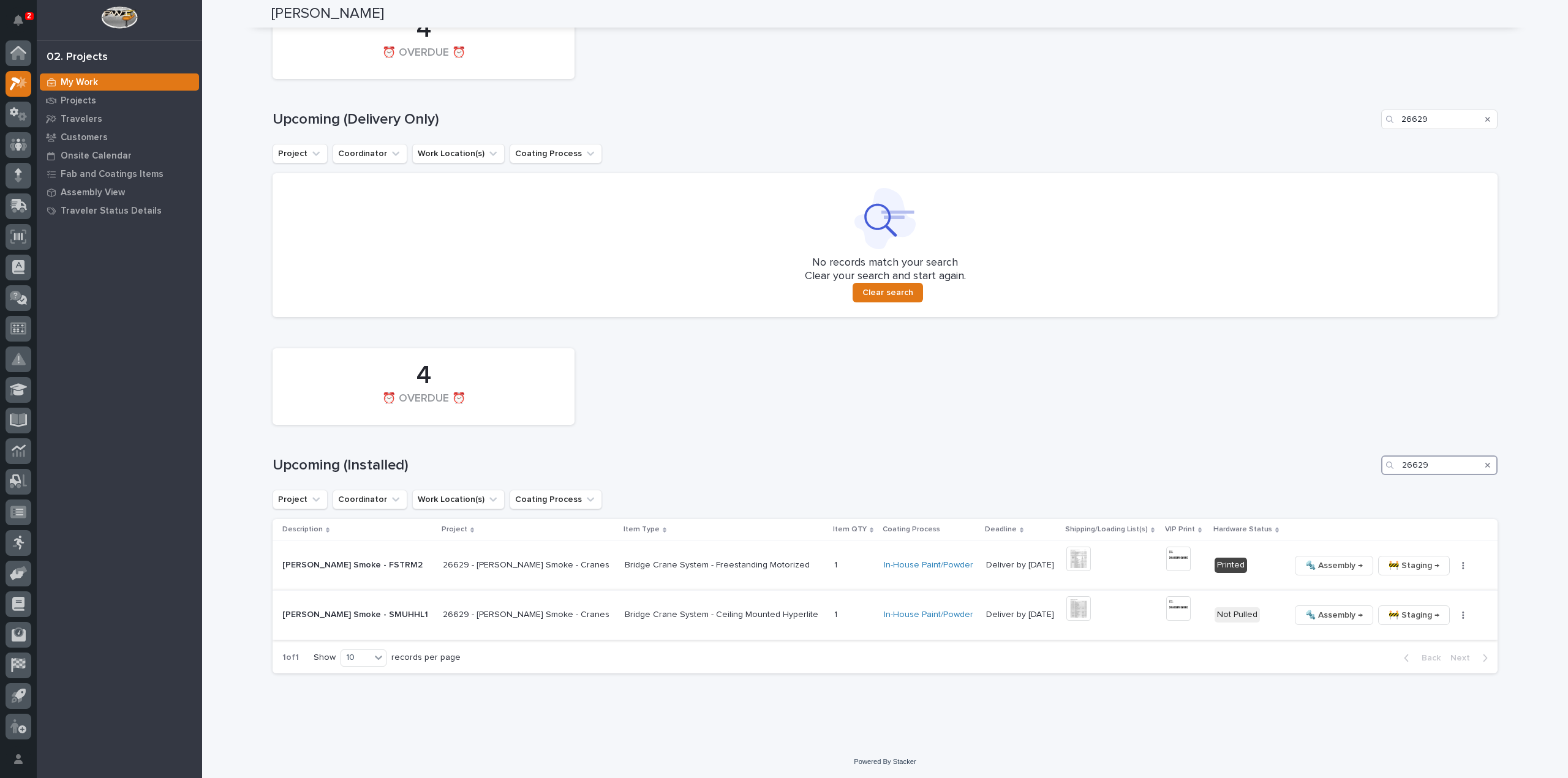
type input "26629"
click at [1066, 614] on img at bounding box center [1079, 608] width 24 height 24
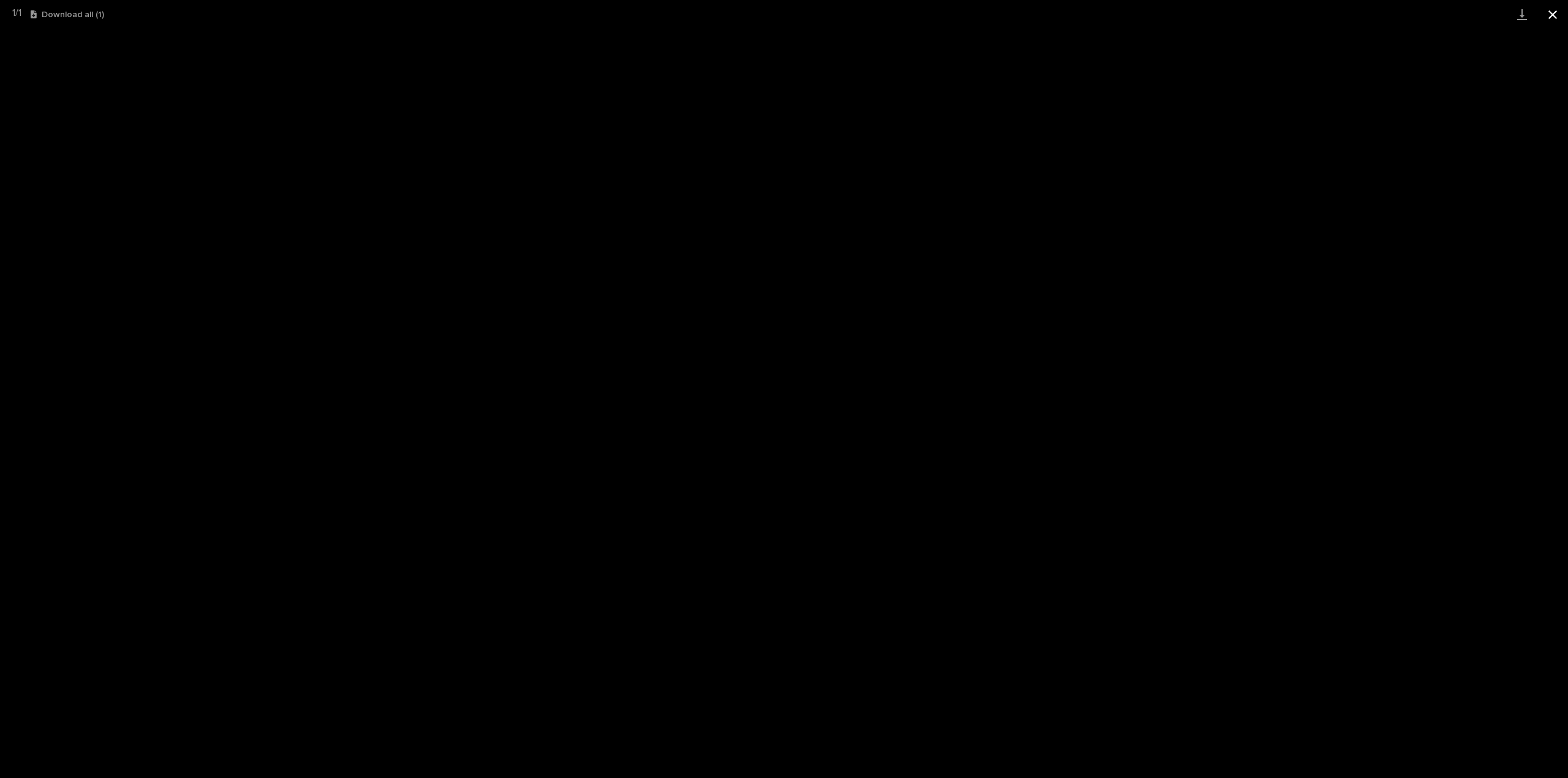
click at [1552, 14] on button "Close gallery" at bounding box center [1553, 14] width 31 height 28
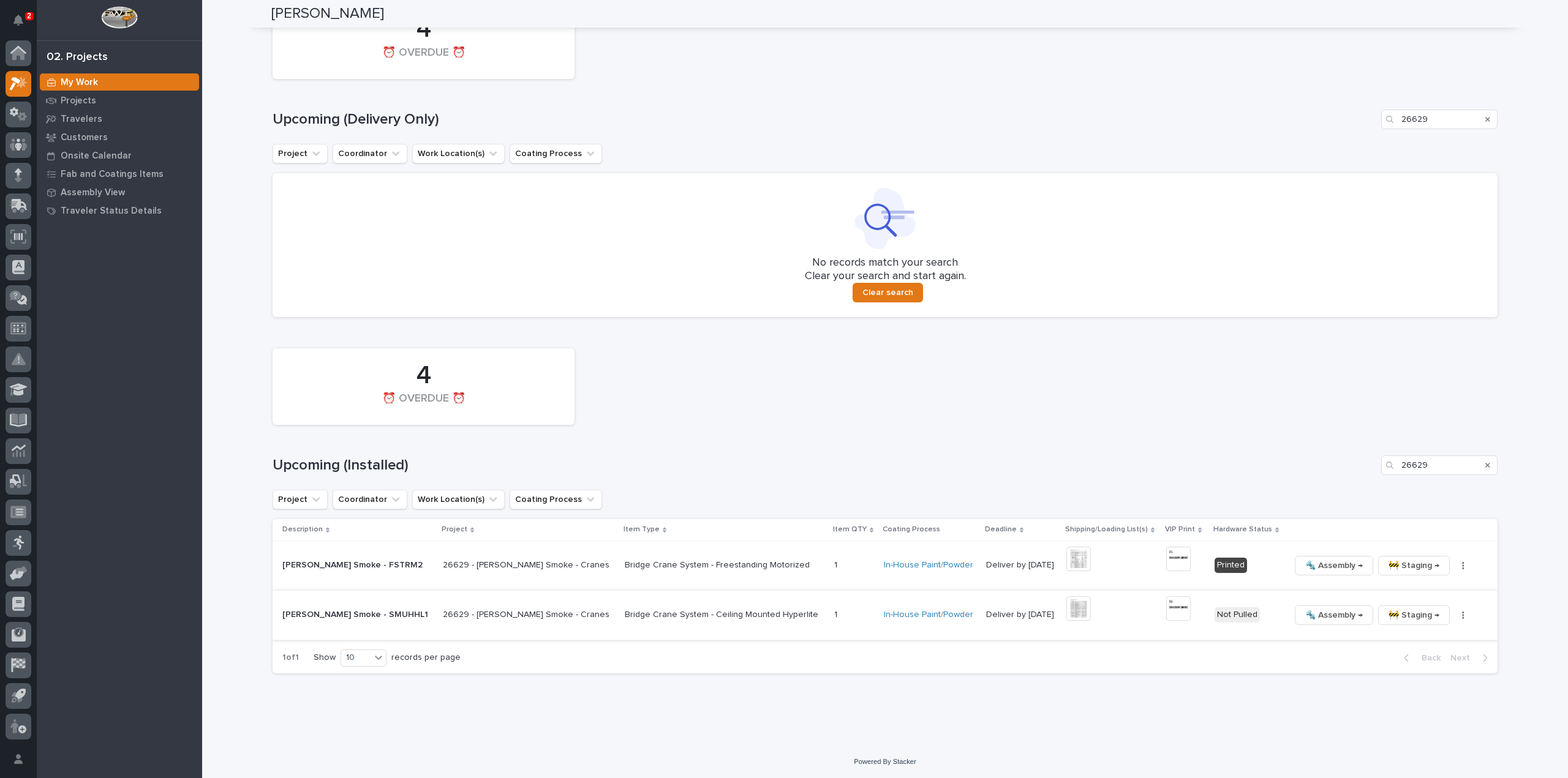
click at [1166, 607] on img at bounding box center [1178, 608] width 24 height 24
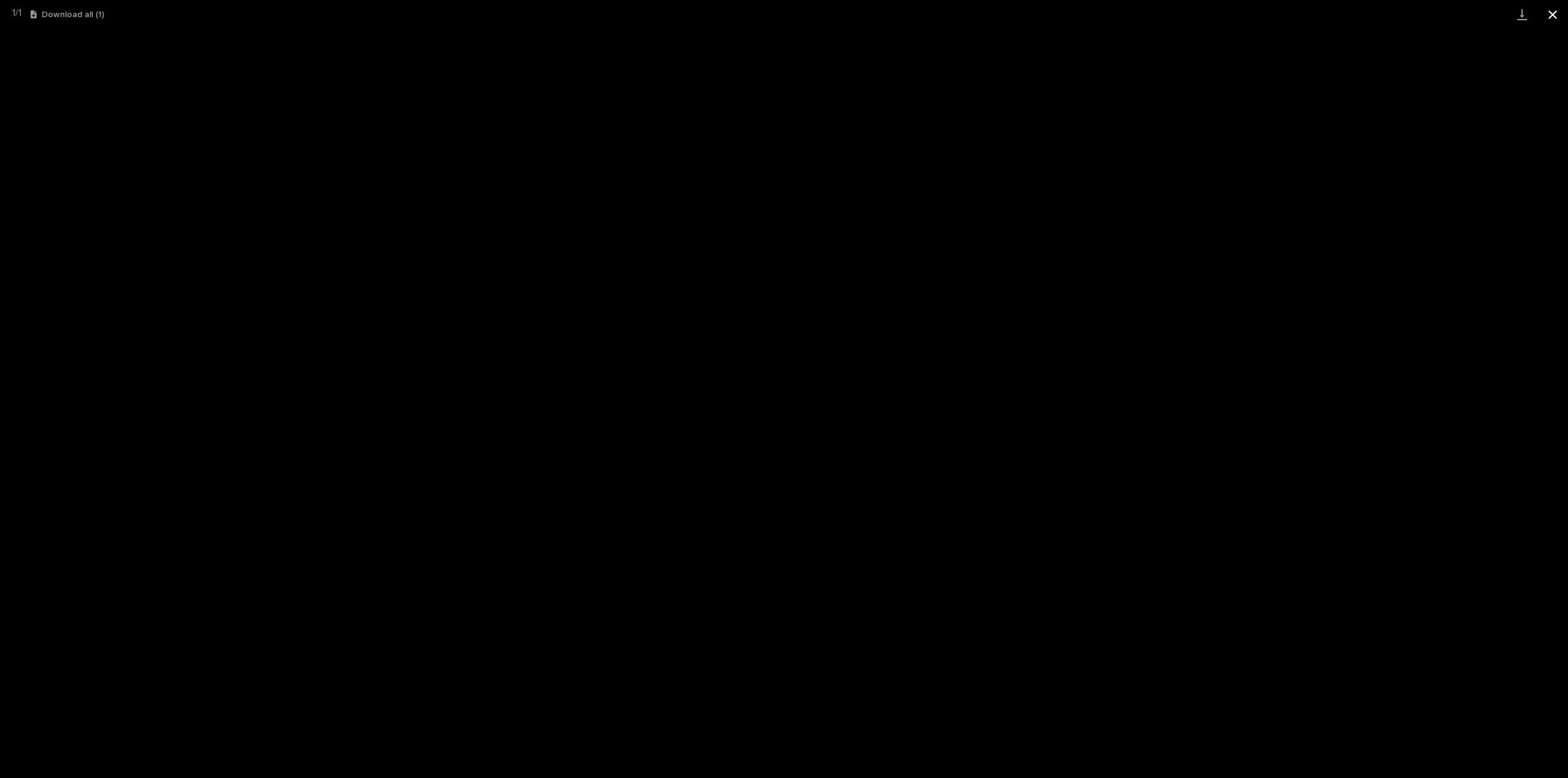
click at [1552, 15] on button "Close gallery" at bounding box center [1553, 14] width 31 height 28
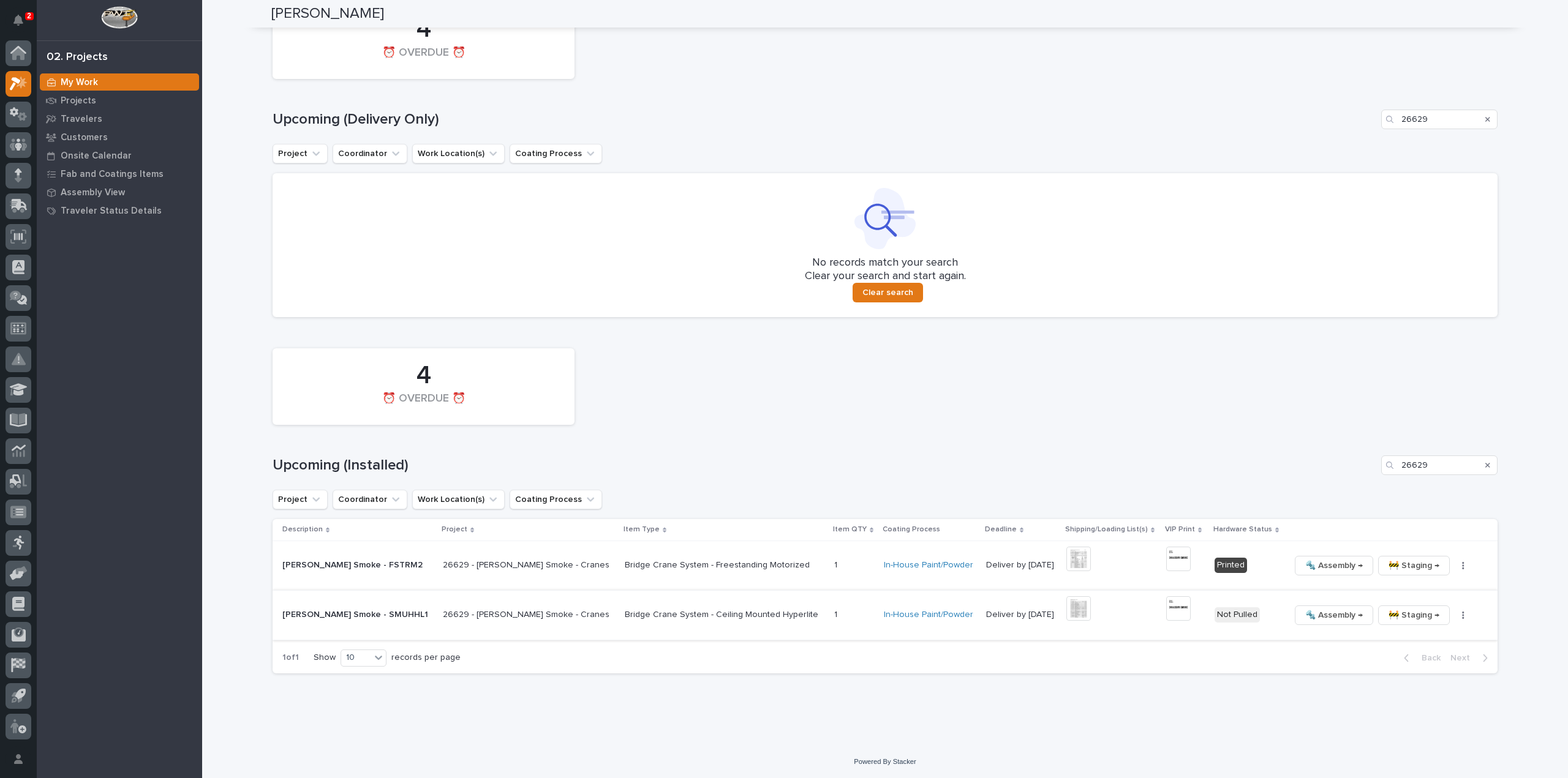
click at [1462, 617] on icon "button" at bounding box center [1462, 615] width 2 height 7
click at [1369, 702] on span "🔩 Hardware" at bounding box center [1389, 698] width 51 height 15
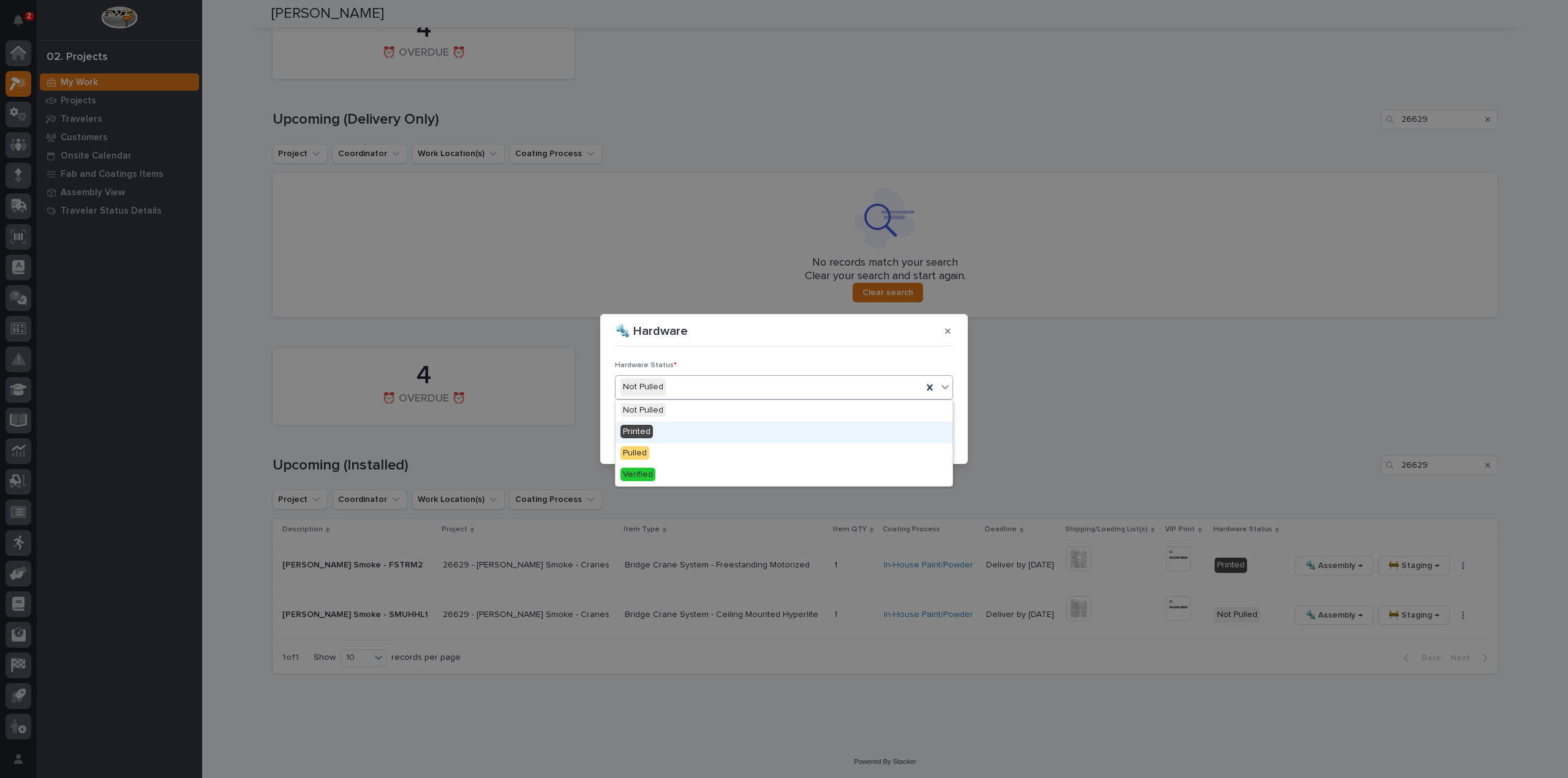
click at [644, 432] on span "Printed" at bounding box center [636, 432] width 32 height 14
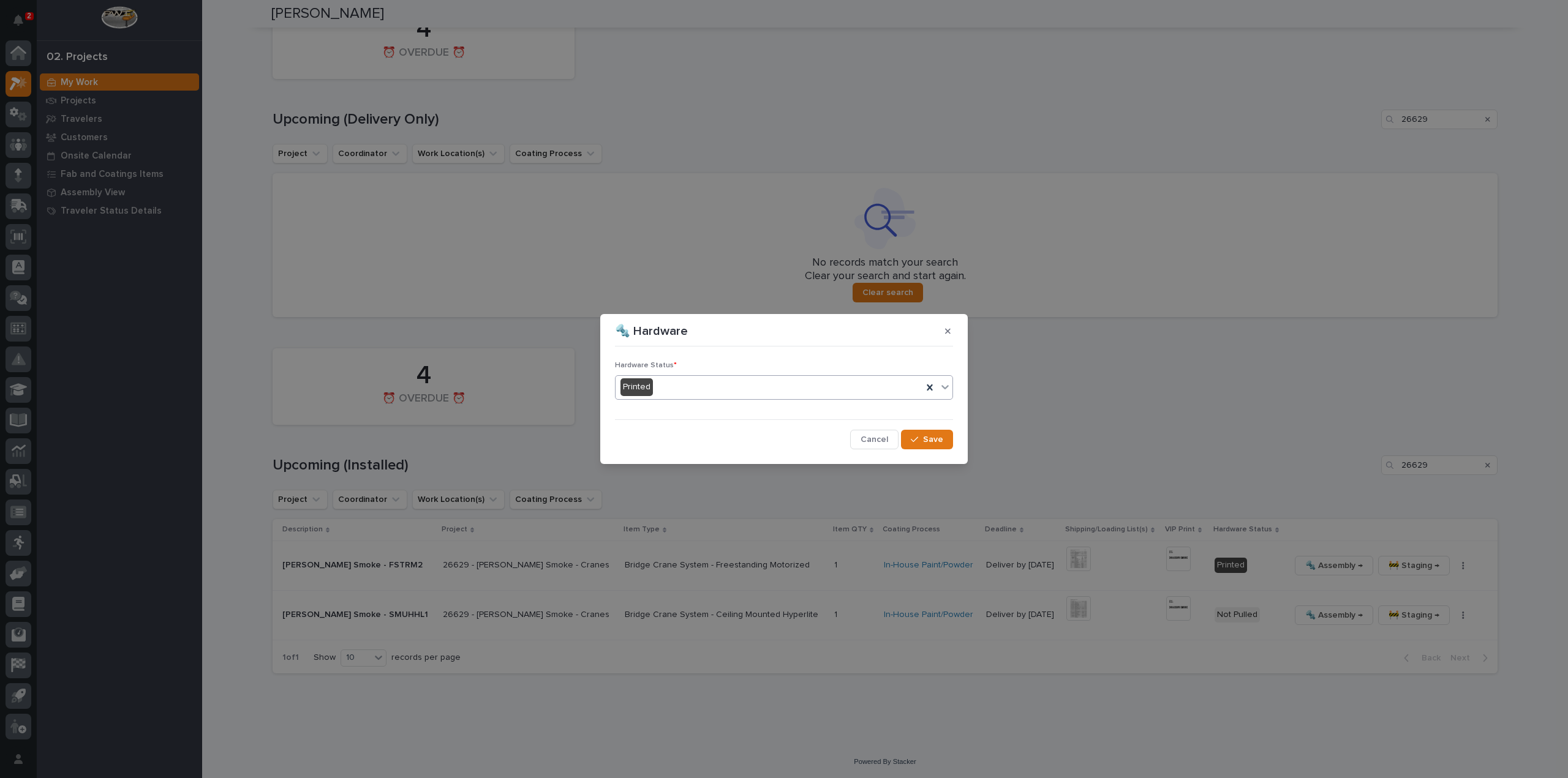
drag, startPoint x: 941, startPoint y: 438, endPoint x: 962, endPoint y: 435, distance: 21.2
click at [942, 438] on span "Save" at bounding box center [933, 440] width 20 height 11
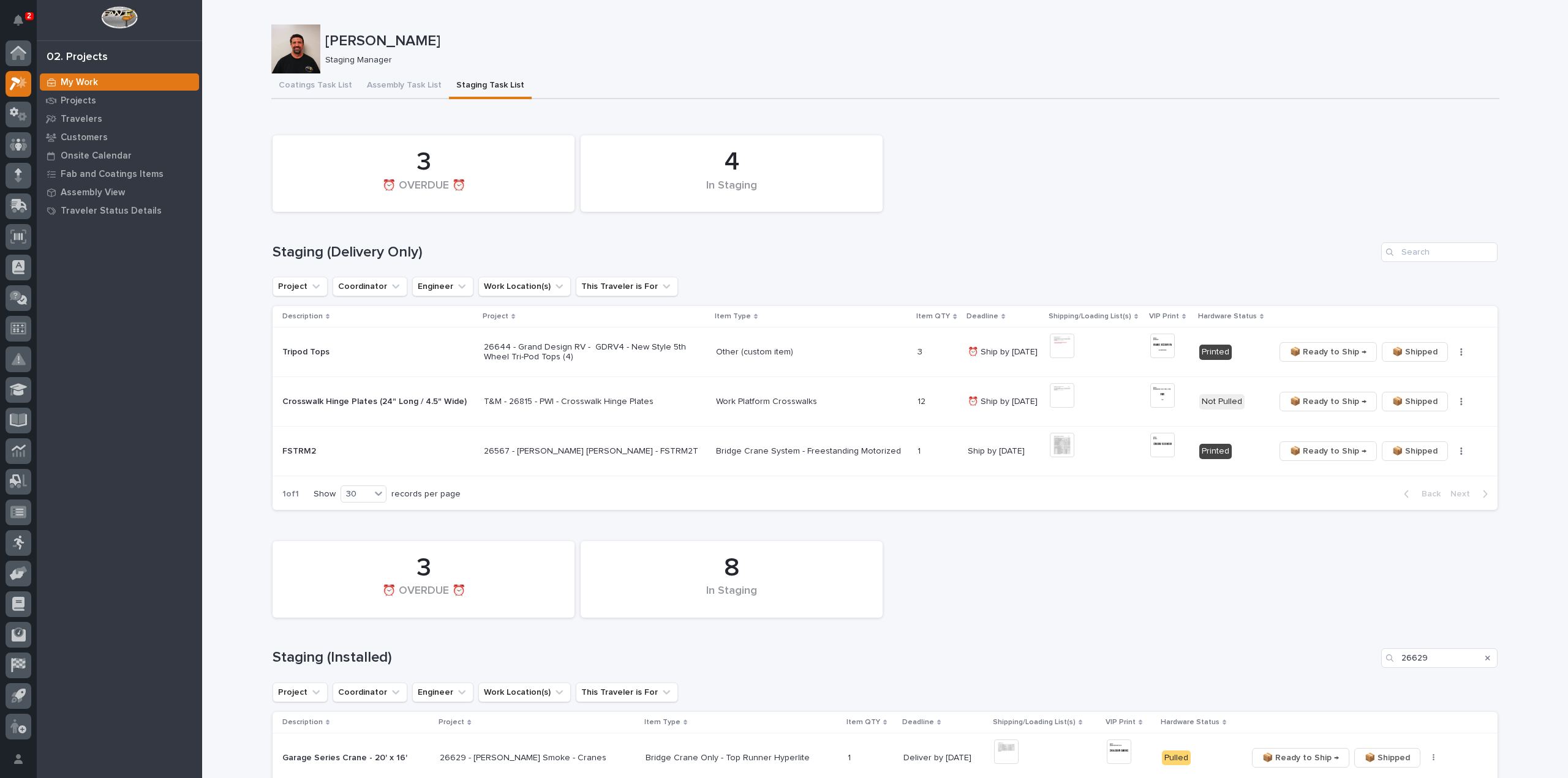
scroll to position [245, 0]
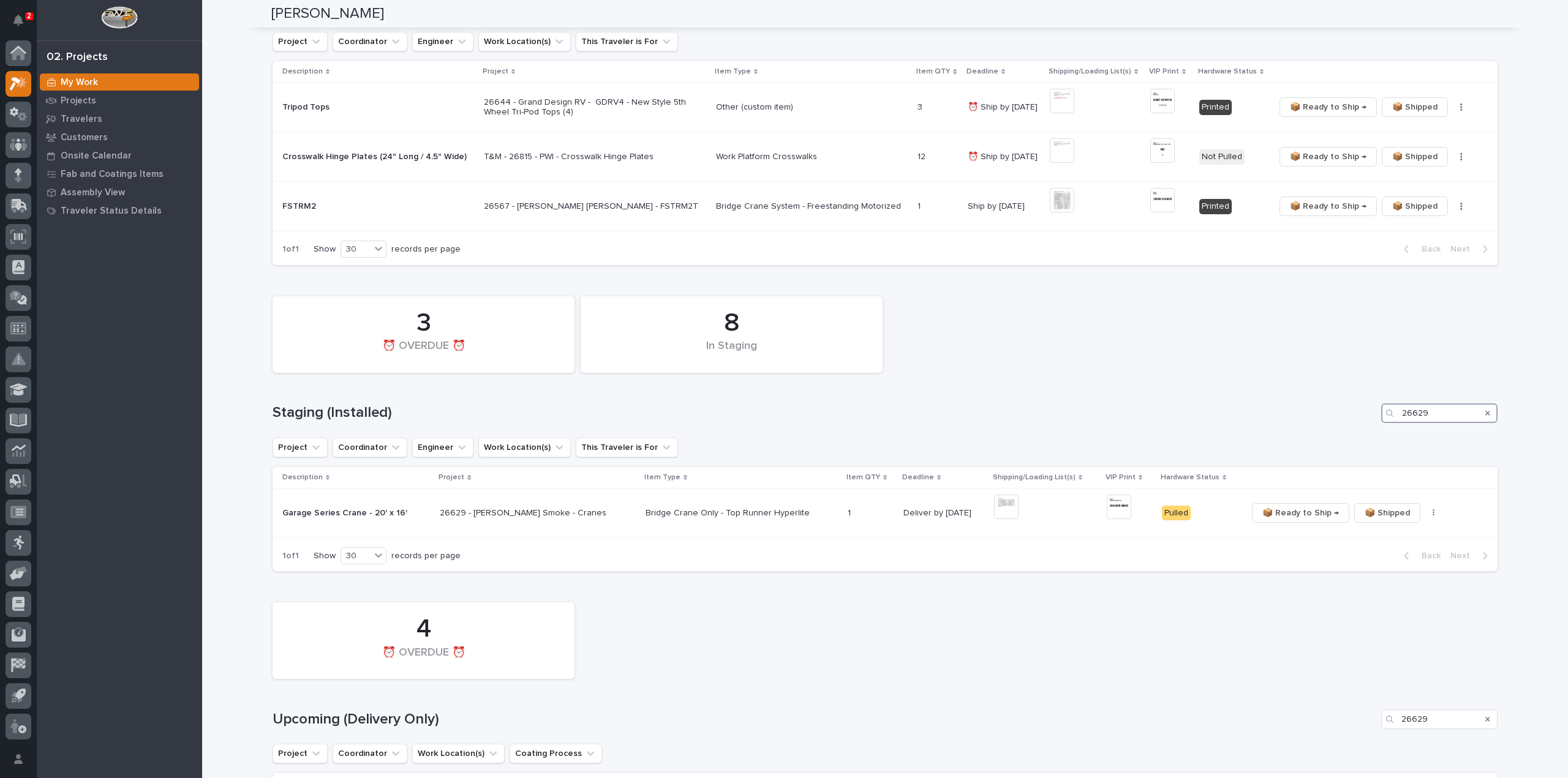
drag, startPoint x: 1372, startPoint y: 420, endPoint x: 1357, endPoint y: 423, distance: 15.3
click at [1361, 421] on div "Staging (Installed) 26629" at bounding box center [885, 413] width 1225 height 19
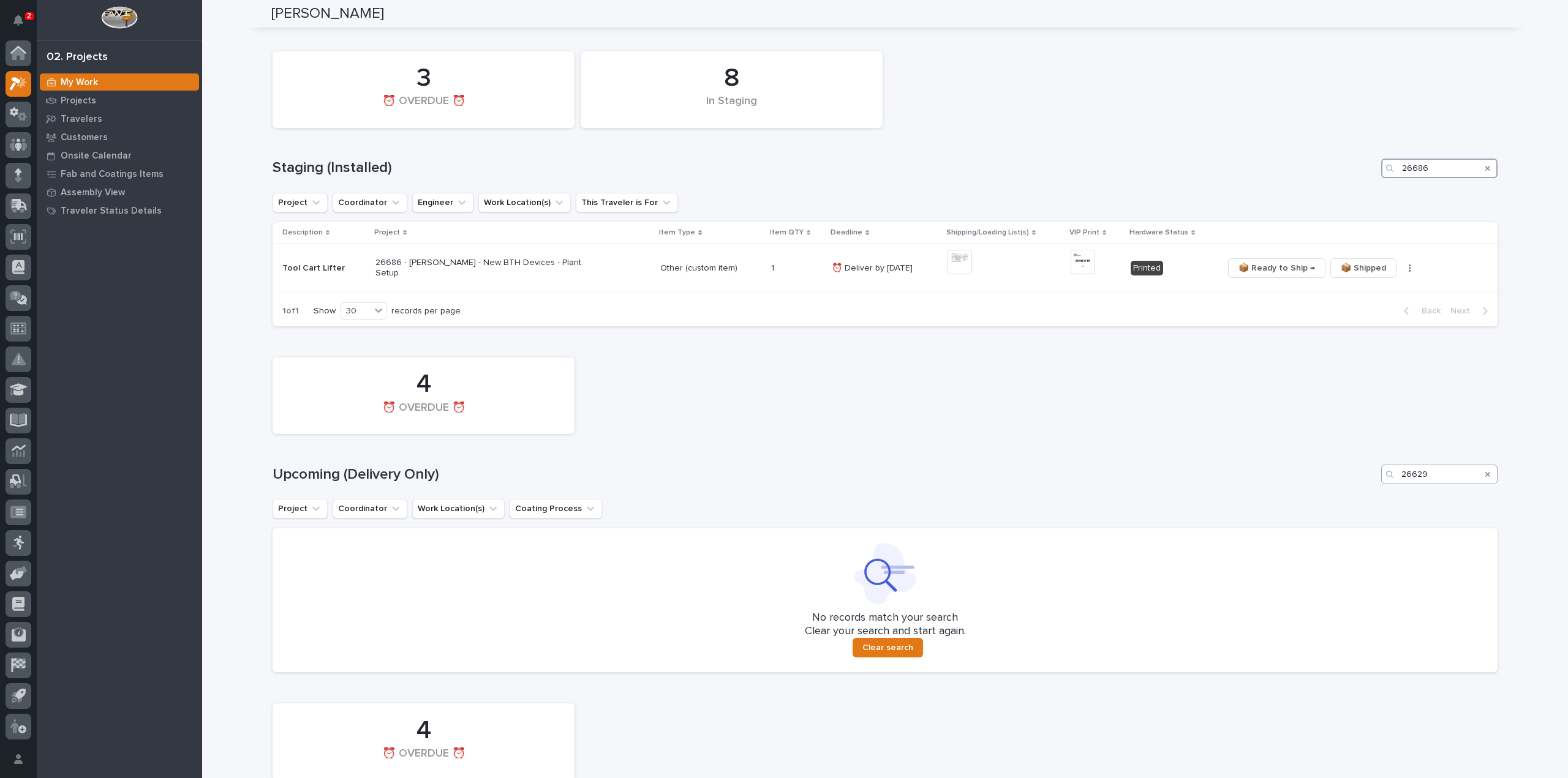
type input "26686"
drag, startPoint x: 1458, startPoint y: 478, endPoint x: 1379, endPoint y: 488, distance: 79.6
click at [1379, 488] on div "4 ⏰ OVERDUE ⏰ Upcoming (Delivery Only) 26629 Project Coordinator Work Location(…" at bounding box center [885, 511] width 1225 height 320
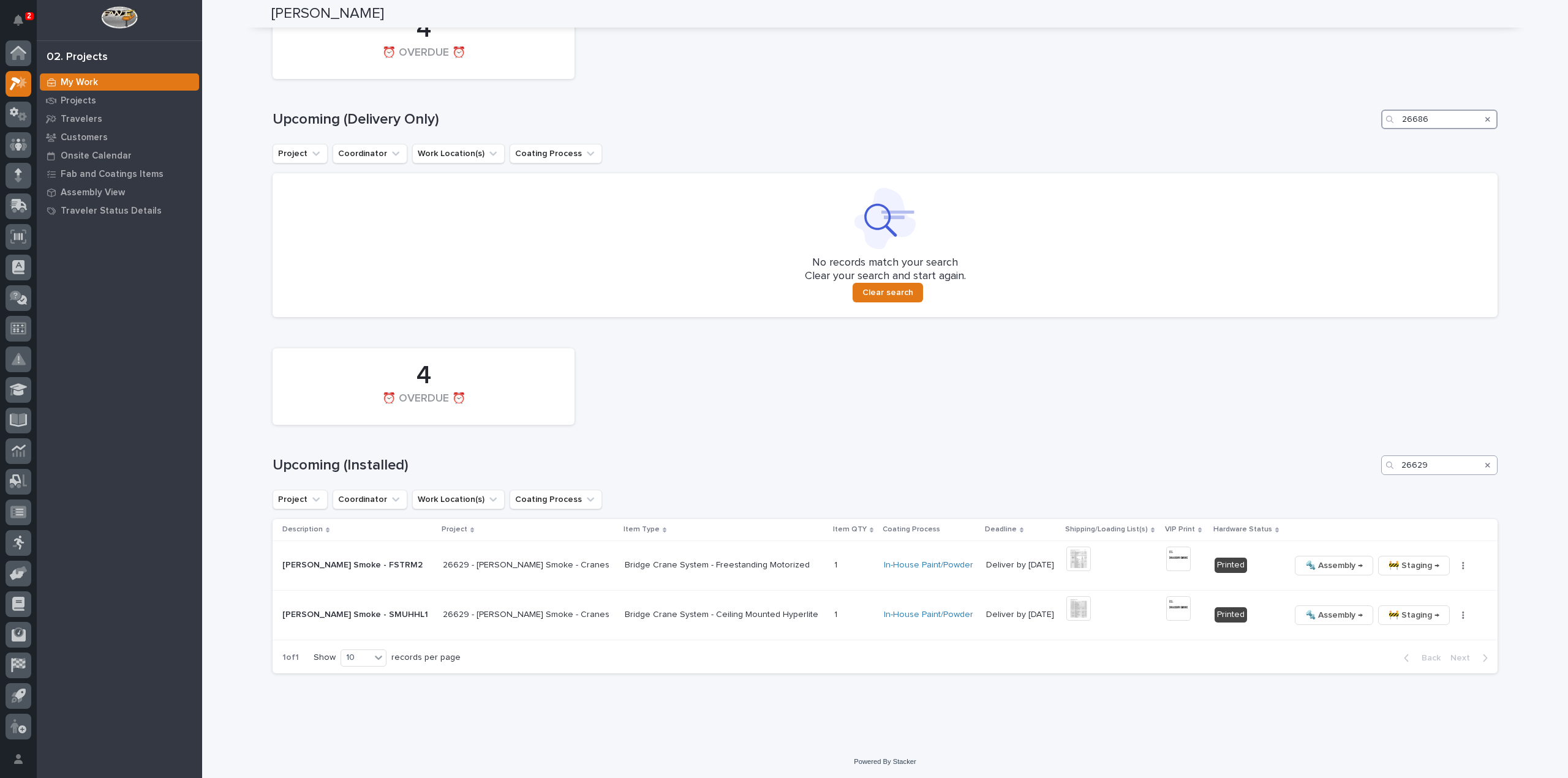
type input "26686"
drag, startPoint x: 1432, startPoint y: 471, endPoint x: 1359, endPoint y: 477, distance: 73.2
click at [1359, 477] on div "4 ⏰ OVERDUE ⏰ Upcoming (Installed) 26629 Project Coordinator Work Location(s) C…" at bounding box center [885, 508] width 1225 height 331
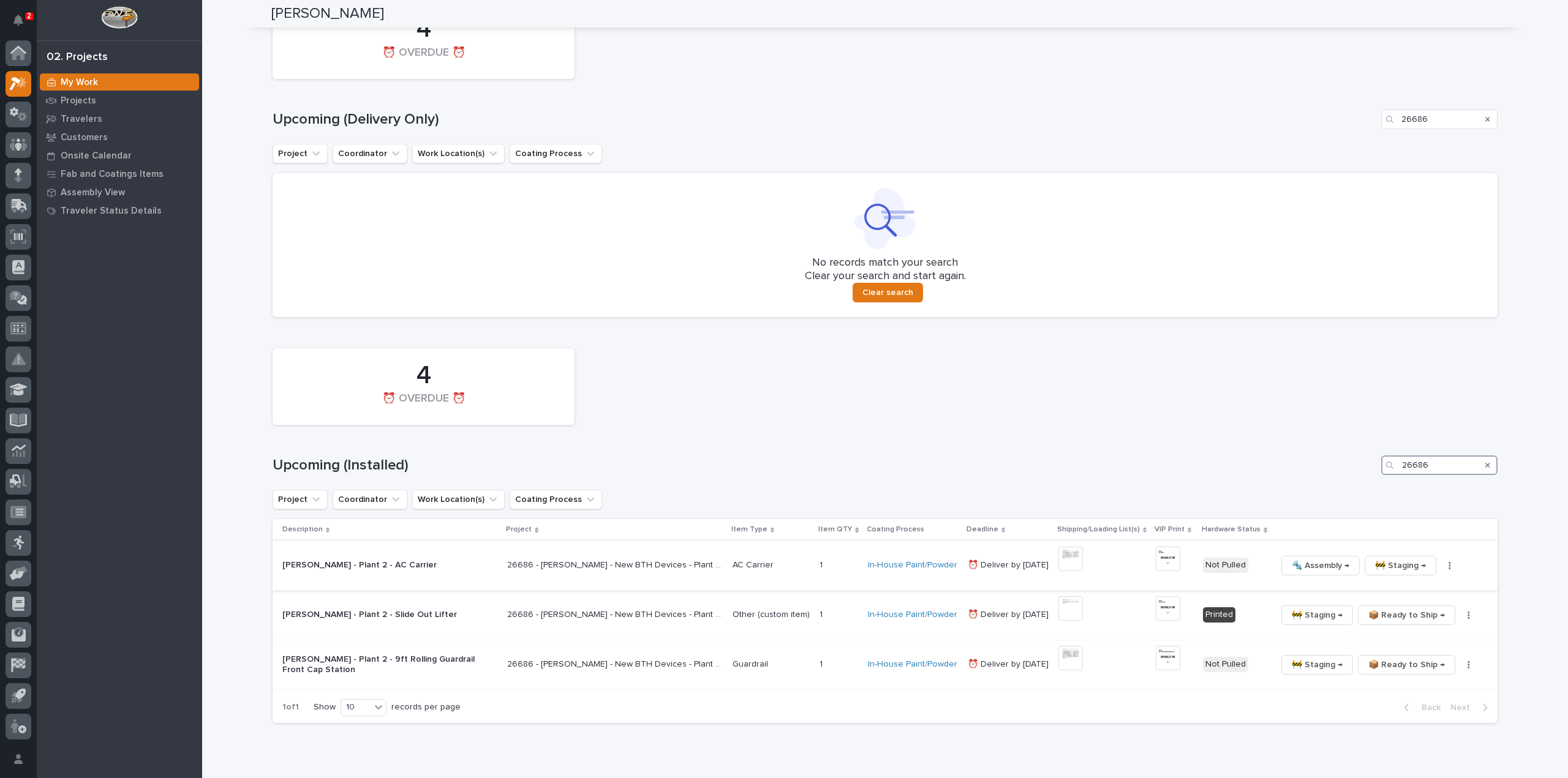
type input "26686"
click at [1066, 562] on img at bounding box center [1070, 559] width 24 height 24
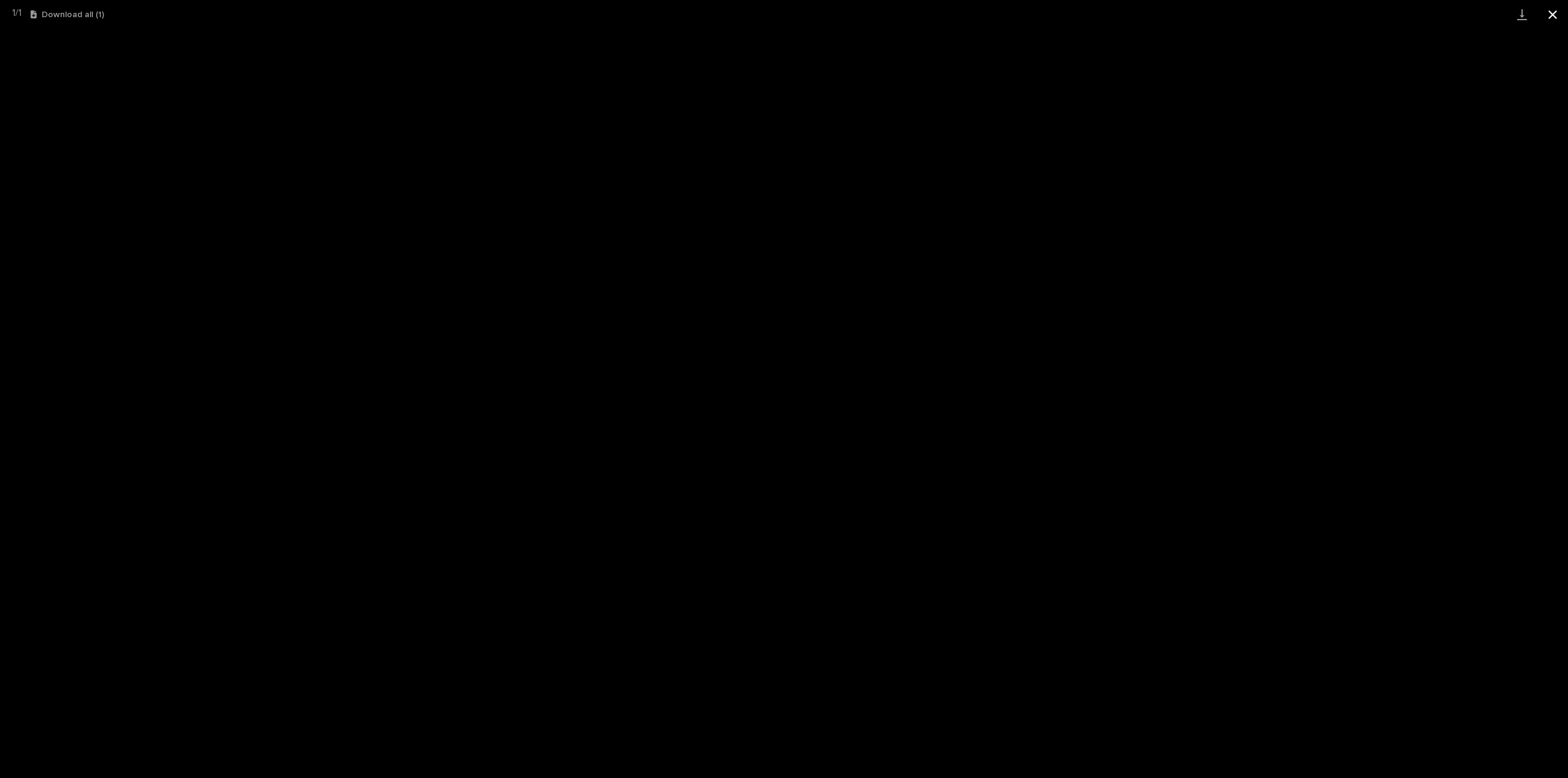
click at [1556, 13] on button "Close gallery" at bounding box center [1553, 14] width 31 height 28
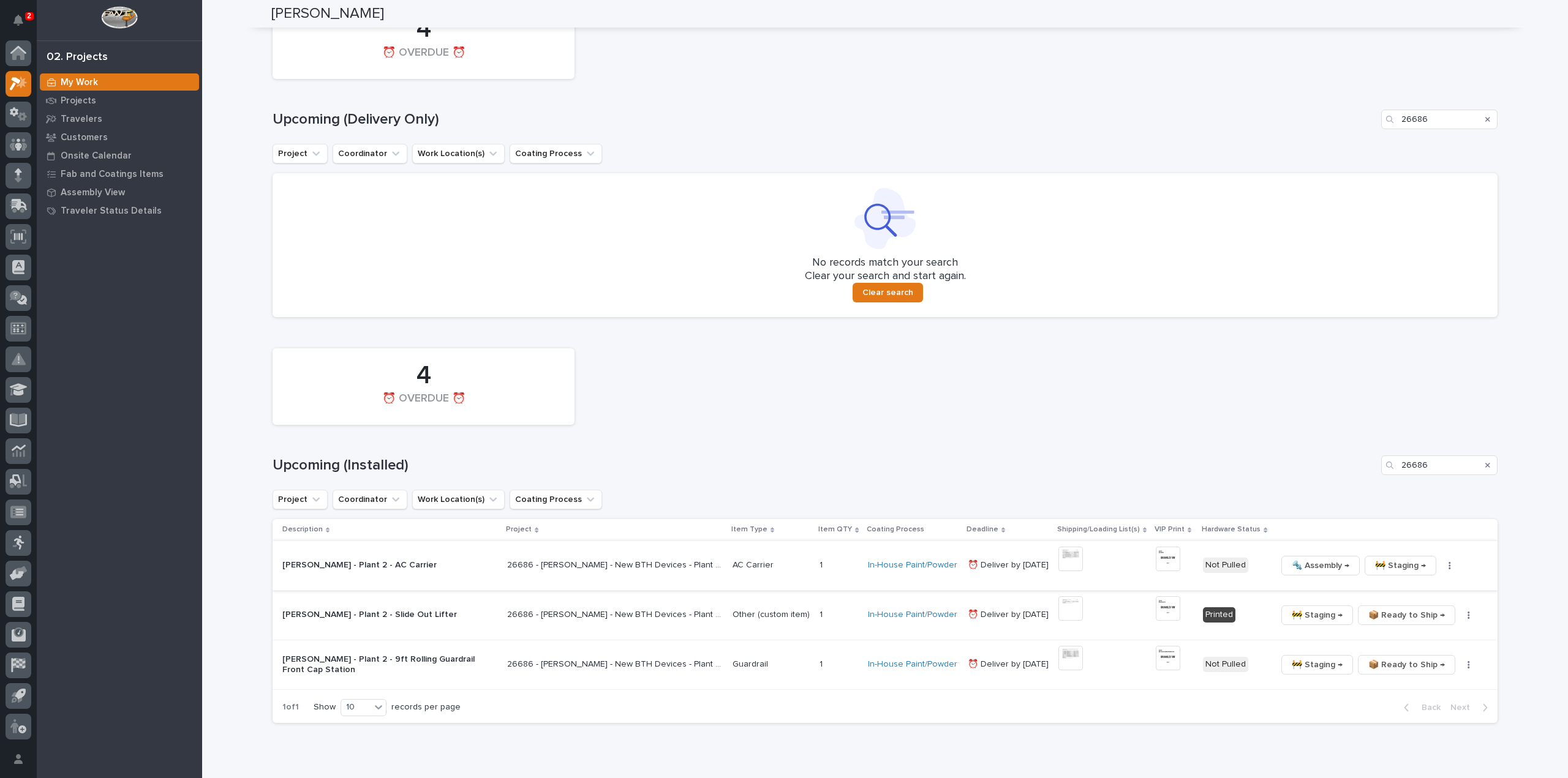
click at [1449, 565] on icon "button" at bounding box center [1450, 565] width 2 height 7
click at [1379, 650] on span "🔩 Hardware" at bounding box center [1391, 648] width 51 height 15
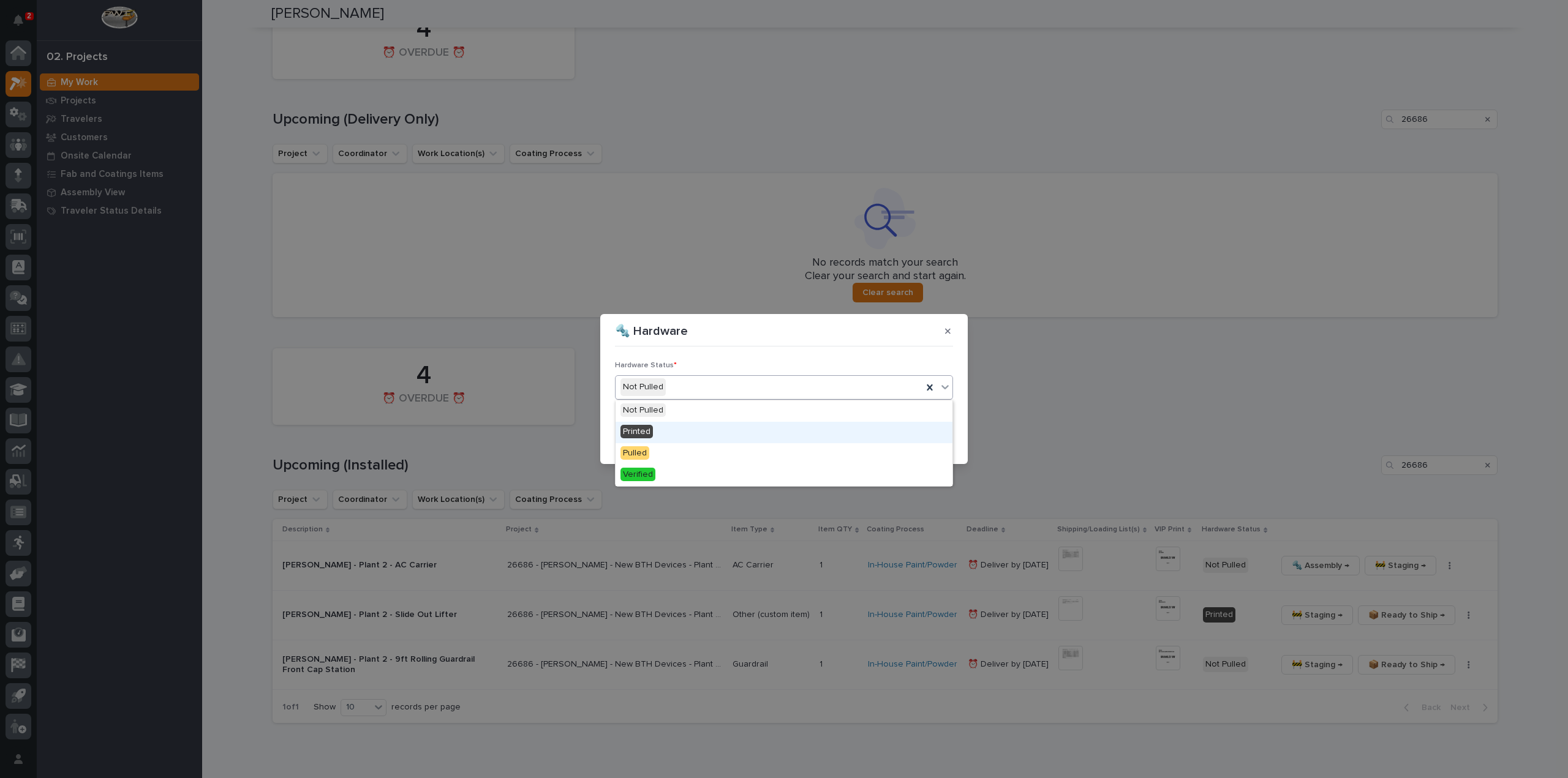
click at [653, 430] on div "Printed" at bounding box center [783, 432] width 337 height 21
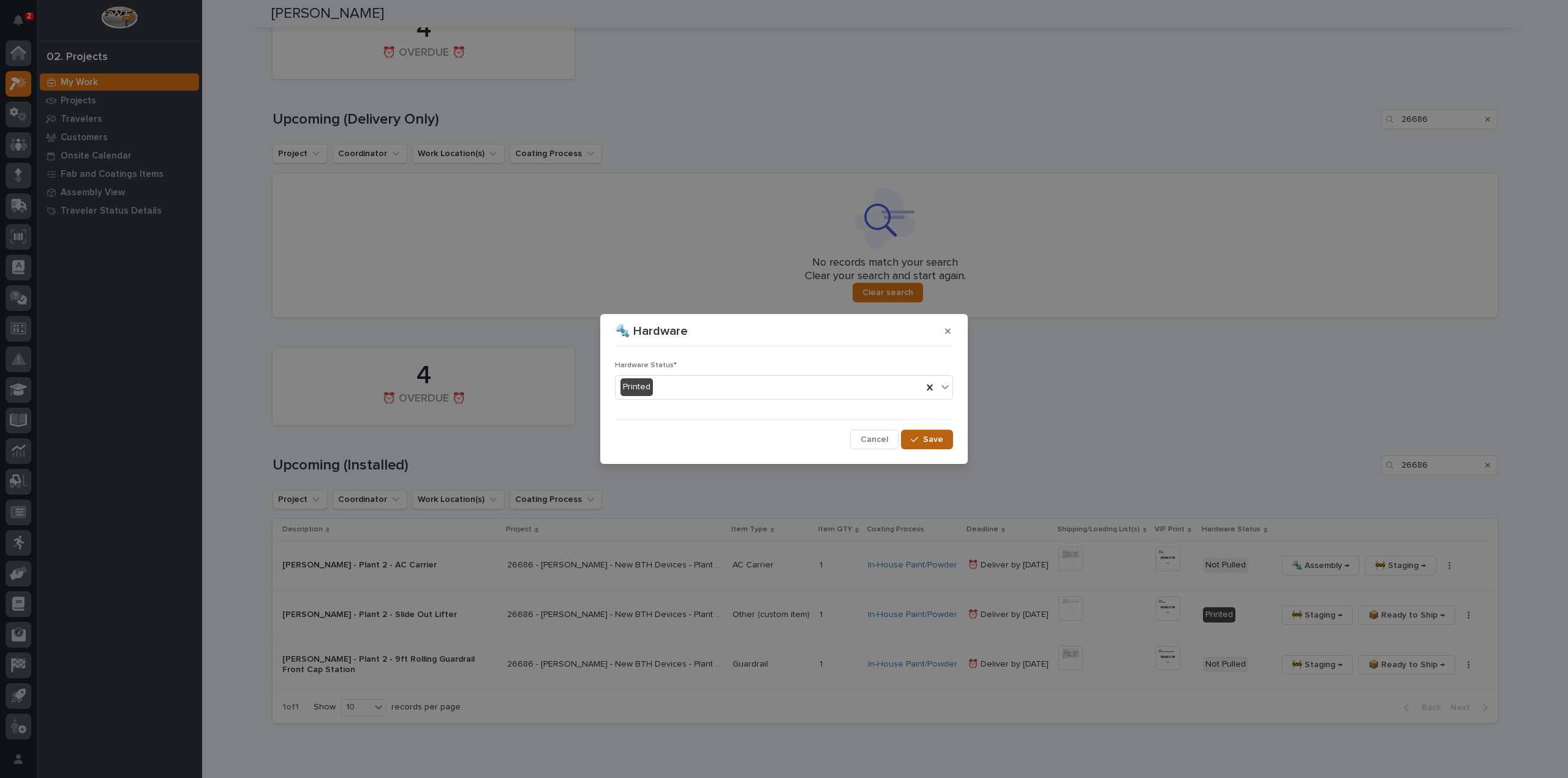
click at [932, 440] on span "Save" at bounding box center [933, 440] width 20 height 11
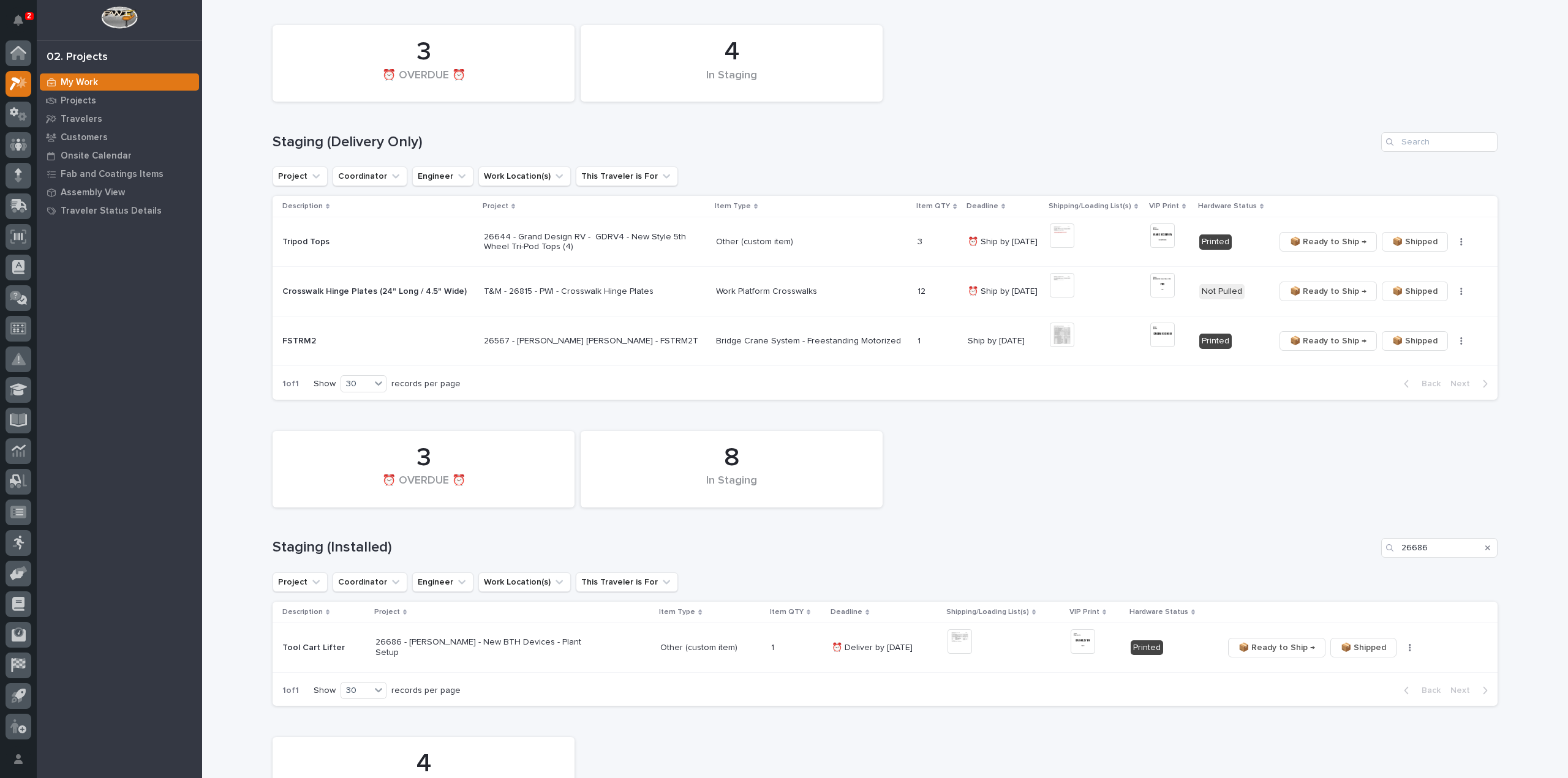
scroll to position [123, 0]
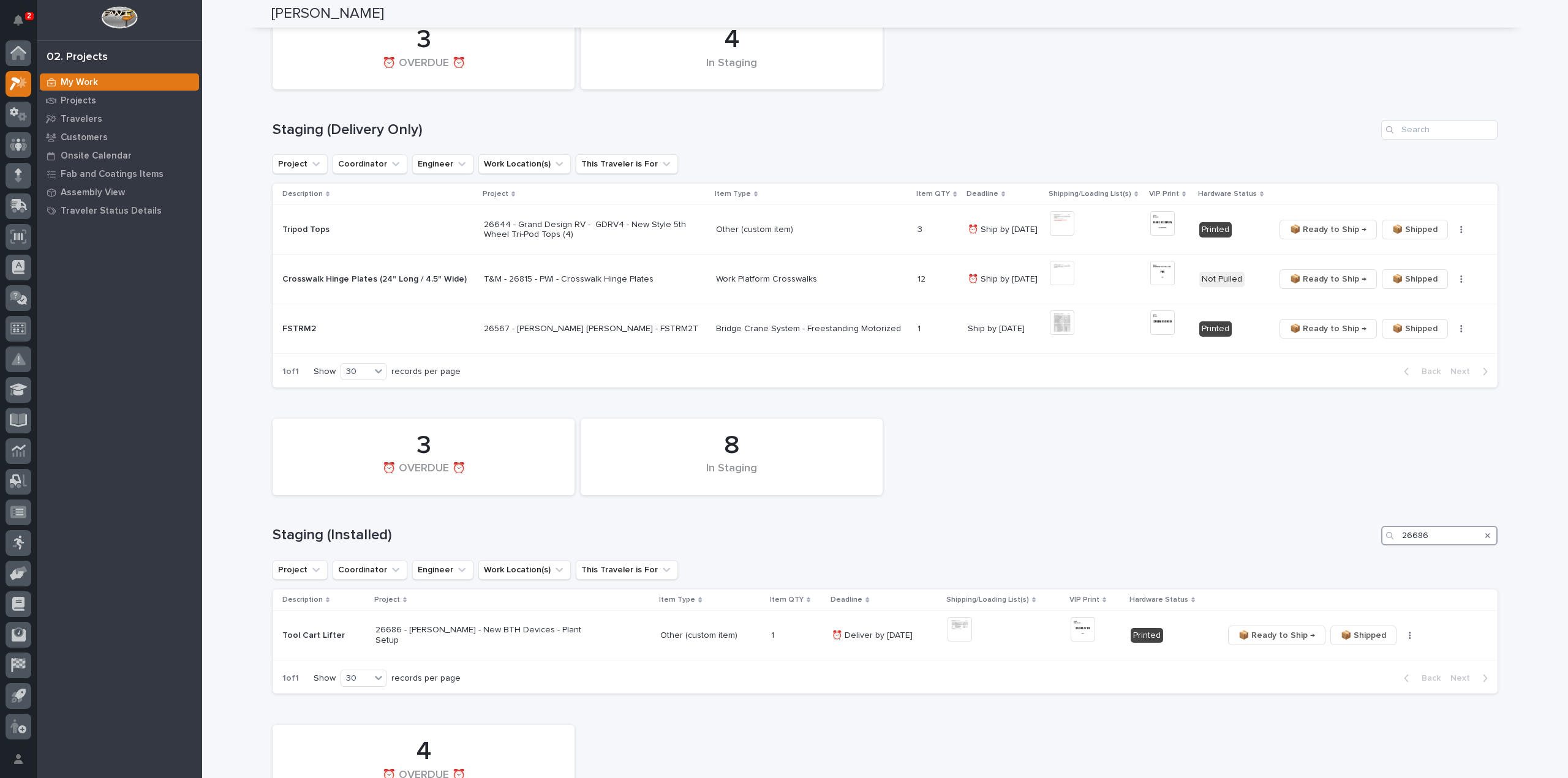
drag, startPoint x: 1431, startPoint y: 539, endPoint x: 1394, endPoint y: 549, distance: 38.3
click at [1394, 549] on div "8 In Staging 3 ⏰ OVERDUE ⏰ Staging (Installed) 26686 Project Coordinator Engine…" at bounding box center [885, 553] width 1225 height 282
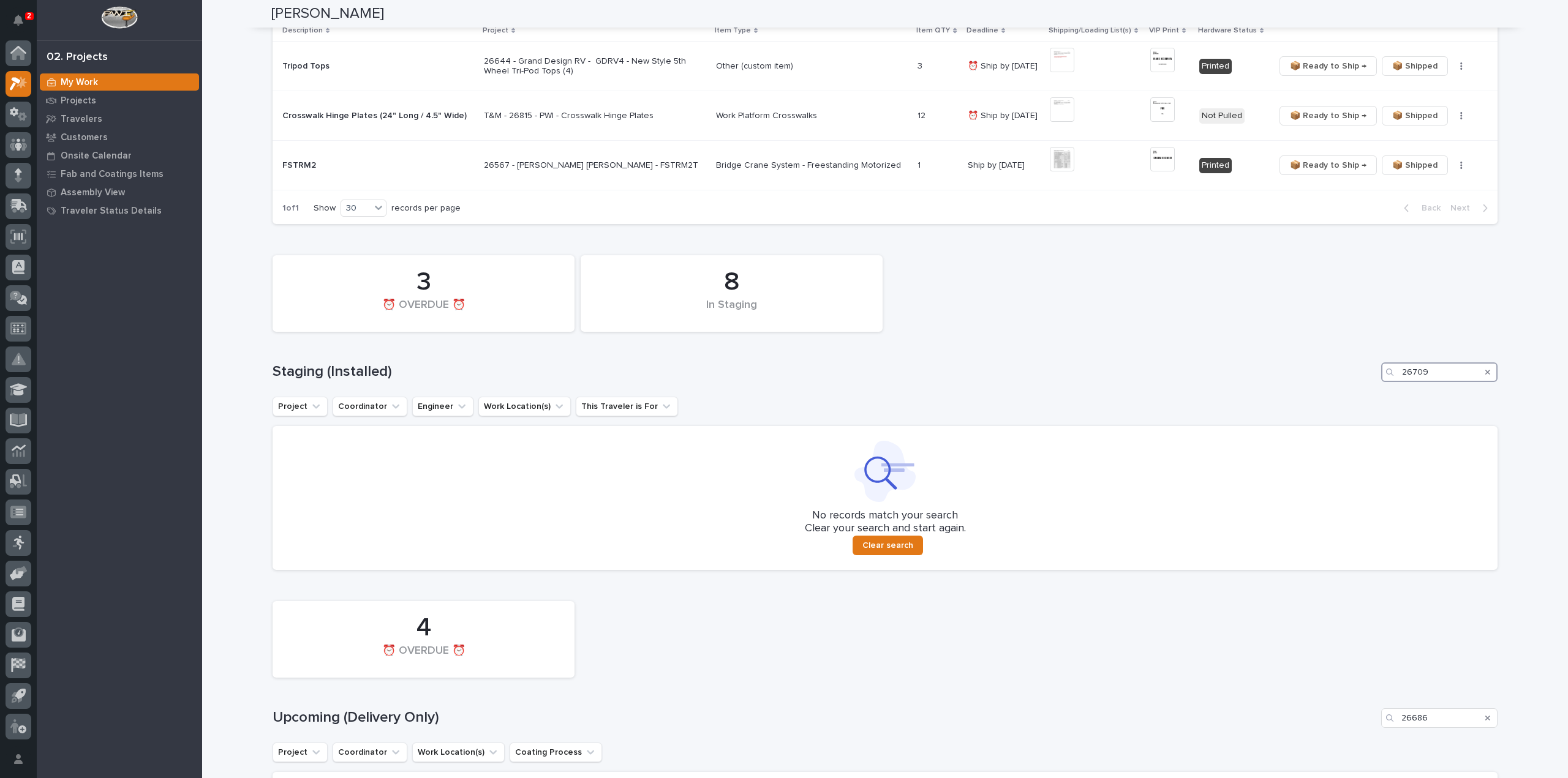
scroll to position [387, 0]
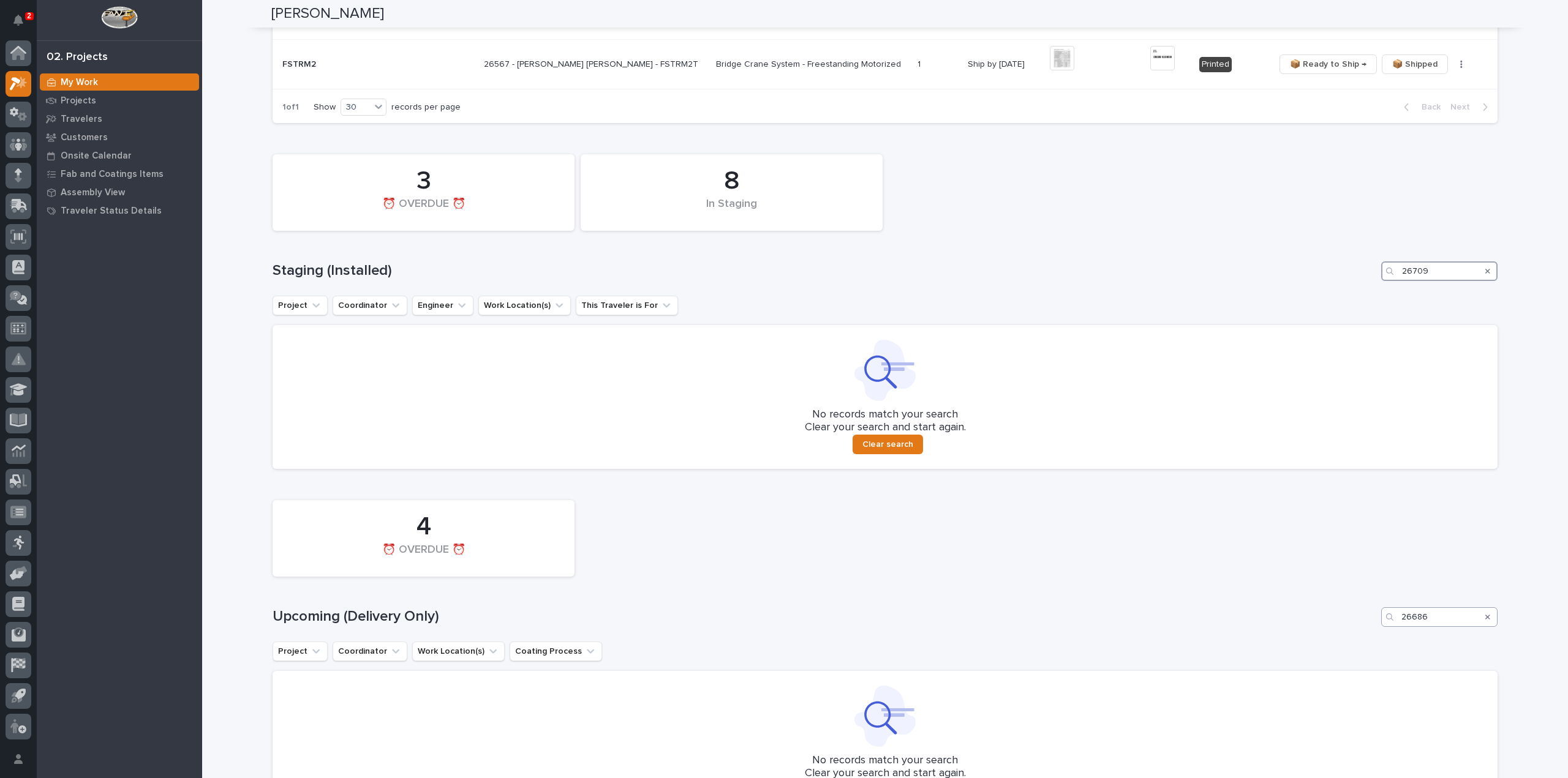
type input "26709"
drag, startPoint x: 1439, startPoint y: 615, endPoint x: 1378, endPoint y: 638, distance: 65.2
click at [1378, 638] on div "4 ⏰ OVERDUE ⏰ Upcoming (Delivery Only) 26686 Project Coordinator Work Location(…" at bounding box center [885, 654] width 1225 height 320
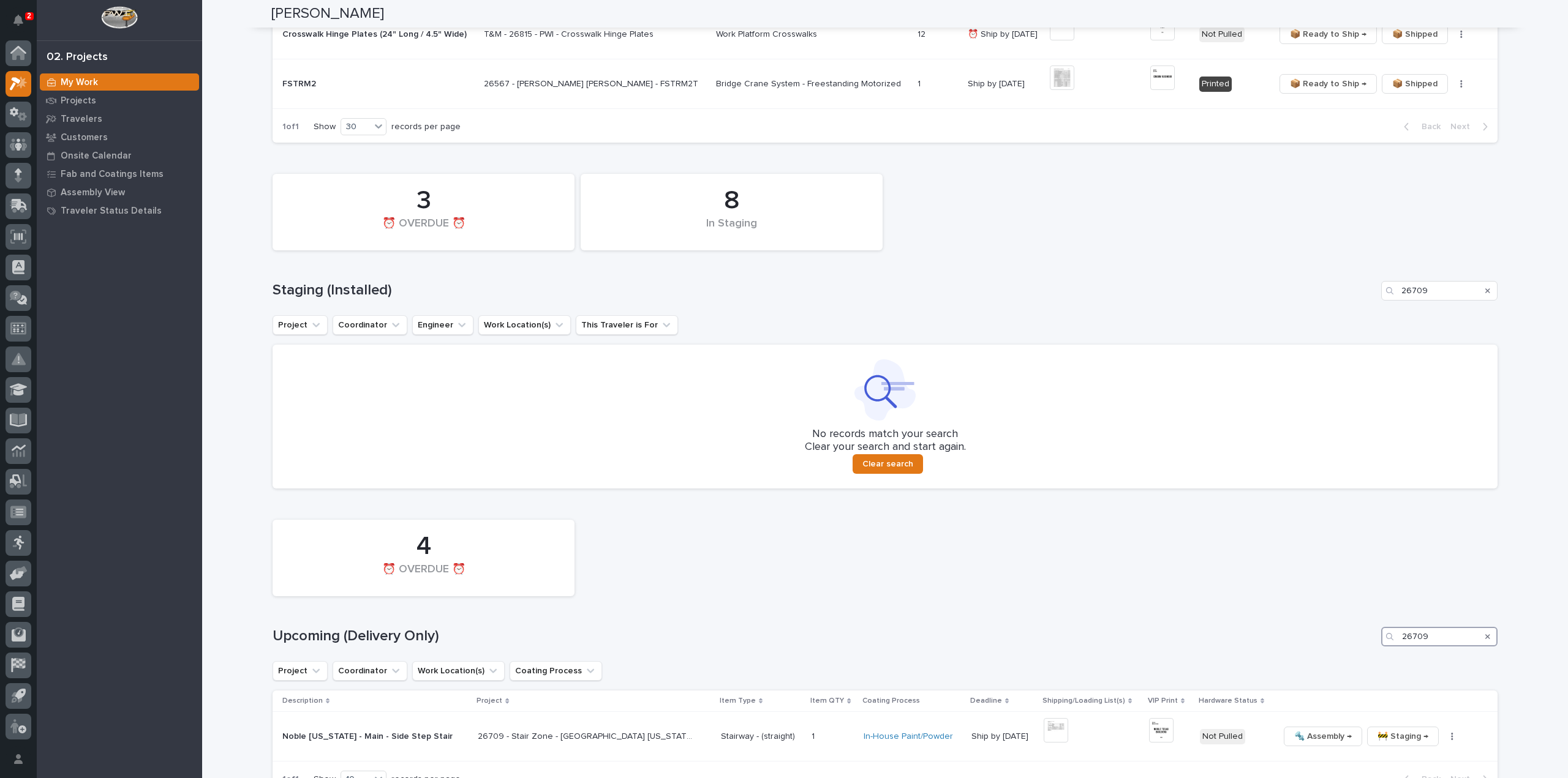
scroll to position [490, 0]
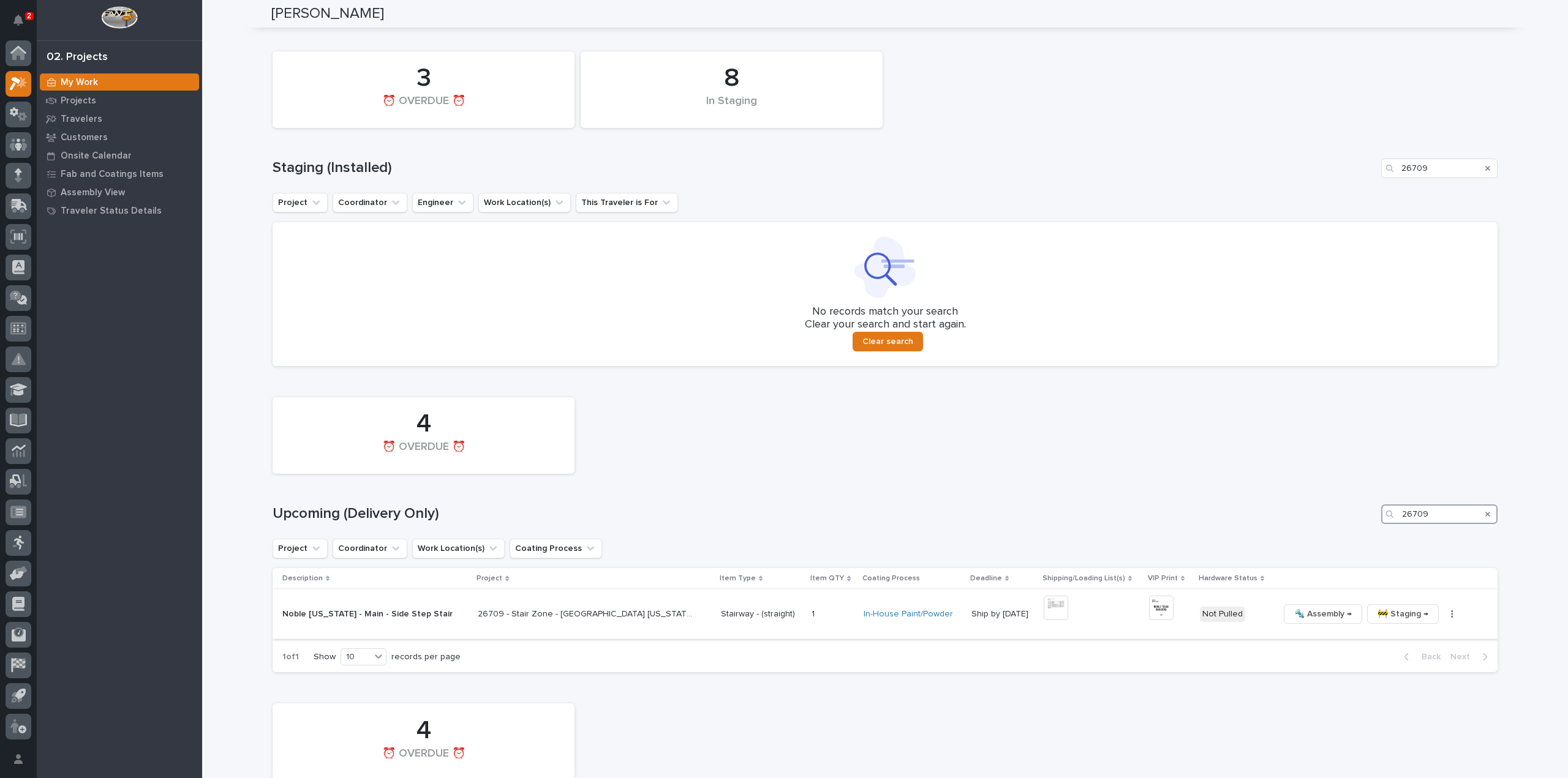
type input "26709"
click at [1044, 609] on img at bounding box center [1056, 608] width 24 height 24
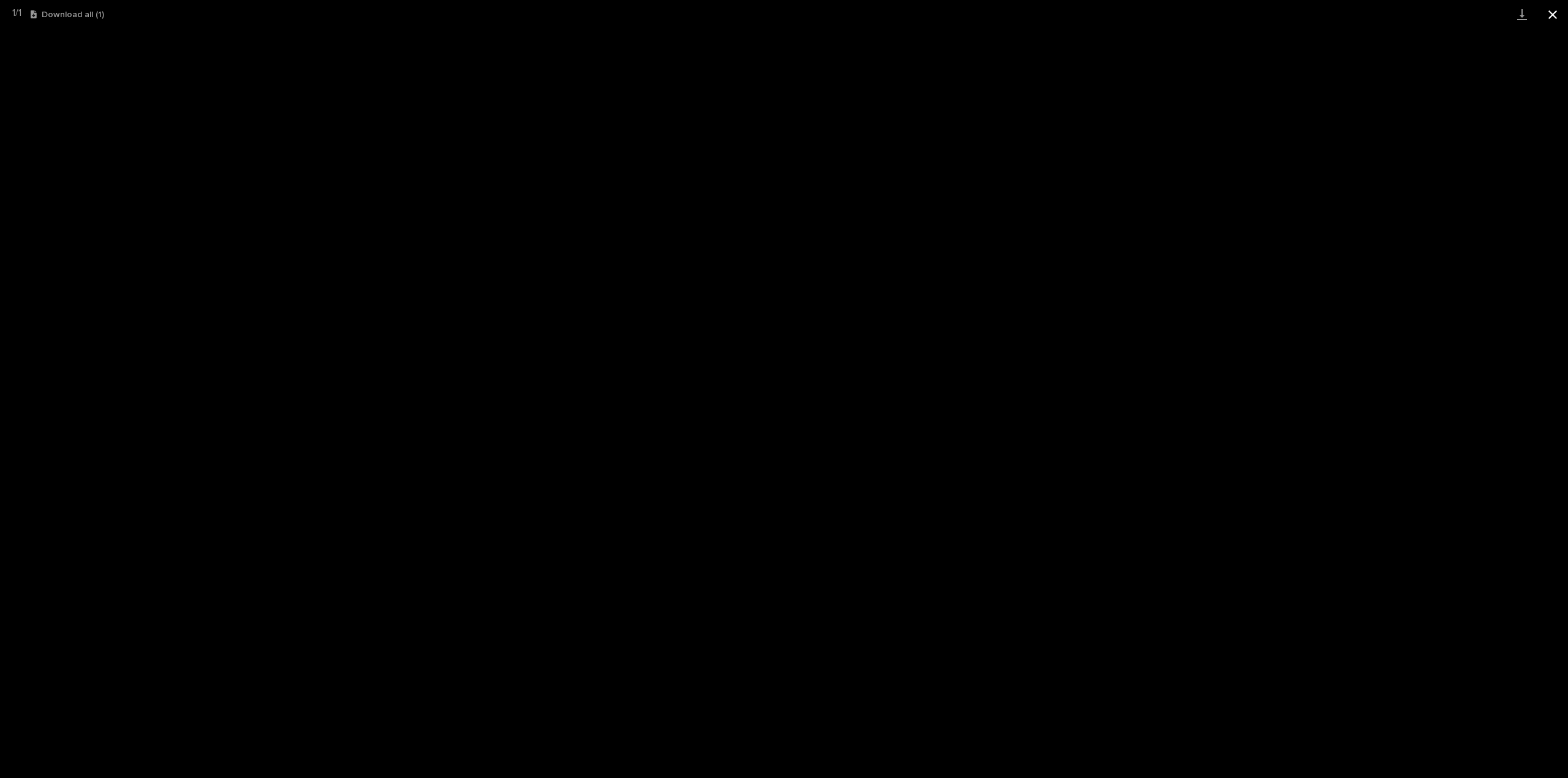
click at [1551, 19] on button "Close gallery" at bounding box center [1553, 14] width 31 height 28
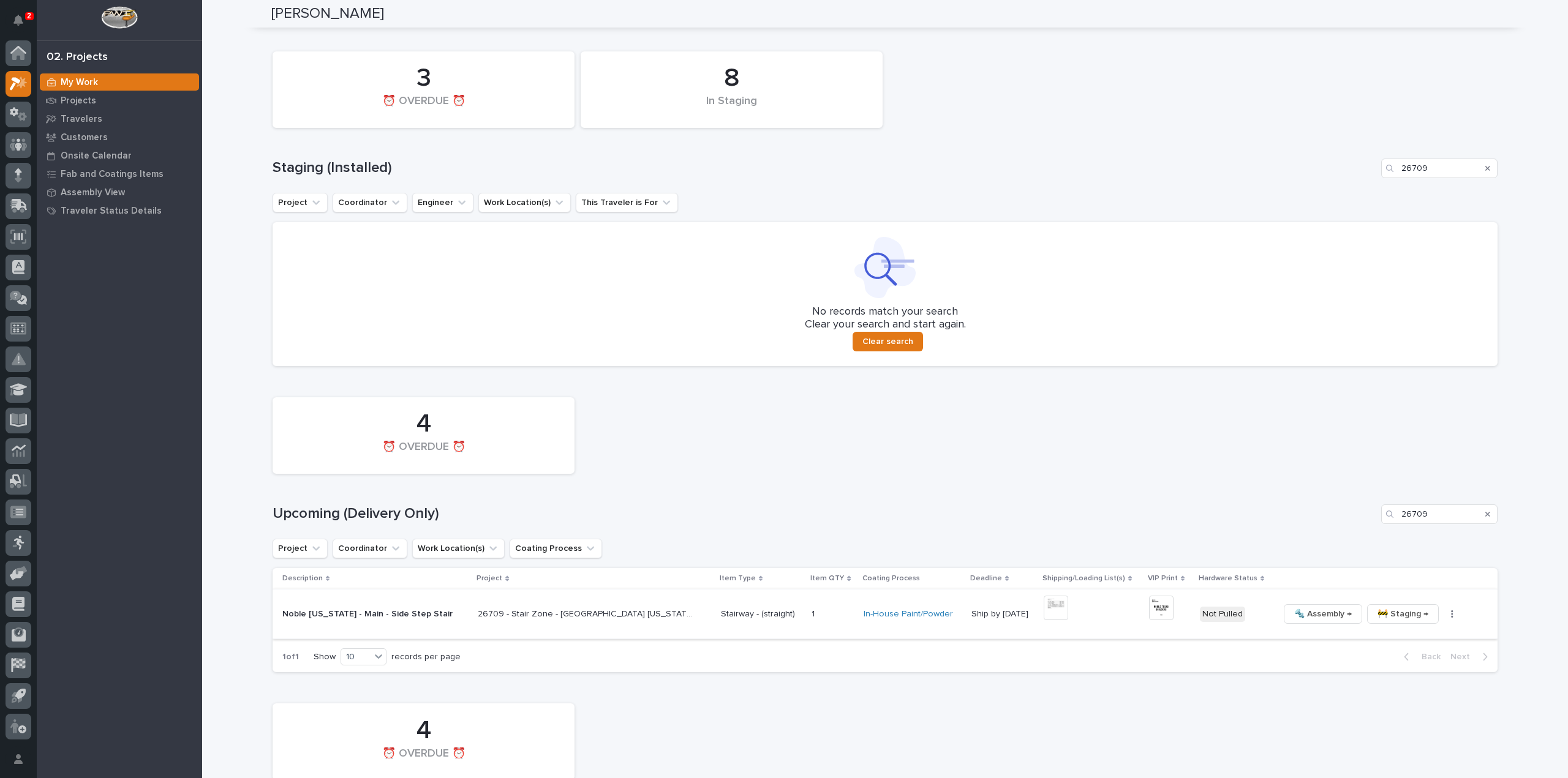
click at [1149, 608] on img at bounding box center [1161, 608] width 24 height 24
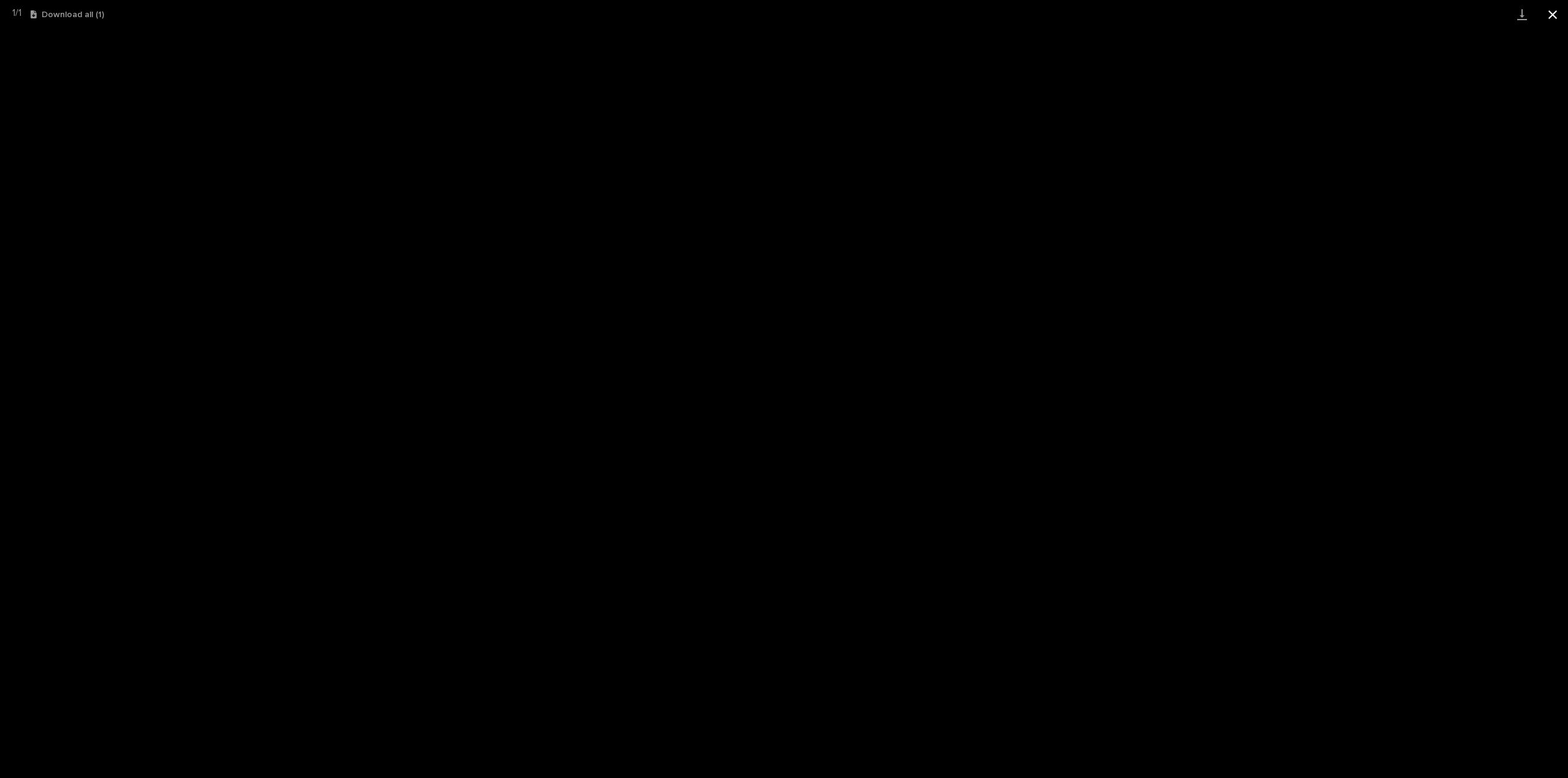
click at [1556, 18] on button "Close gallery" at bounding box center [1553, 14] width 31 height 28
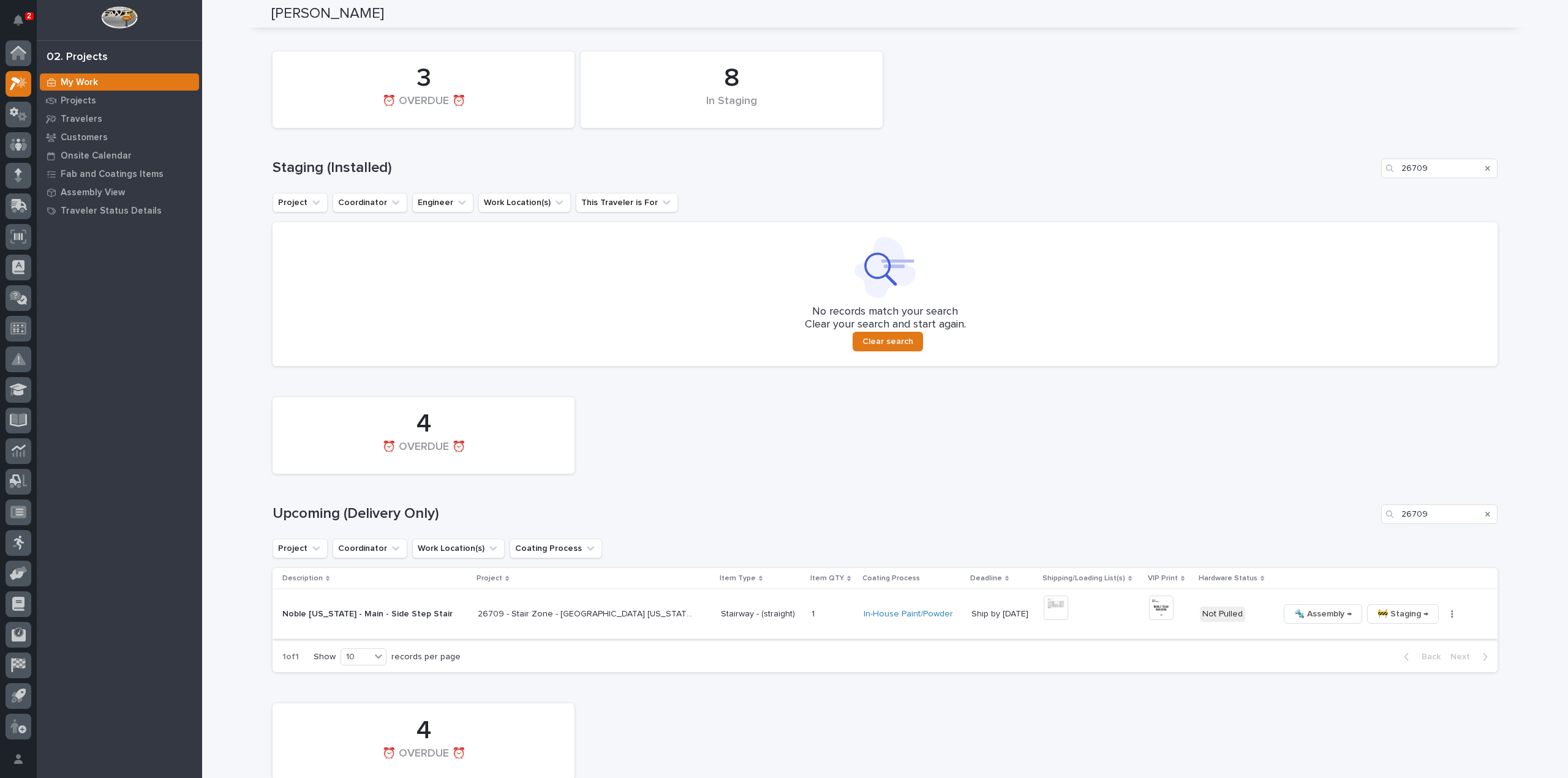
click at [1444, 613] on button "button" at bounding box center [1452, 614] width 17 height 9
click at [1396, 701] on span "🔩 Hardware" at bounding box center [1386, 697] width 51 height 15
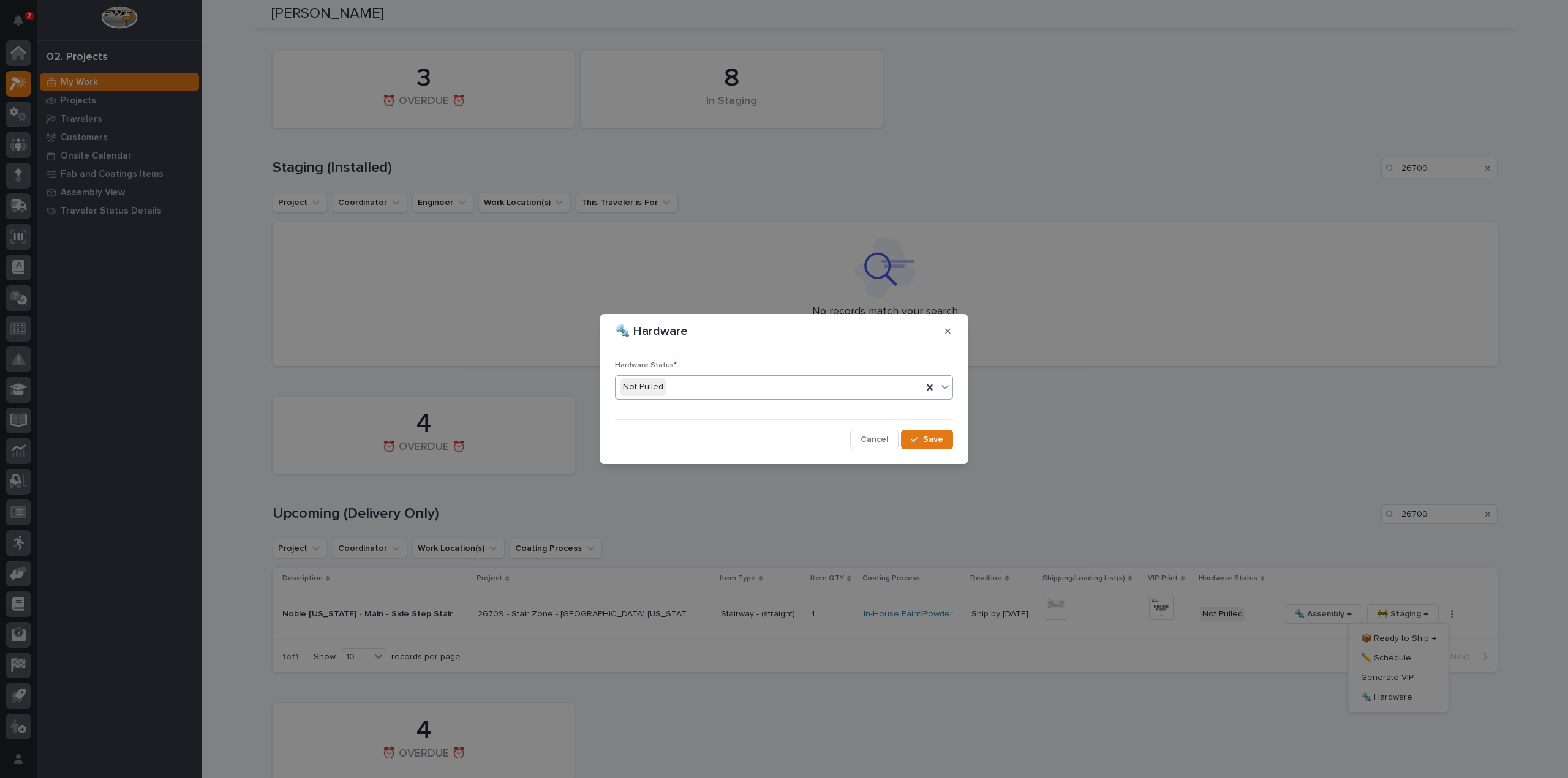
click at [727, 391] on div "Not Pulled" at bounding box center [769, 387] width 307 height 20
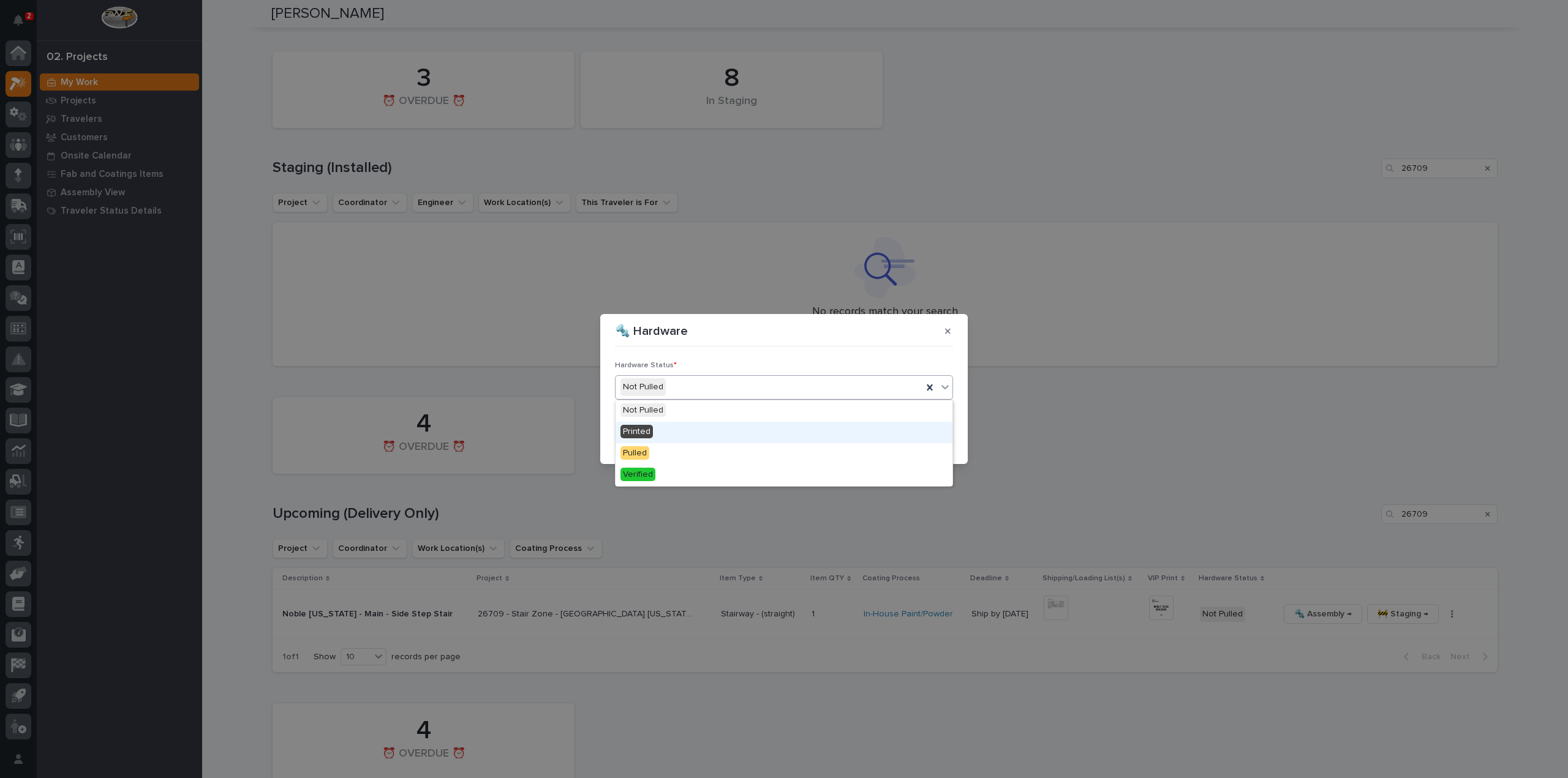
click at [697, 429] on div "Printed" at bounding box center [783, 432] width 337 height 21
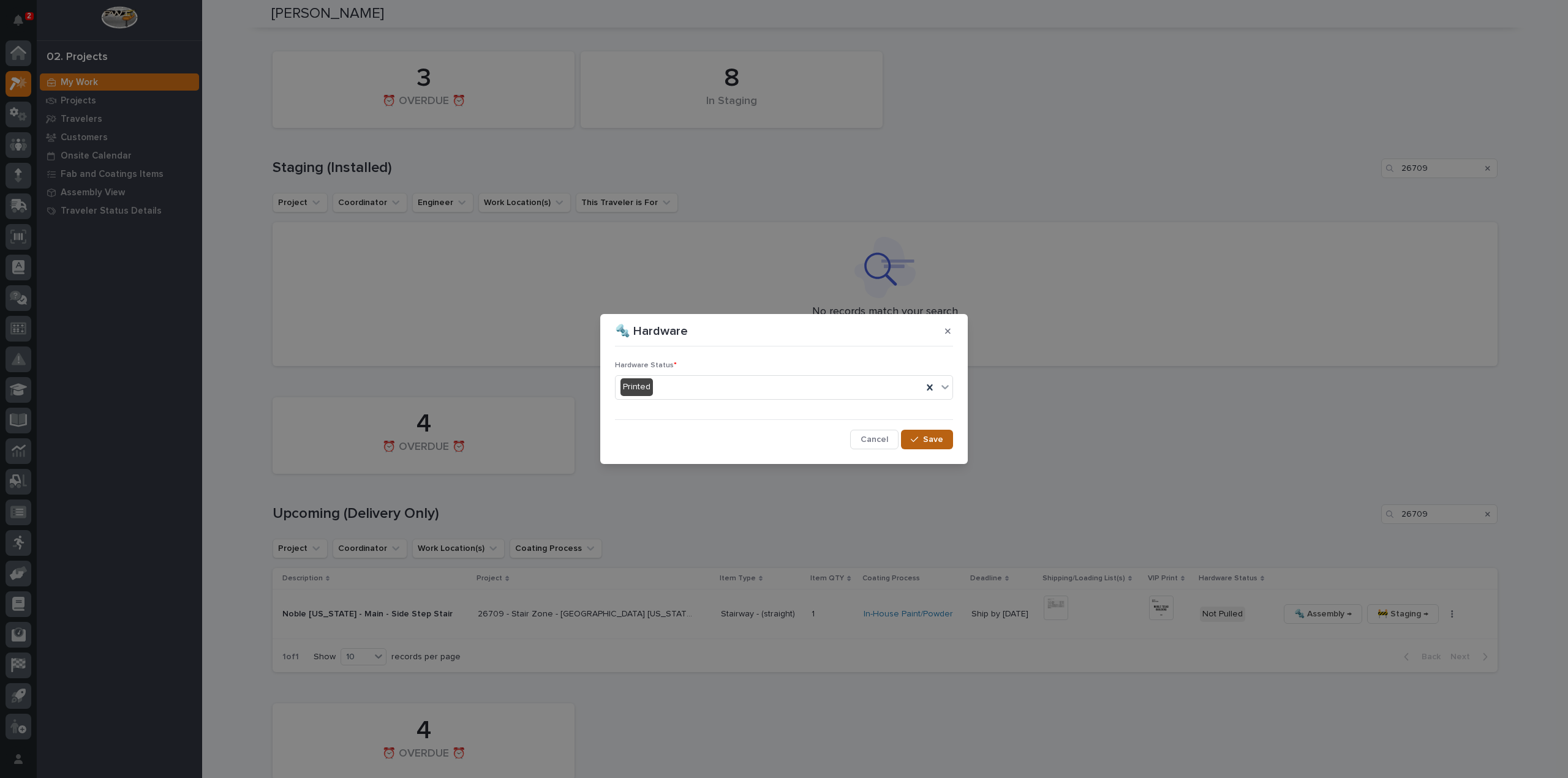
click at [918, 439] on icon "button" at bounding box center [914, 439] width 7 height 9
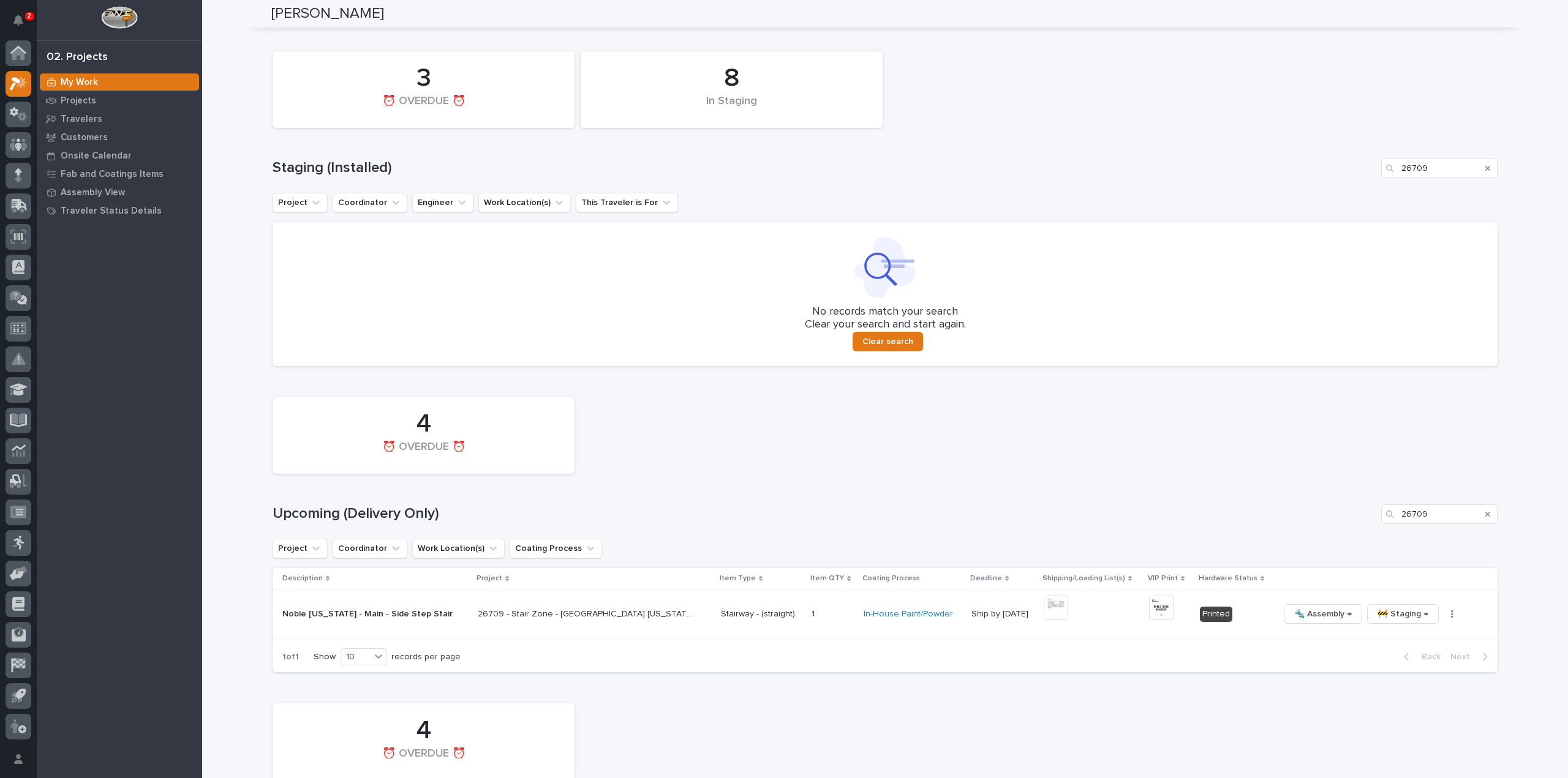
click at [1485, 516] on icon "Search" at bounding box center [1488, 514] width 5 height 7
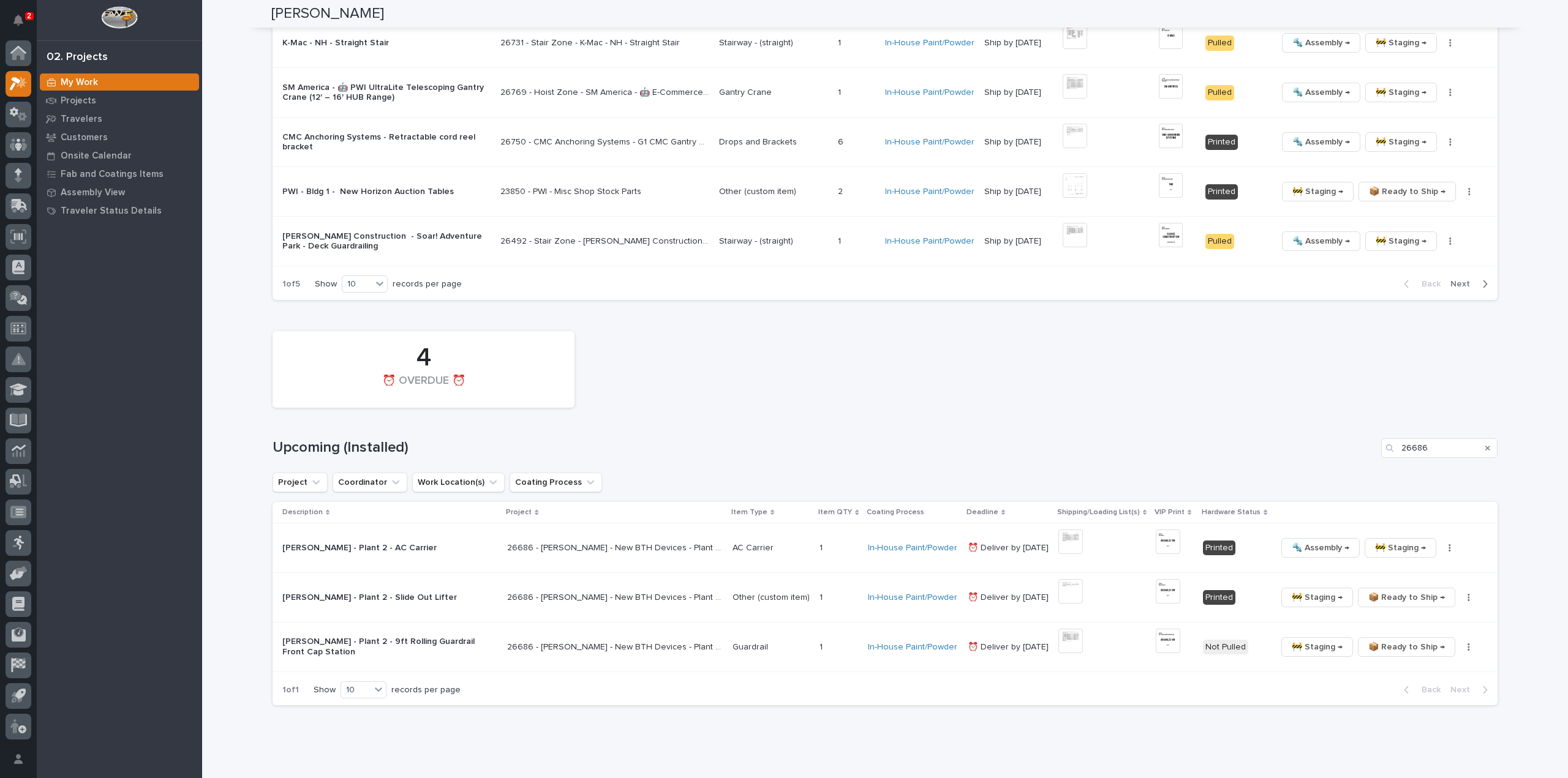
scroll to position [1323, 0]
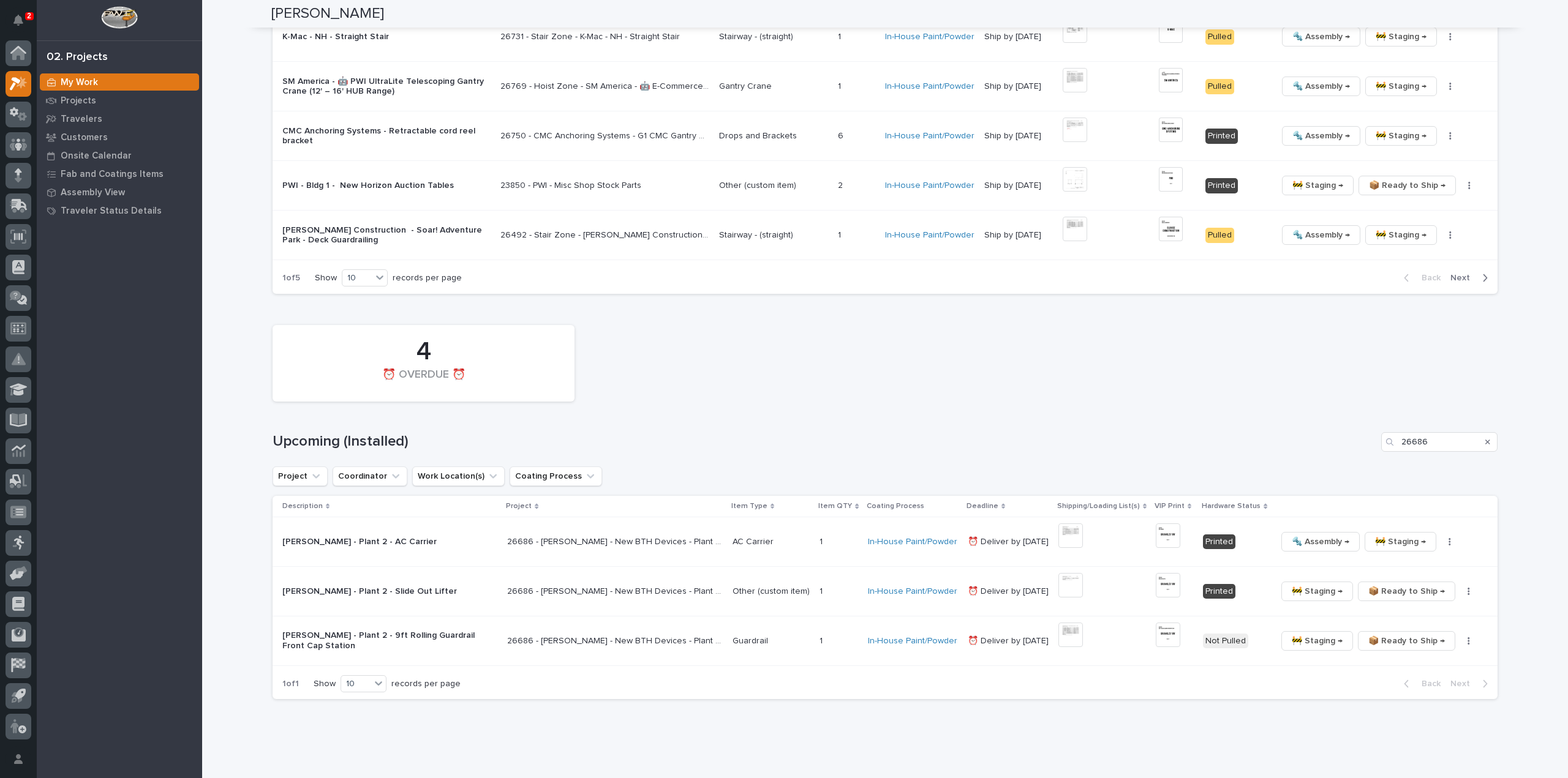
click at [1485, 440] on icon "Search" at bounding box center [1488, 442] width 5 height 5
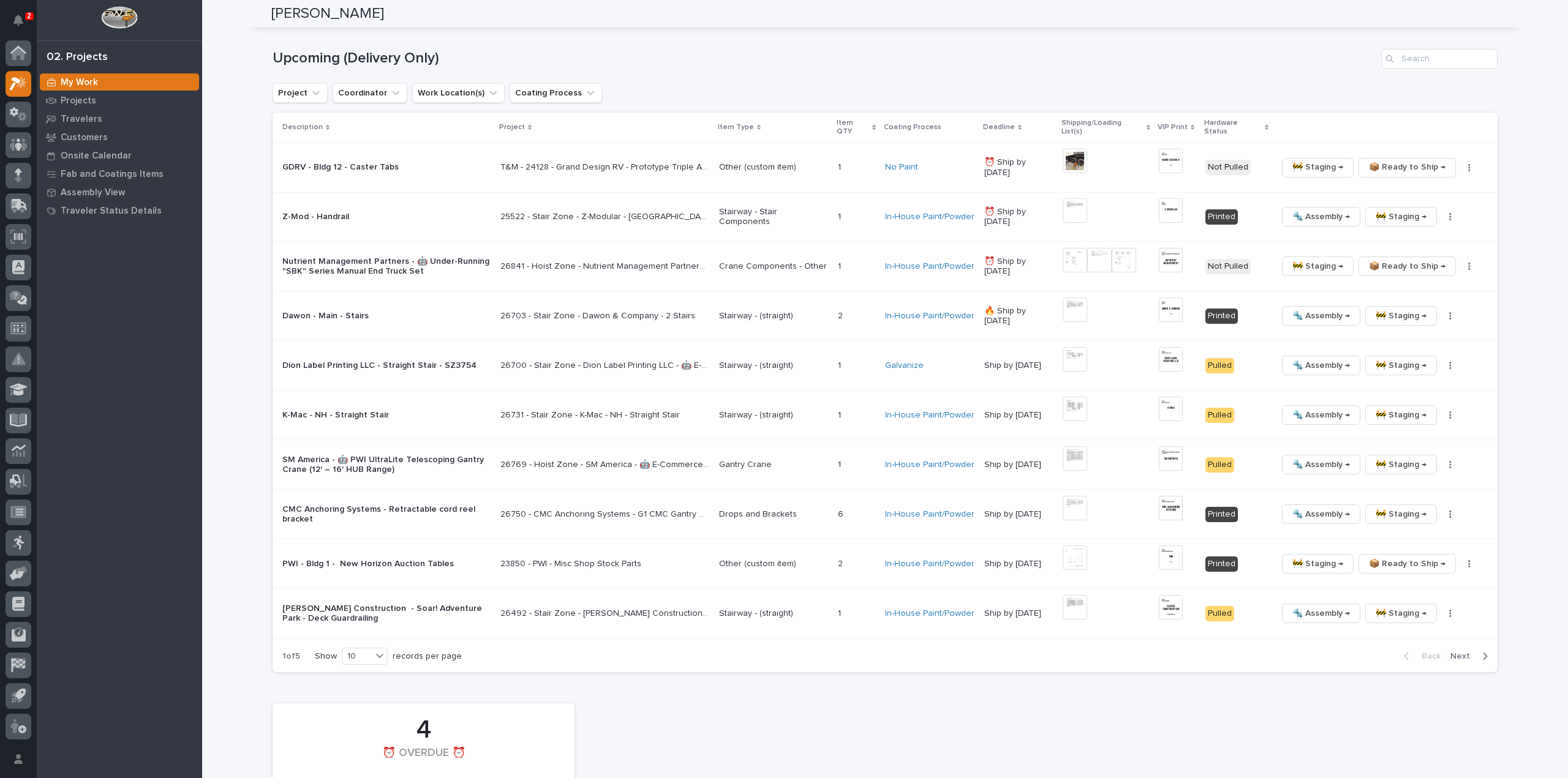
scroll to position [589, 0]
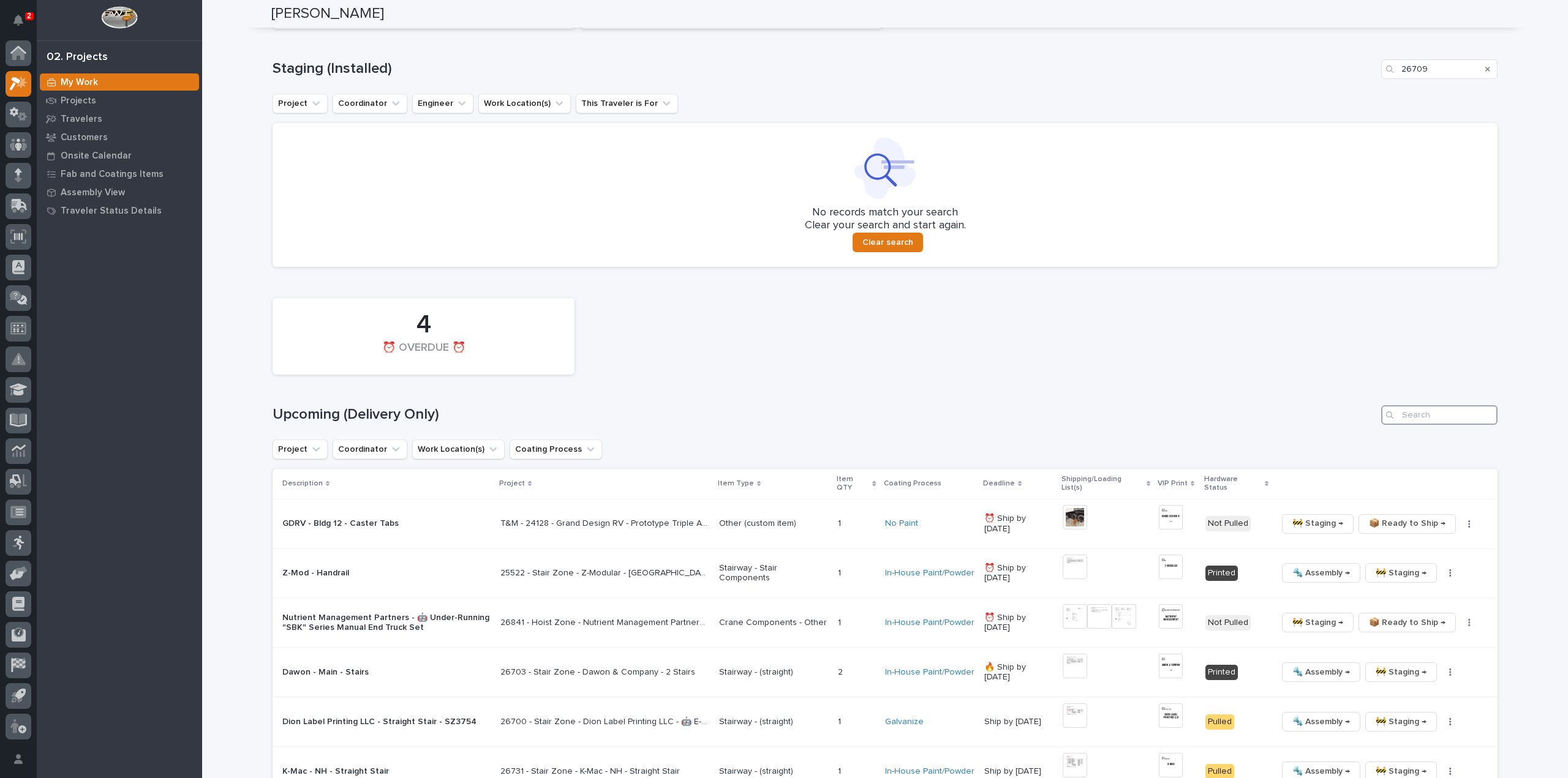
click at [1437, 420] on input "Search" at bounding box center [1439, 415] width 116 height 19
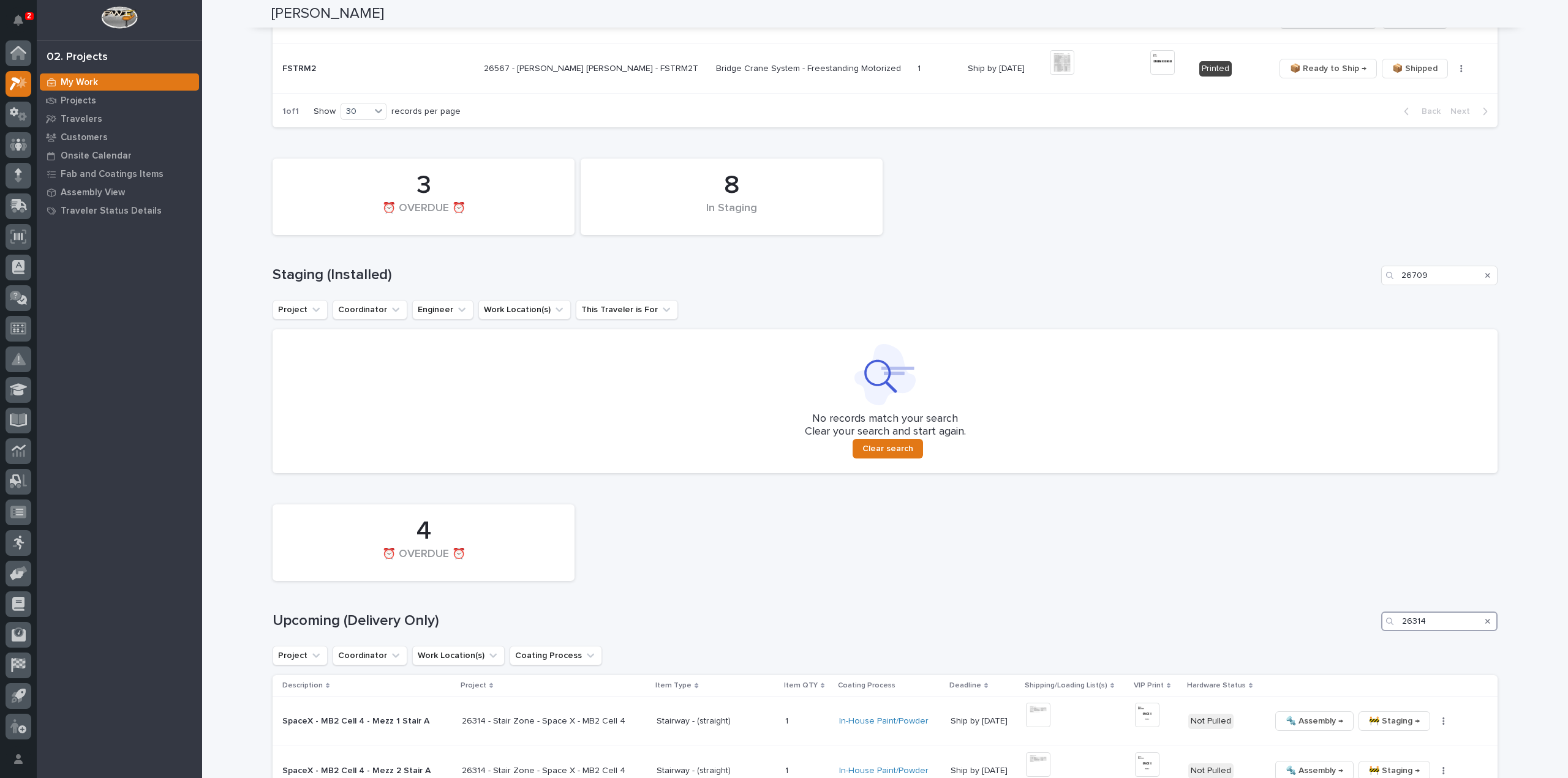
scroll to position [760, 0]
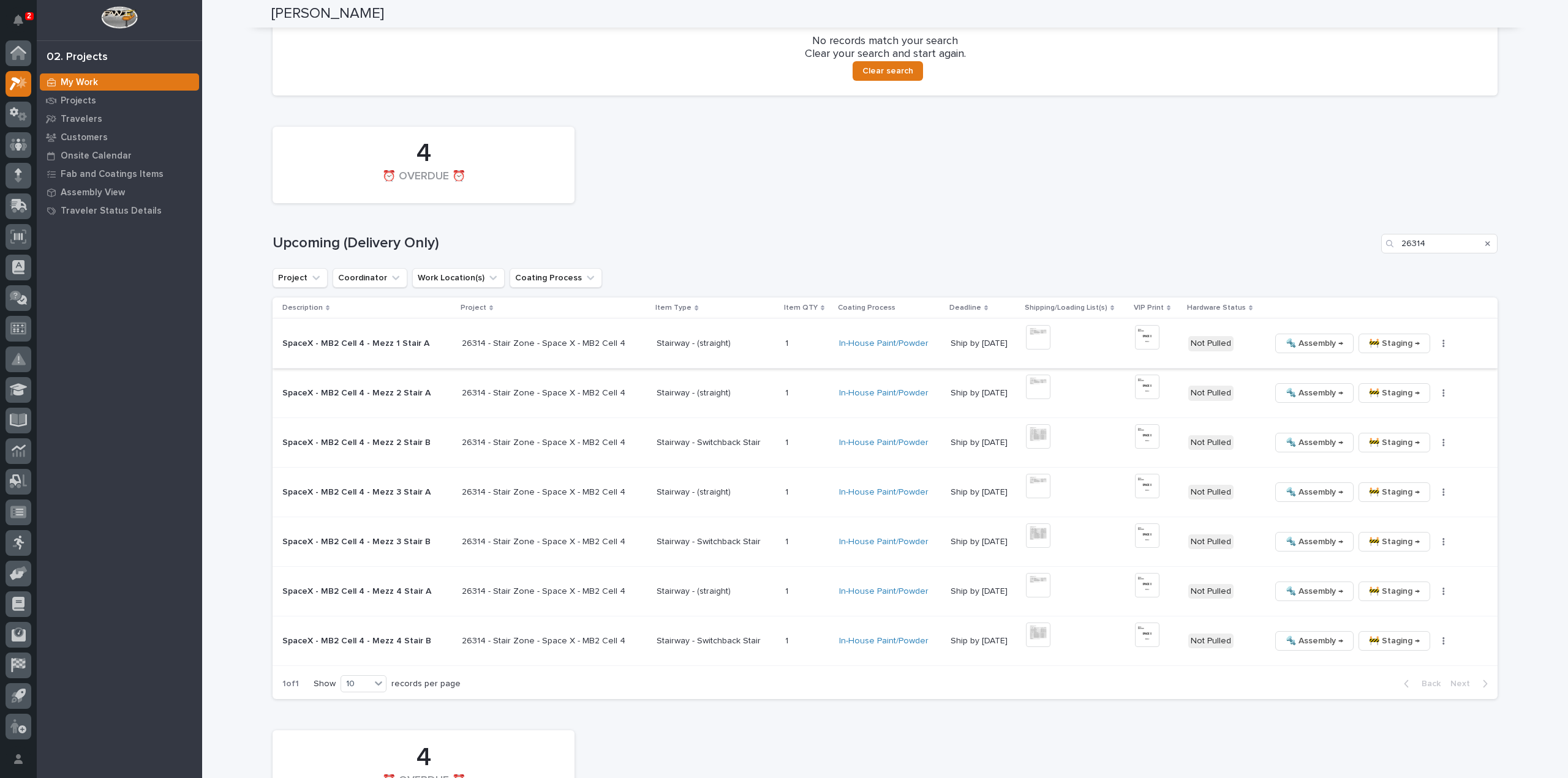
click at [1027, 340] on img at bounding box center [1038, 337] width 24 height 24
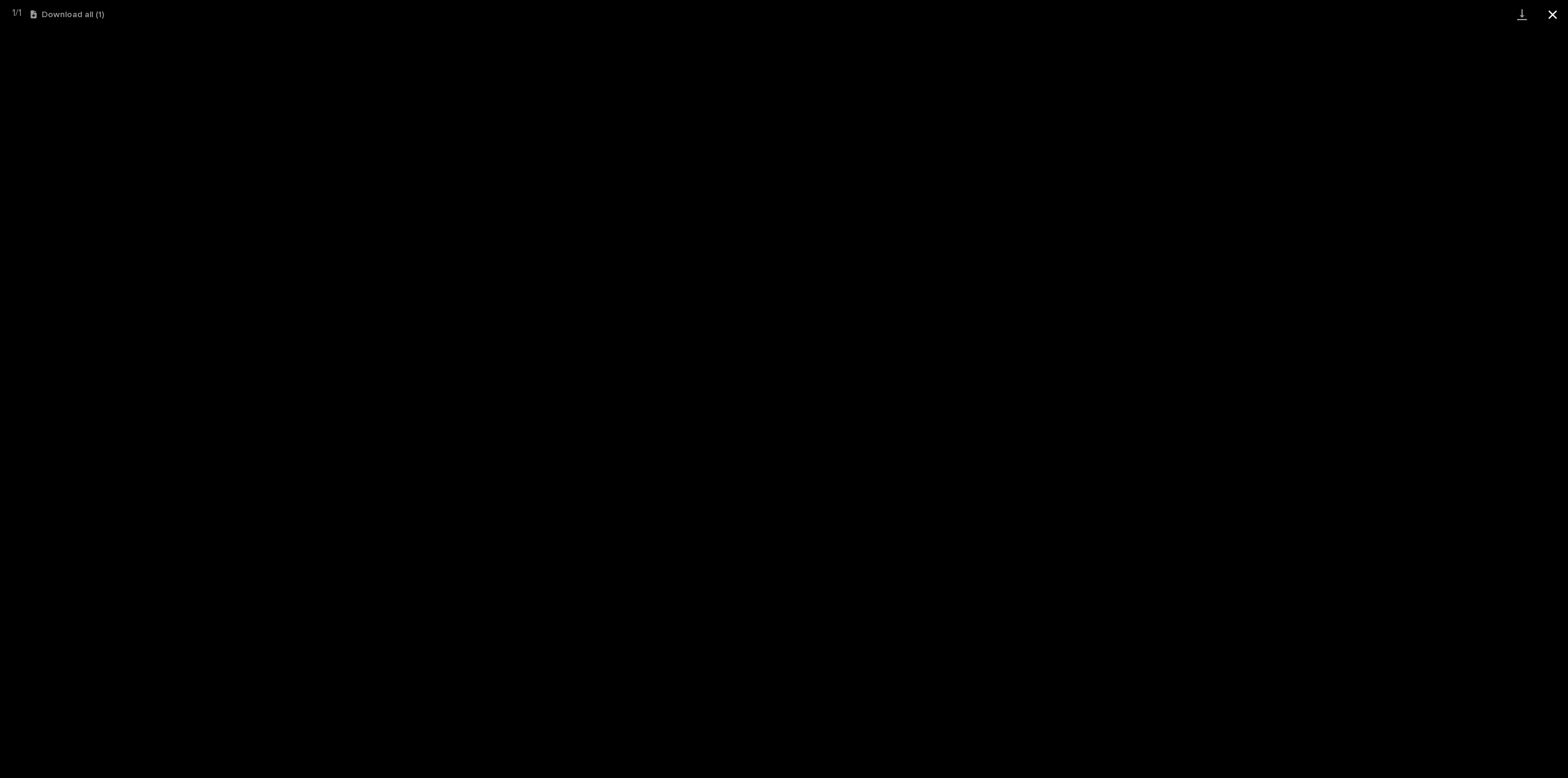
click at [1556, 19] on button "Close gallery" at bounding box center [1553, 14] width 31 height 28
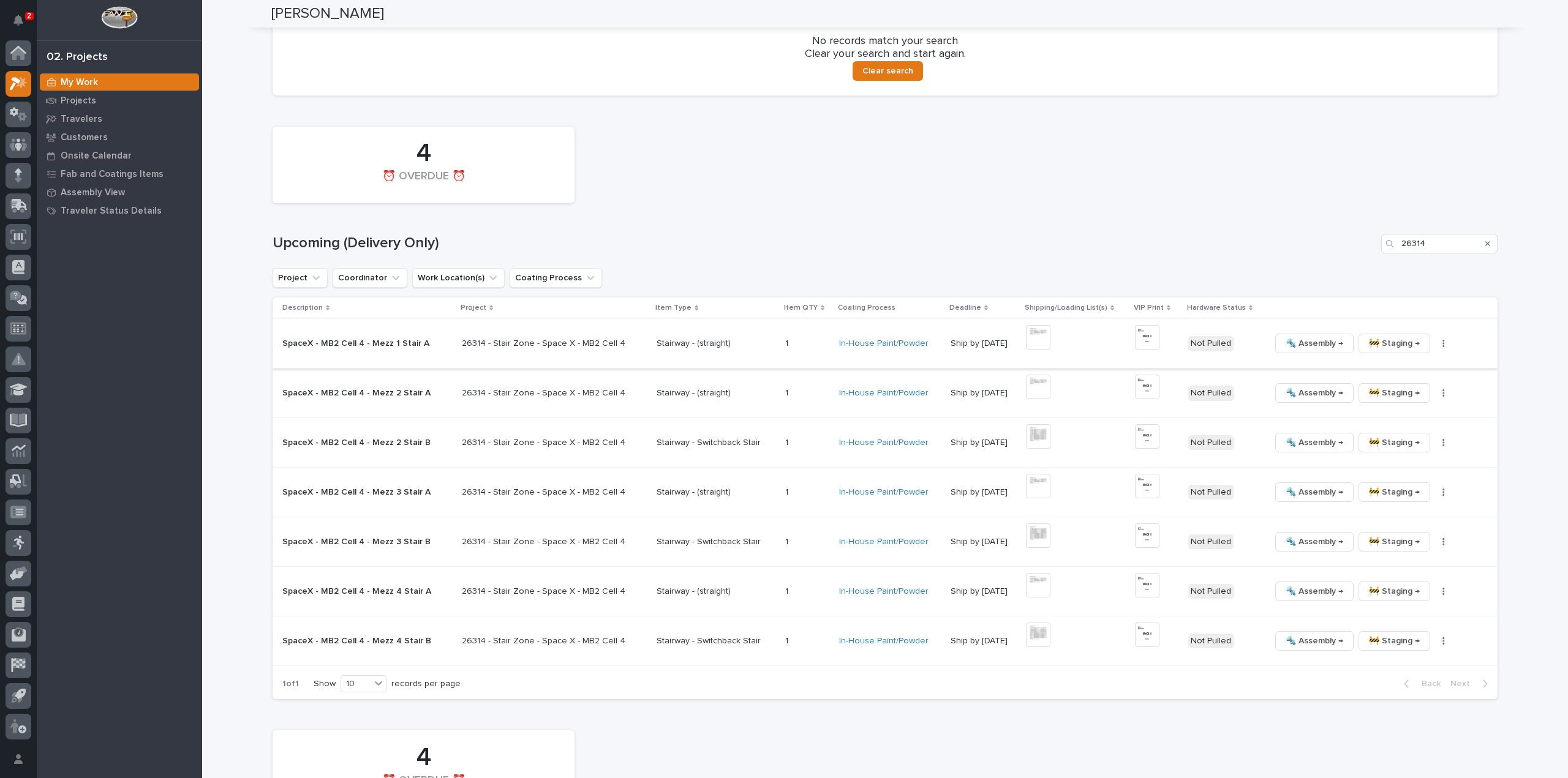
click at [1139, 343] on img at bounding box center [1147, 337] width 24 height 24
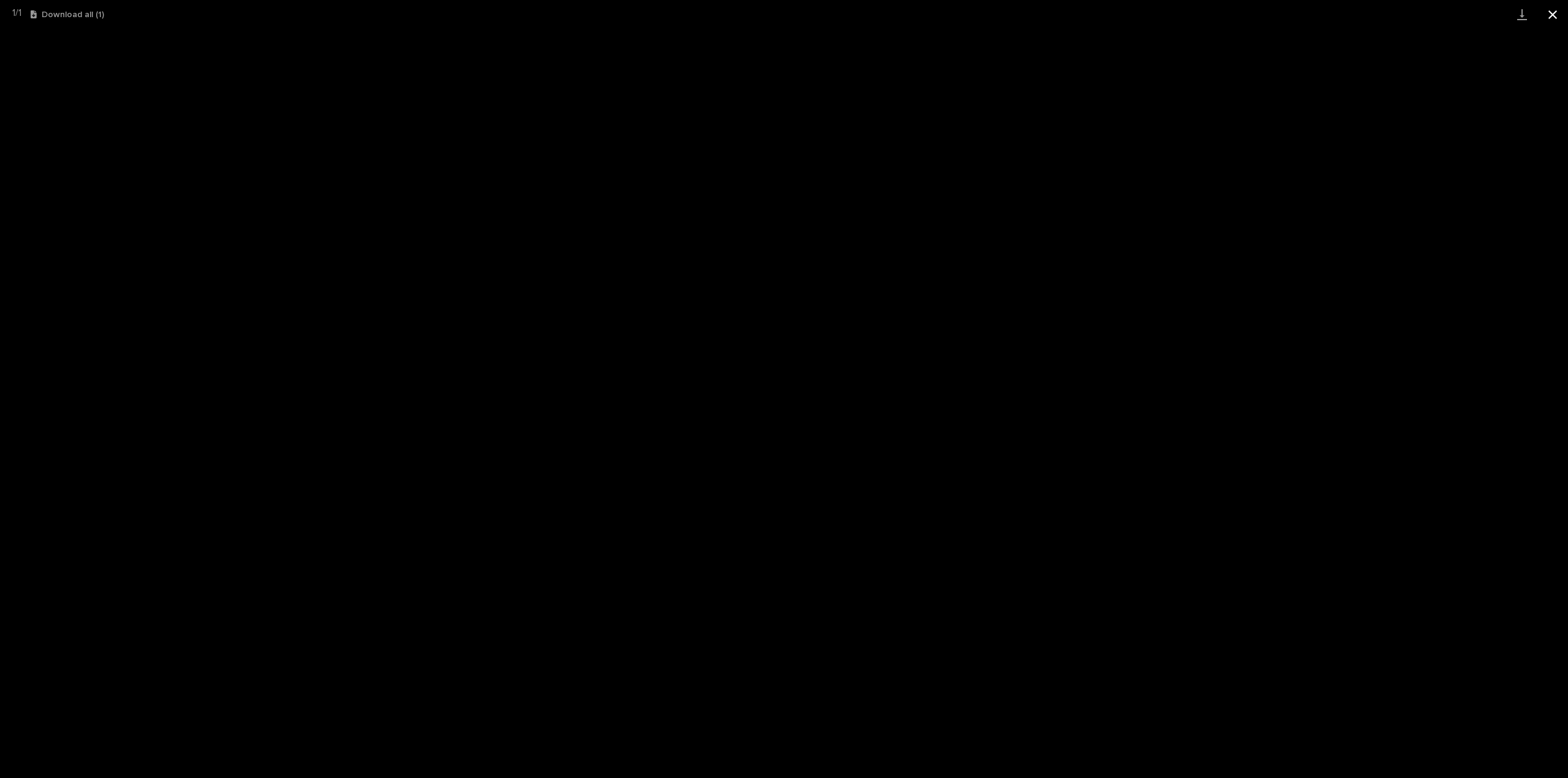
click at [1547, 14] on button "Close gallery" at bounding box center [1553, 14] width 31 height 28
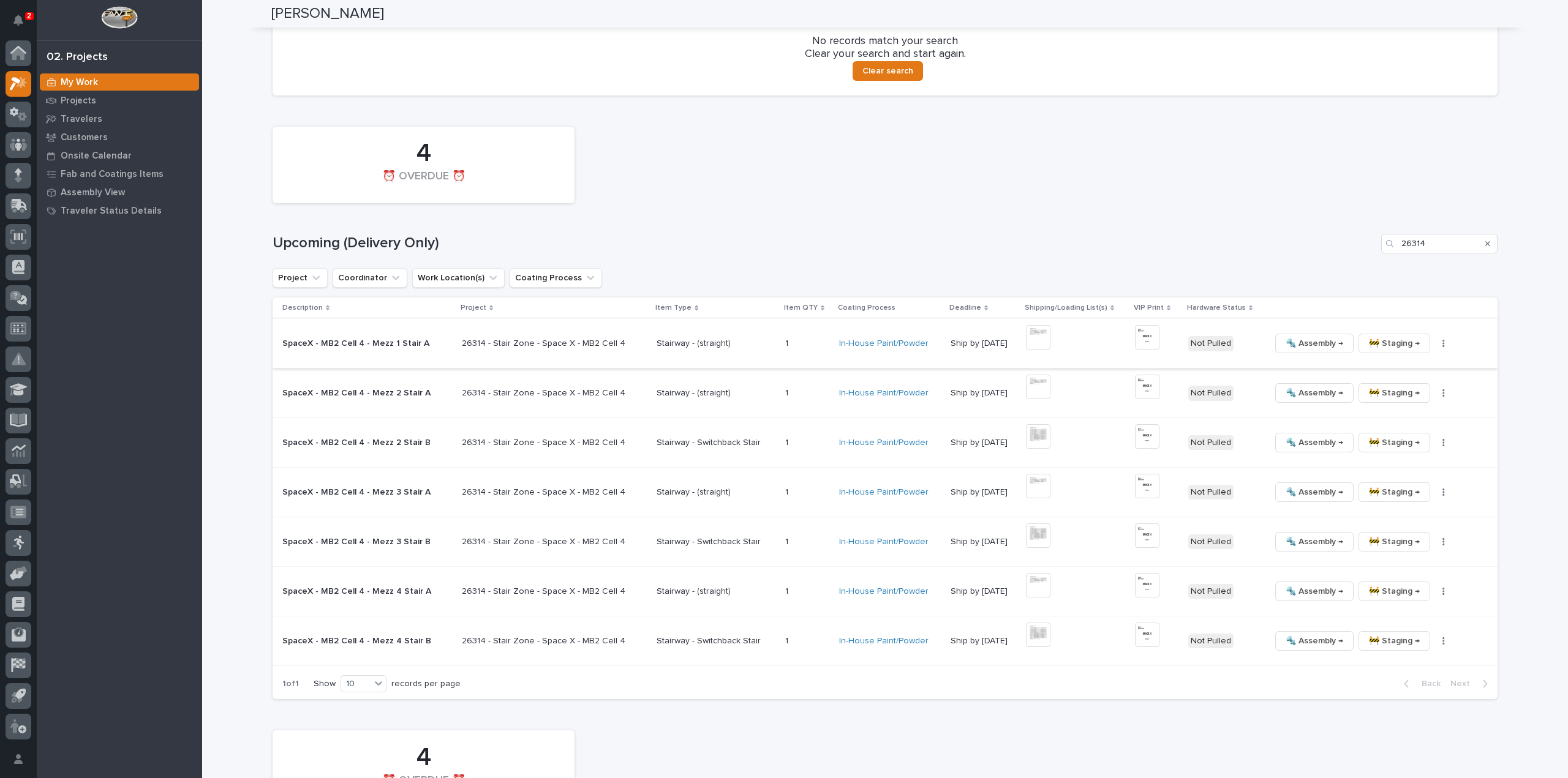
click at [1435, 341] on button "button" at bounding box center [1443, 343] width 17 height 9
click at [1411, 425] on button "🔩 Hardware" at bounding box center [1394, 427] width 90 height 19
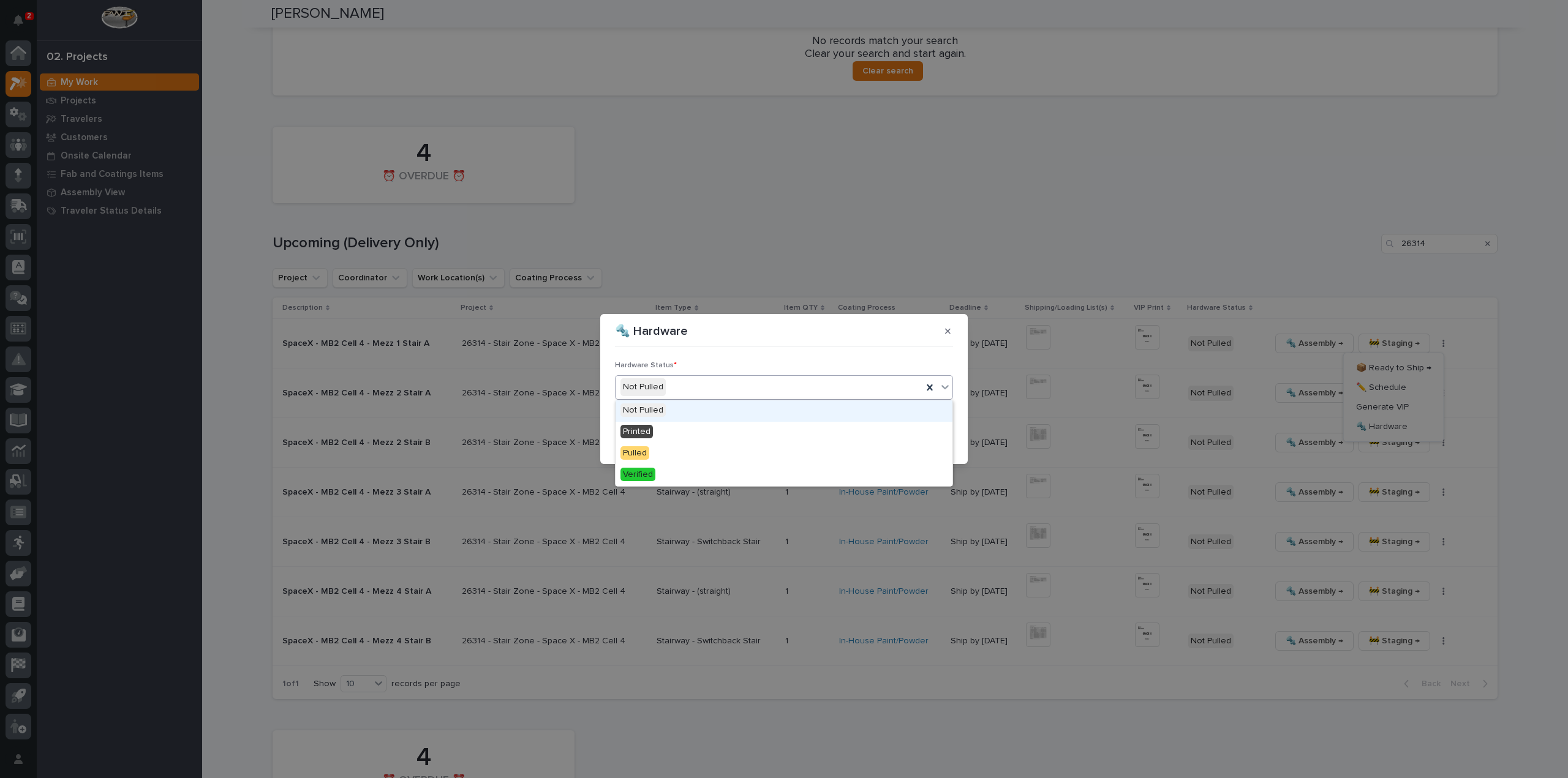
click at [696, 389] on div "Not Pulled" at bounding box center [769, 387] width 307 height 20
click at [671, 428] on div "Printed" at bounding box center [783, 432] width 337 height 21
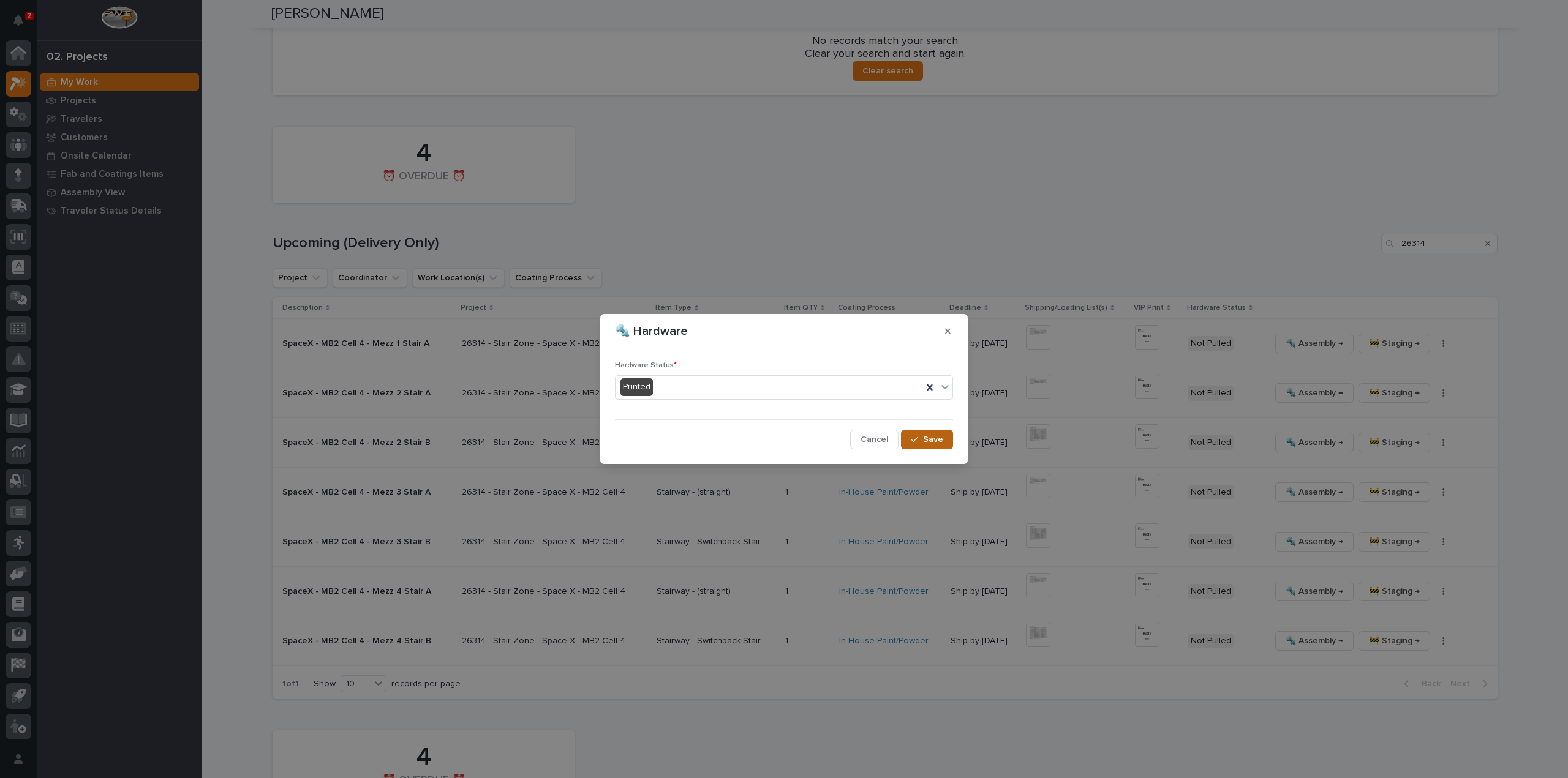
click at [938, 444] on span "Save" at bounding box center [933, 440] width 20 height 11
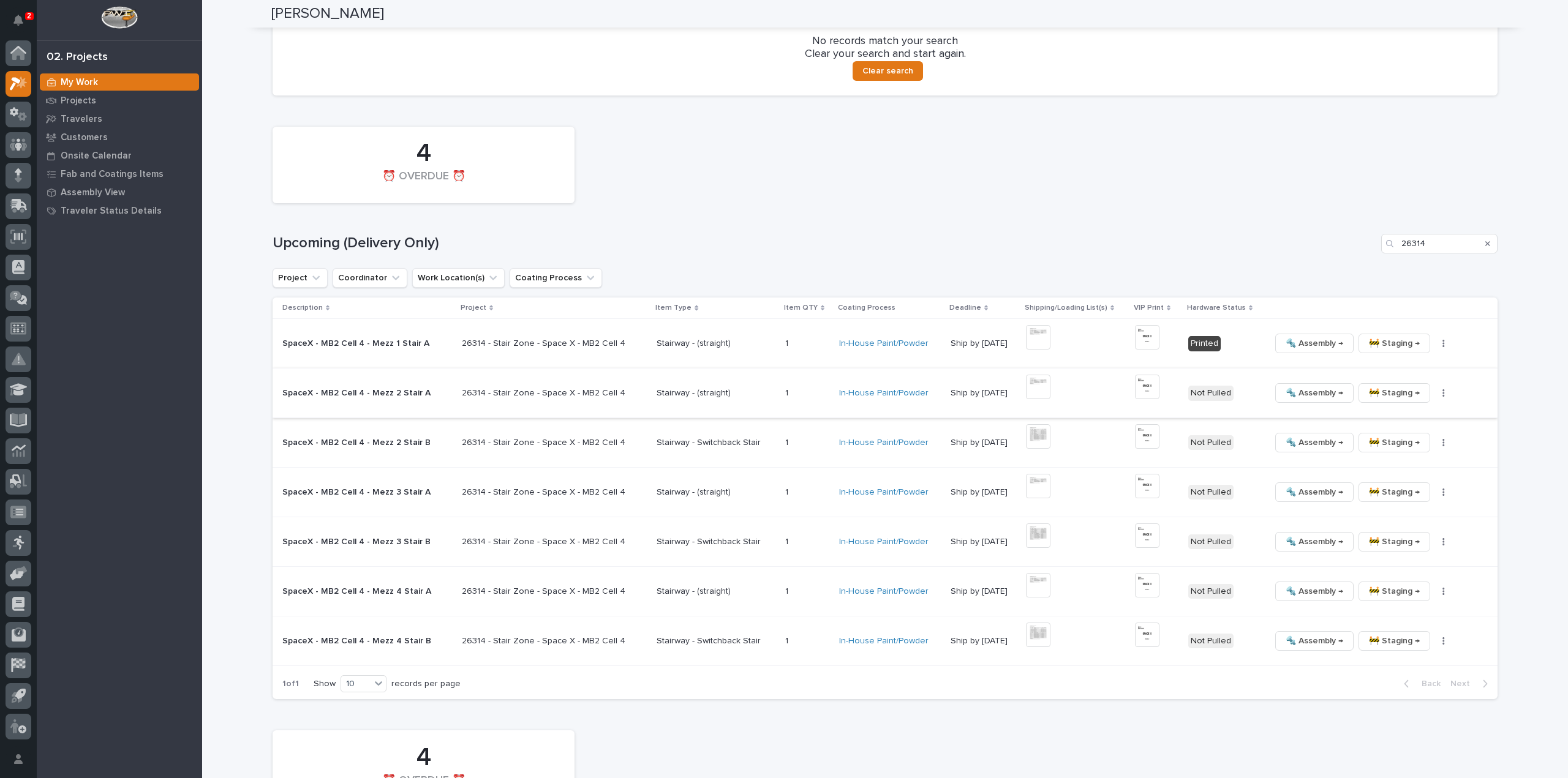
click at [1032, 390] on img at bounding box center [1038, 387] width 24 height 24
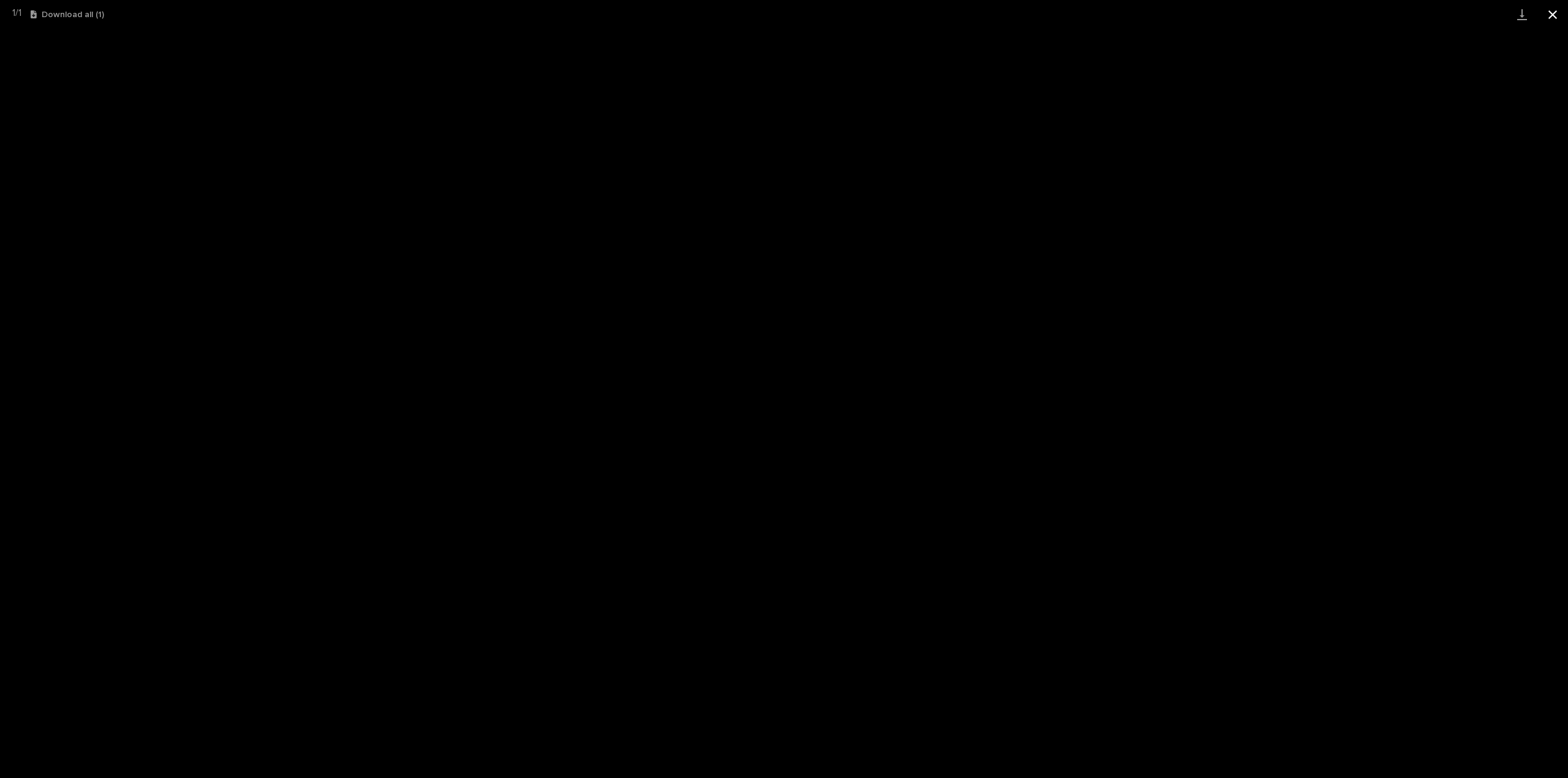
click at [1553, 13] on button "Close gallery" at bounding box center [1553, 14] width 31 height 28
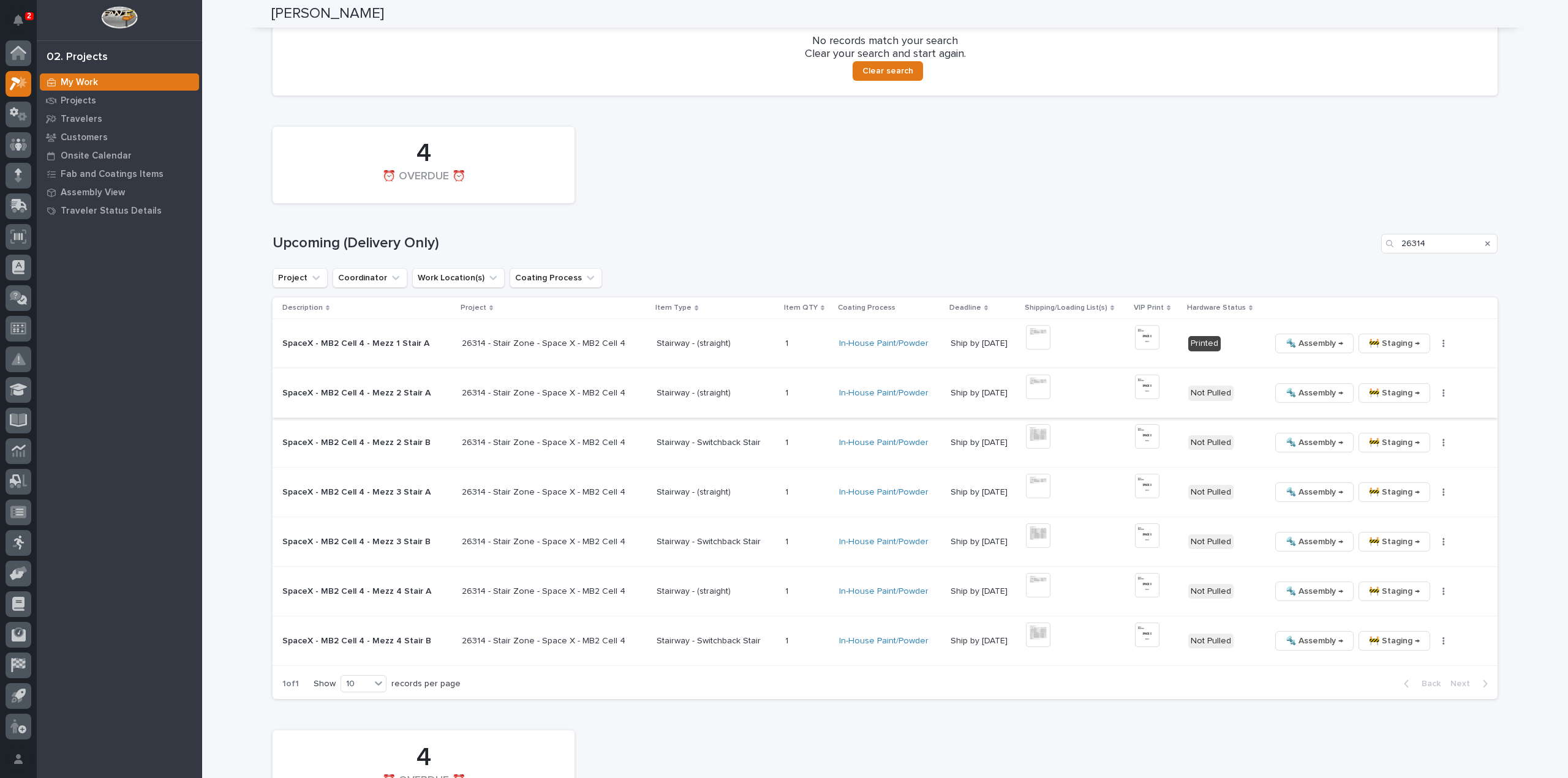
click at [1139, 388] on img at bounding box center [1147, 387] width 24 height 24
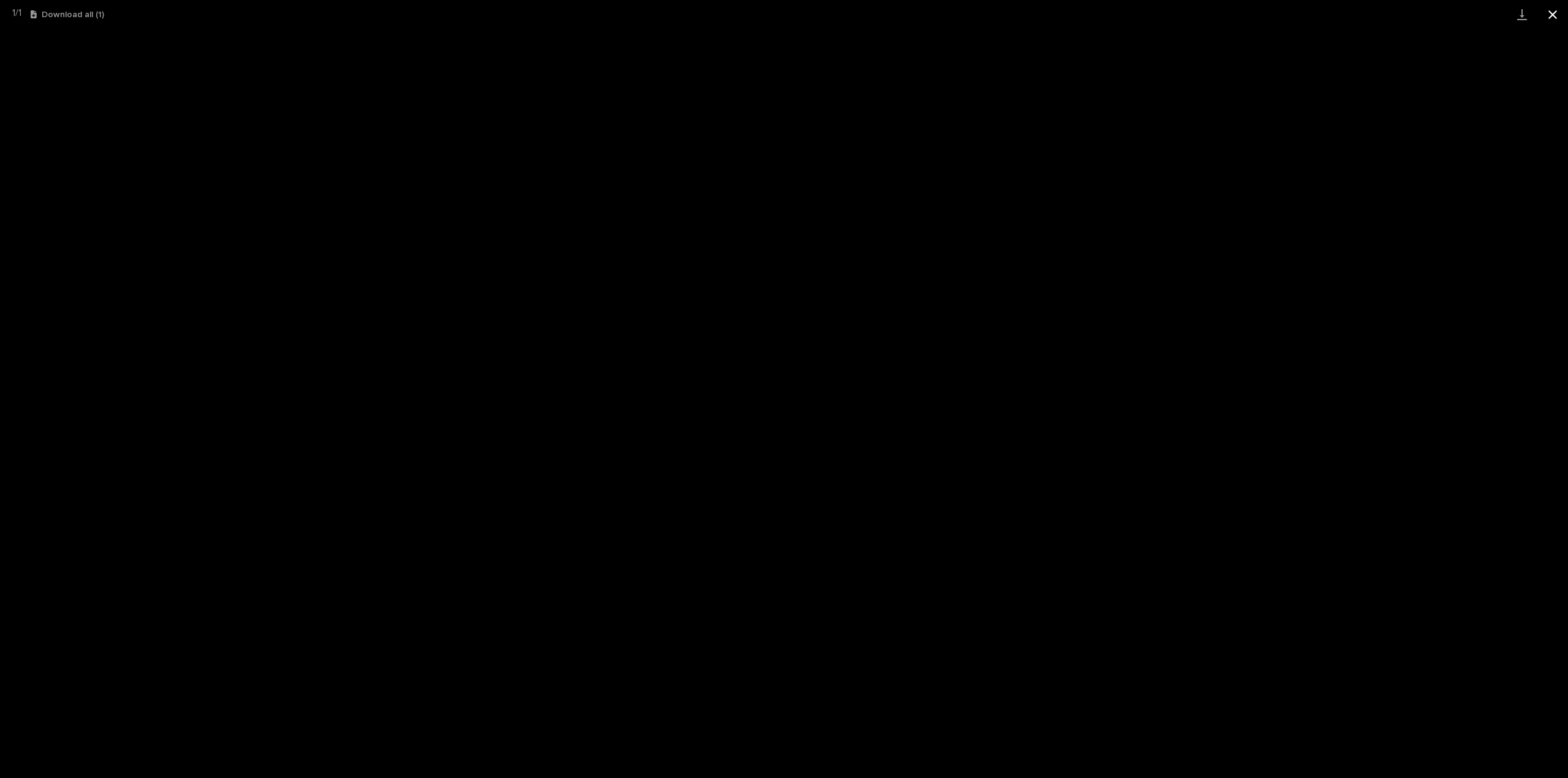
click at [1548, 14] on button "Close gallery" at bounding box center [1553, 14] width 31 height 28
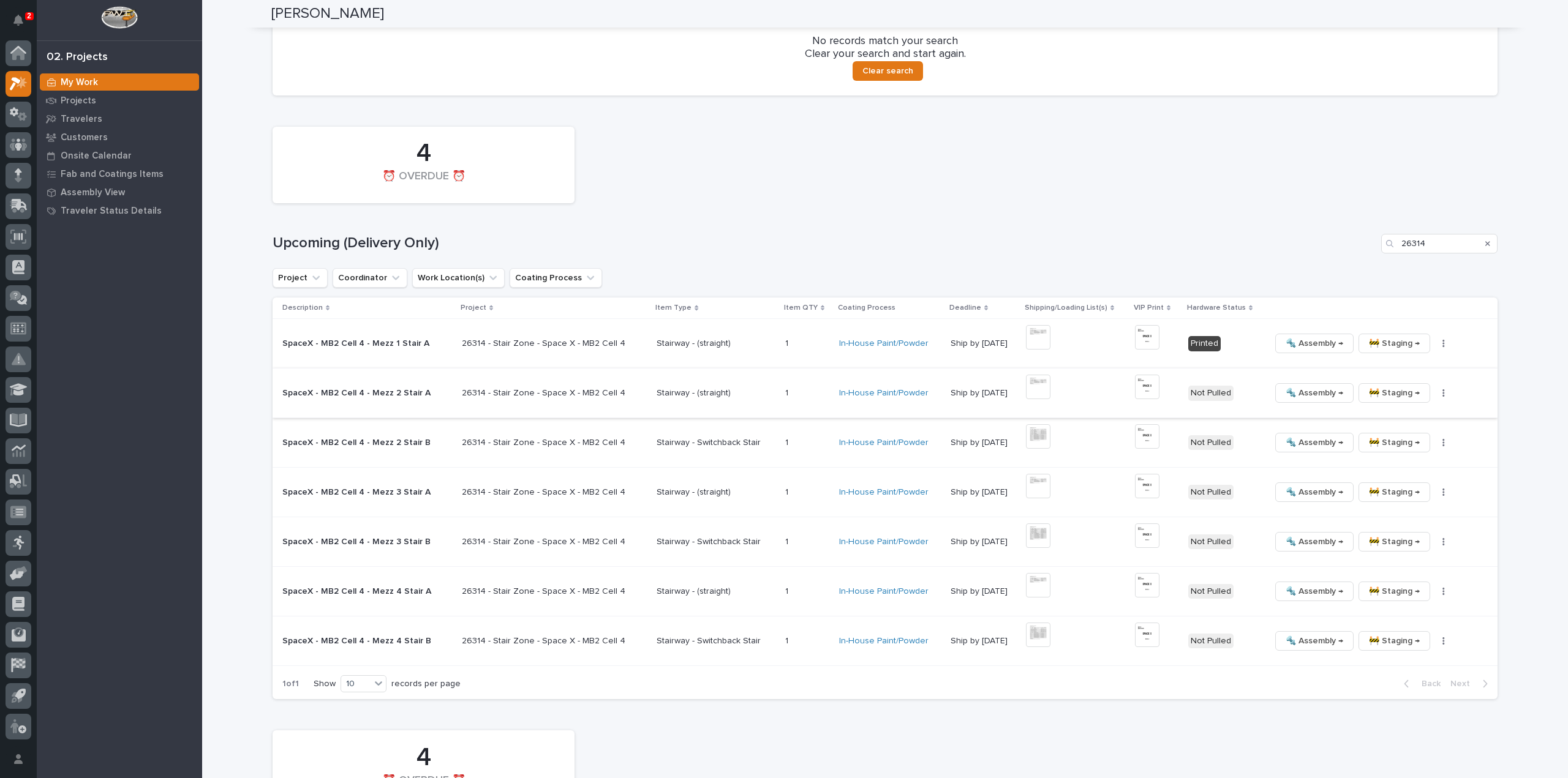
click at [1442, 391] on icon "button" at bounding box center [1443, 393] width 2 height 9
click at [1379, 476] on span "🔩 Hardware" at bounding box center [1381, 475] width 51 height 15
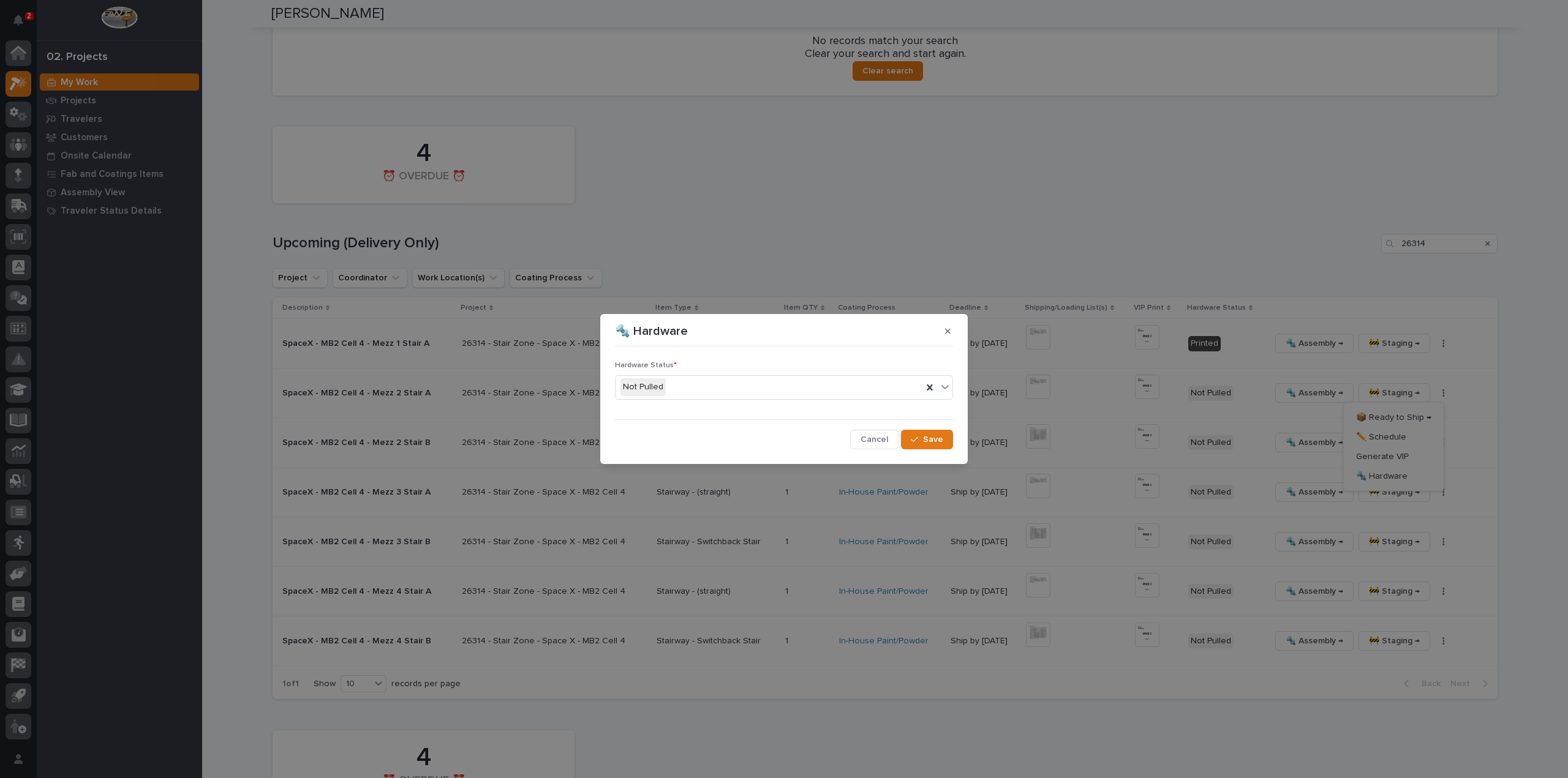
click at [667, 390] on div "Not Pulled" at bounding box center [769, 387] width 307 height 20
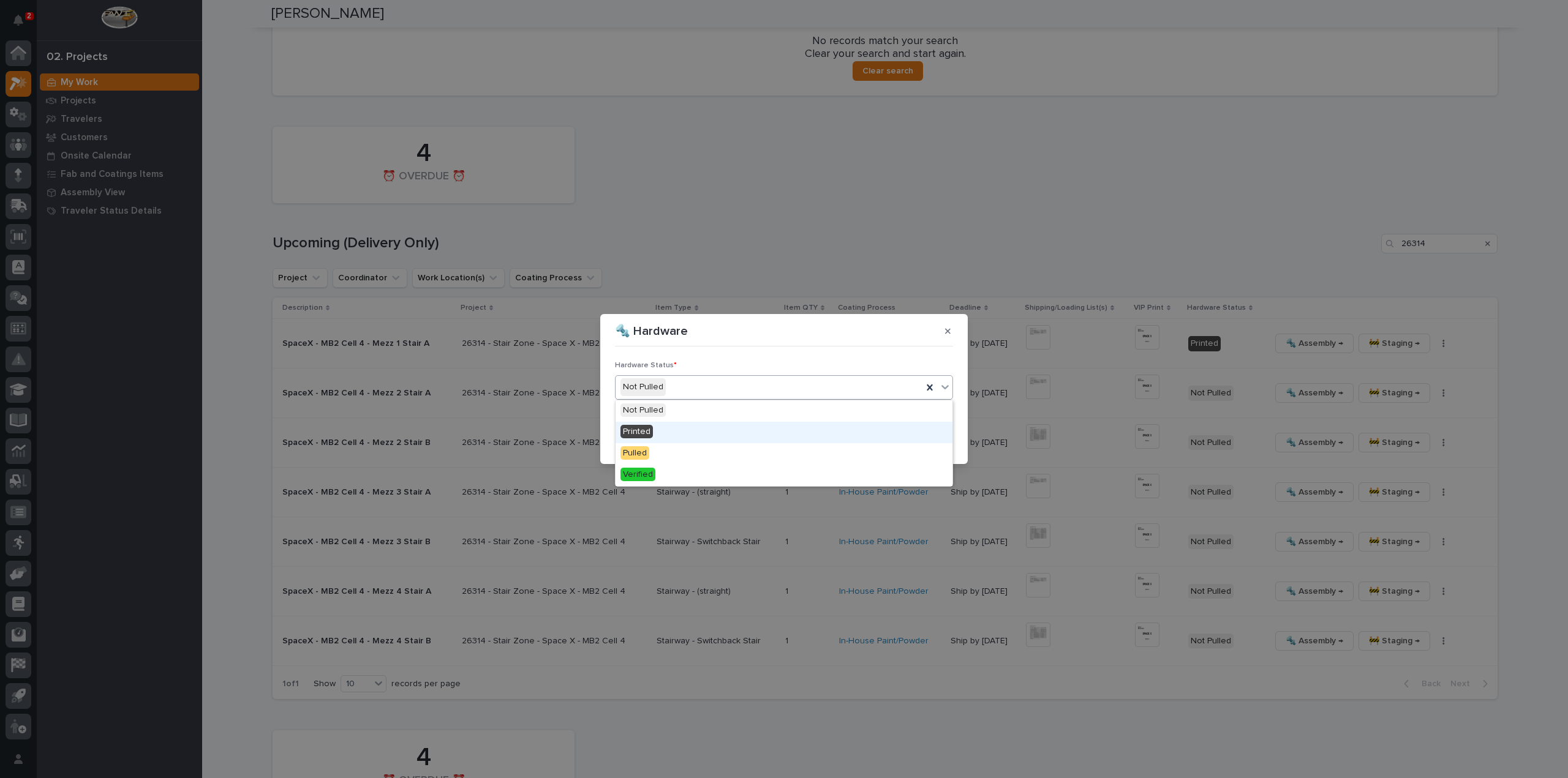
click at [670, 432] on div "Printed" at bounding box center [783, 432] width 337 height 21
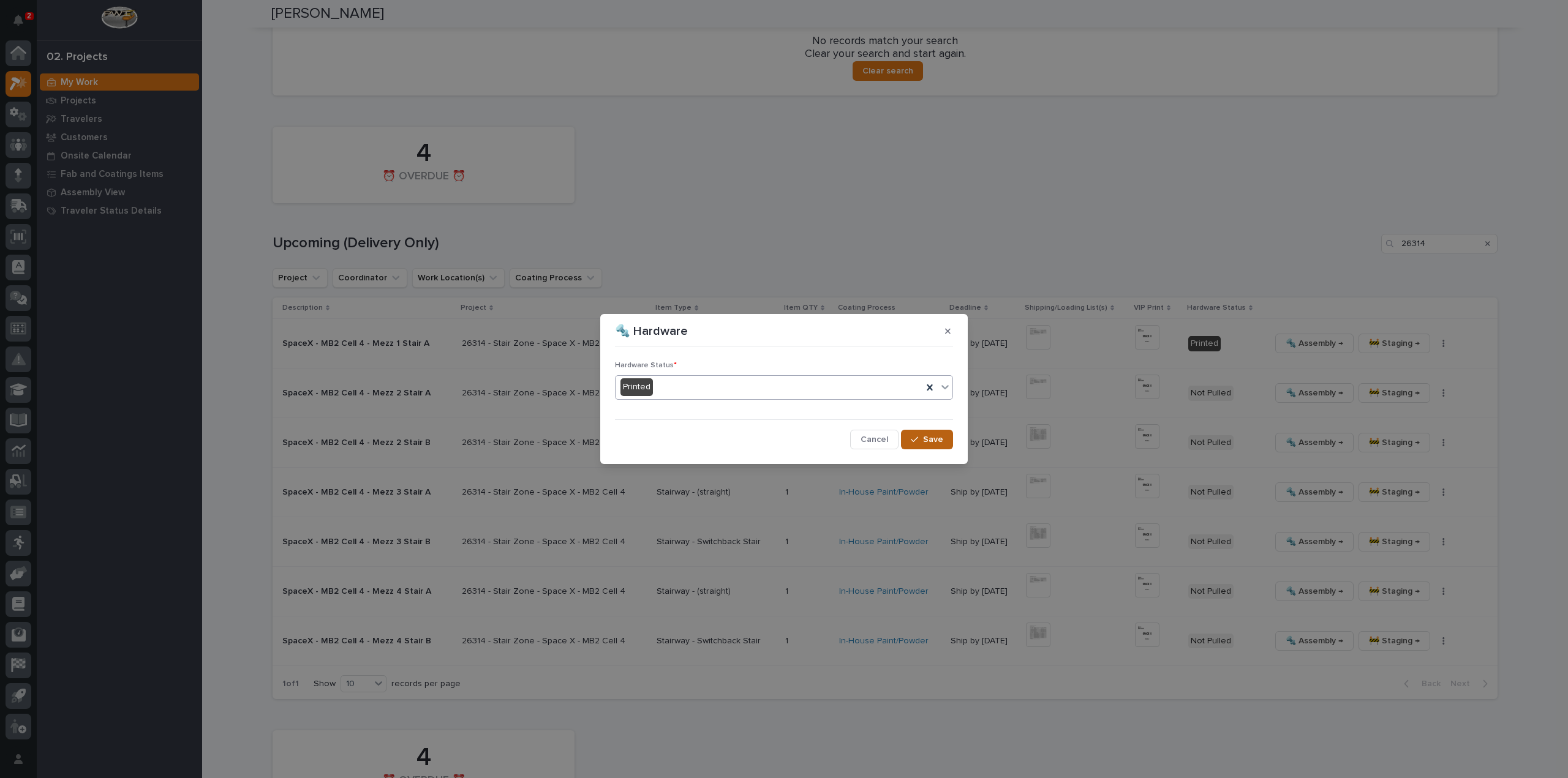
click at [927, 437] on span "Save" at bounding box center [933, 440] width 20 height 11
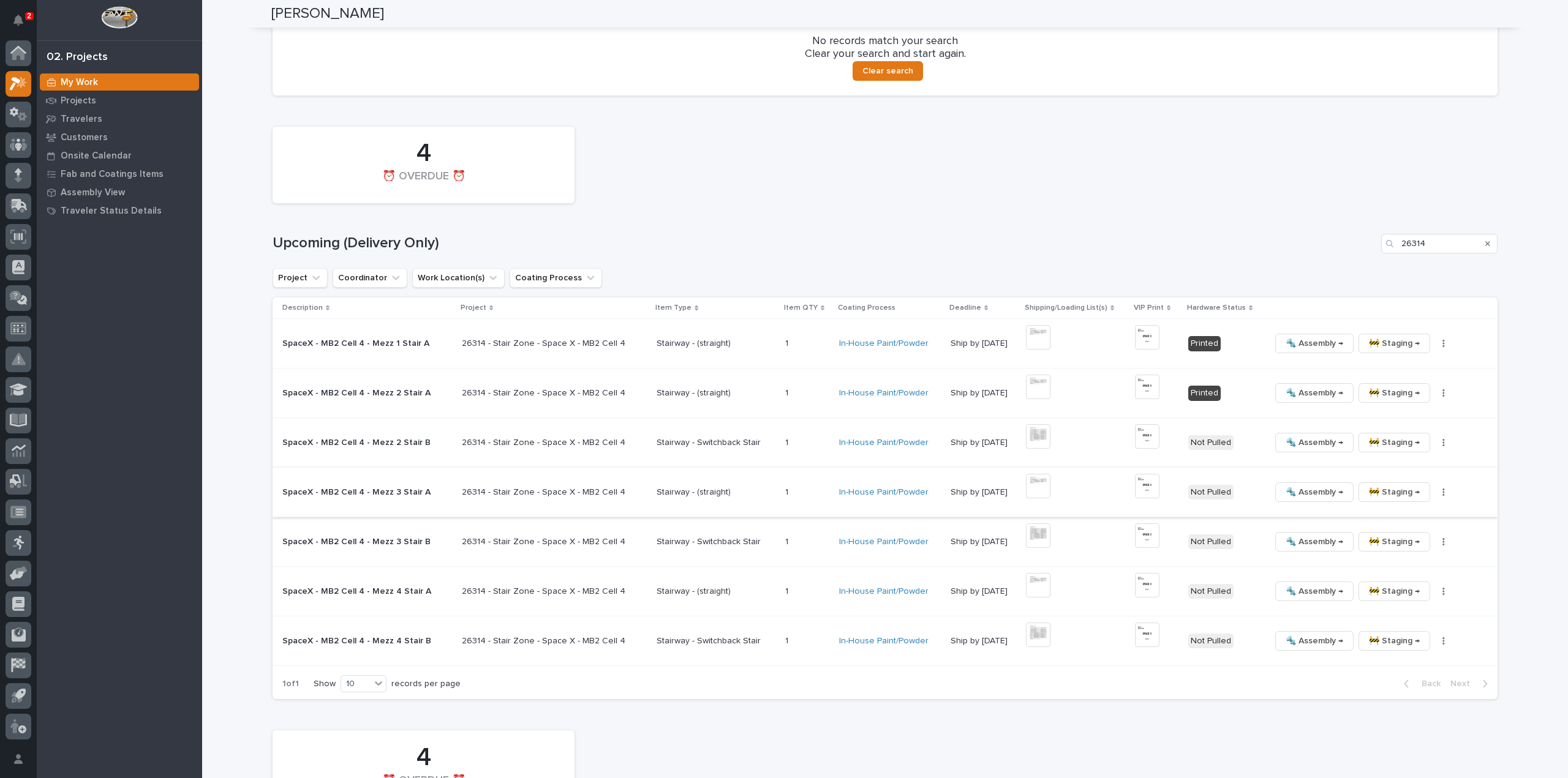
click at [1036, 485] on img at bounding box center [1038, 486] width 24 height 24
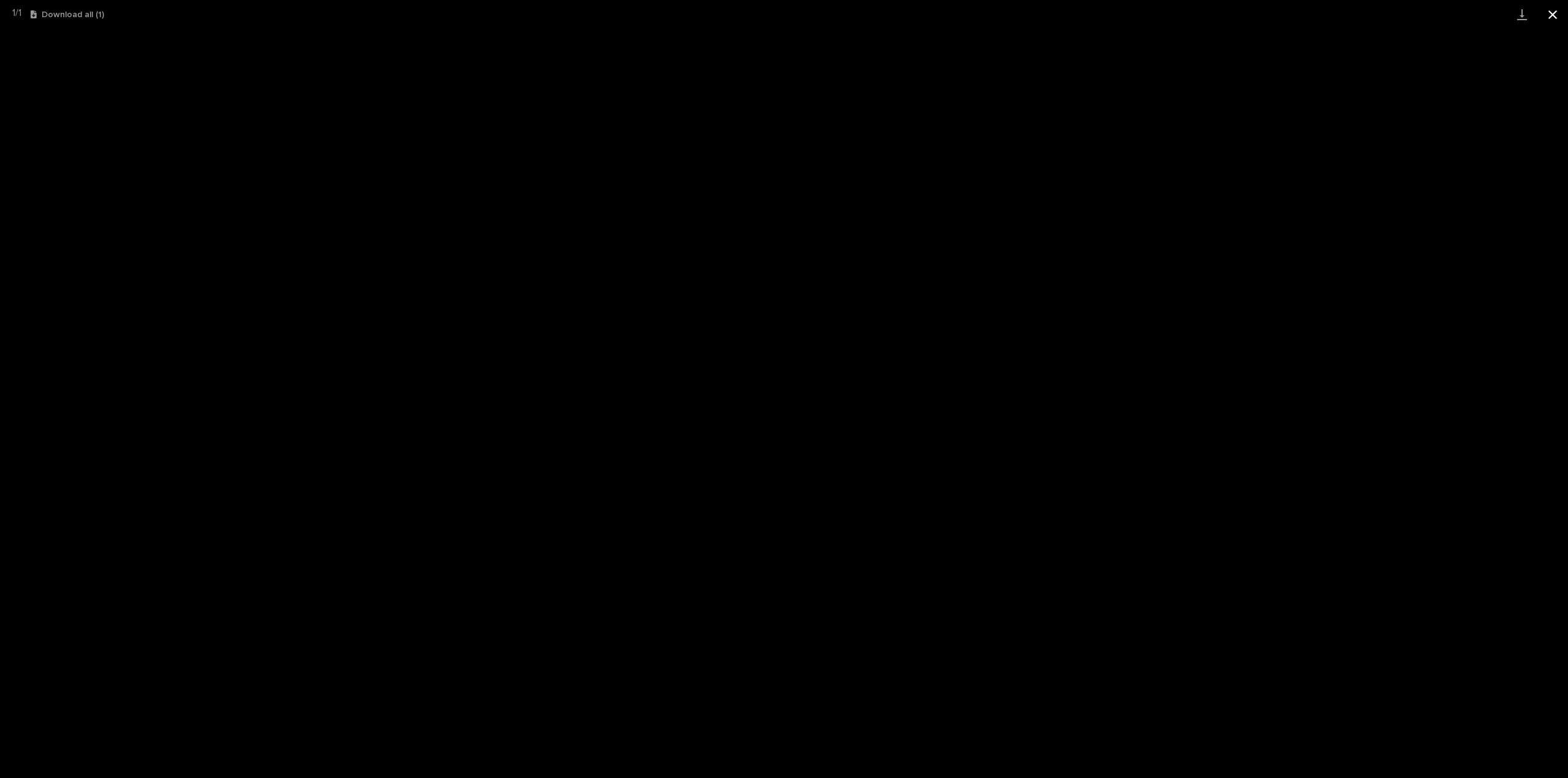
click at [1553, 18] on button "Close gallery" at bounding box center [1553, 14] width 31 height 28
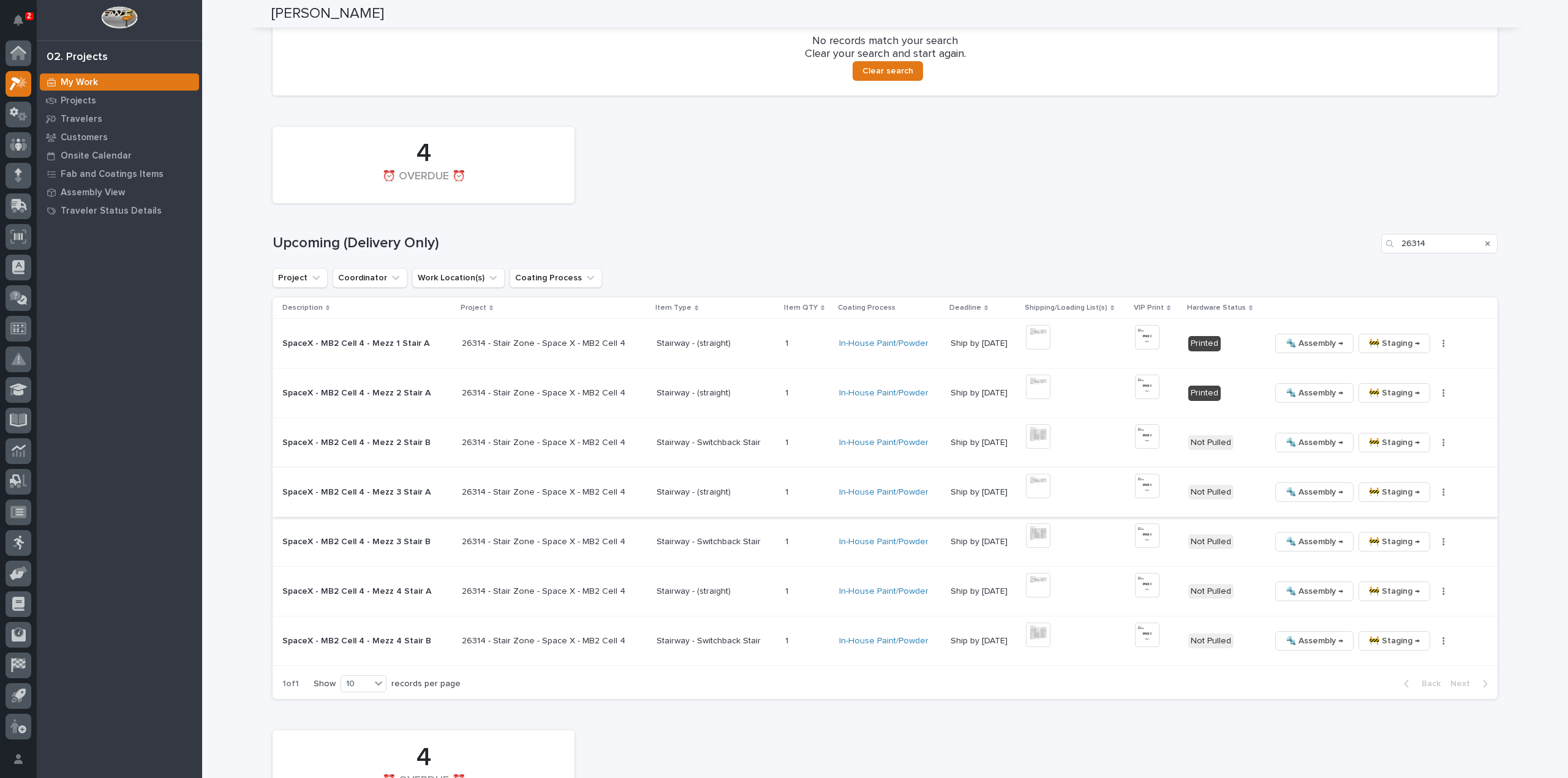
click at [1135, 488] on img at bounding box center [1147, 486] width 24 height 24
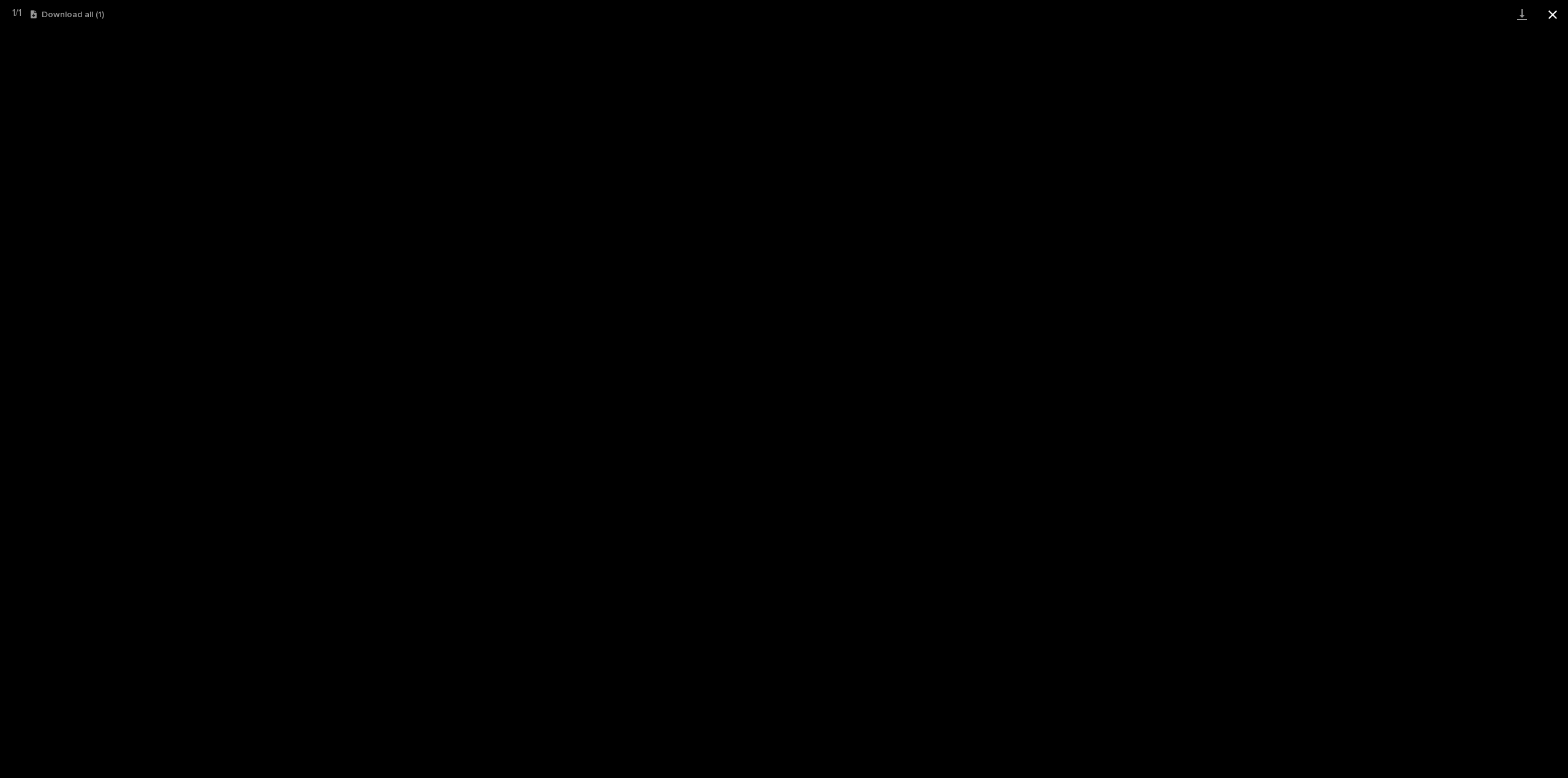
click at [1553, 14] on button "Close gallery" at bounding box center [1553, 14] width 31 height 28
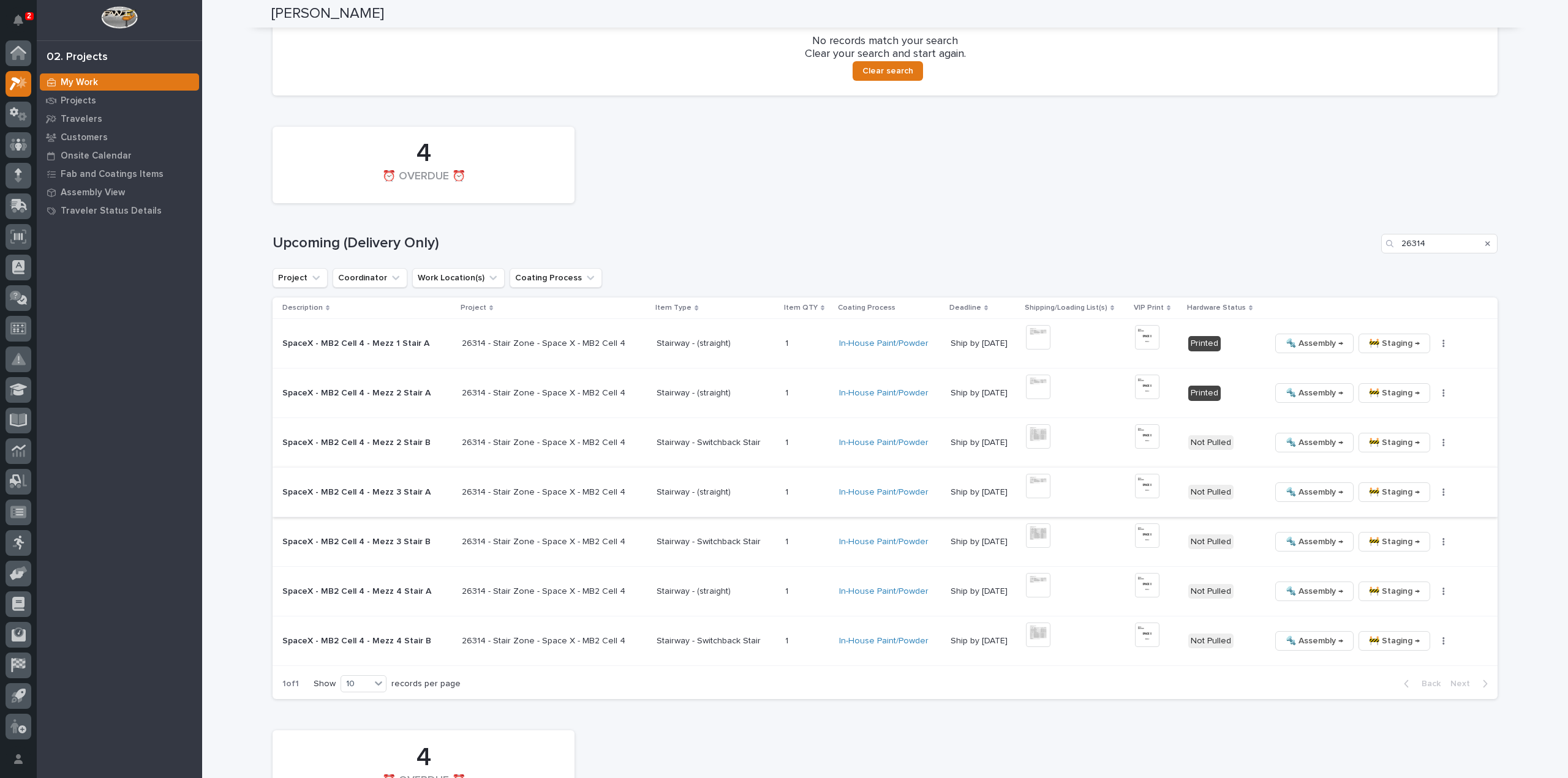
click at [1442, 492] on icon "button" at bounding box center [1443, 492] width 2 height 9
click at [1382, 575] on span "🔩 Hardware" at bounding box center [1381, 574] width 51 height 15
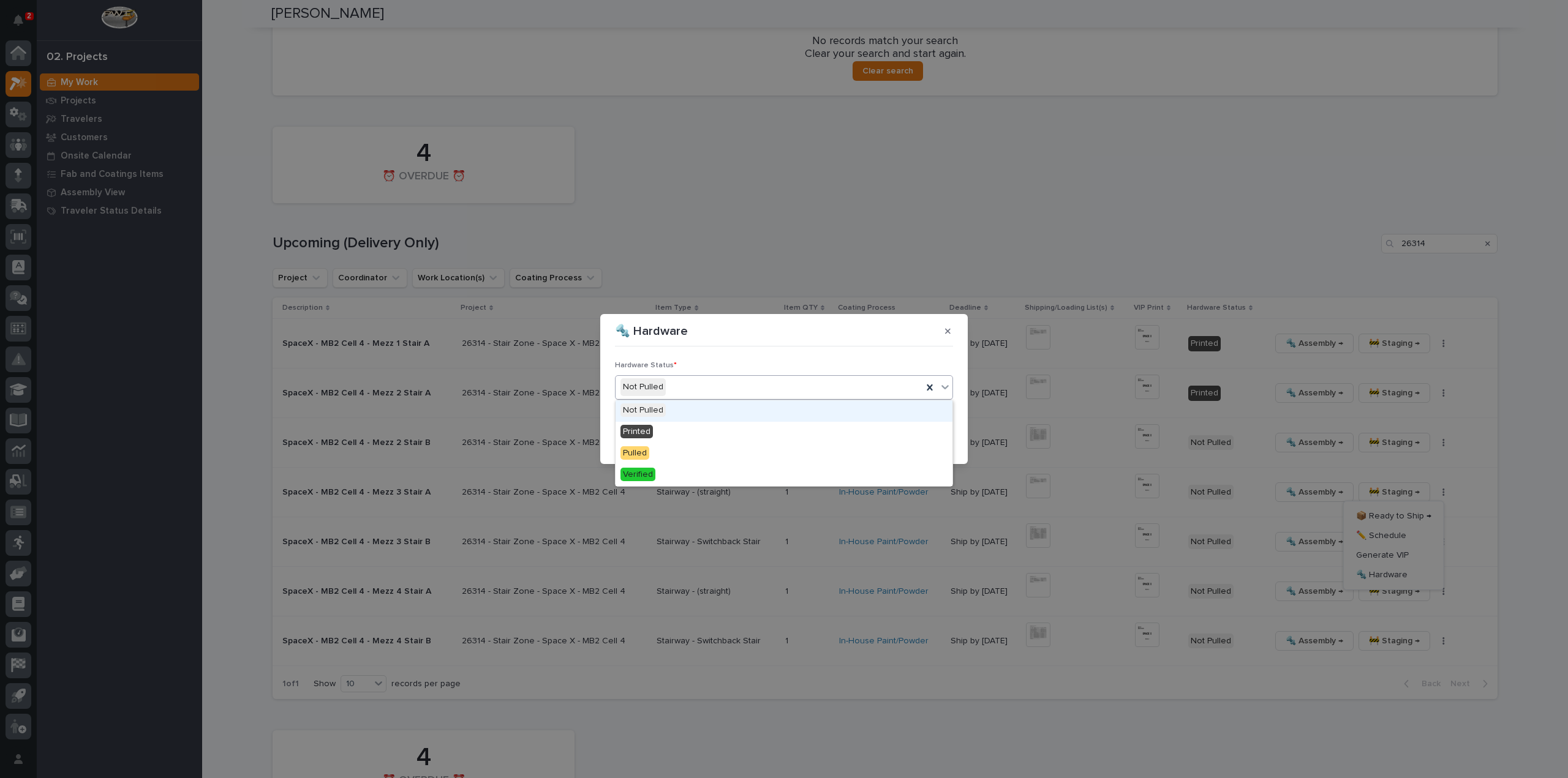
click at [678, 393] on div "Not Pulled" at bounding box center [769, 387] width 307 height 20
click at [676, 432] on div "Printed" at bounding box center [783, 432] width 337 height 21
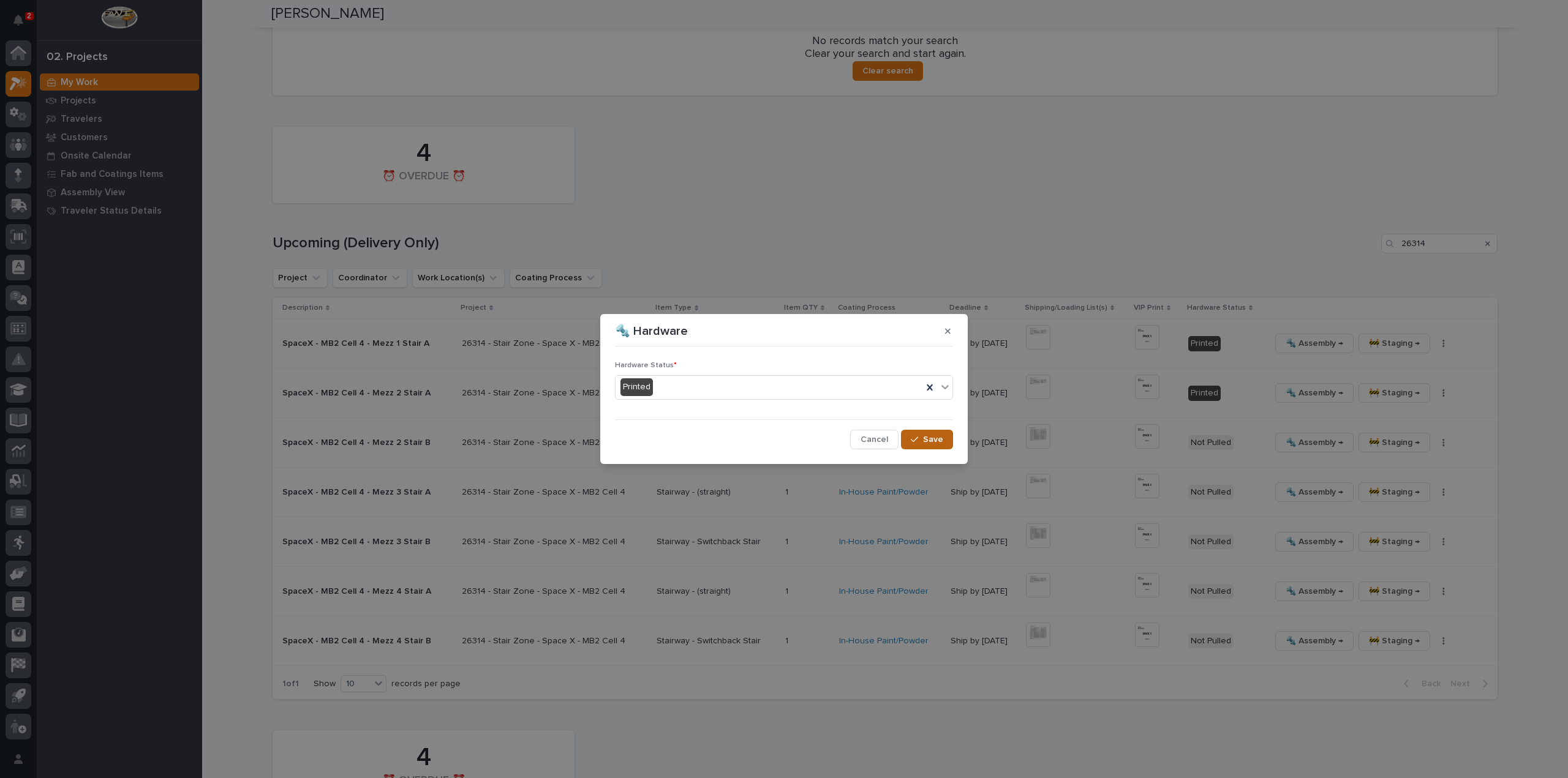
click at [921, 437] on div "button" at bounding box center [916, 439] width 12 height 9
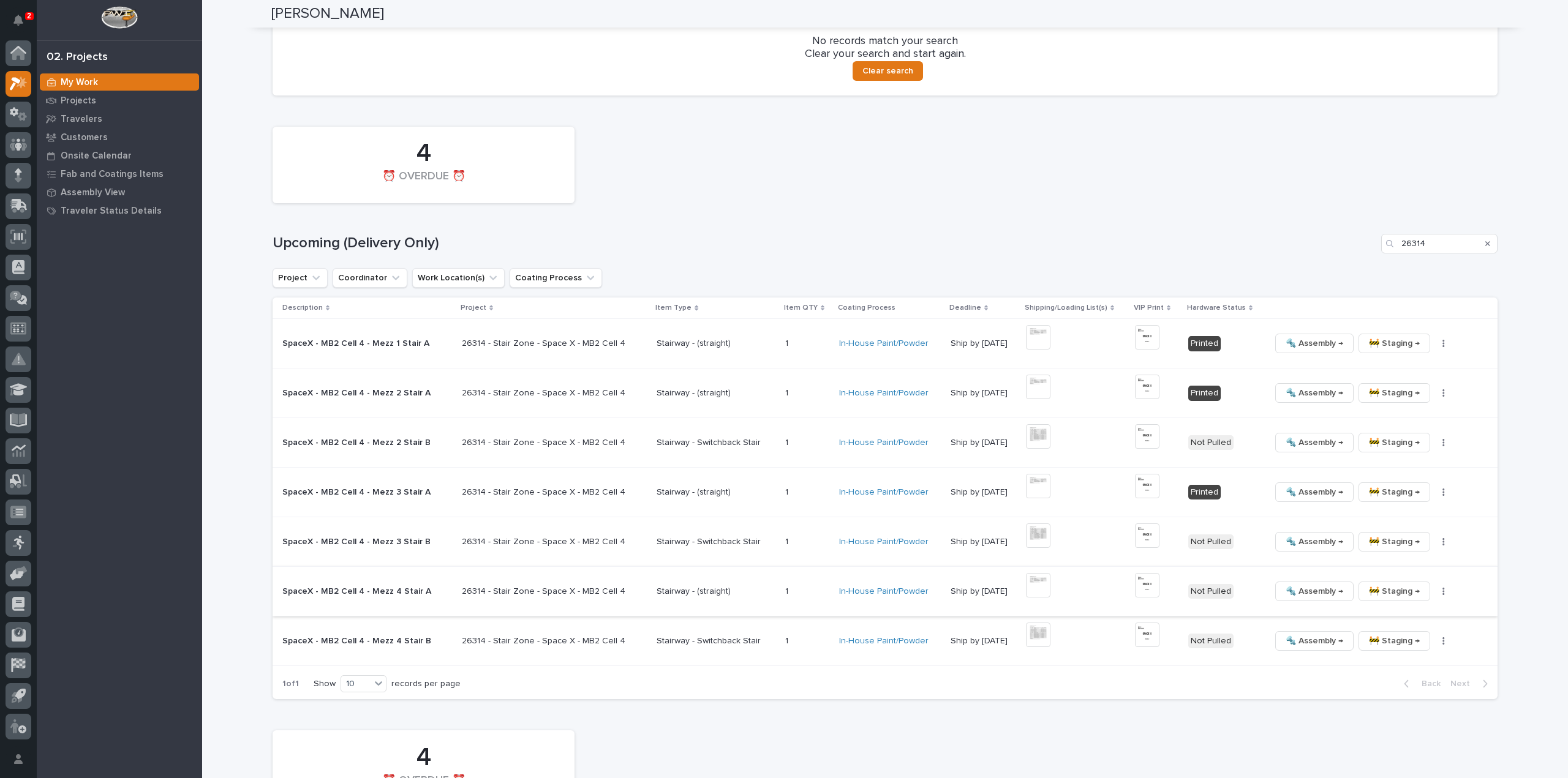
click at [1026, 582] on img at bounding box center [1038, 585] width 24 height 24
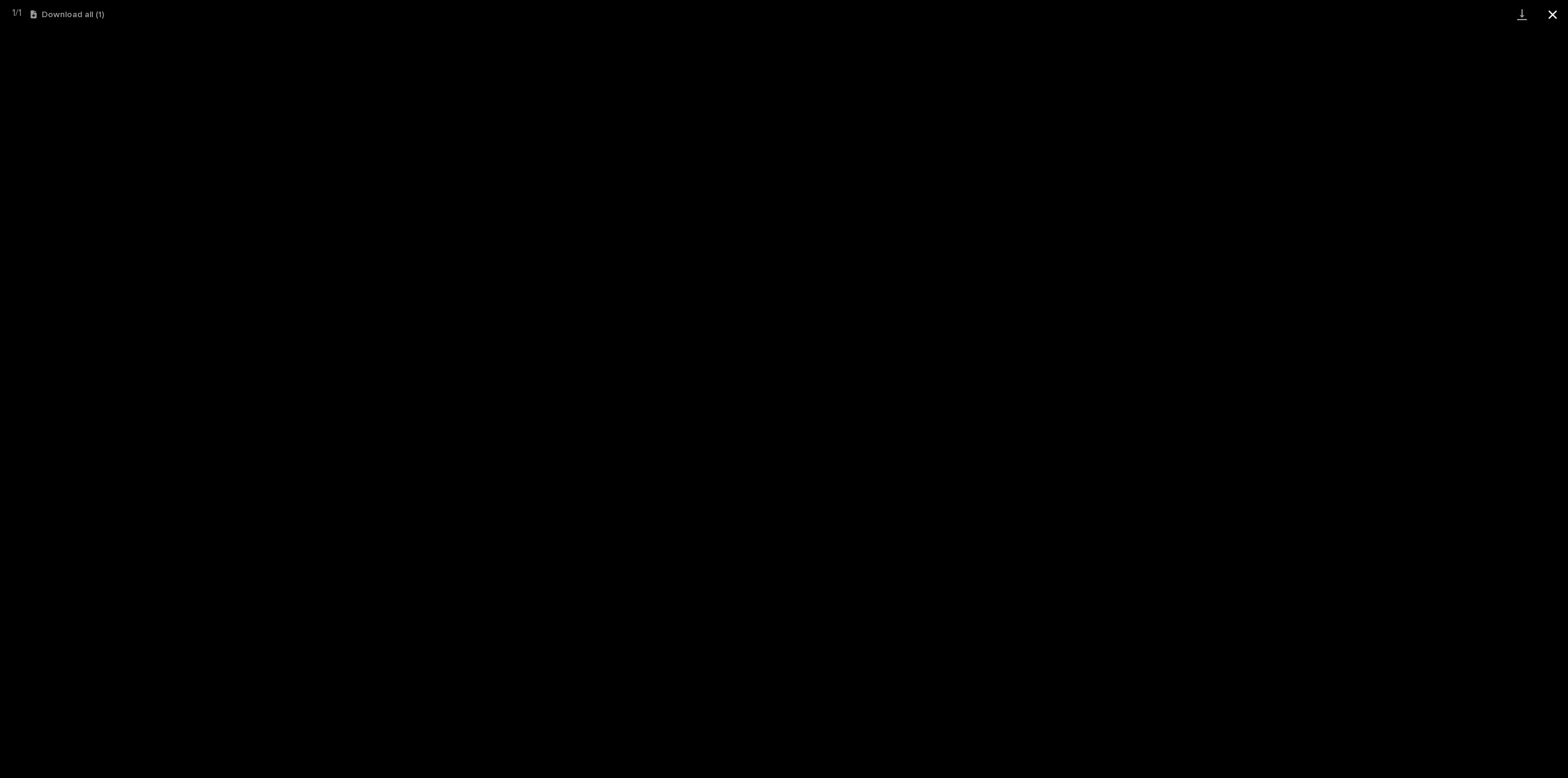
click at [1549, 18] on button "Close gallery" at bounding box center [1553, 14] width 31 height 28
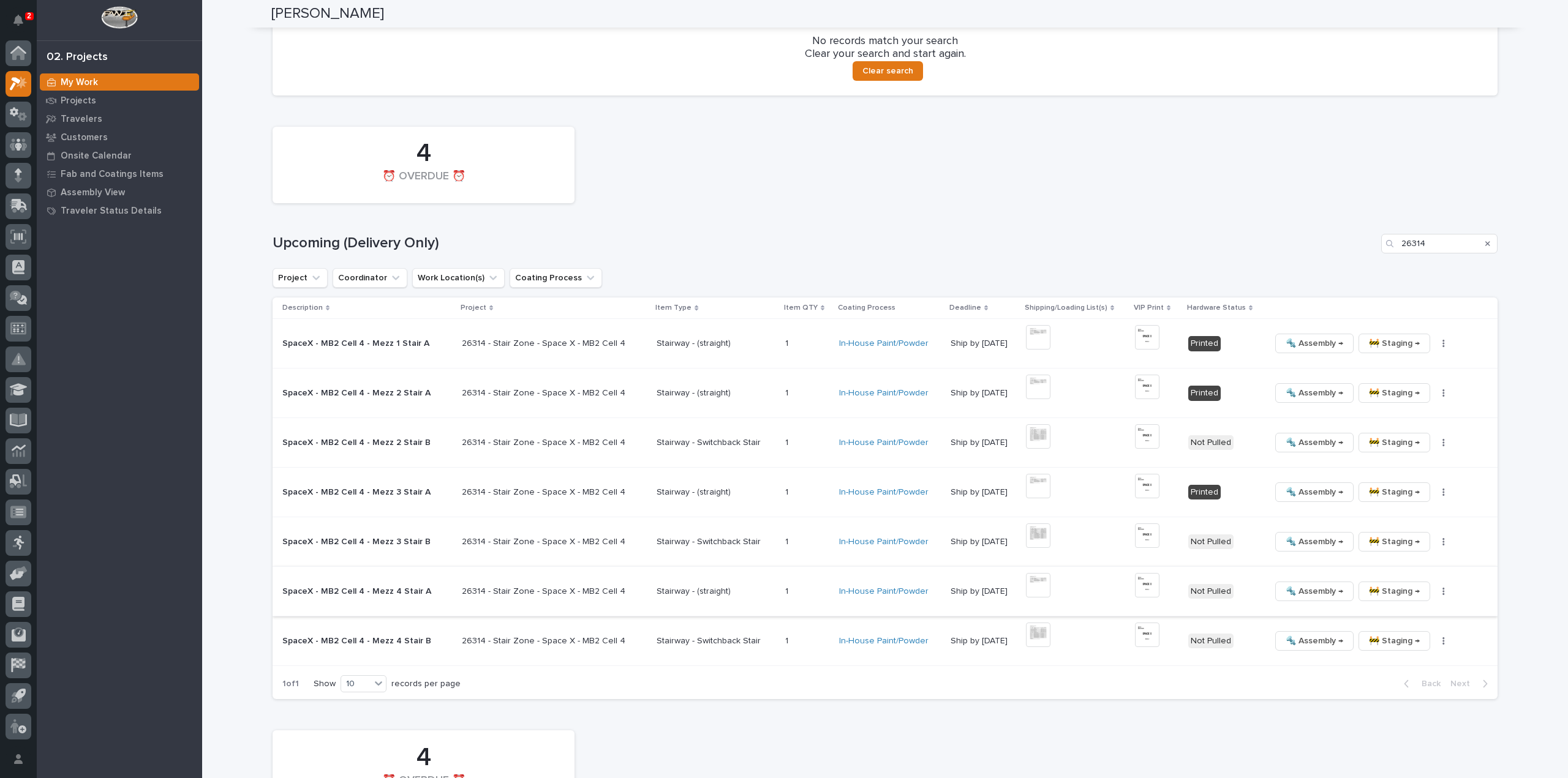
click at [1140, 581] on img at bounding box center [1147, 585] width 24 height 24
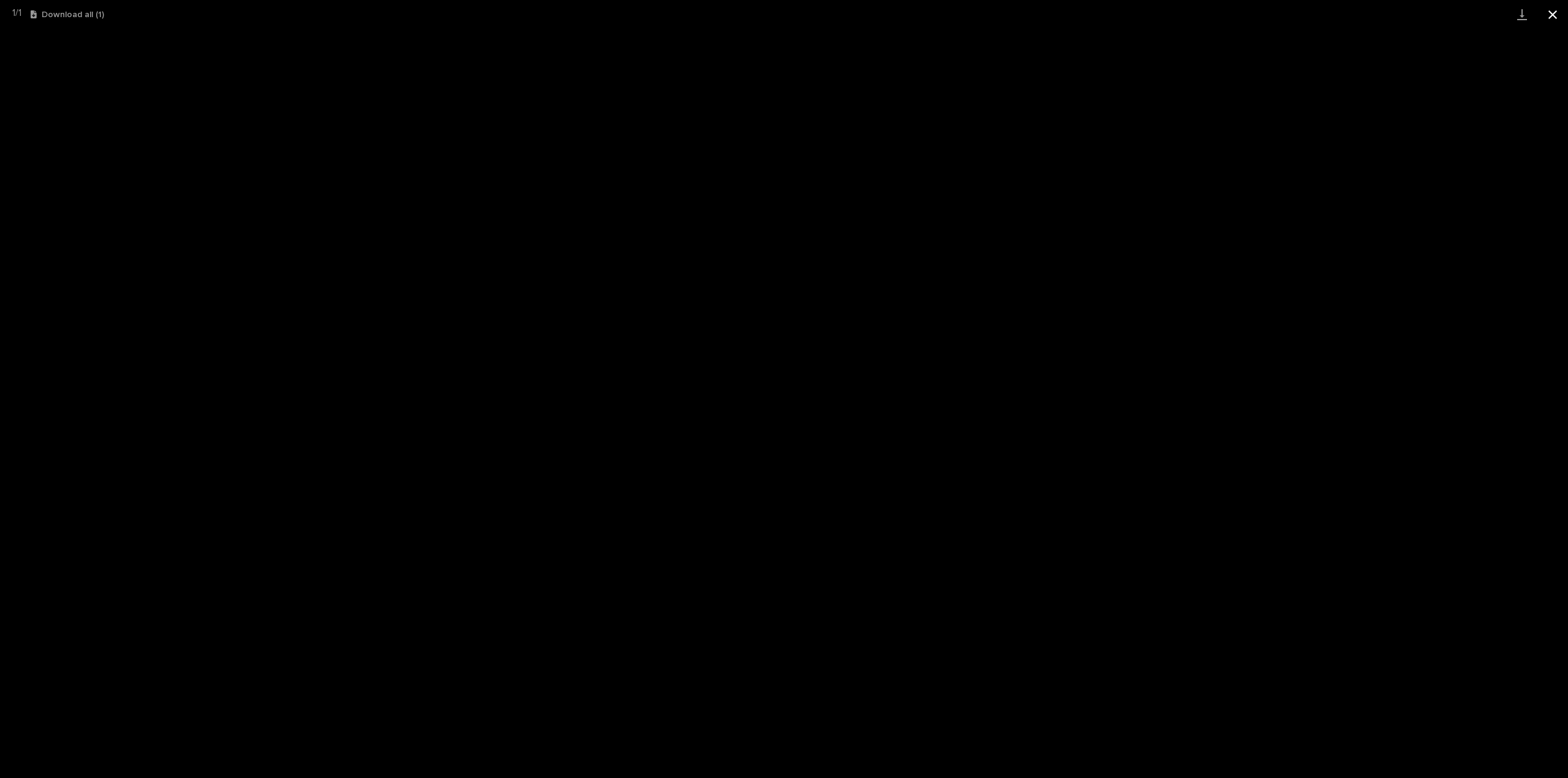
click at [1556, 16] on button "Close gallery" at bounding box center [1553, 14] width 31 height 28
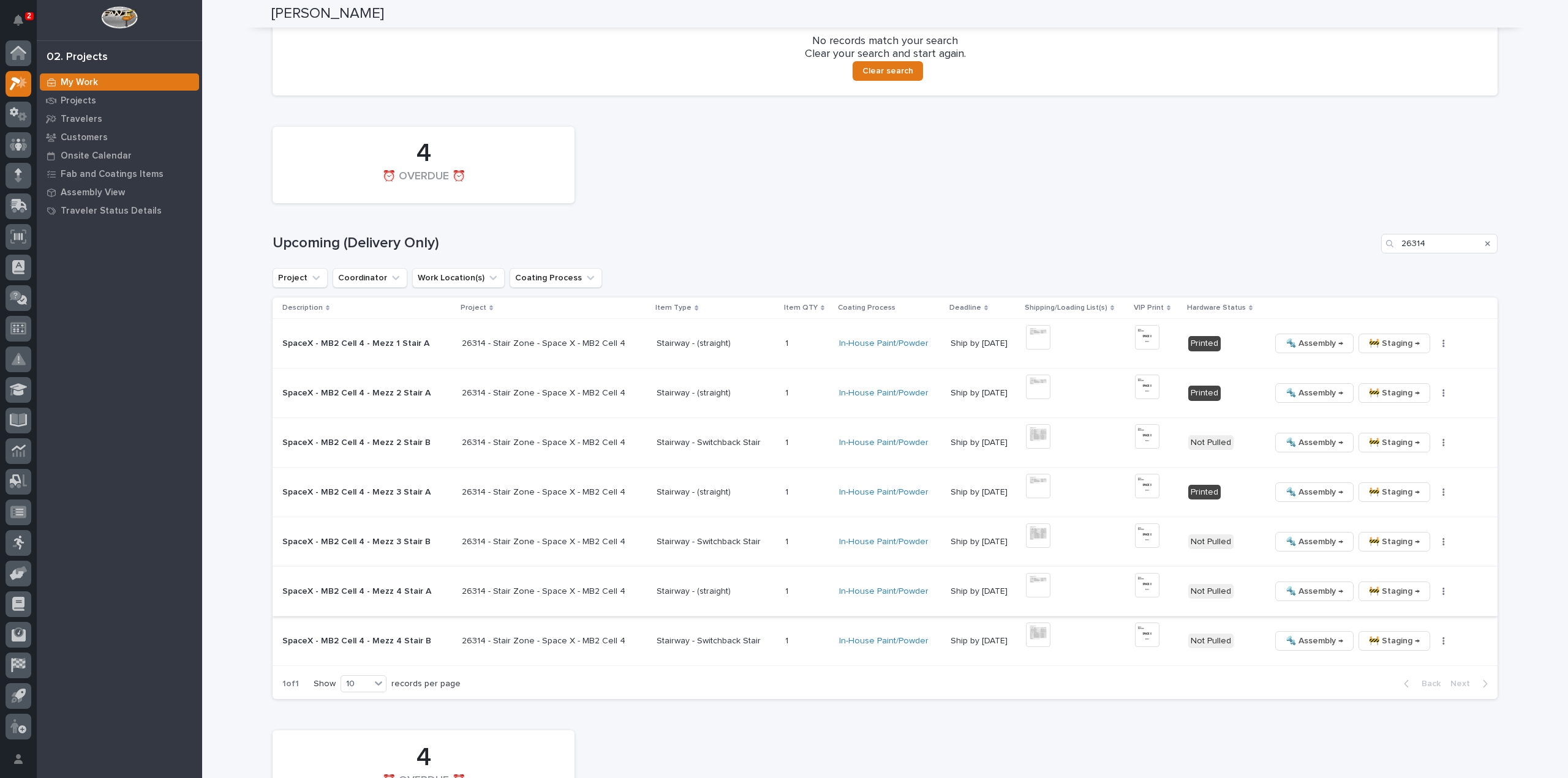
click at [1442, 592] on icon "button" at bounding box center [1443, 591] width 2 height 7
click at [1396, 672] on span "🔩 Hardware" at bounding box center [1381, 673] width 51 height 15
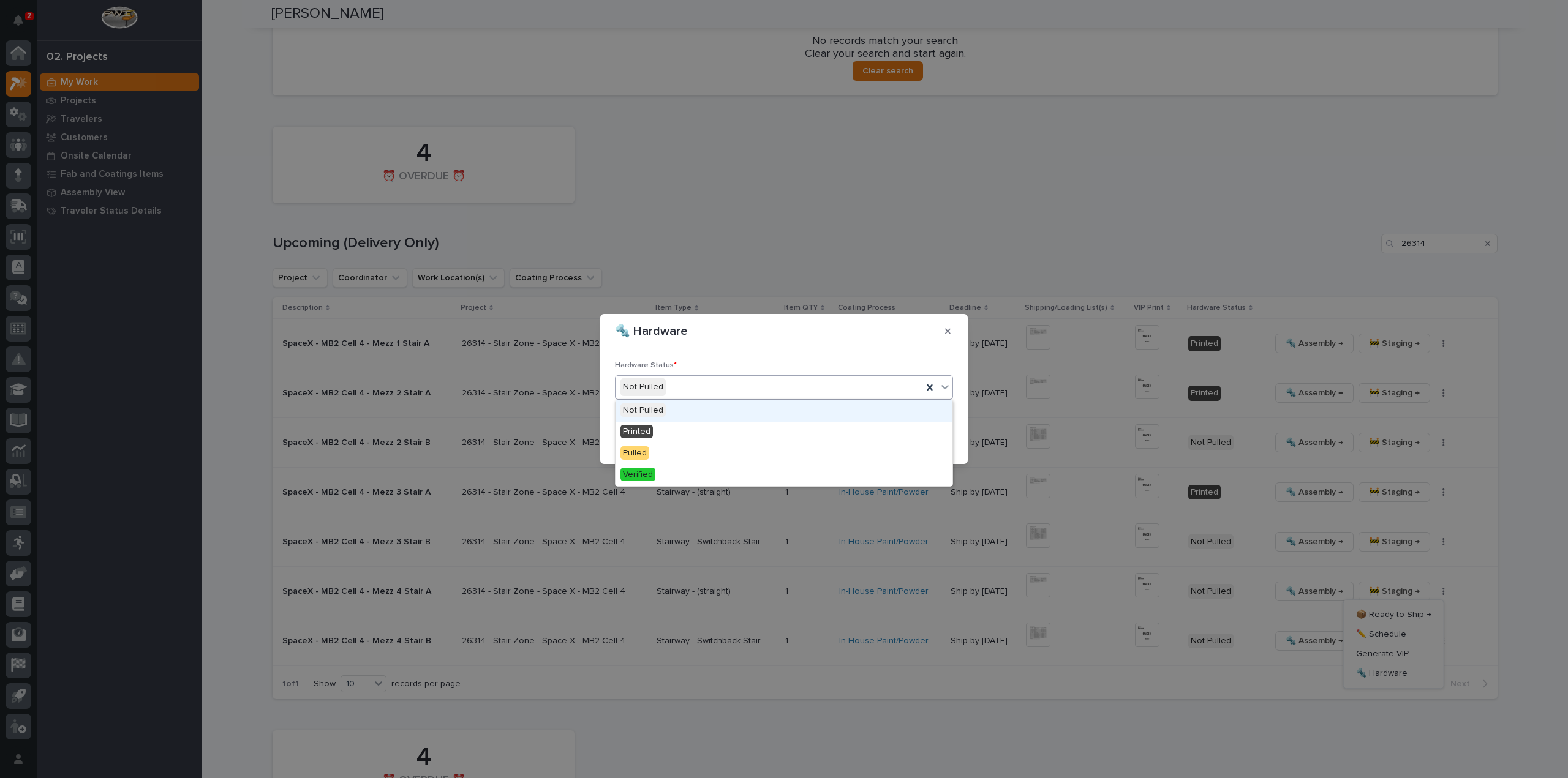
click at [715, 392] on div "Not Pulled" at bounding box center [769, 387] width 307 height 20
click at [676, 430] on div "Printed" at bounding box center [783, 432] width 337 height 21
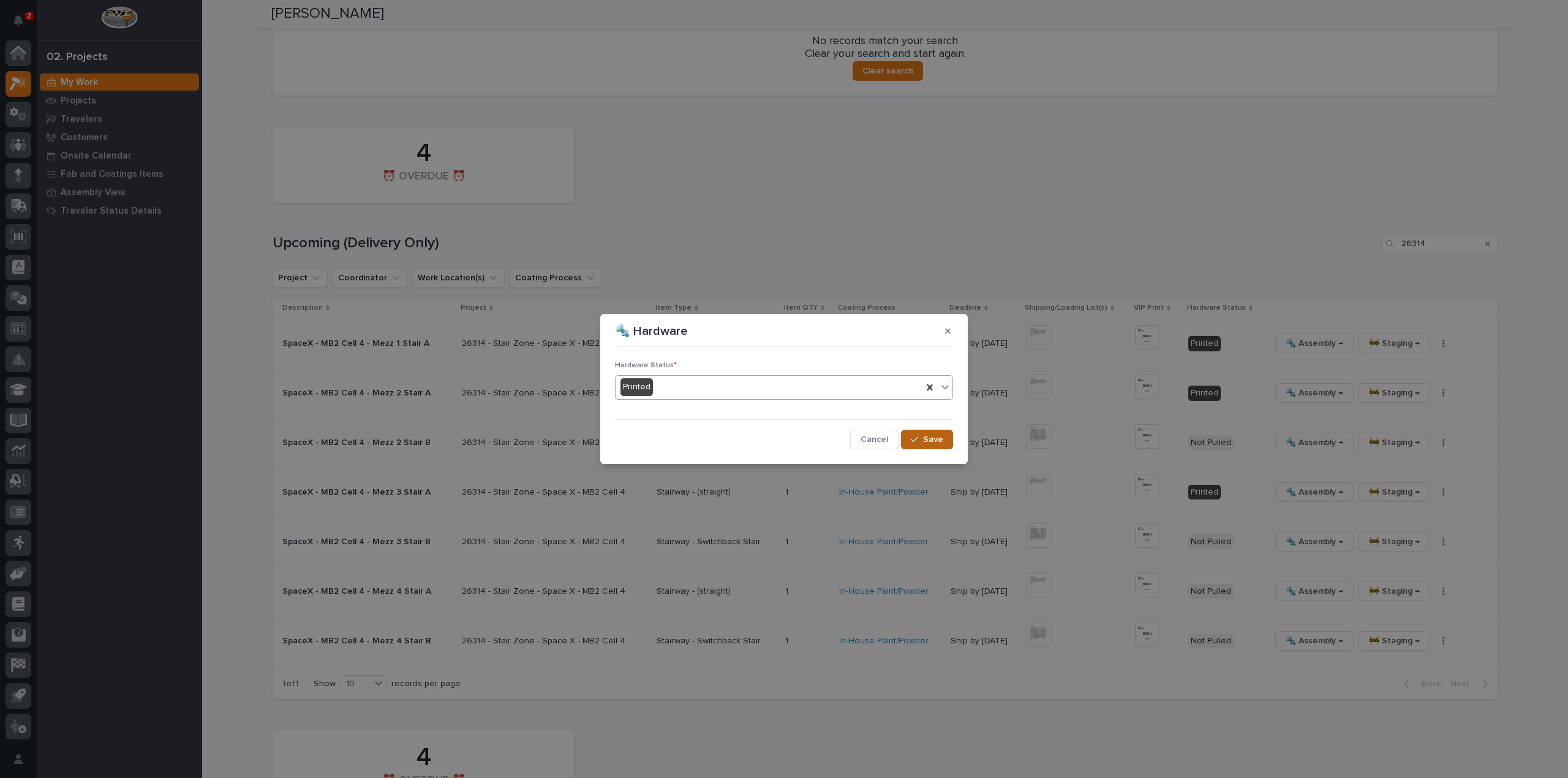
click at [947, 440] on button "Save" at bounding box center [927, 440] width 52 height 19
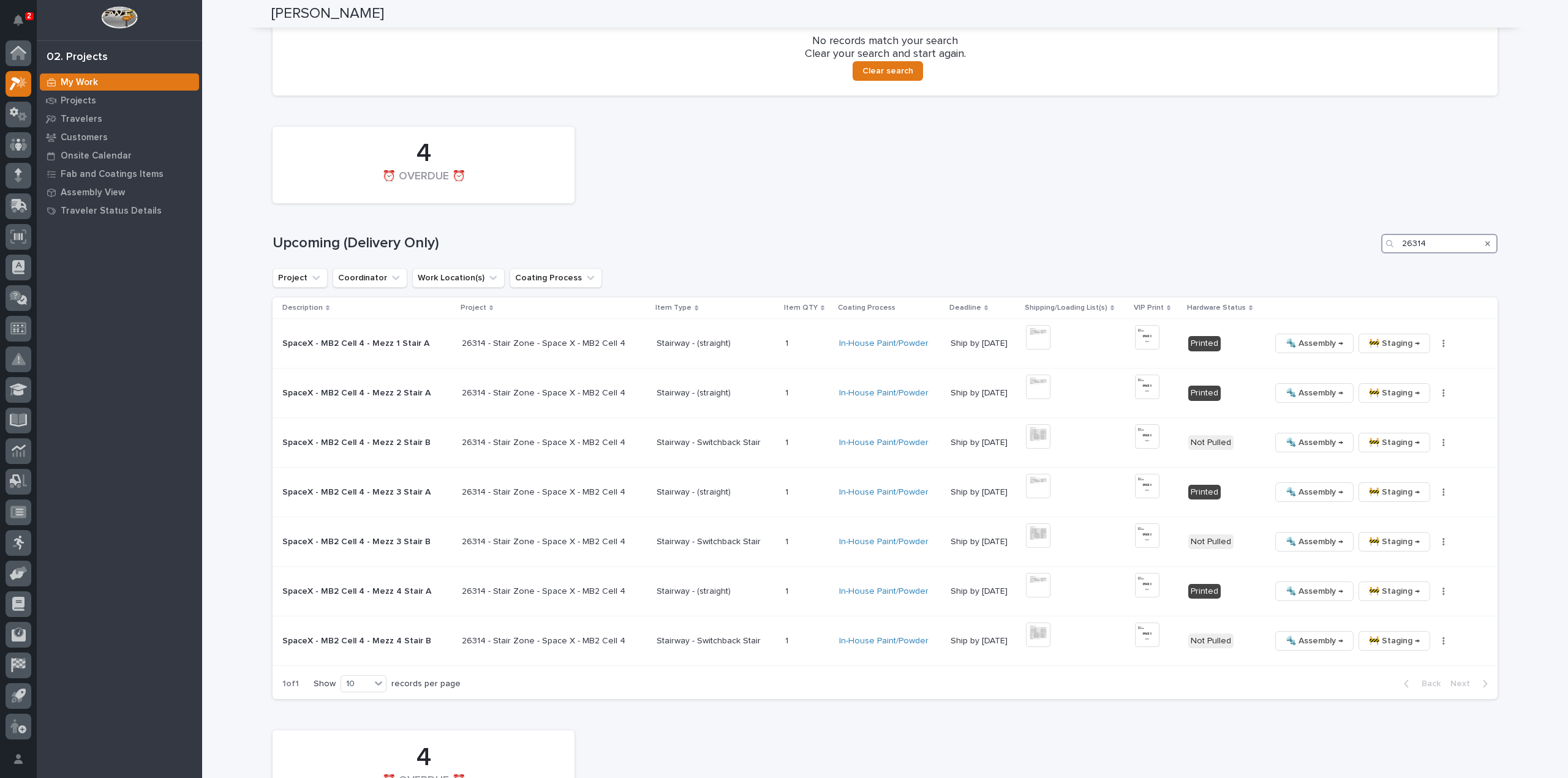
drag, startPoint x: 1431, startPoint y: 246, endPoint x: 1382, endPoint y: 251, distance: 49.3
click at [1382, 251] on div "26314" at bounding box center [1439, 243] width 116 height 19
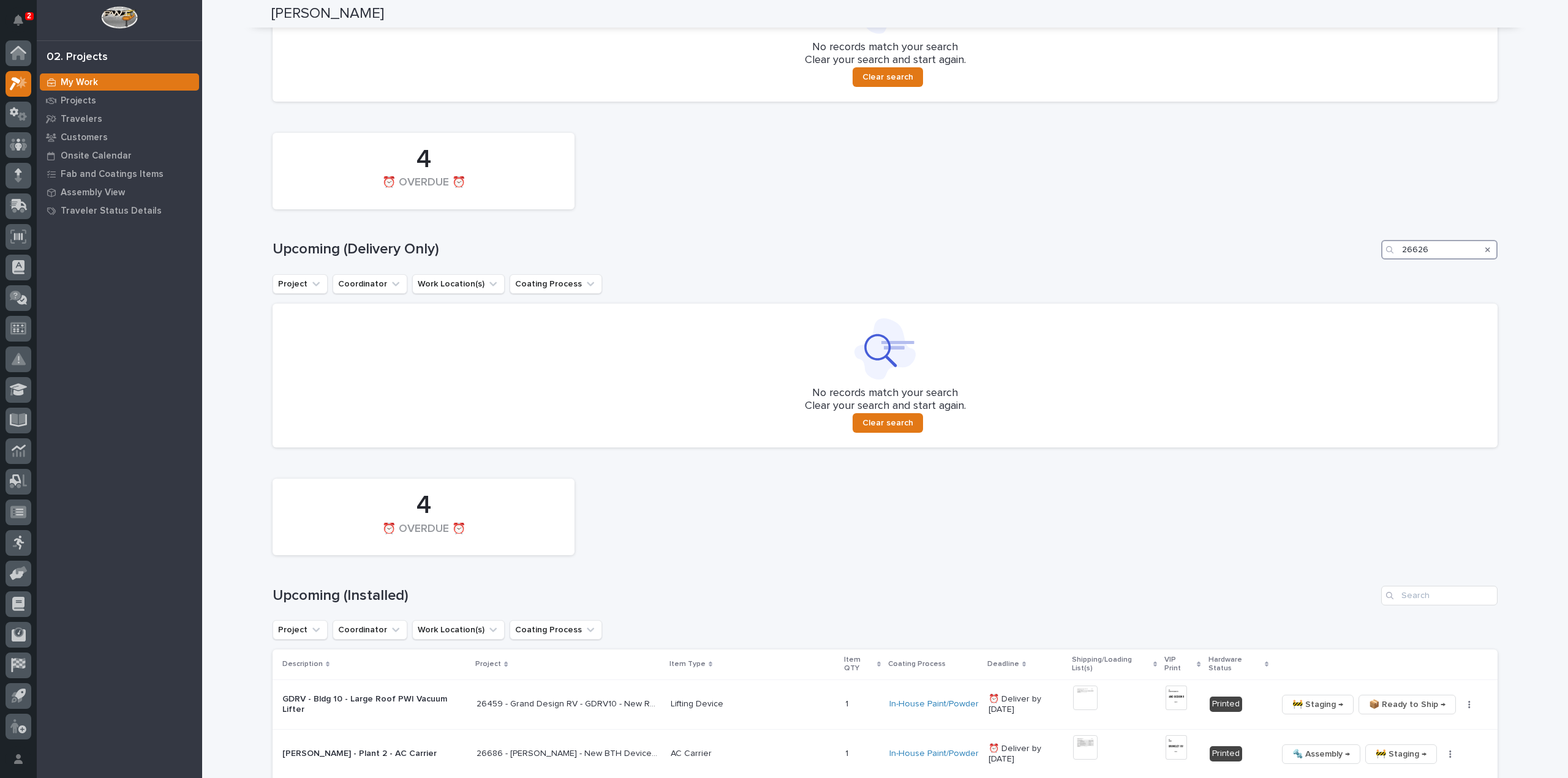
scroll to position [877, 0]
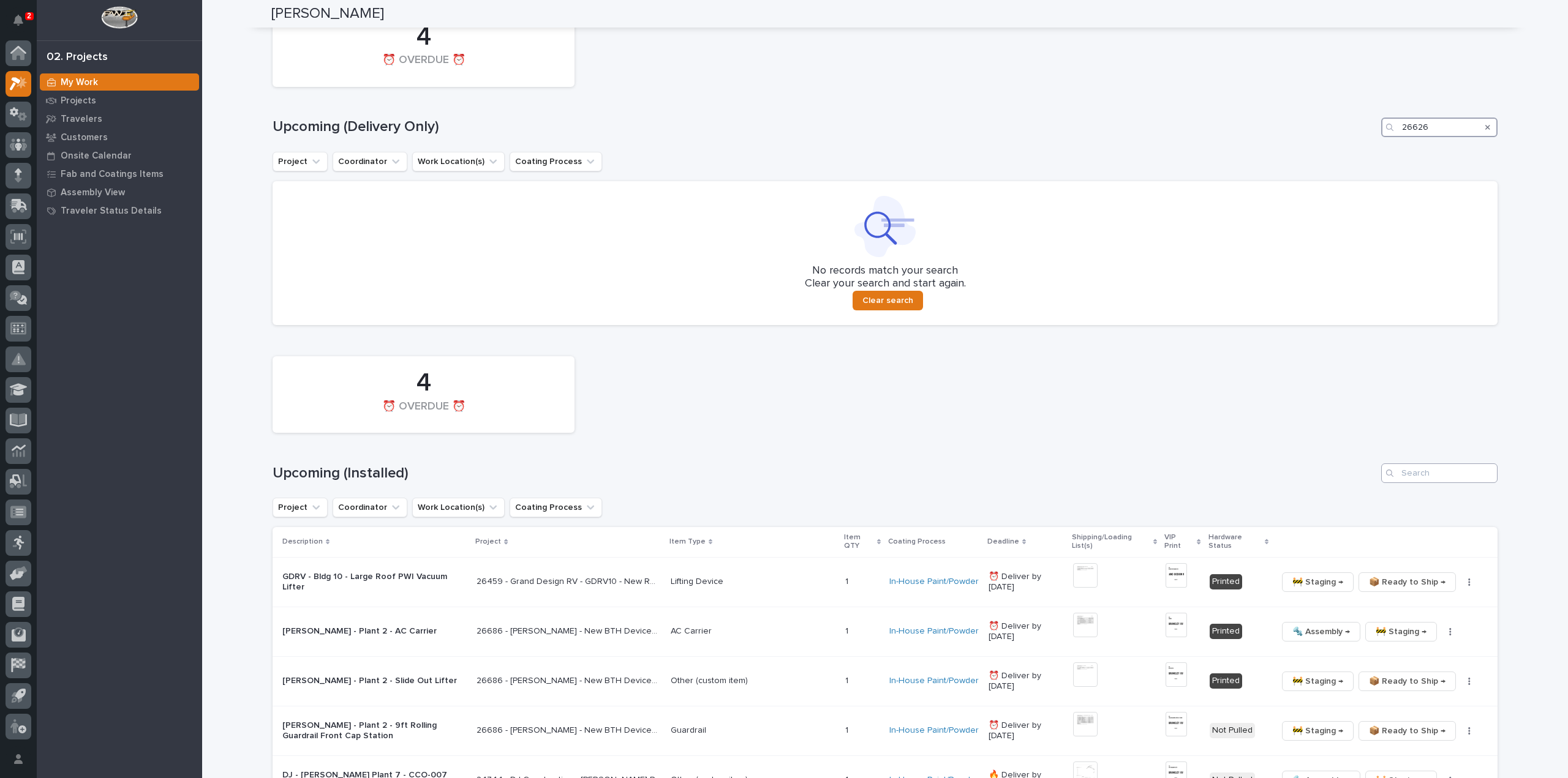
type input "26626"
click at [1431, 475] on input "Search" at bounding box center [1439, 473] width 116 height 19
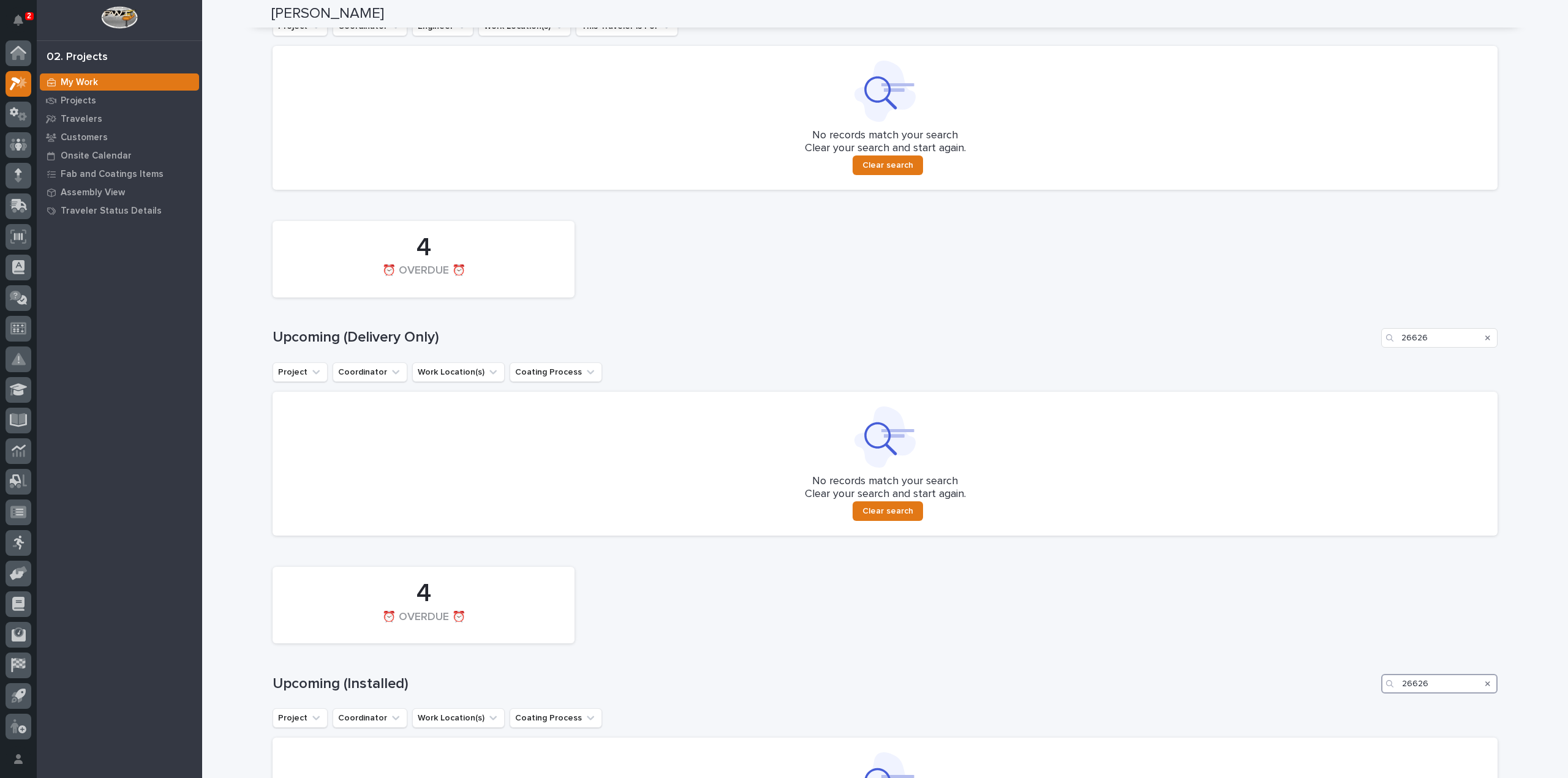
scroll to position [789, 0]
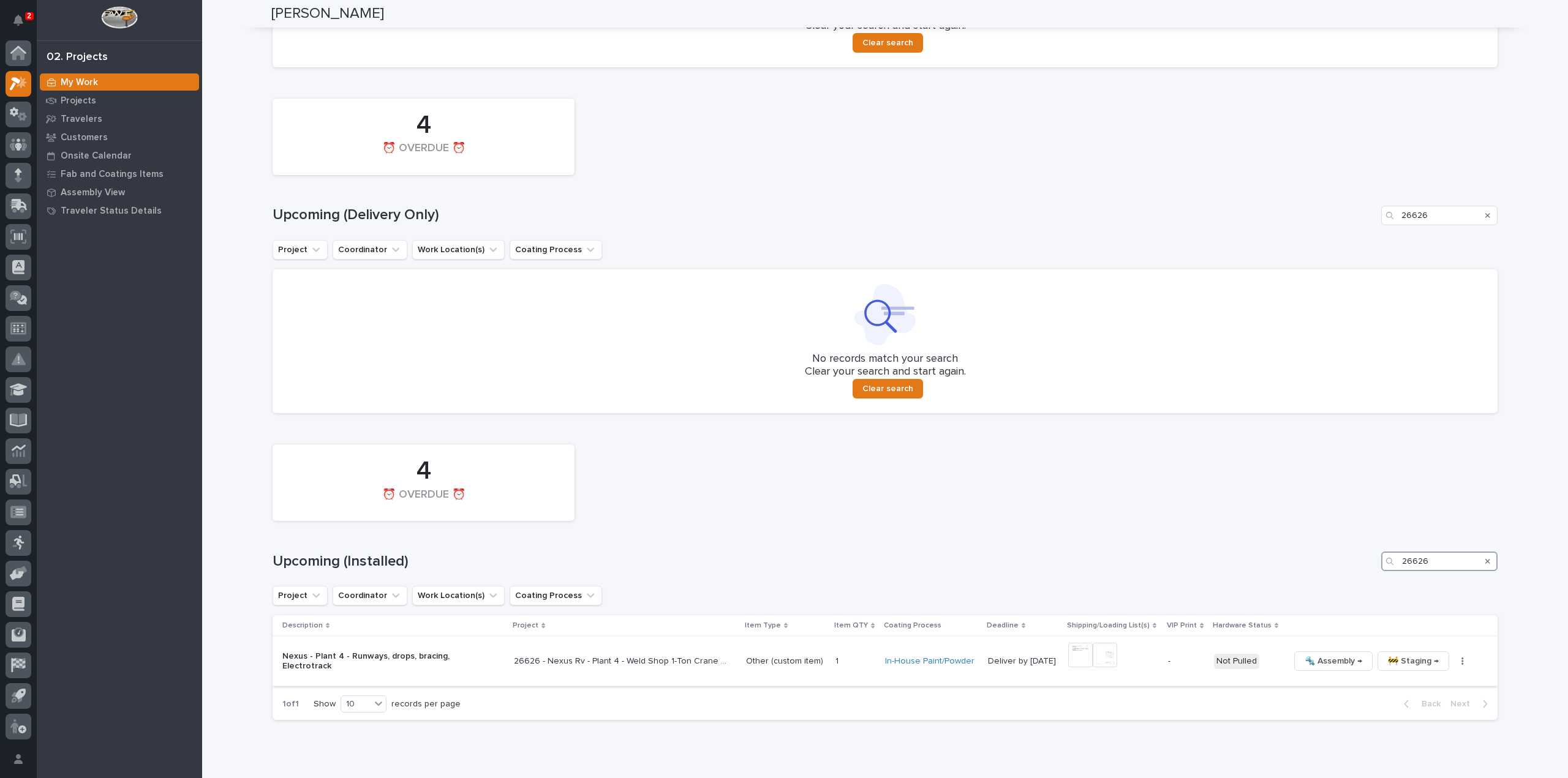
type input "26626"
click at [1080, 659] on img at bounding box center [1080, 655] width 24 height 24
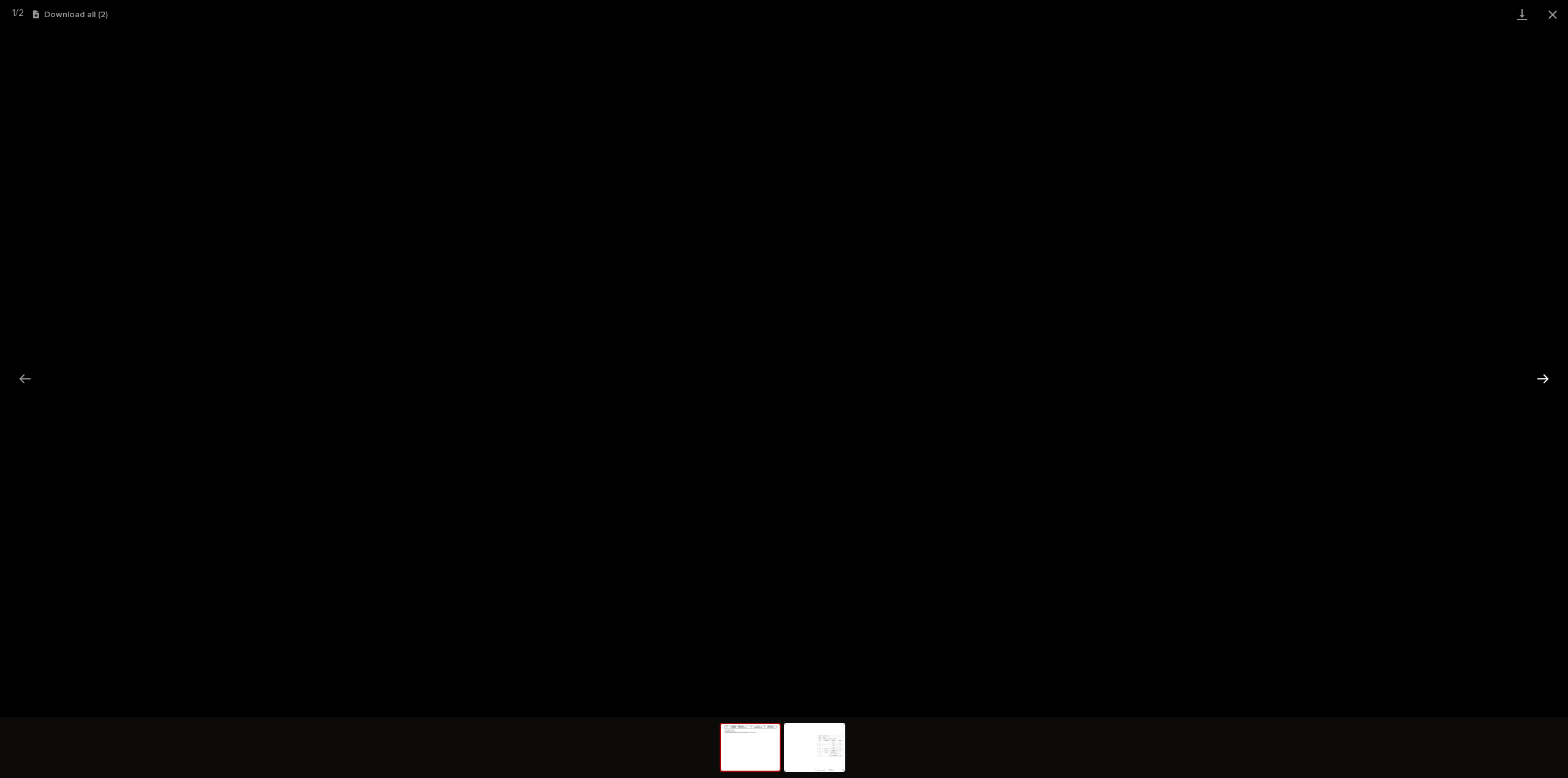
click at [1547, 381] on button "Next slide" at bounding box center [1543, 378] width 26 height 24
click at [1540, 376] on button "Next slide" at bounding box center [1543, 378] width 26 height 24
click at [1553, 13] on button "Close gallery" at bounding box center [1553, 14] width 31 height 28
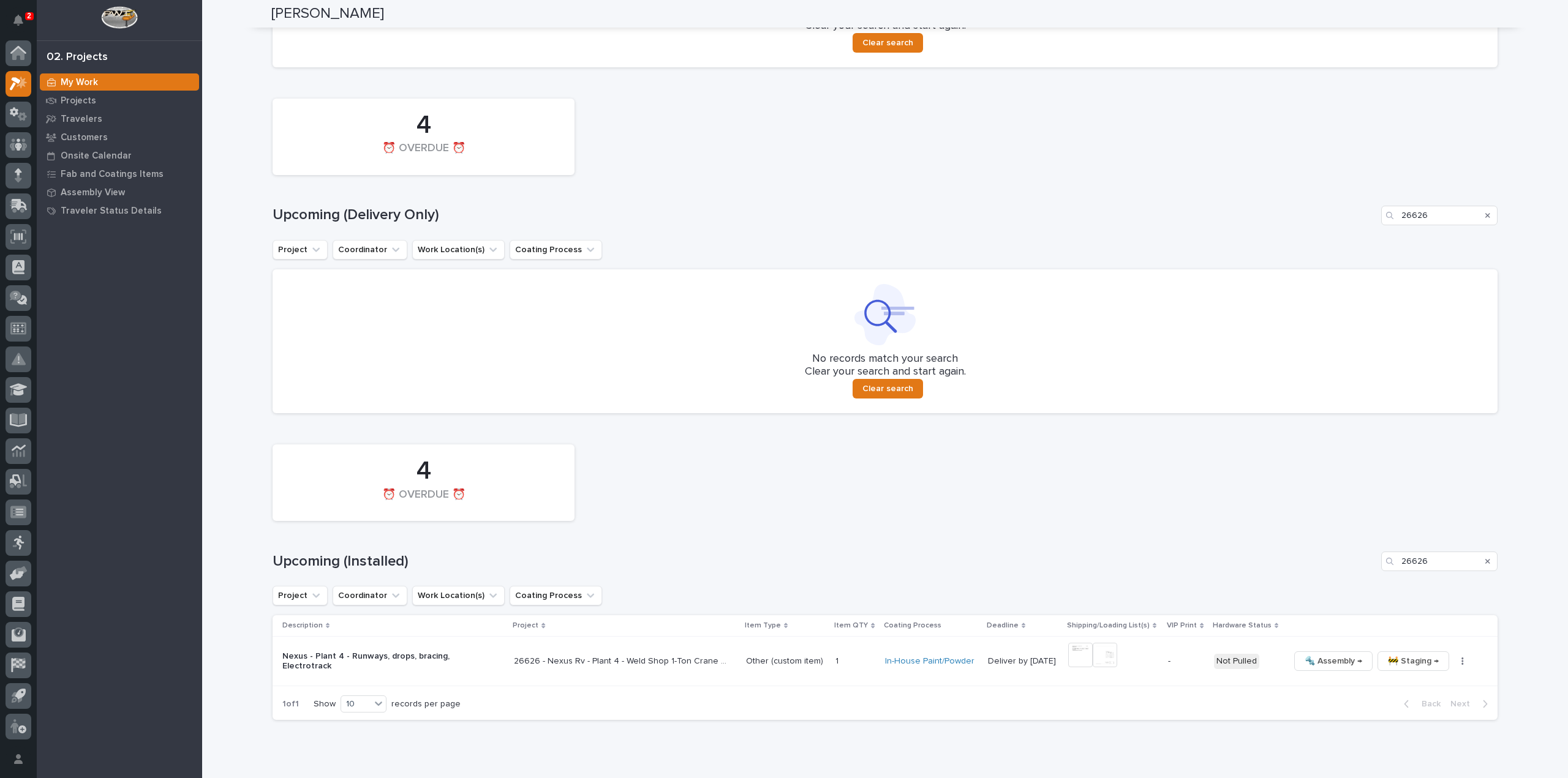
scroll to position [836, 0]
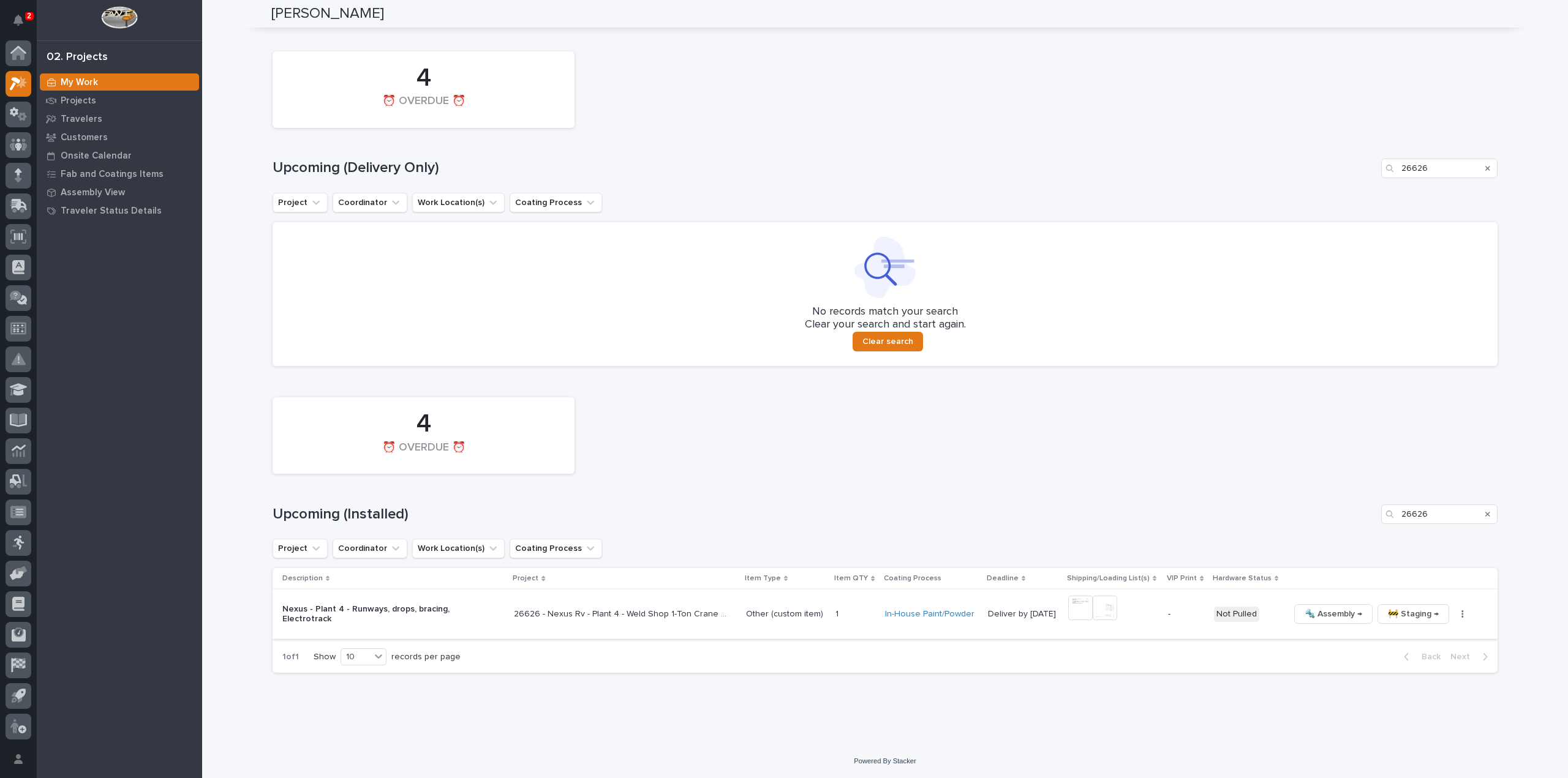
click at [1461, 615] on icon "button" at bounding box center [1462, 614] width 2 height 9
click at [1419, 677] on span "Generate VIP" at bounding box center [1404, 677] width 53 height 15
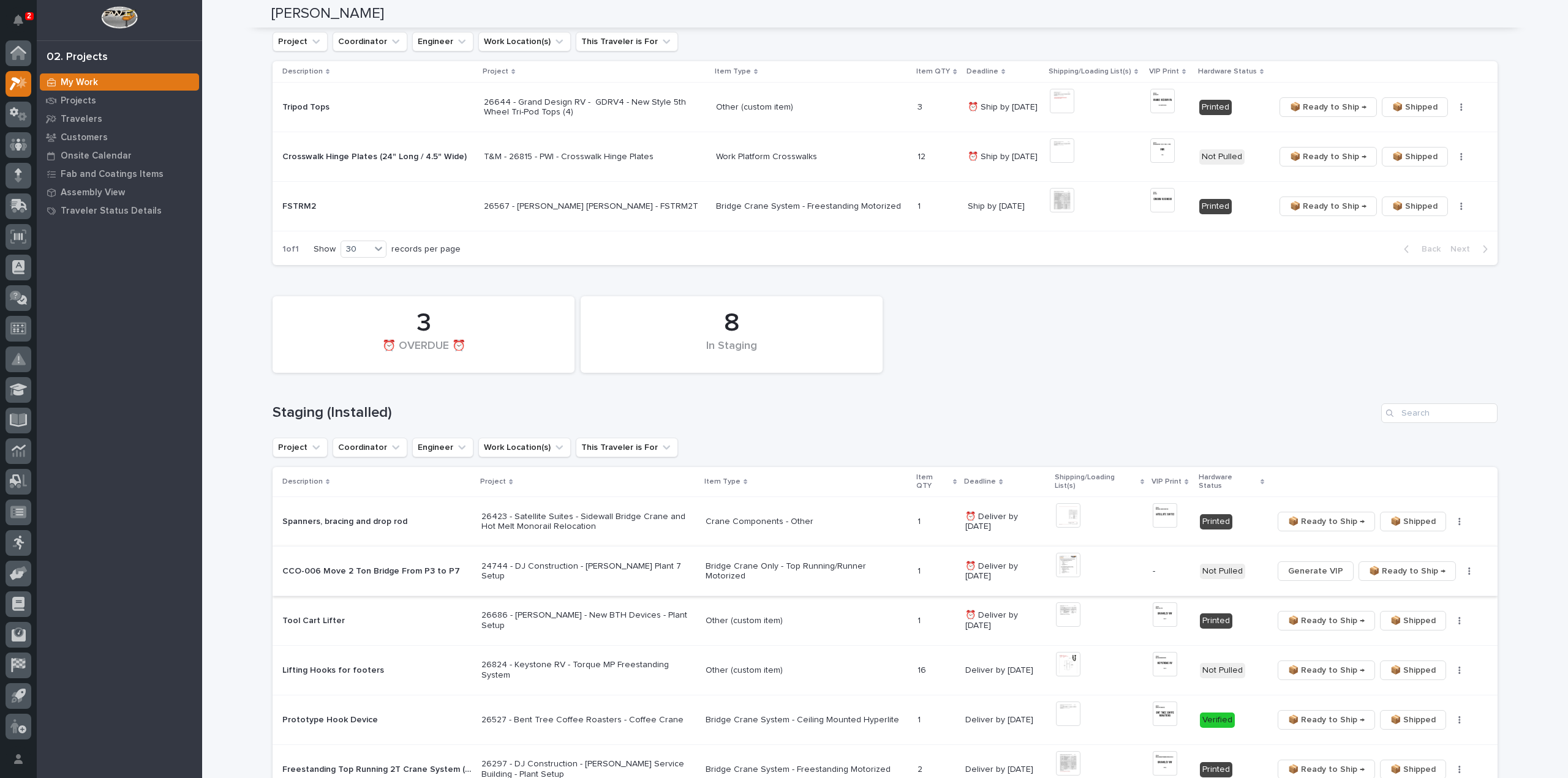
scroll to position [368, 0]
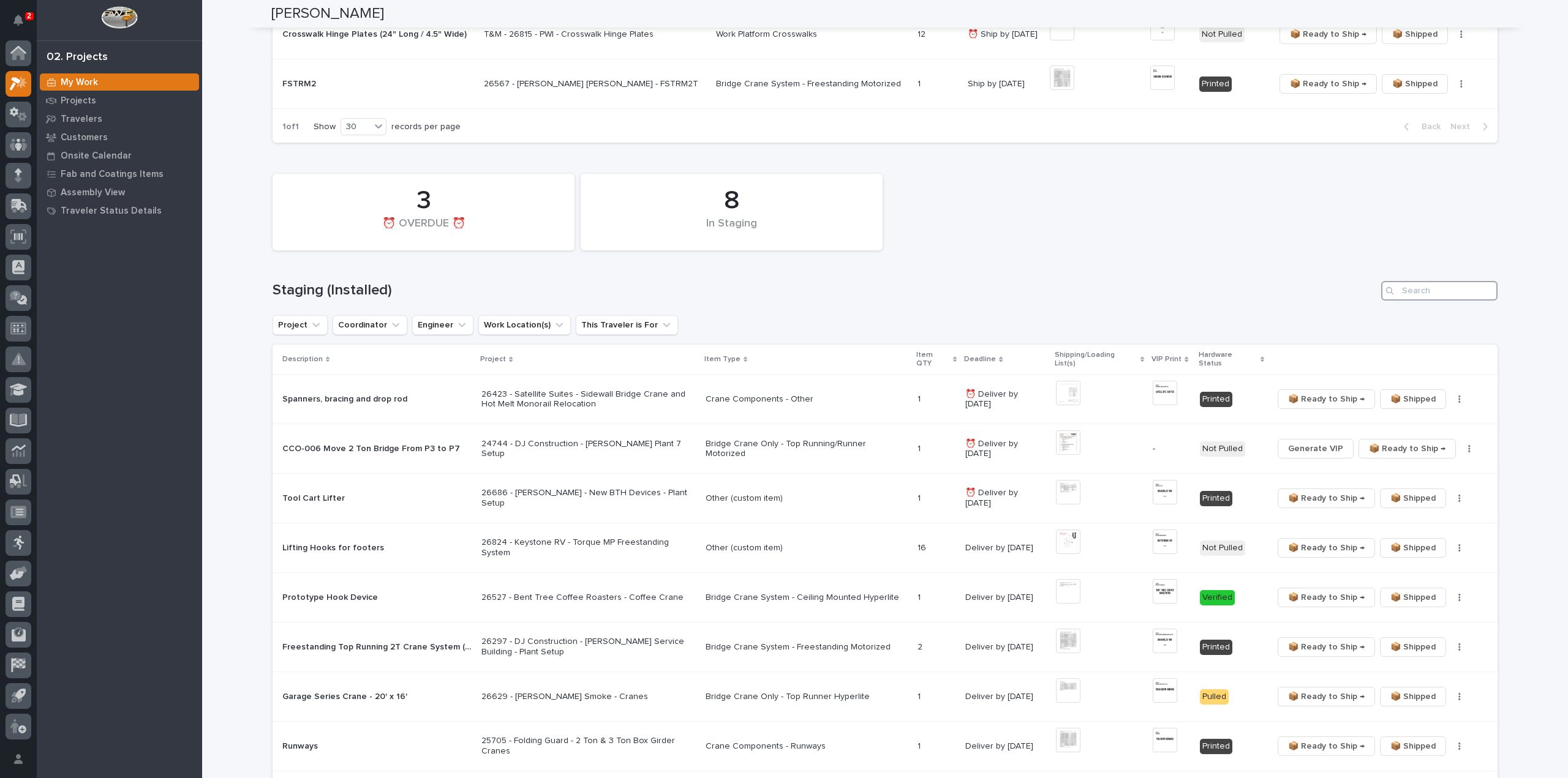
click at [1474, 292] on input "Search" at bounding box center [1439, 290] width 116 height 19
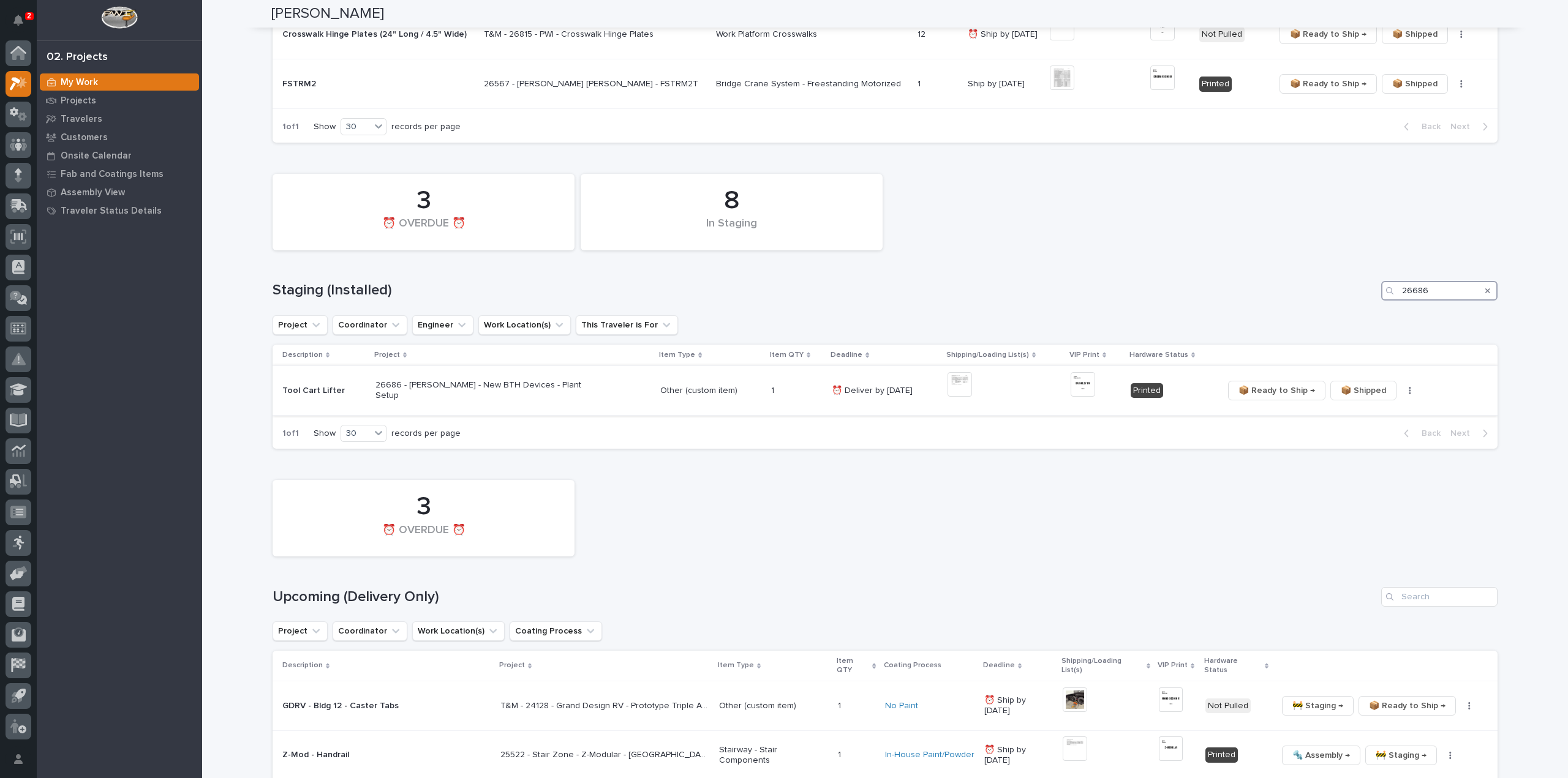
type input "26686"
click at [952, 387] on img at bounding box center [959, 385] width 24 height 24
click at [1401, 392] on button "button" at bounding box center [1409, 390] width 17 height 9
click at [1369, 432] on span "🔩 Hardware" at bounding box center [1353, 434] width 51 height 15
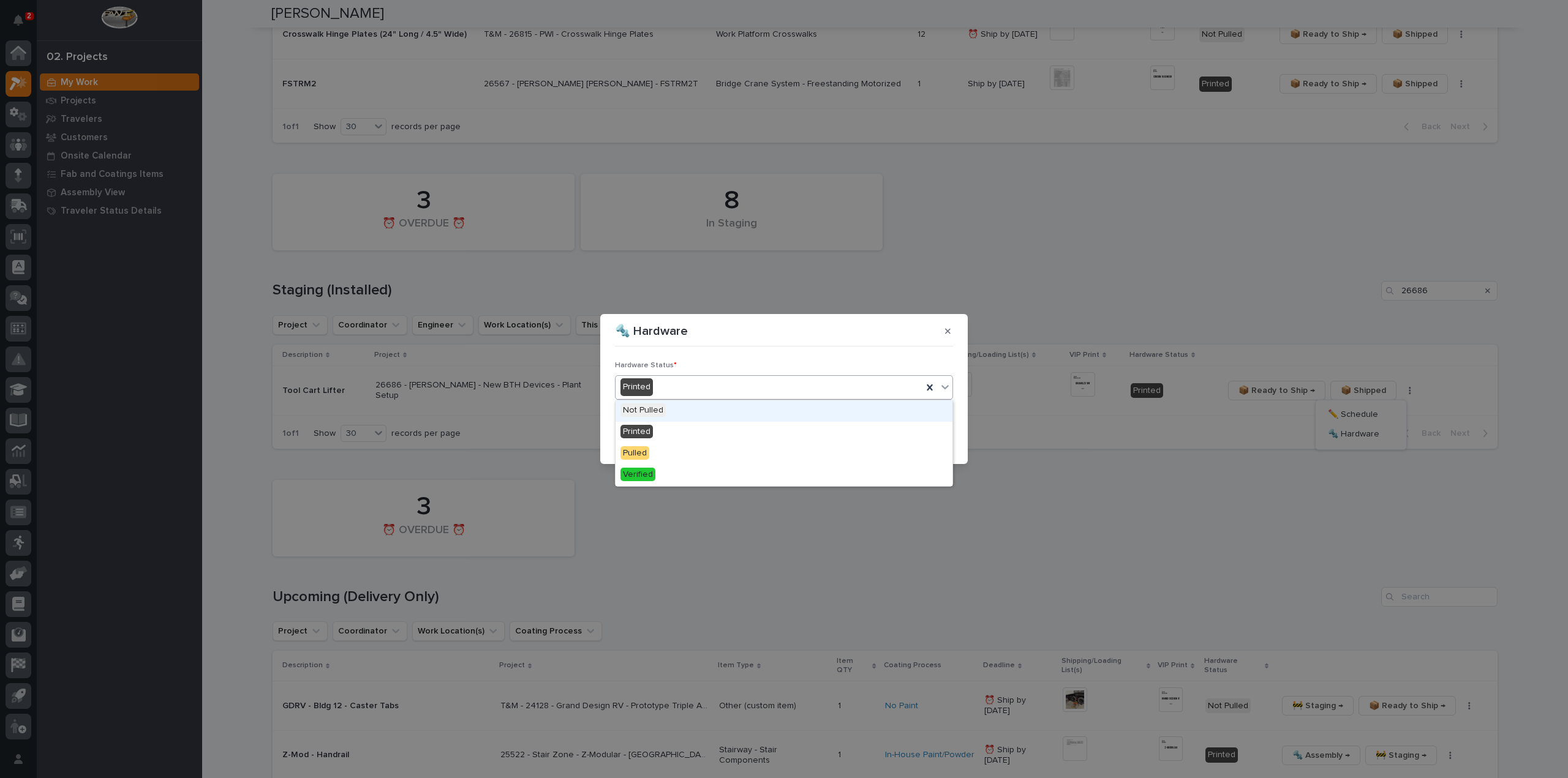
click at [674, 390] on div "Printed" at bounding box center [769, 387] width 307 height 20
click at [657, 472] on div "Verified" at bounding box center [783, 475] width 337 height 21
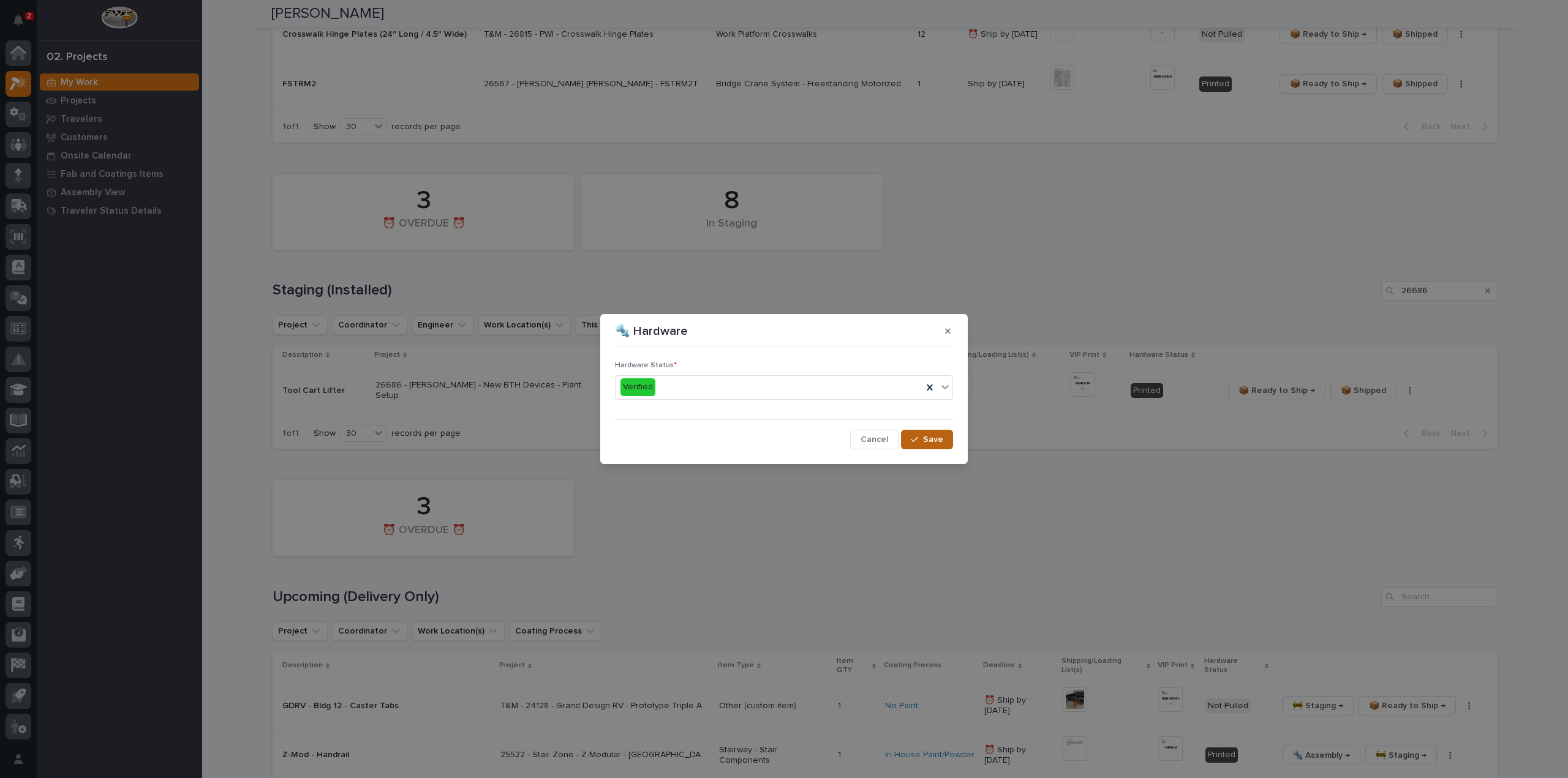
click at [934, 441] on span "Save" at bounding box center [933, 440] width 20 height 11
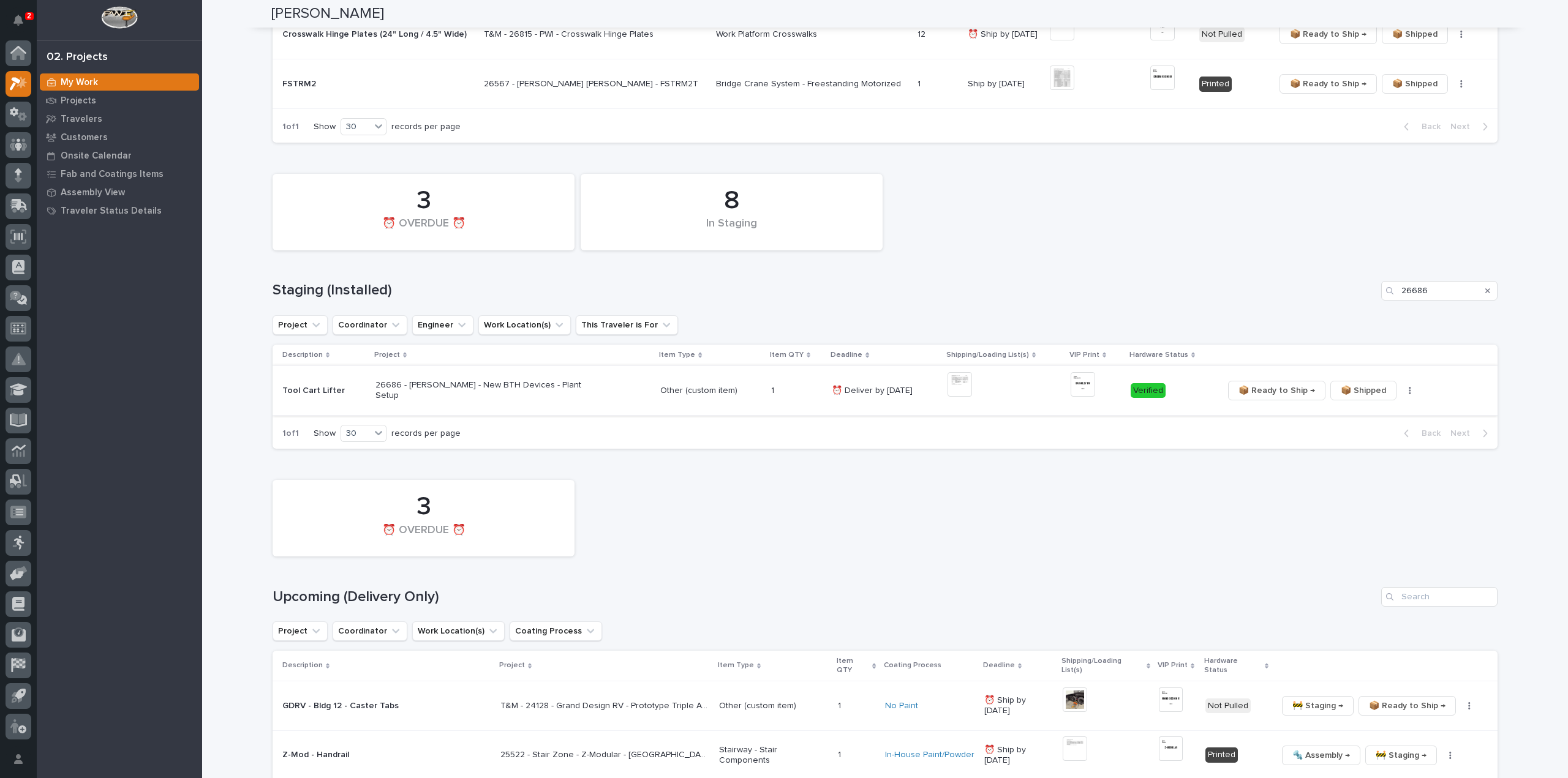
click at [1262, 392] on span "📦 Ready to Ship →" at bounding box center [1277, 390] width 76 height 15
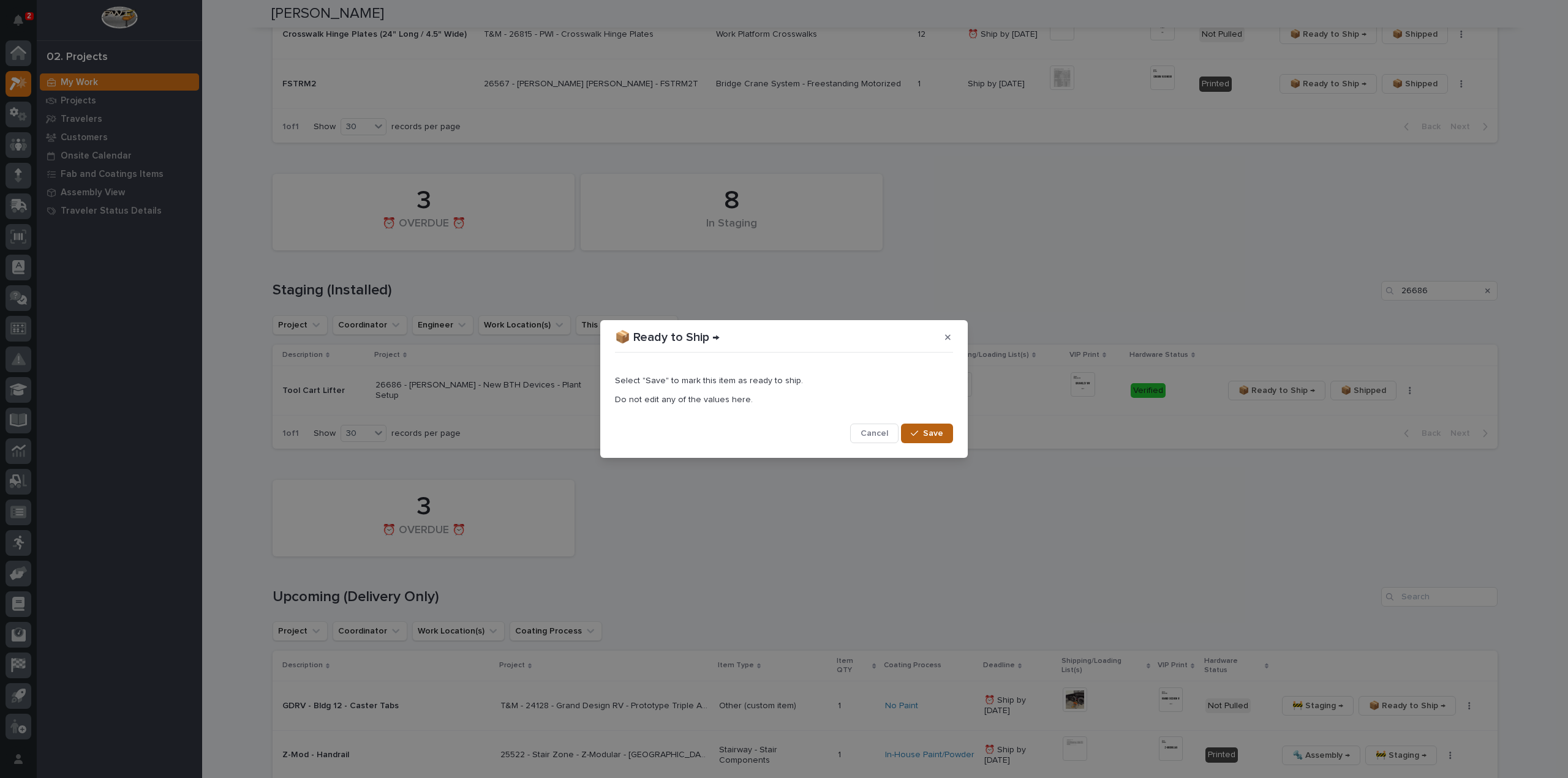
click at [924, 436] on span "Save" at bounding box center [933, 433] width 20 height 11
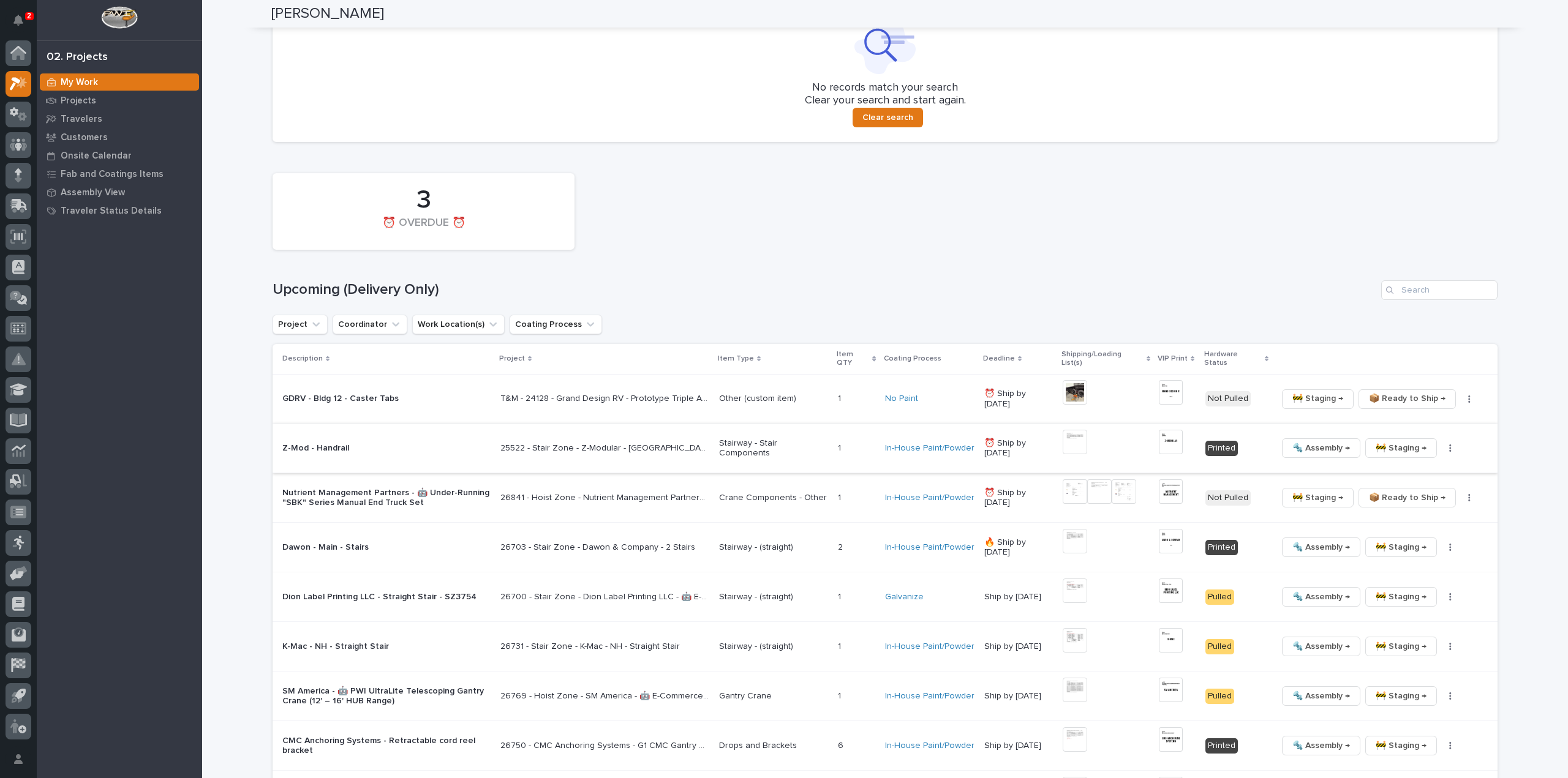
scroll to position [613, 0]
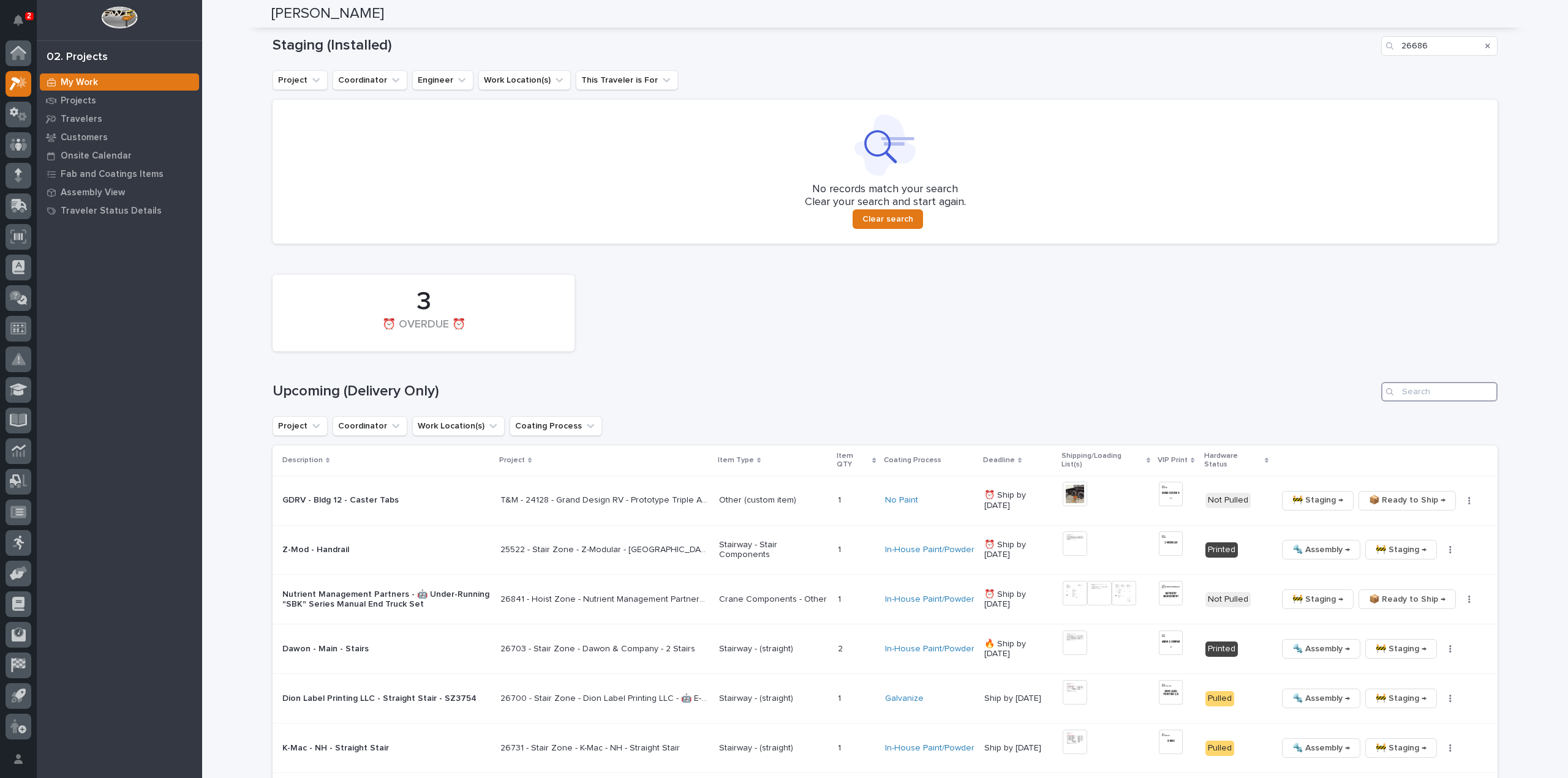
click at [1442, 398] on input "Search" at bounding box center [1439, 392] width 116 height 19
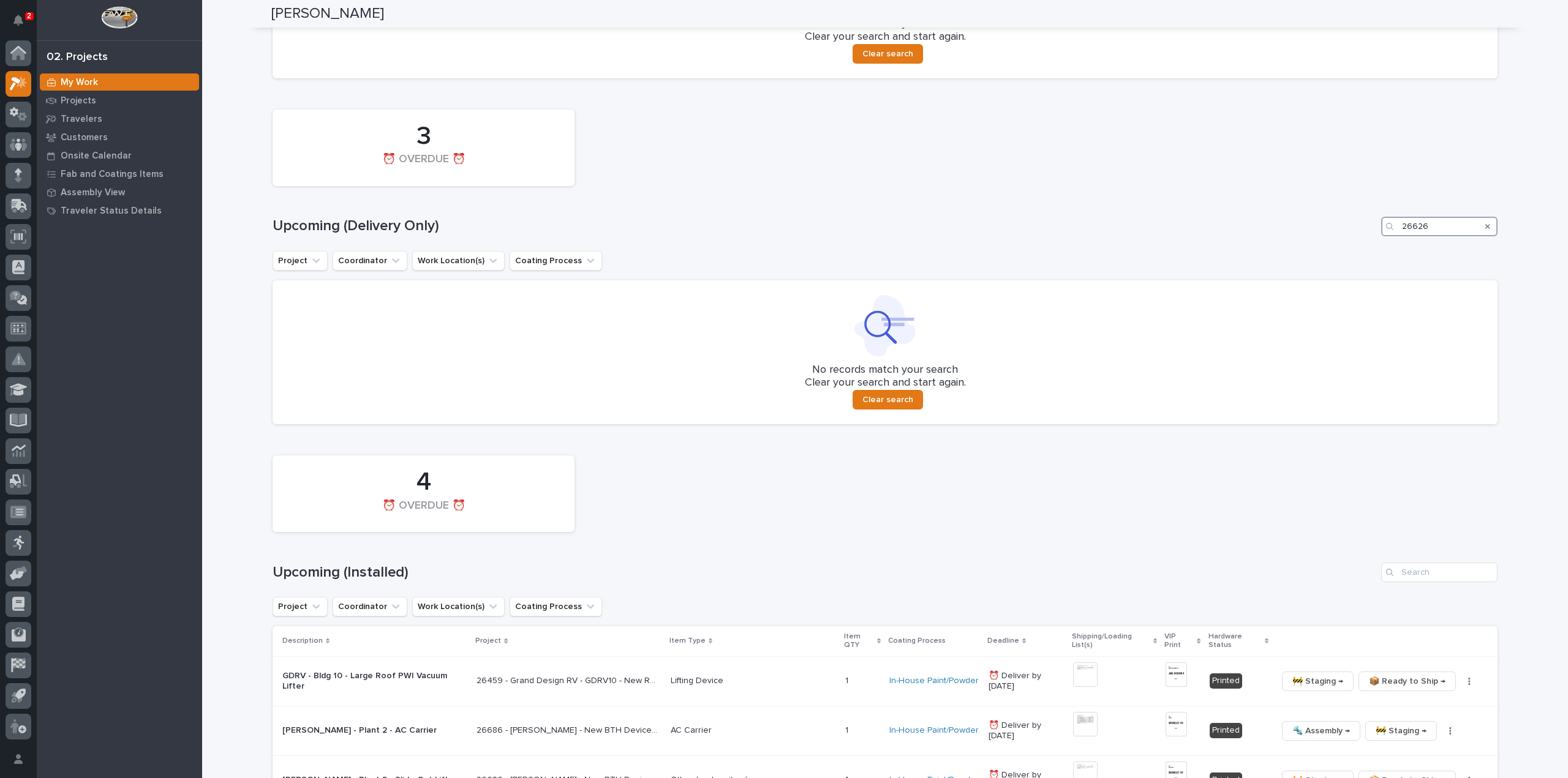
scroll to position [900, 0]
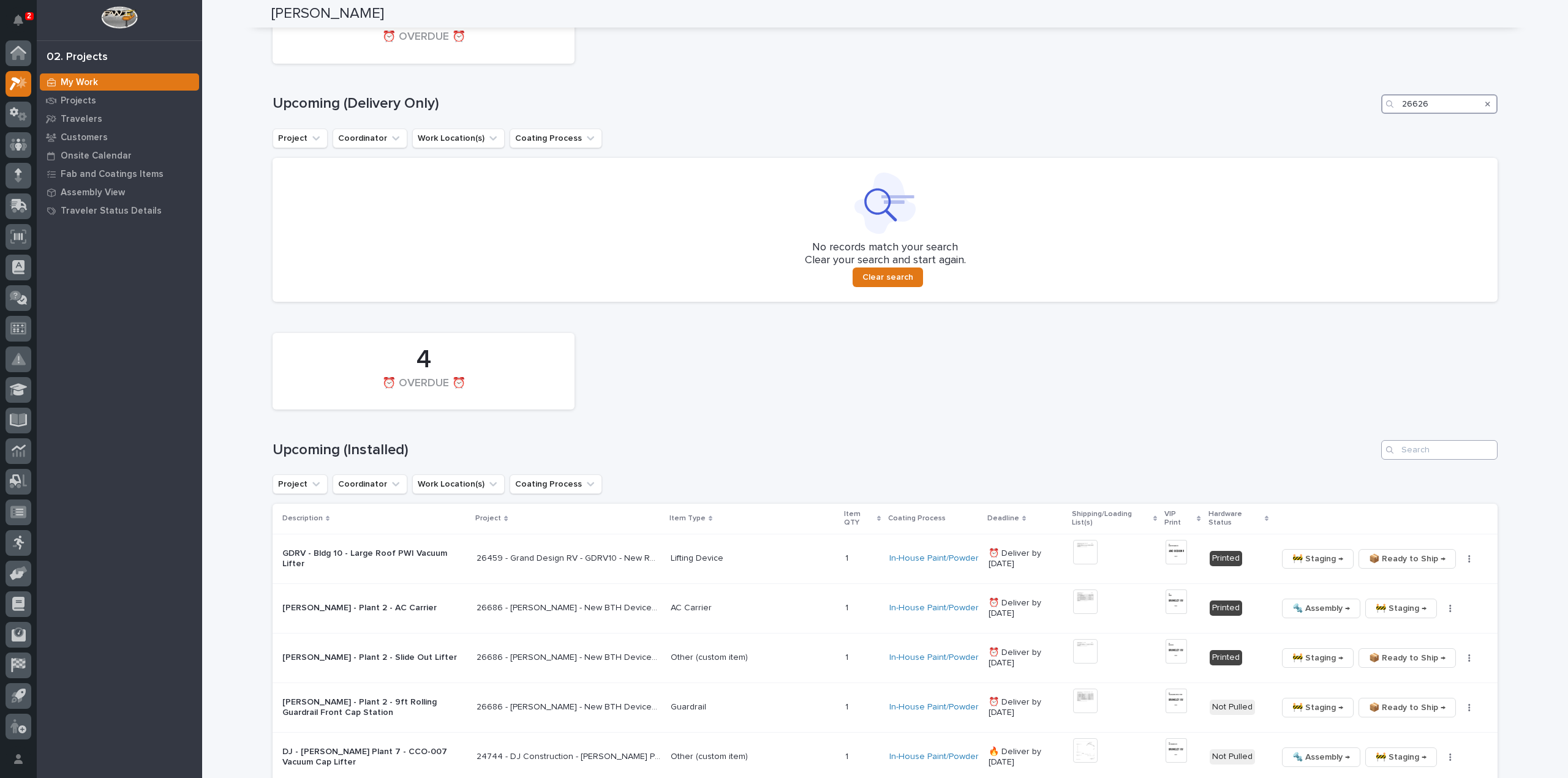
type input "26626"
click at [1419, 455] on input "Search" at bounding box center [1439, 450] width 116 height 19
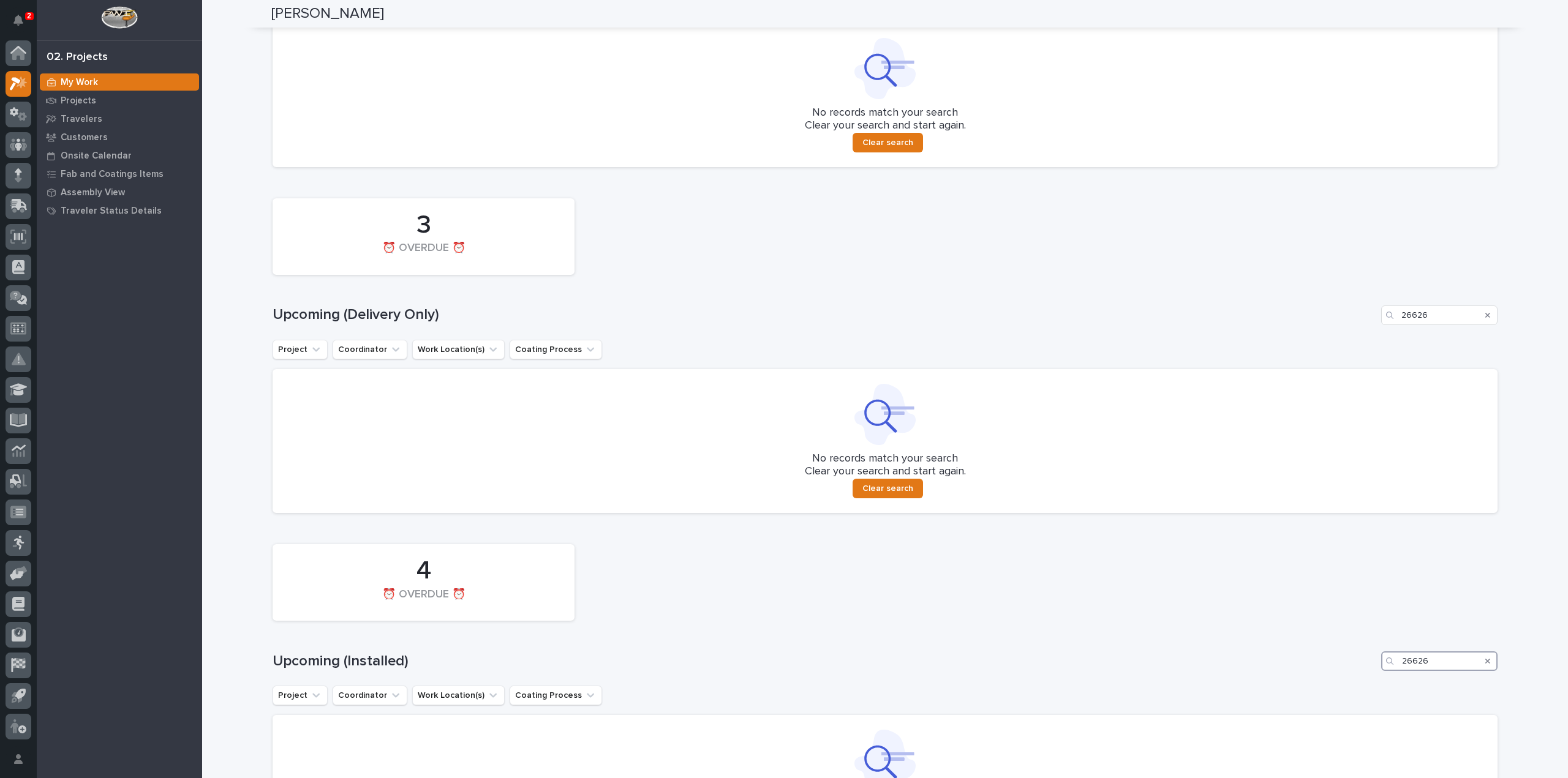
scroll to position [836, 0]
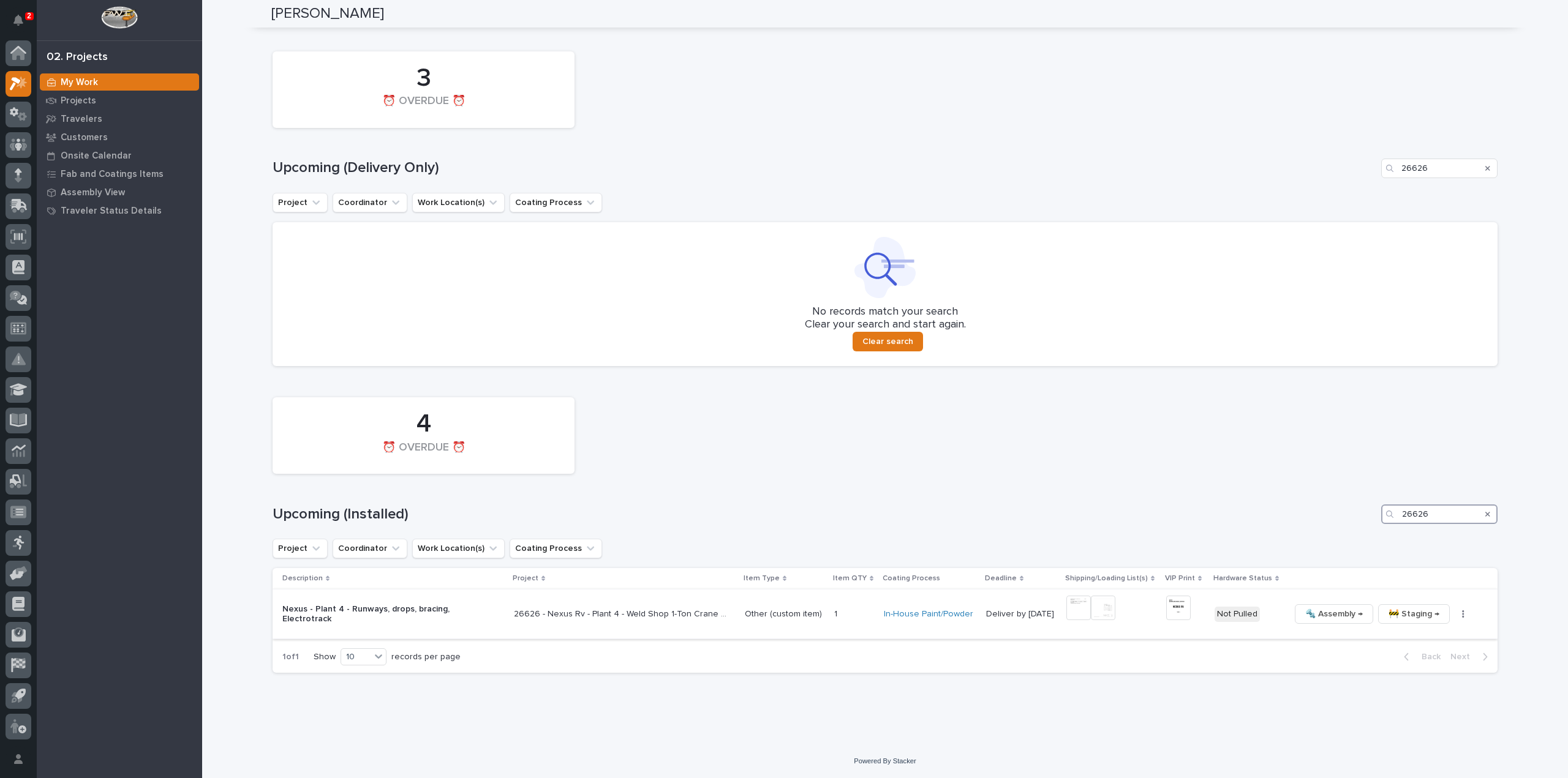
type input "26626"
click at [1176, 613] on img at bounding box center [1178, 608] width 24 height 24
click at [1485, 514] on icon "Search" at bounding box center [1488, 514] width 5 height 7
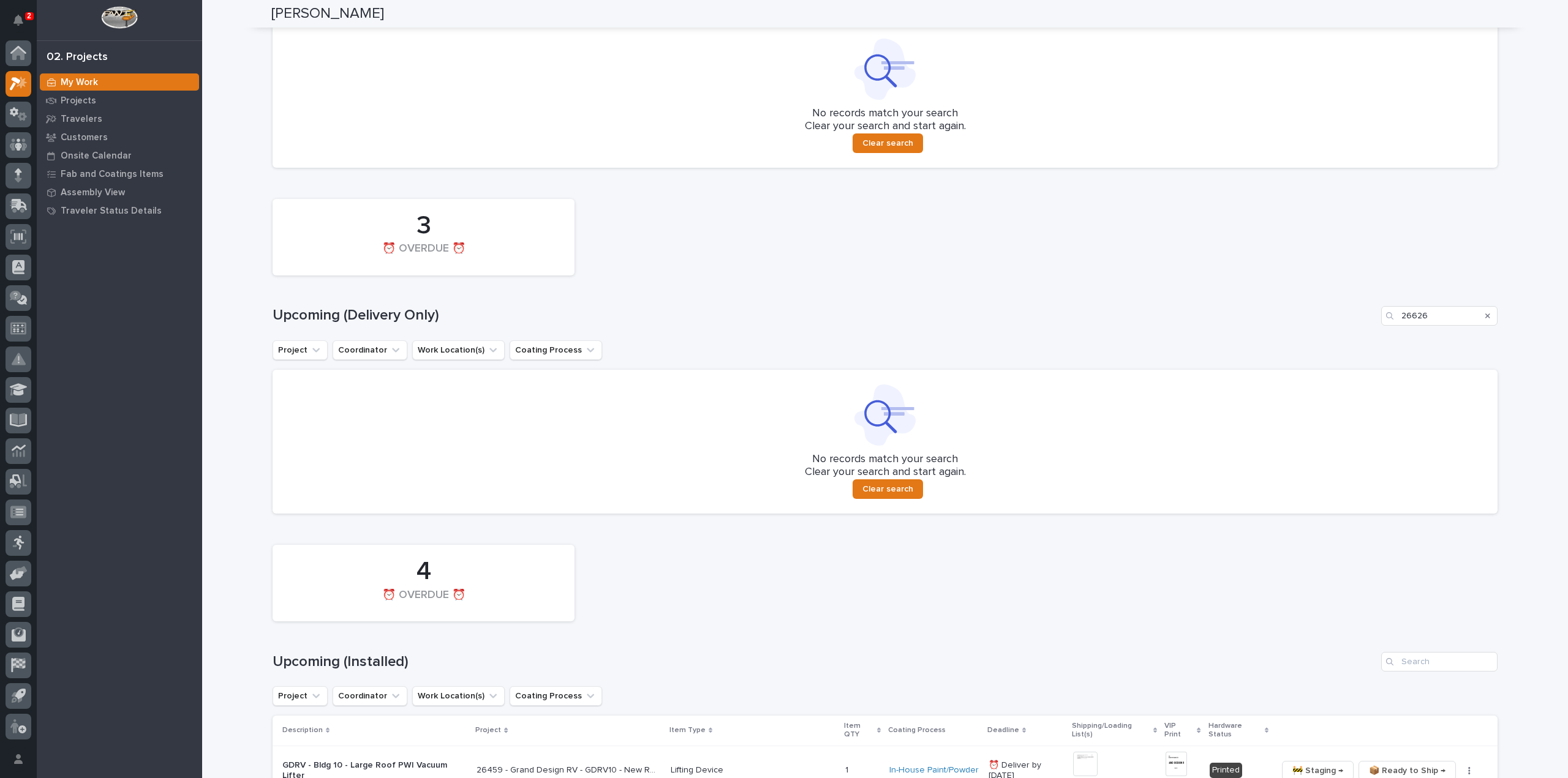
scroll to position [677, 0]
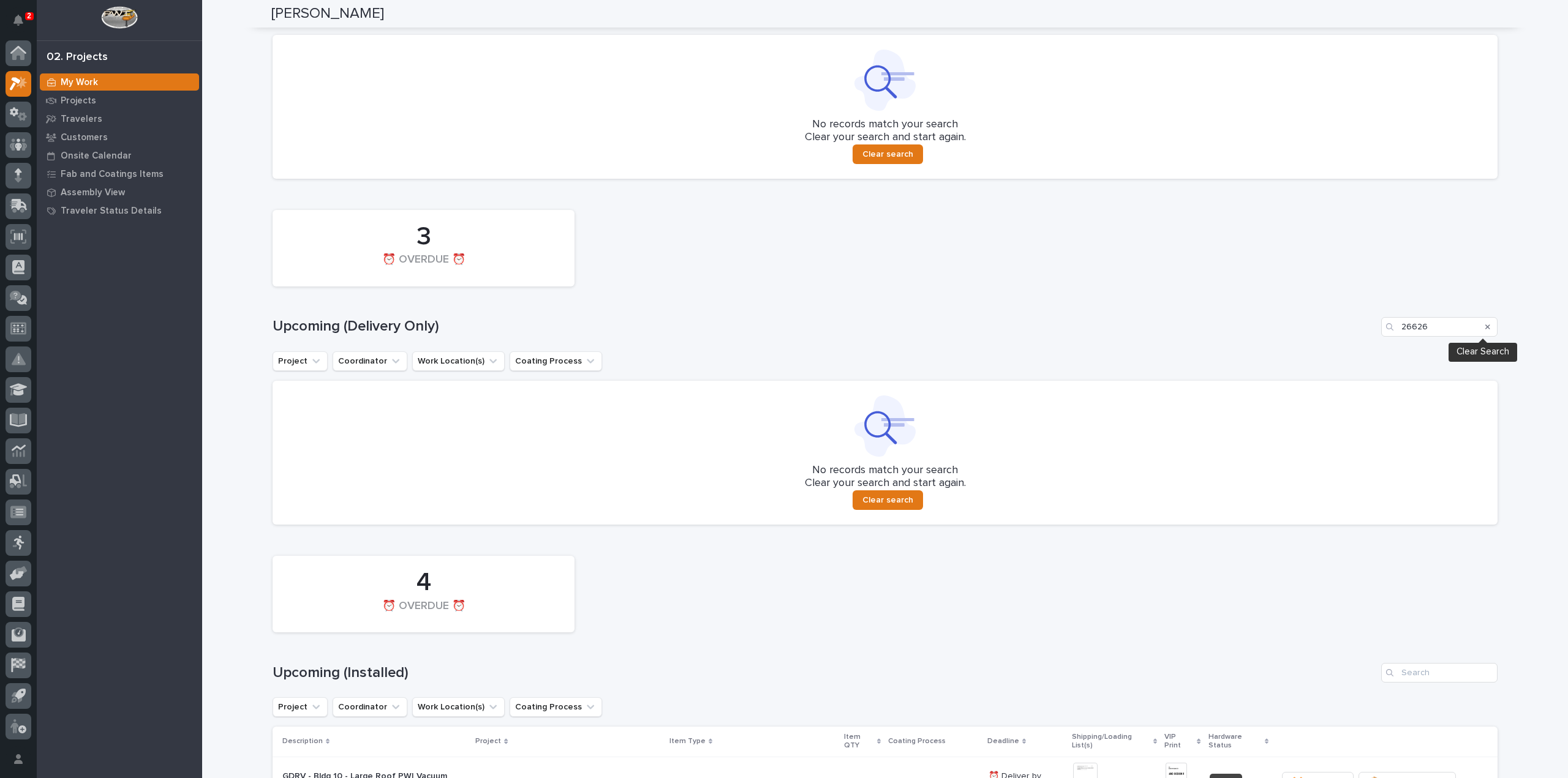
click at [1485, 329] on icon "Search" at bounding box center [1488, 326] width 5 height 7
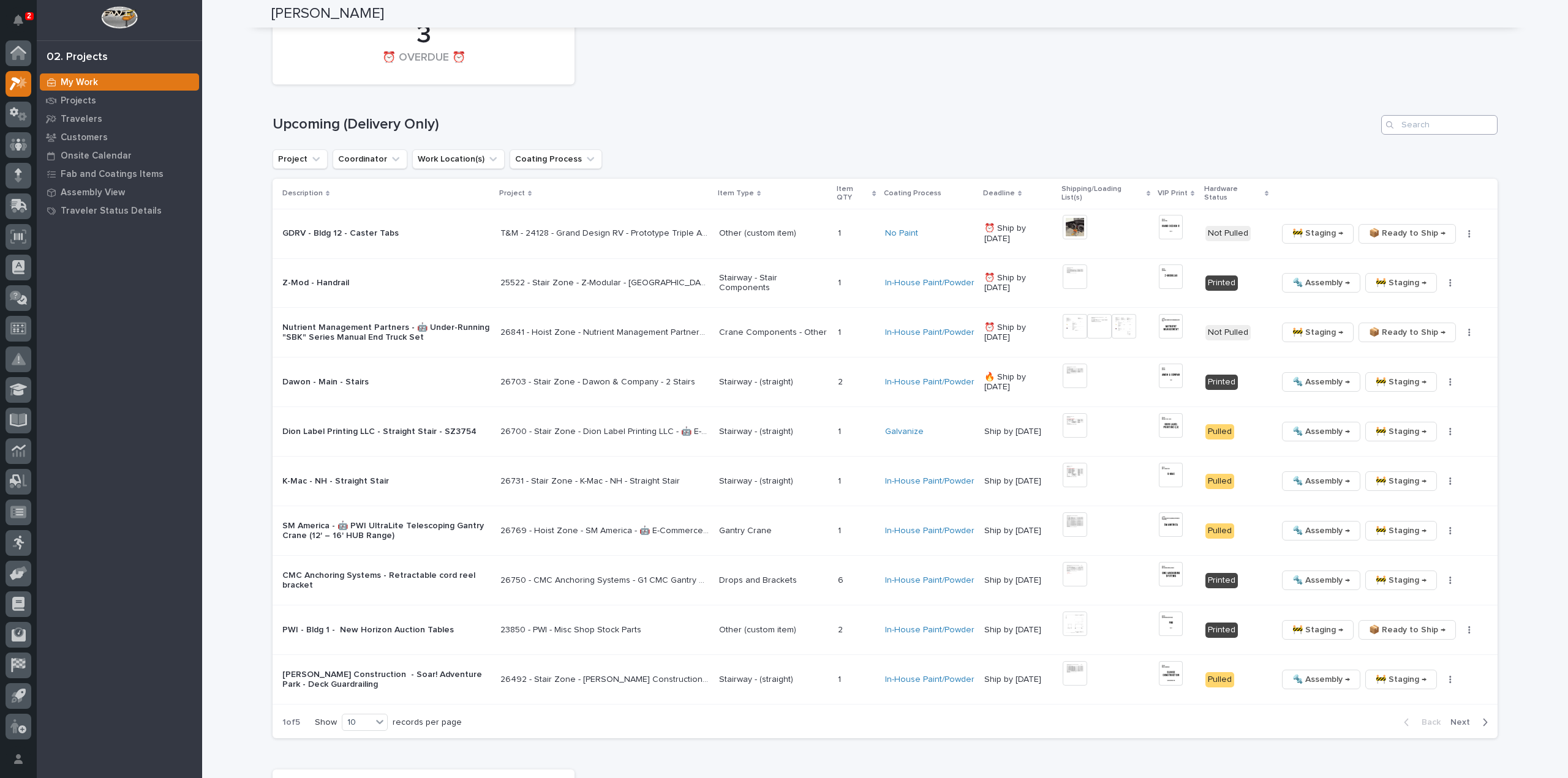
scroll to position [389, 0]
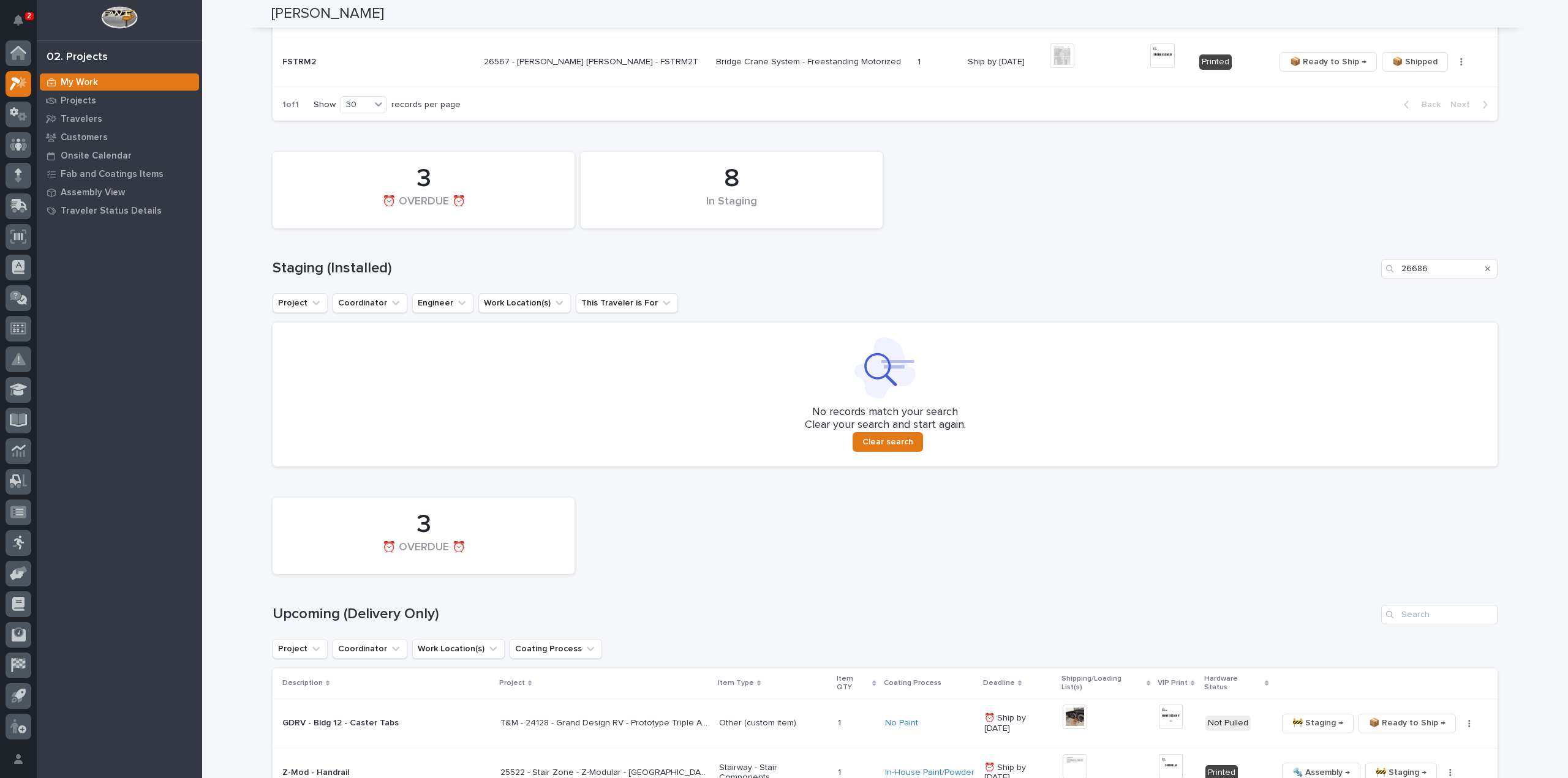
click at [1485, 266] on icon "Search" at bounding box center [1488, 269] width 5 height 5
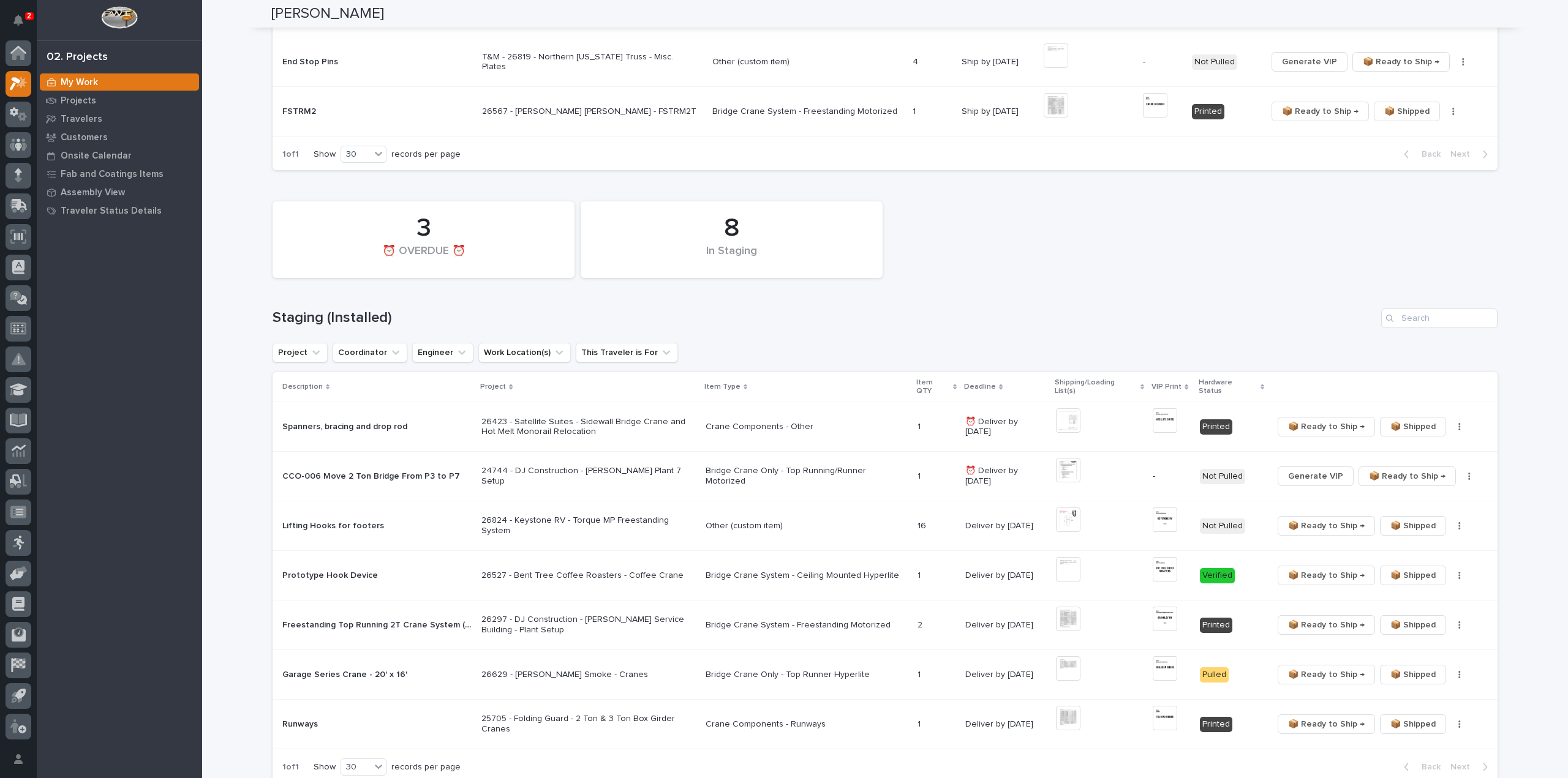
scroll to position [0, 0]
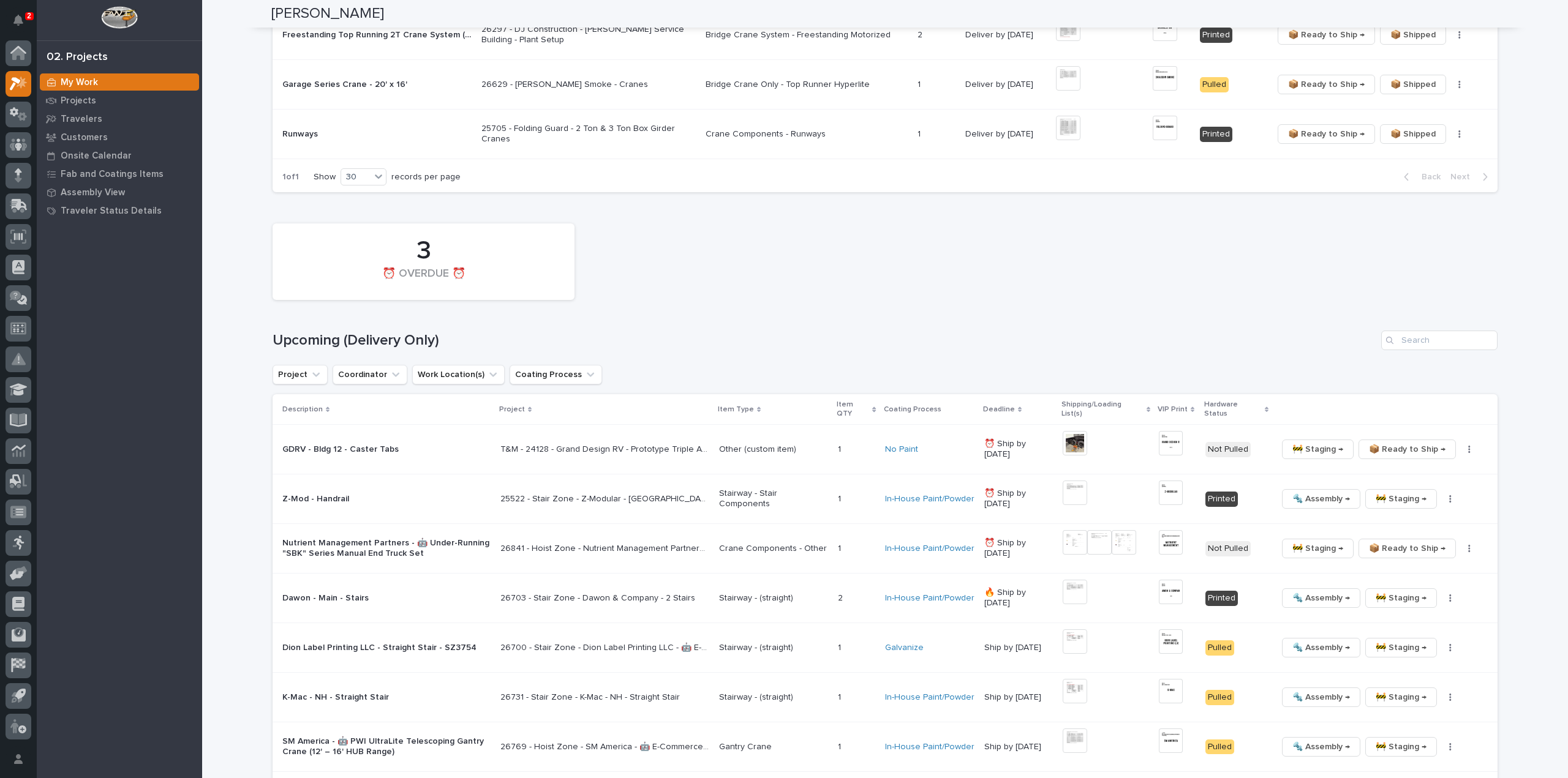
scroll to position [1102, 0]
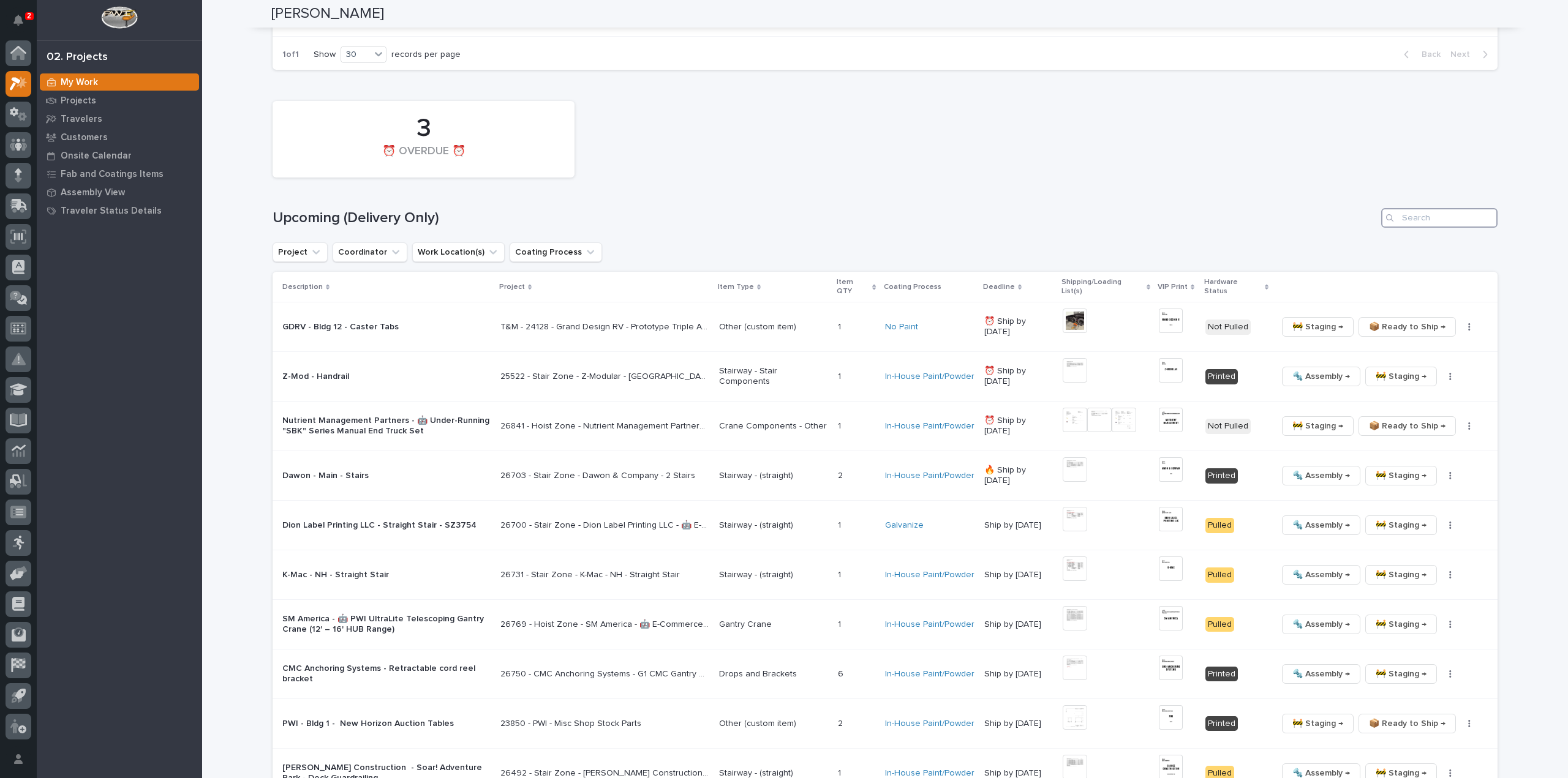
click at [1467, 213] on input "Search" at bounding box center [1439, 218] width 116 height 19
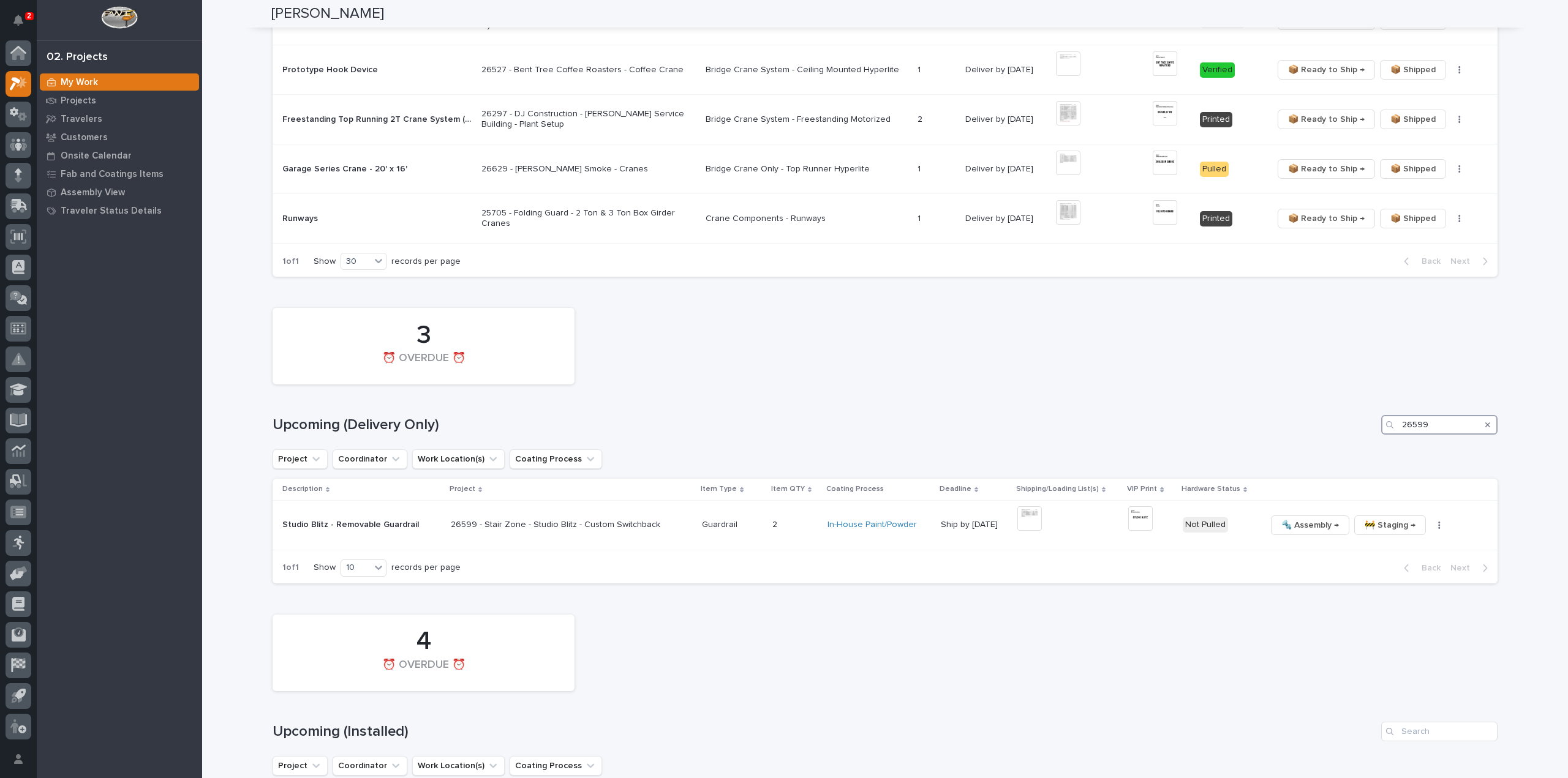
scroll to position [879, 0]
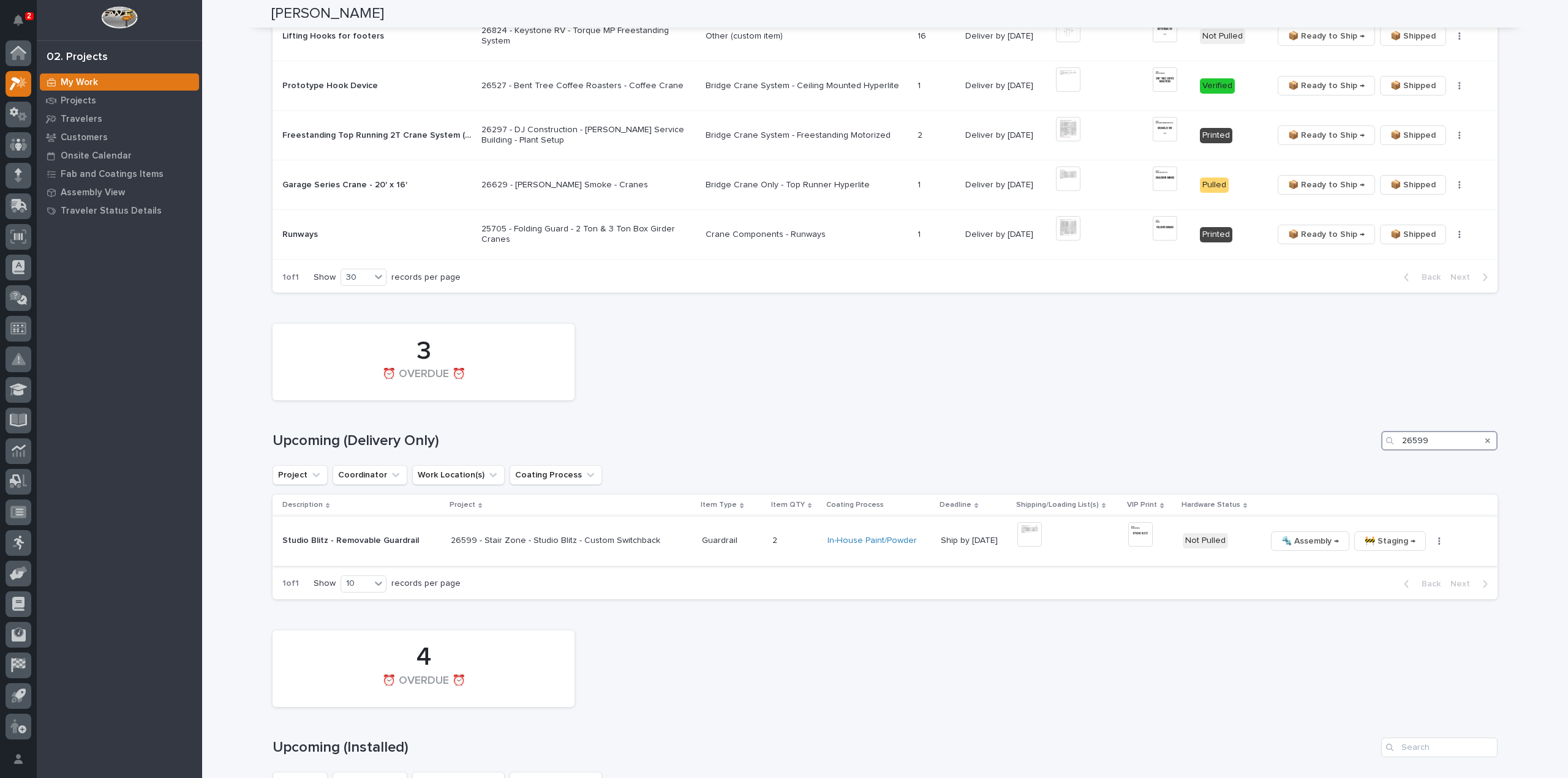
type input "26599"
click at [1017, 530] on img at bounding box center [1029, 535] width 24 height 24
click at [1022, 525] on img at bounding box center [1029, 535] width 24 height 24
click at [1128, 522] on img at bounding box center [1140, 535] width 24 height 24
click at [1133, 526] on img at bounding box center [1140, 535] width 24 height 24
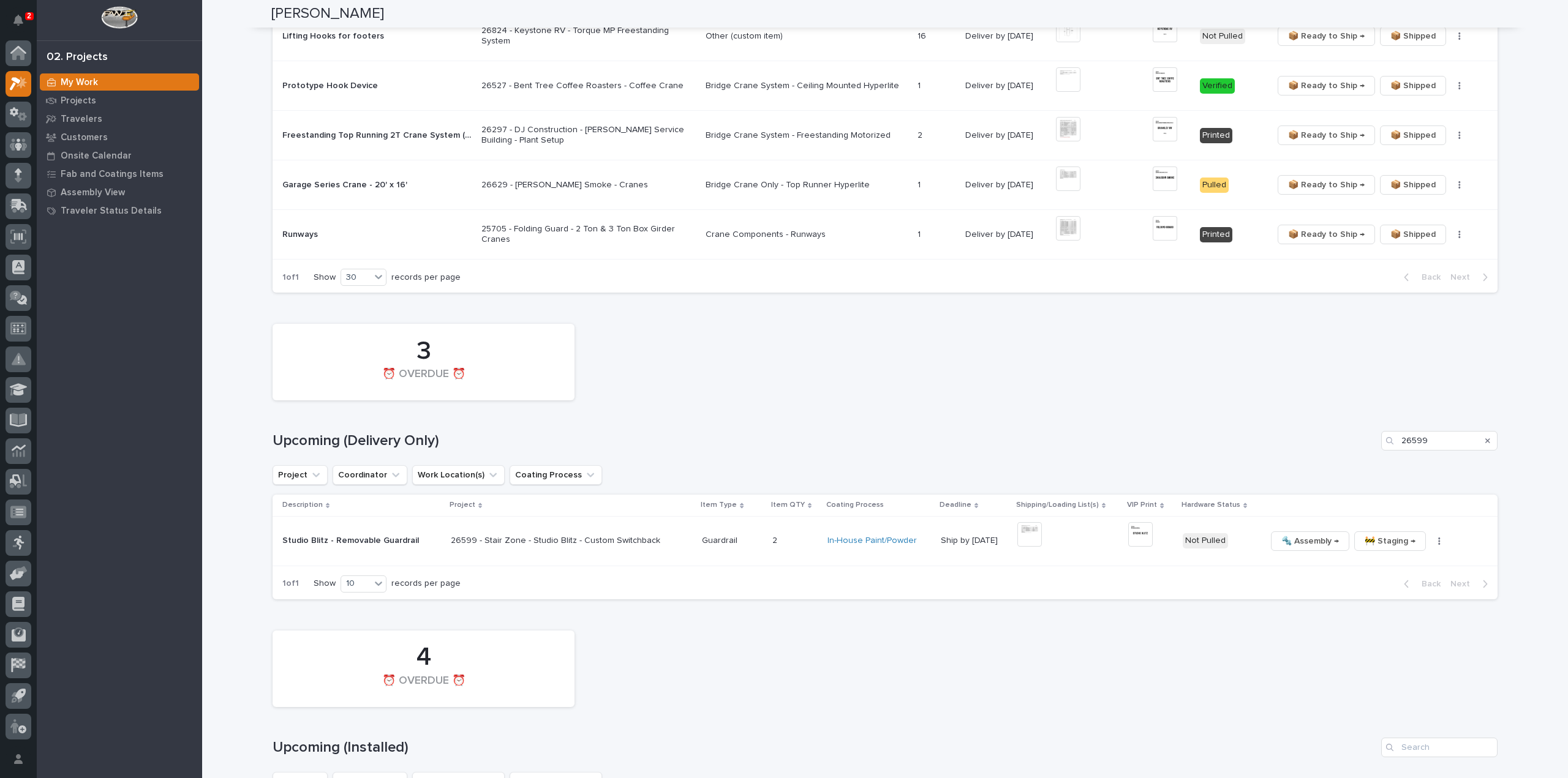
click at [1551, 19] on button "Close gallery" at bounding box center [1553, 14] width 31 height 28
click at [1431, 537] on button "button" at bounding box center [1439, 541] width 17 height 9
click at [1393, 617] on span "🔩 Hardware" at bounding box center [1377, 624] width 51 height 15
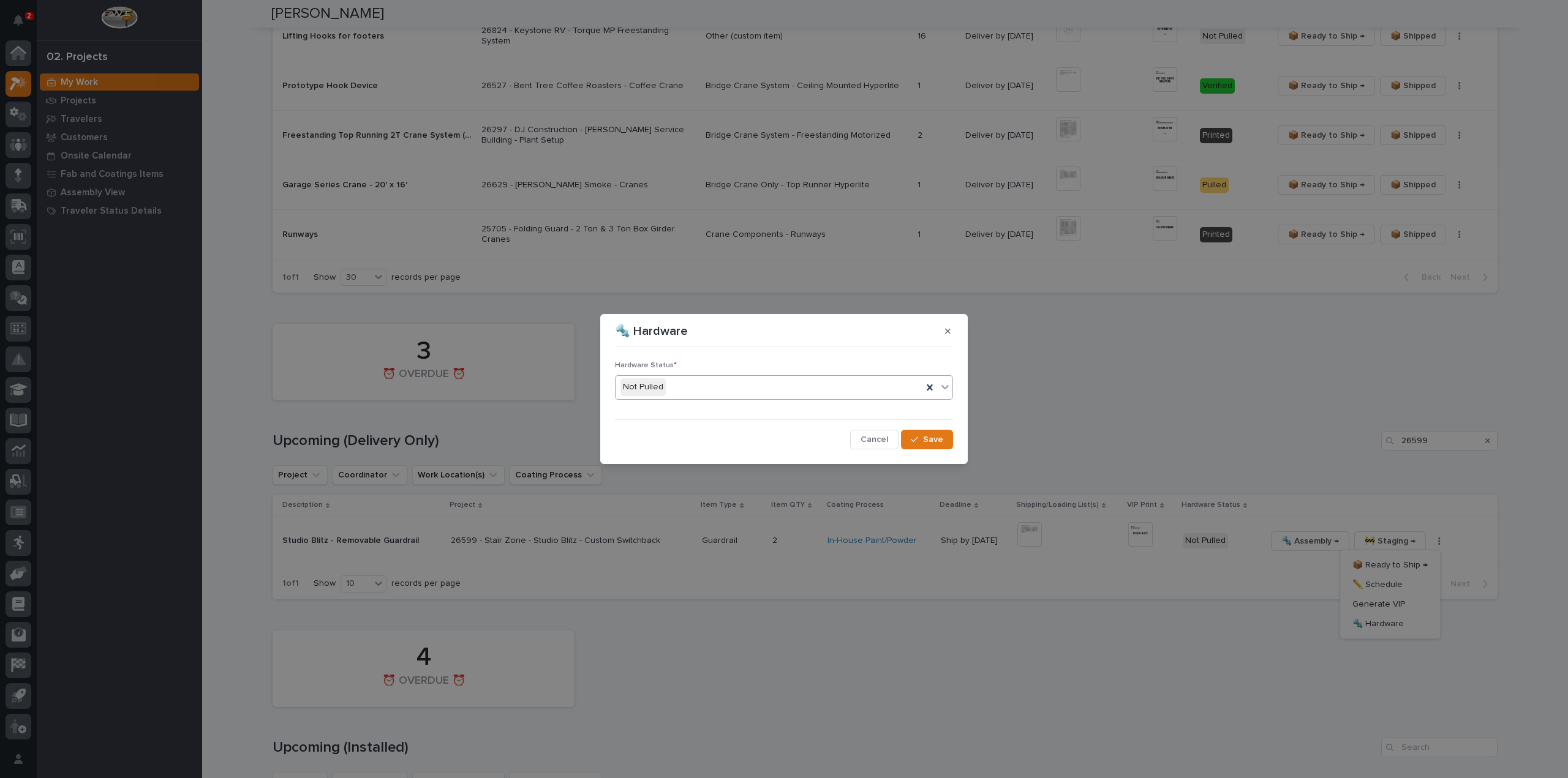
click at [729, 388] on div "Not Pulled" at bounding box center [769, 387] width 307 height 20
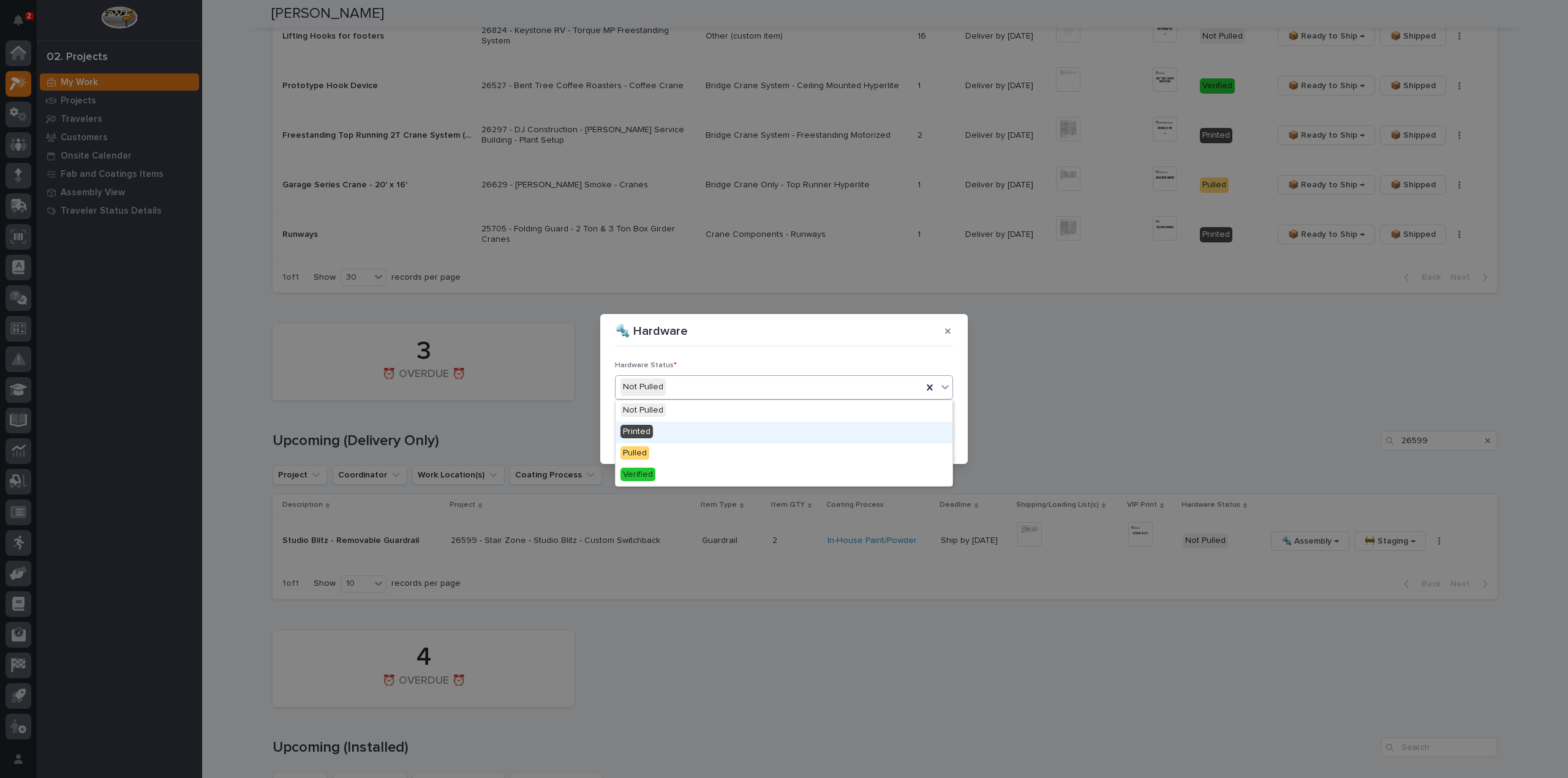
click at [715, 429] on div "Printed" at bounding box center [783, 432] width 337 height 21
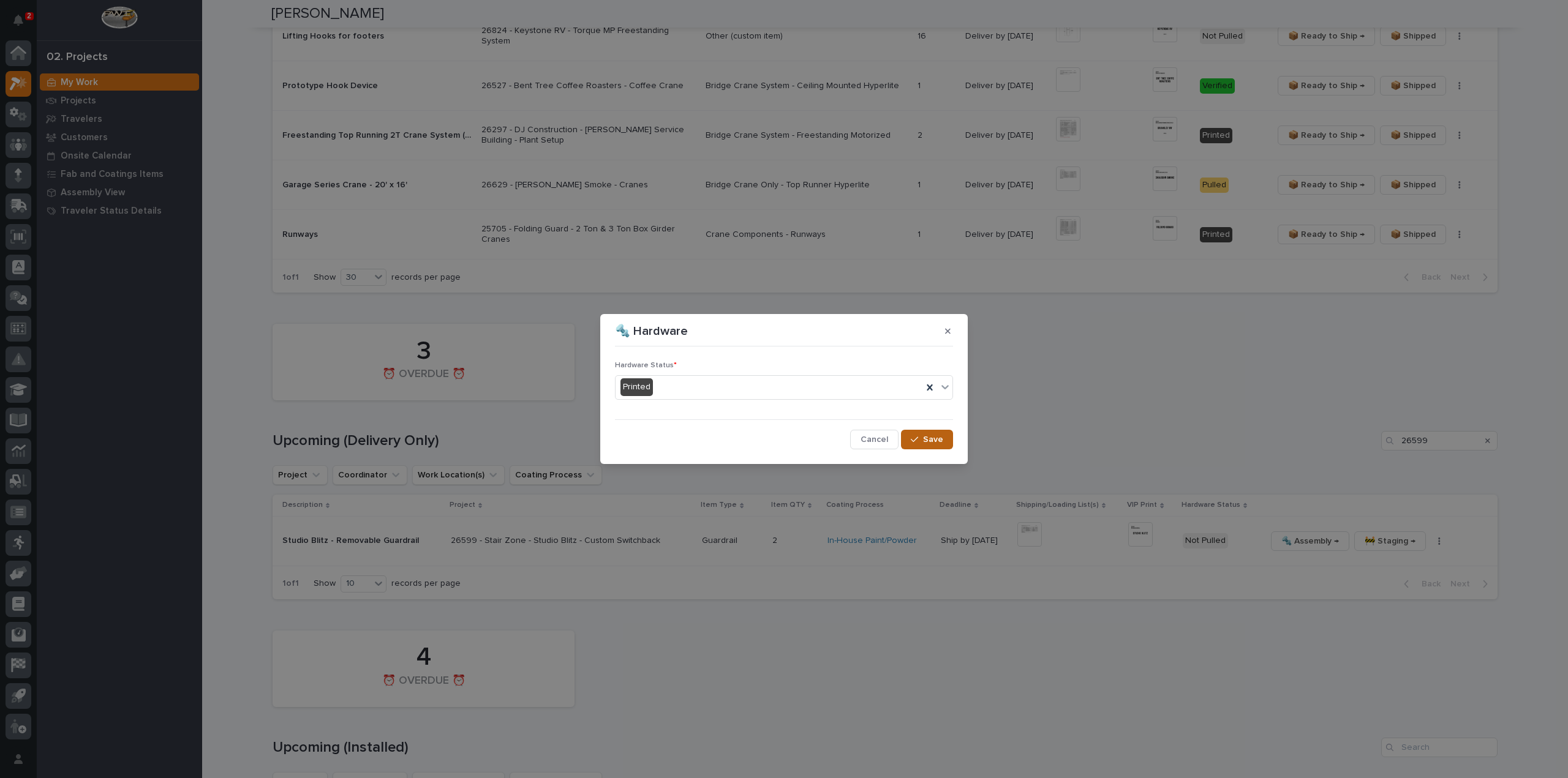
click at [932, 443] on span "Save" at bounding box center [933, 440] width 20 height 11
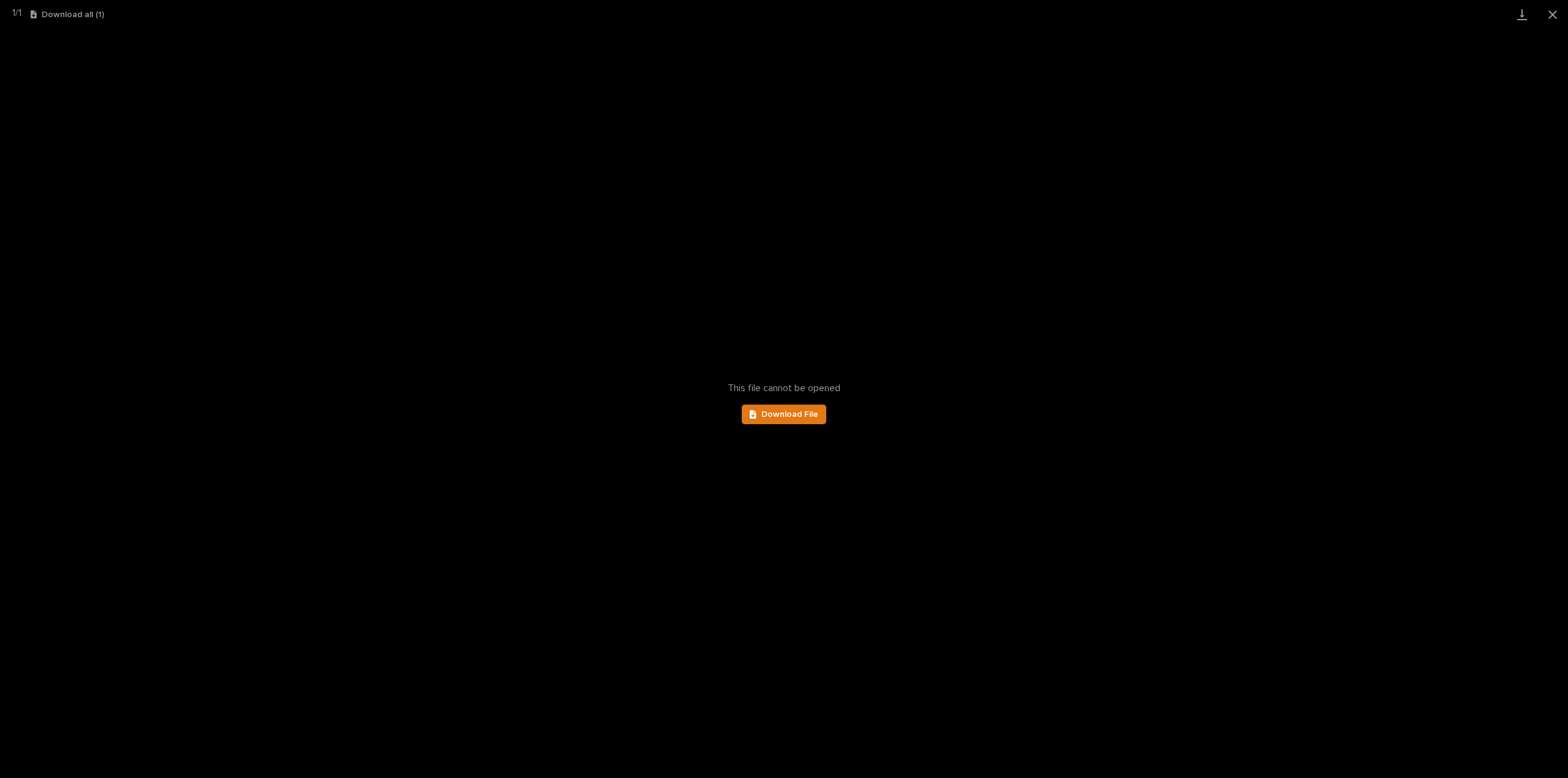
scroll to position [368, 0]
click at [1554, 14] on button "Close gallery" at bounding box center [1553, 14] width 31 height 28
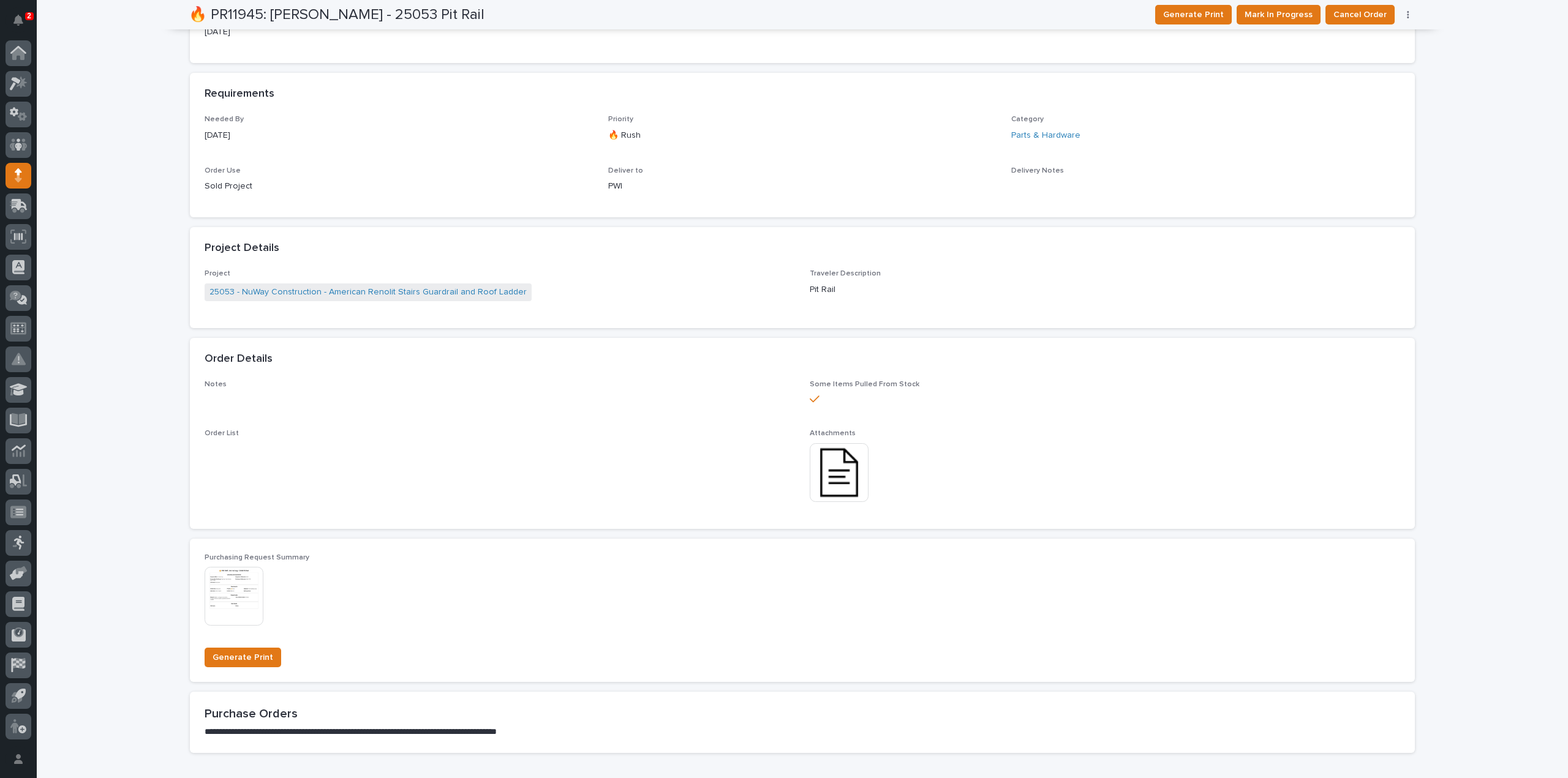
scroll to position [0, 0]
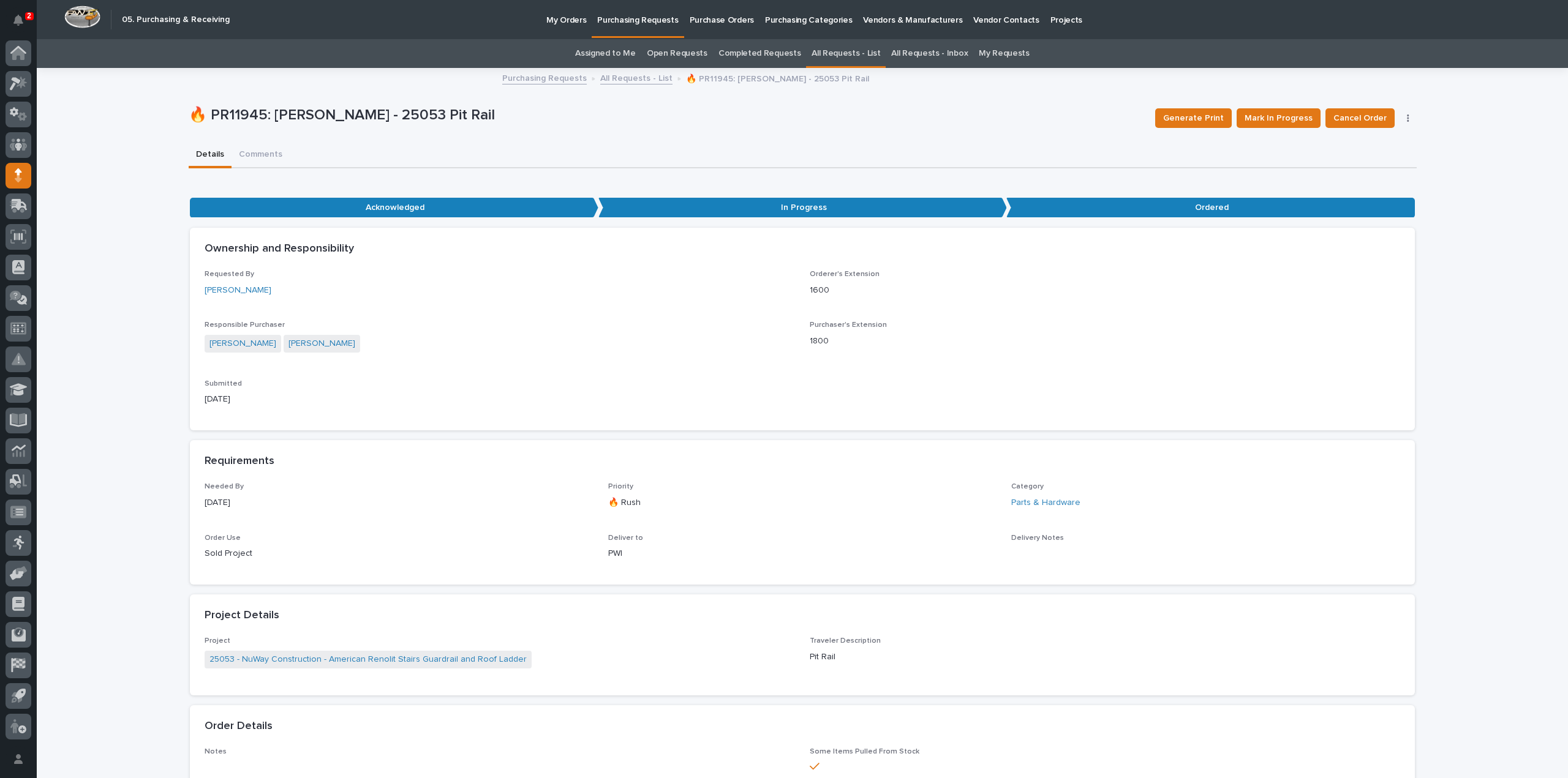
click at [820, 52] on link "All Requests - List" at bounding box center [846, 53] width 69 height 28
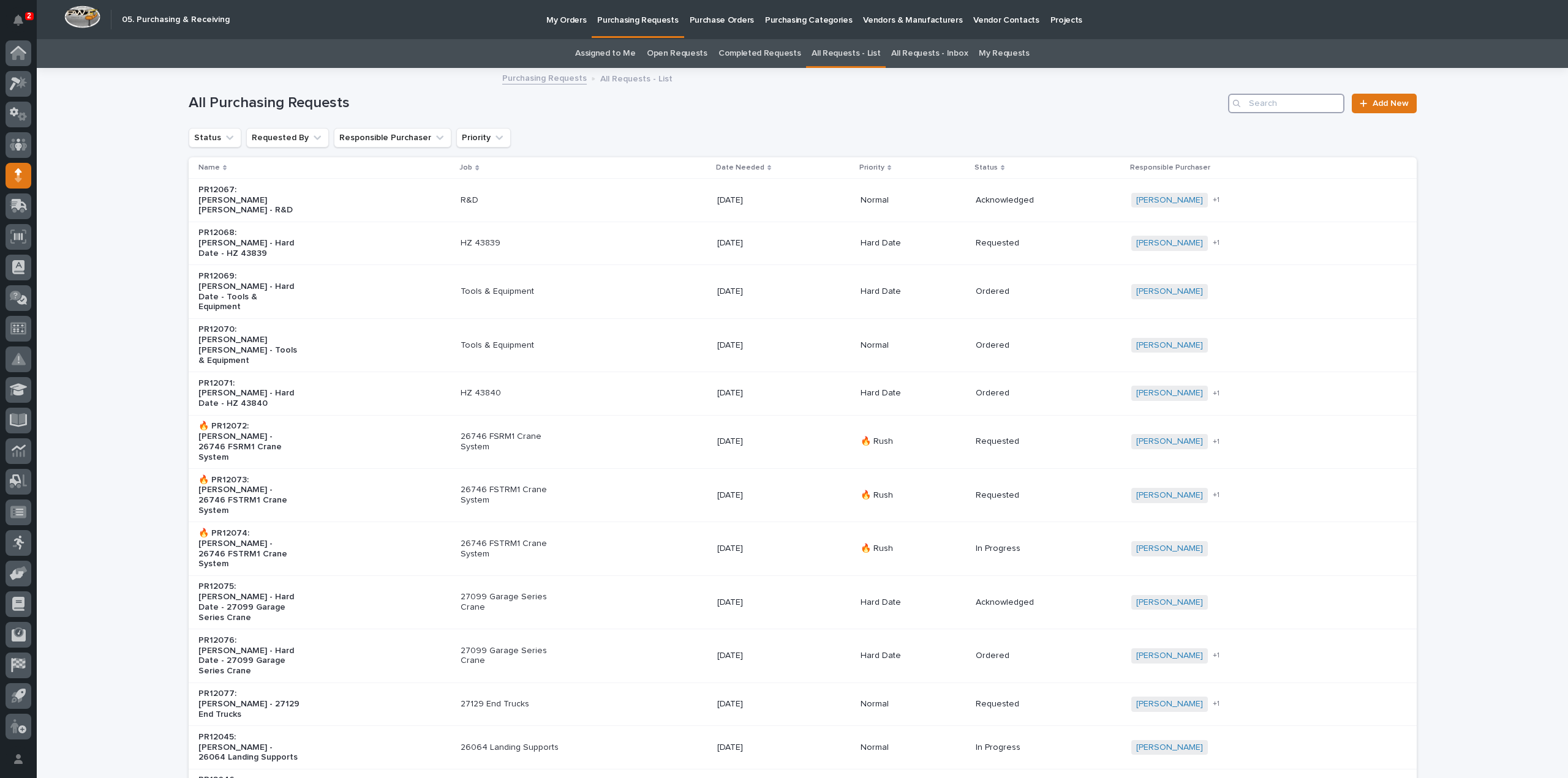
click at [1263, 109] on input "Search" at bounding box center [1286, 103] width 116 height 19
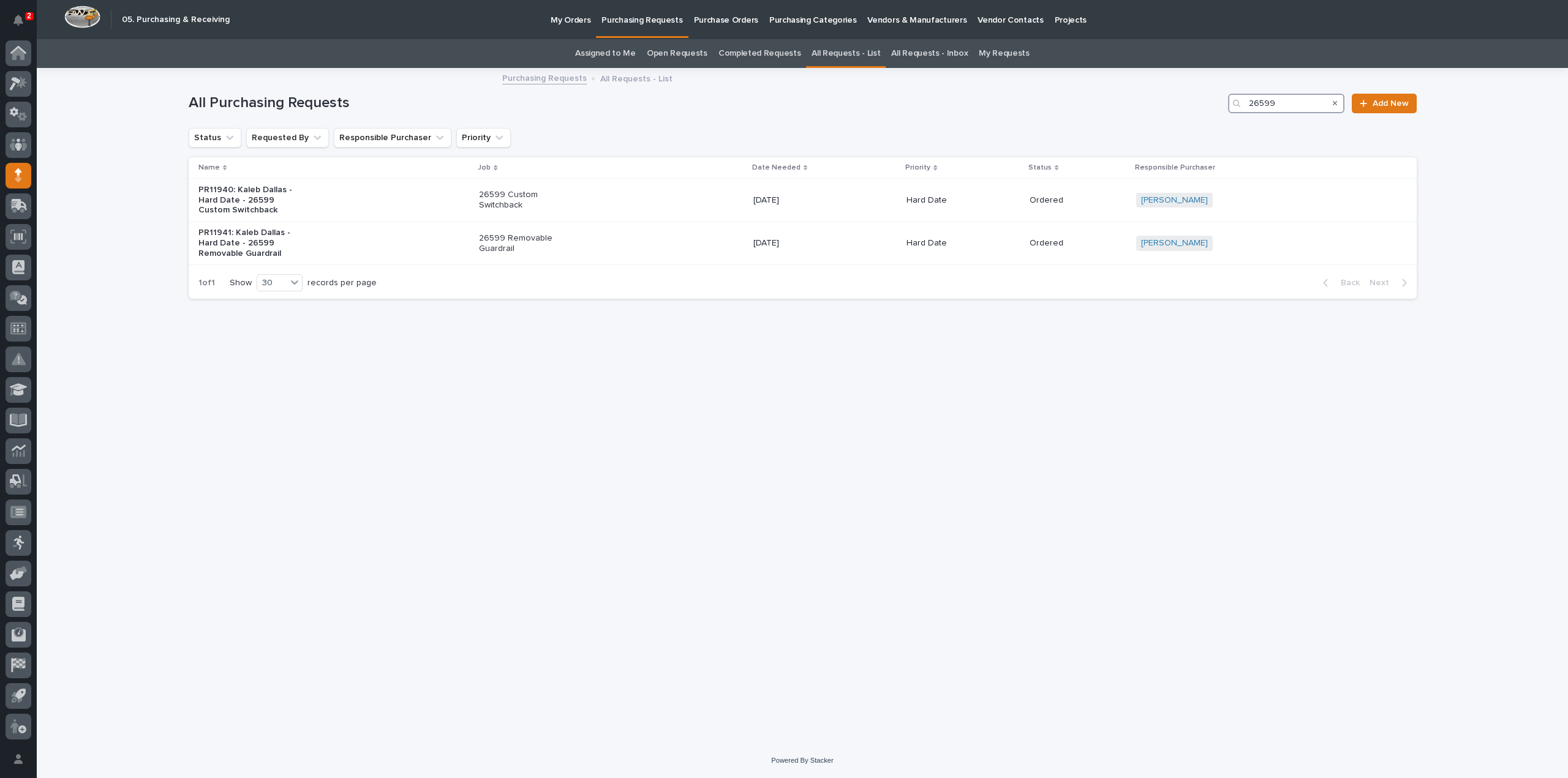
type input "26599"
click at [554, 458] on div "Loading... Saving… Loading... Saving… All Purchasing Requests 26599 Add New Sta…" at bounding box center [803, 390] width 1240 height 643
click at [847, 47] on link "All Requests - List" at bounding box center [846, 53] width 69 height 28
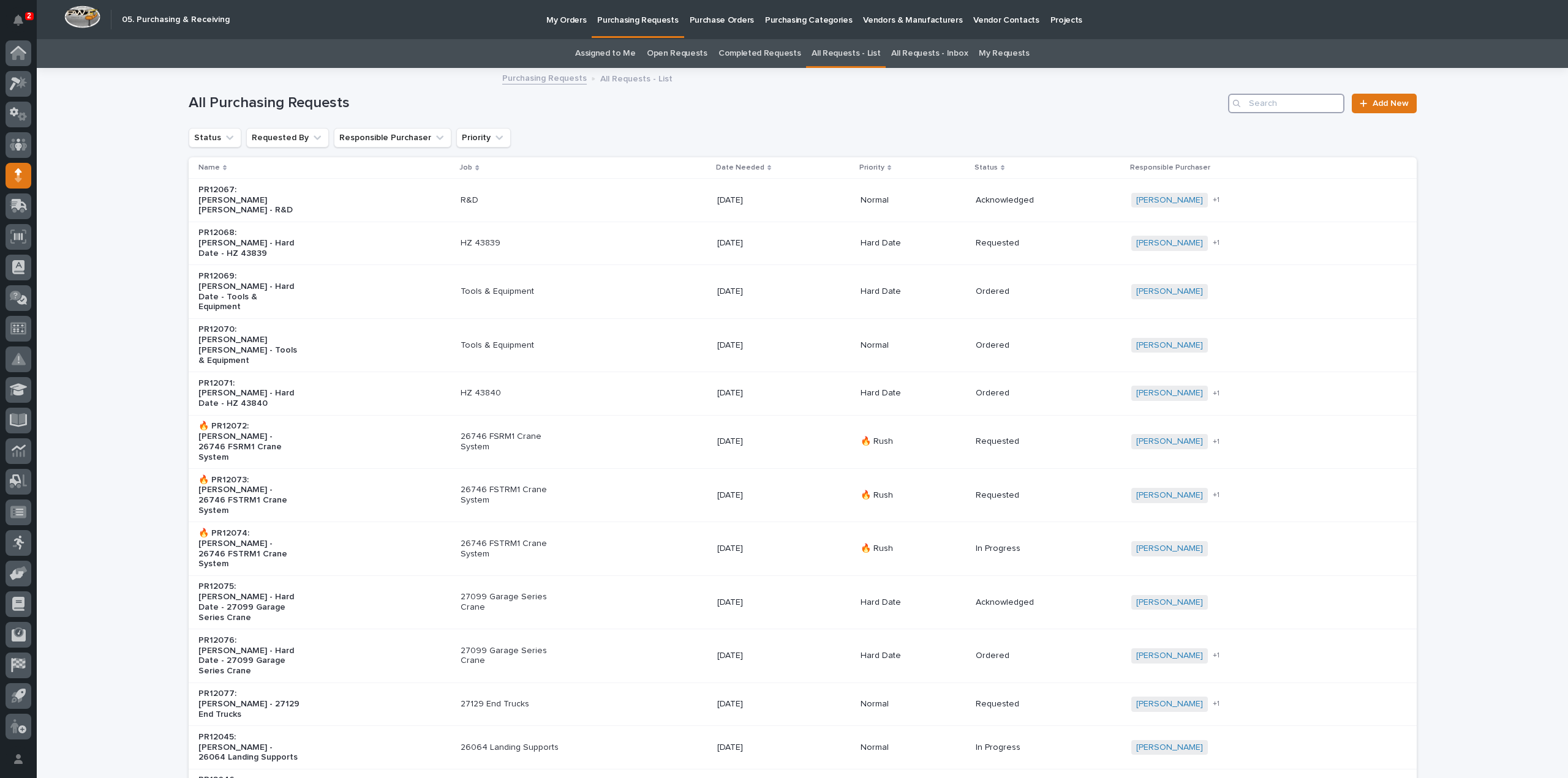
click at [1262, 96] on input "Search" at bounding box center [1286, 103] width 116 height 19
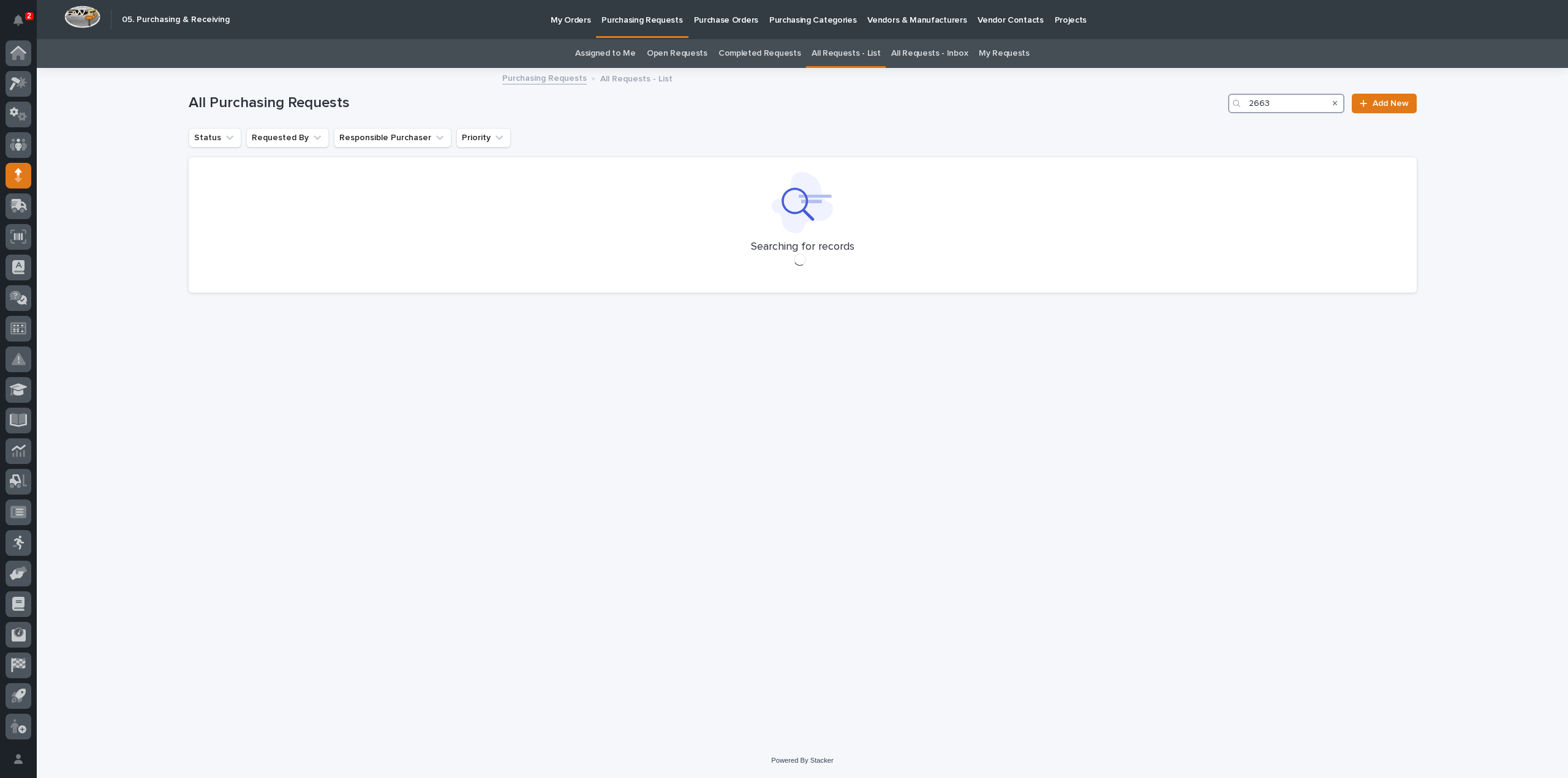
type input "26639"
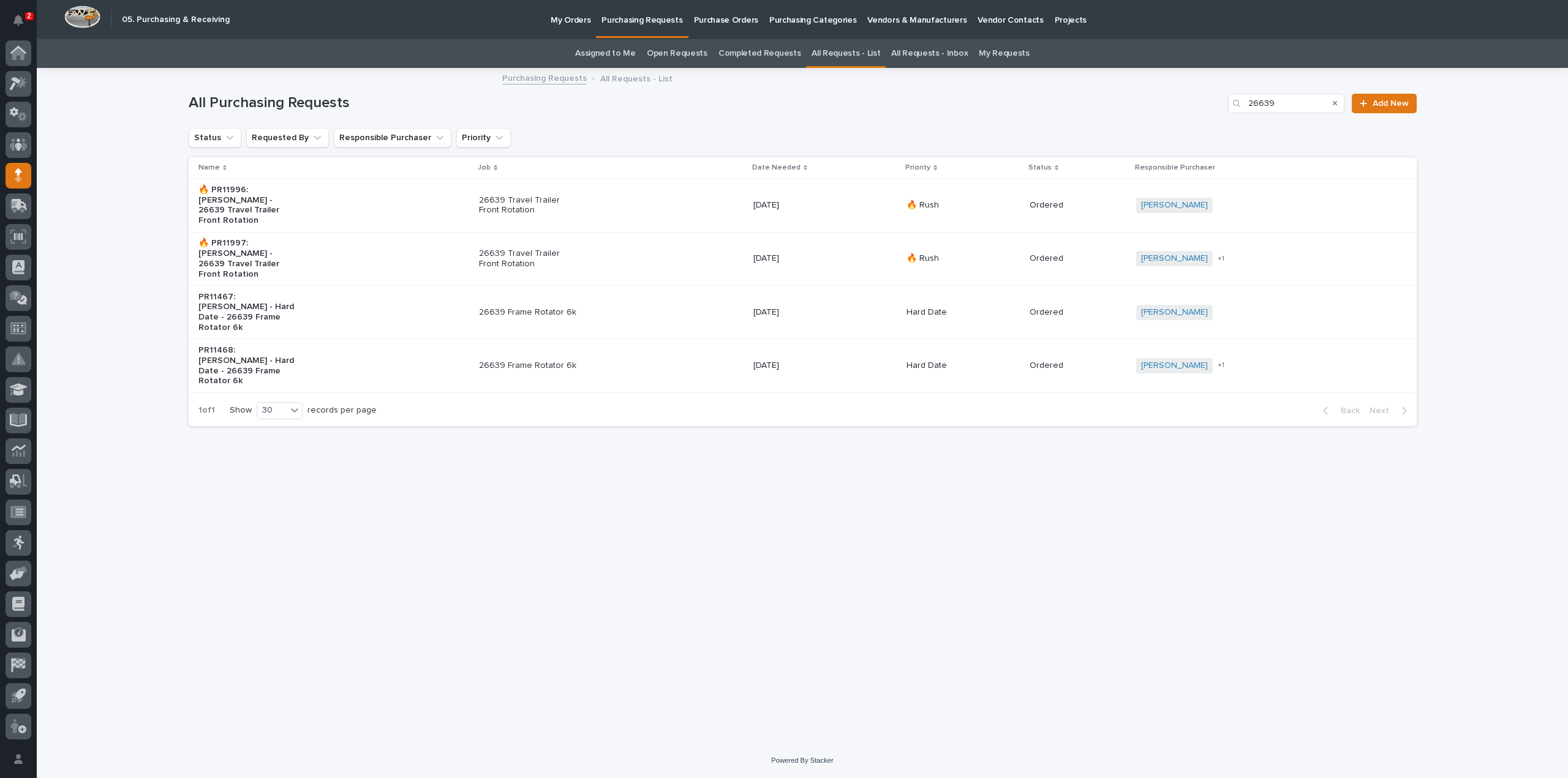
click at [507, 248] on p "26639 Travel Trailer Front Rotation" at bounding box center [530, 259] width 102 height 21
click at [545, 360] on p "26639 Frame Rotator 6k" at bounding box center [530, 365] width 102 height 11
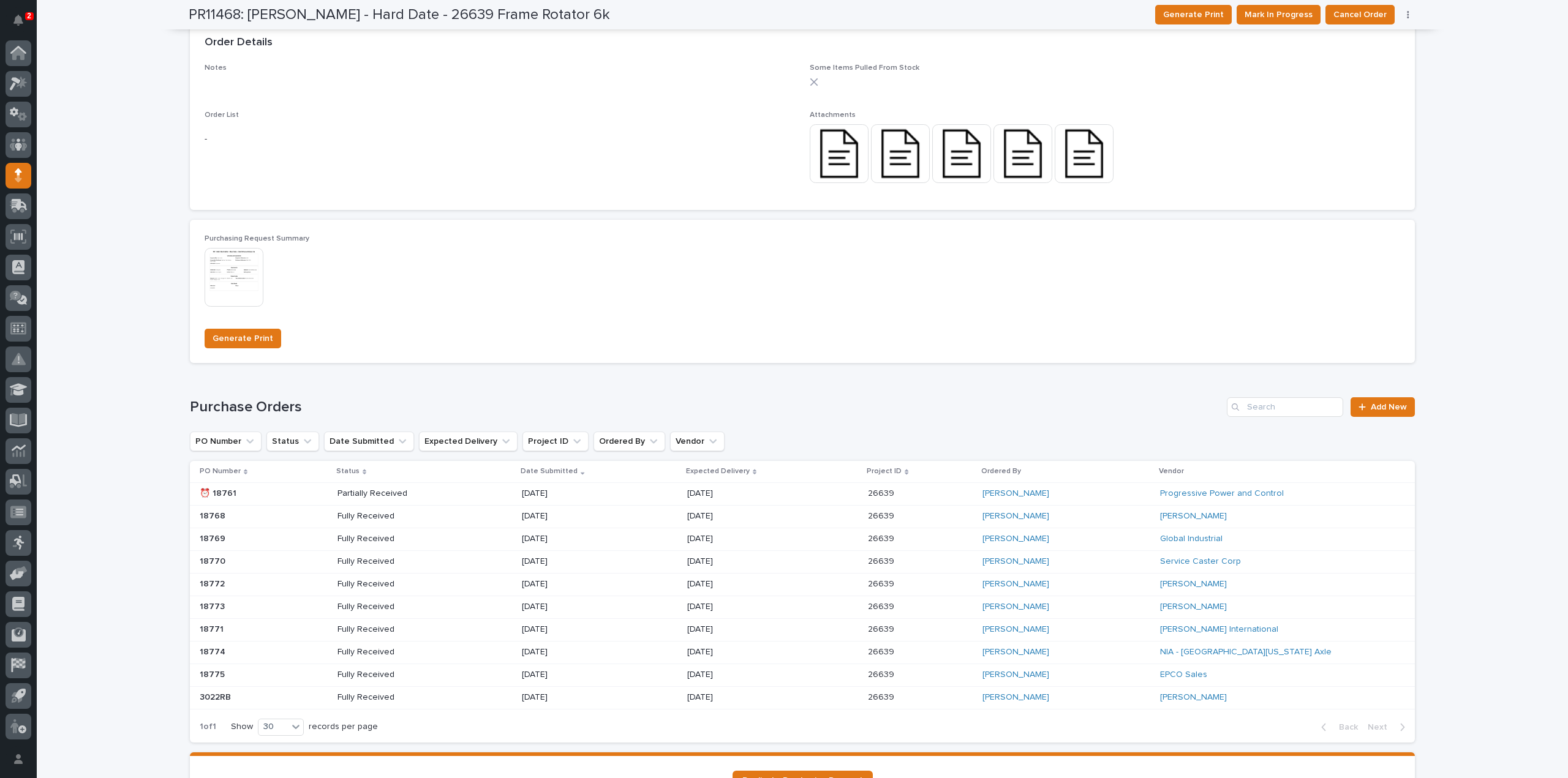
scroll to position [857, 0]
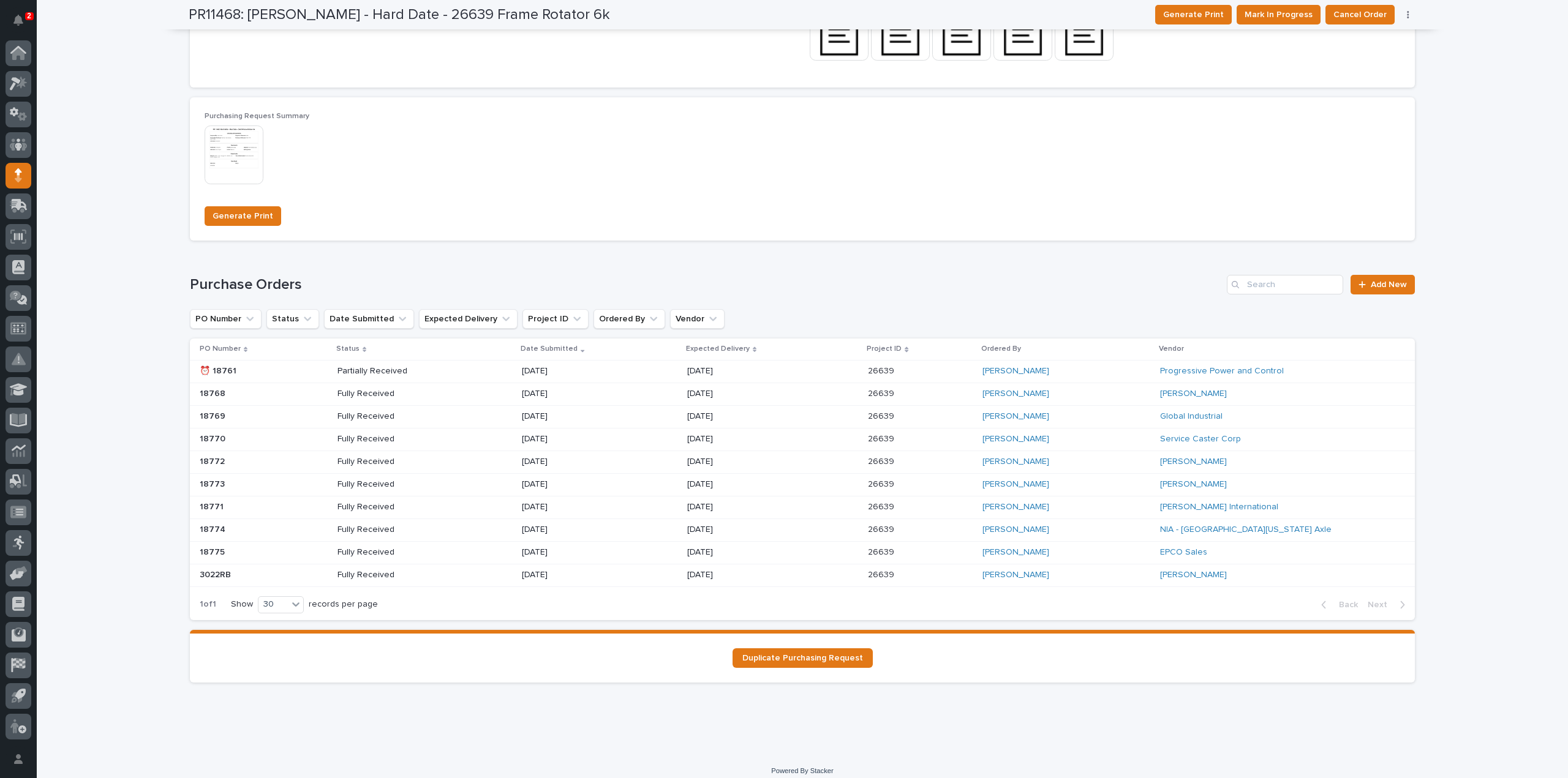
click at [687, 437] on p "[DATE]" at bounding box center [731, 439] width 88 height 11
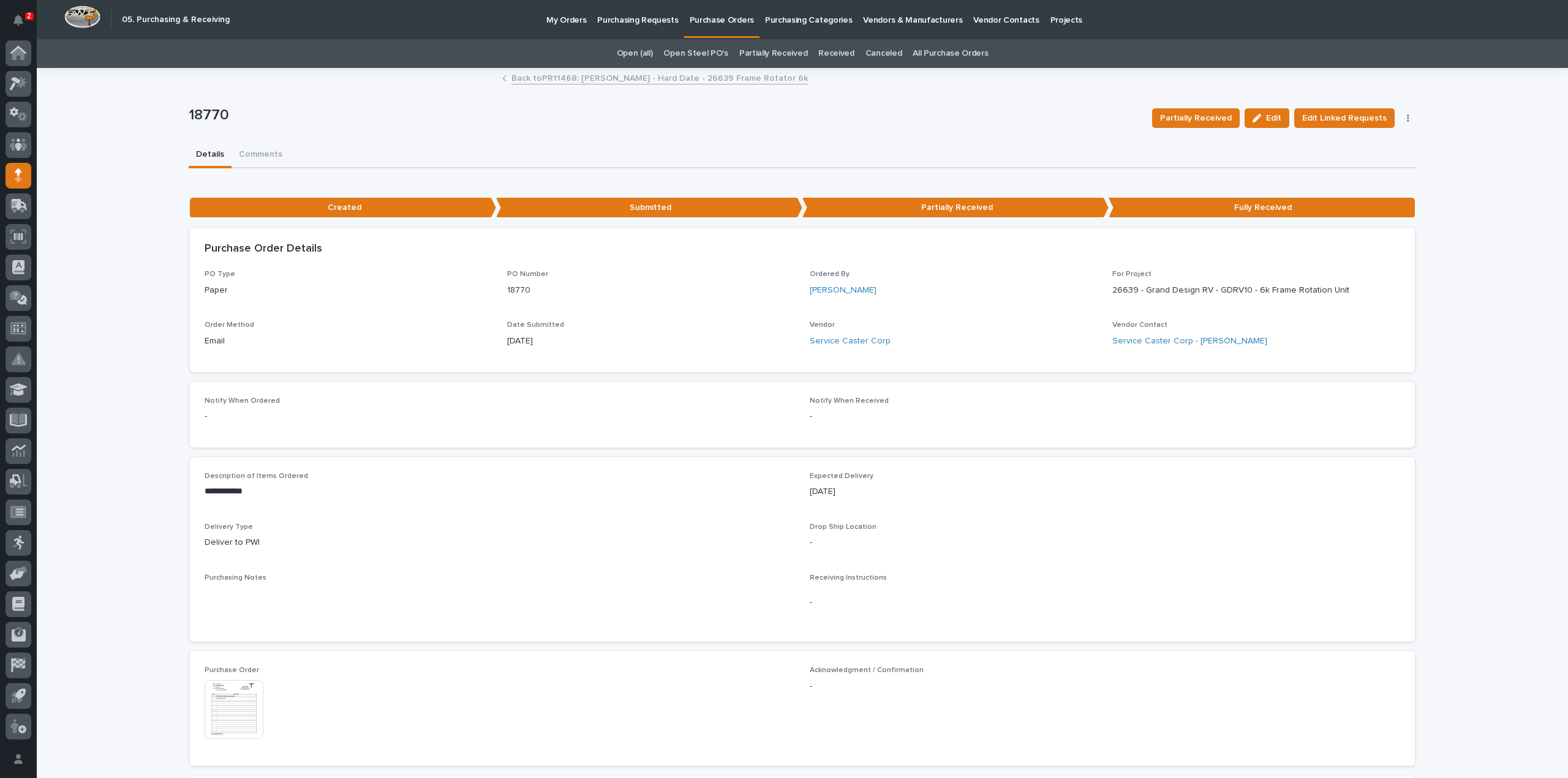
scroll to position [490, 0]
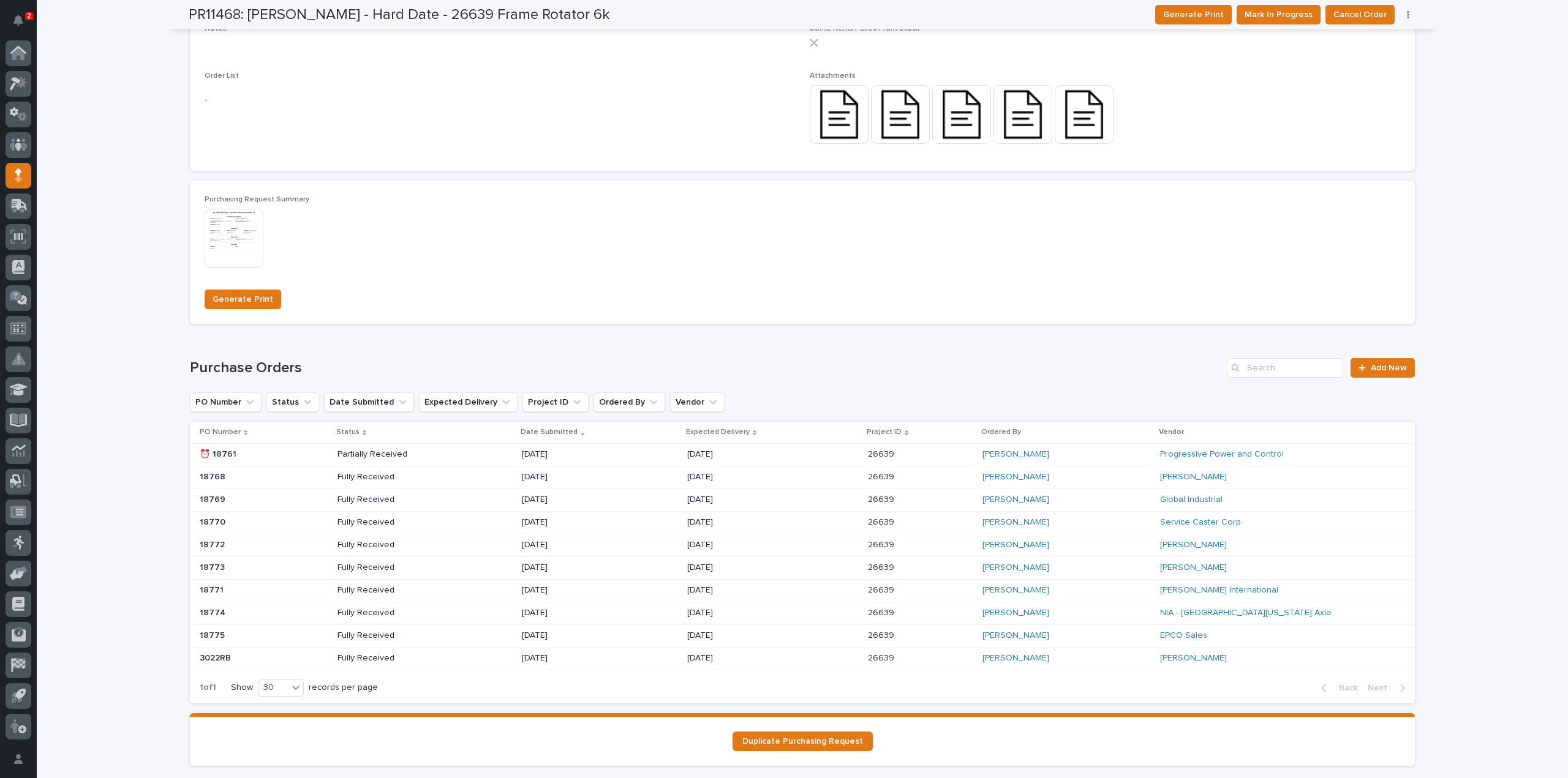
scroll to position [865, 0]
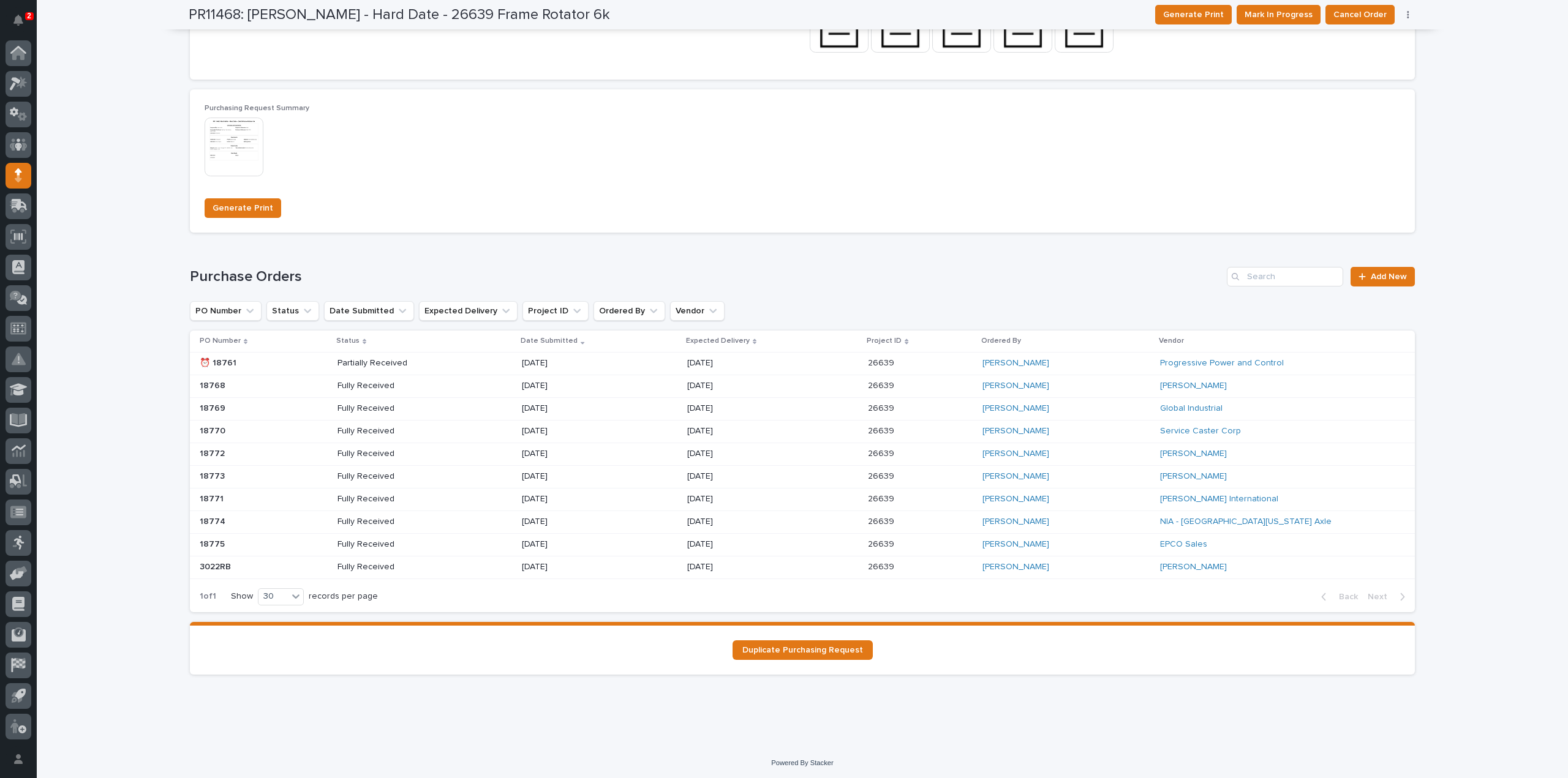
click at [522, 560] on div "[DATE]" at bounding box center [566, 566] width 88 height 13
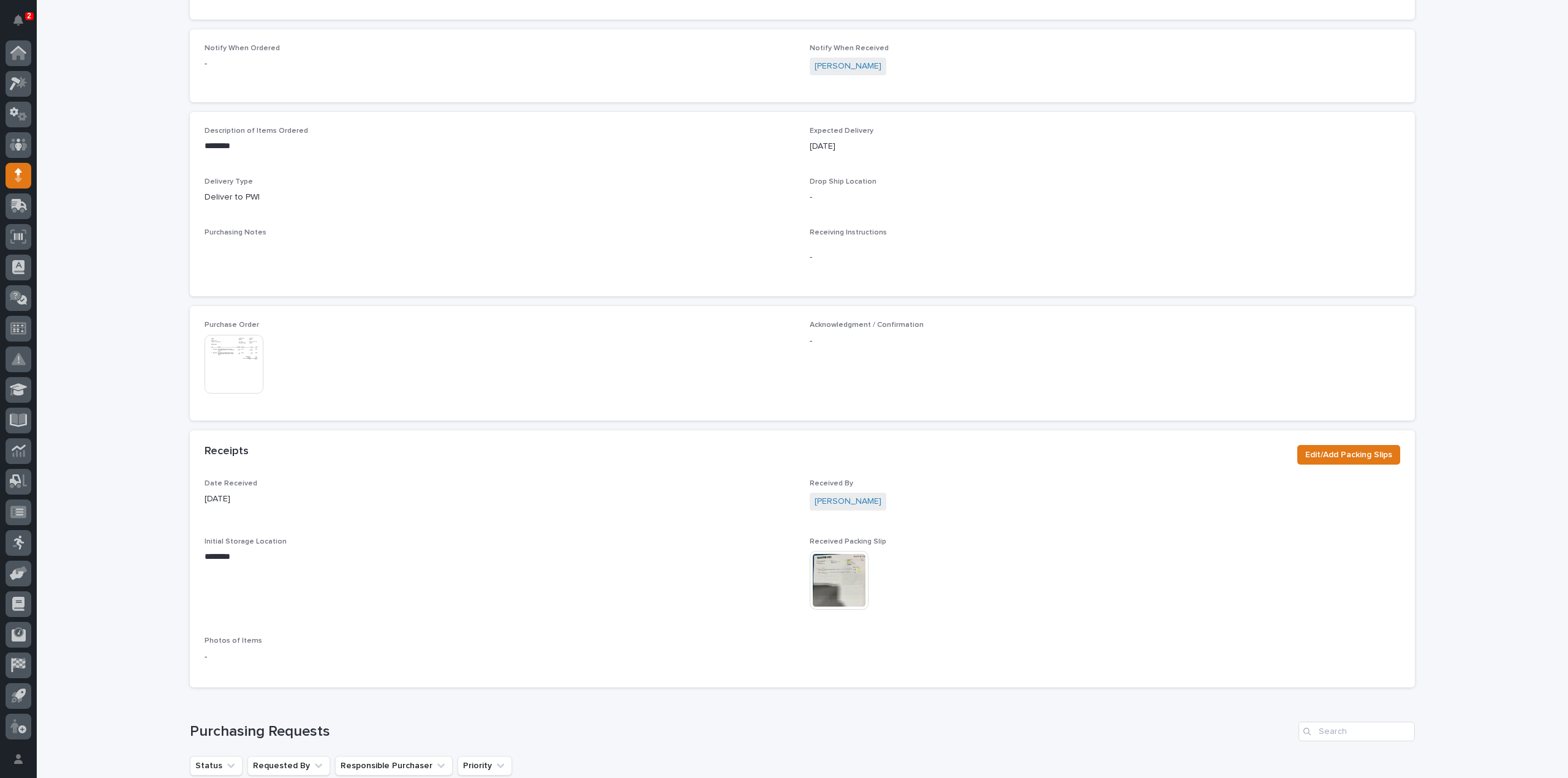
scroll to position [368, 0]
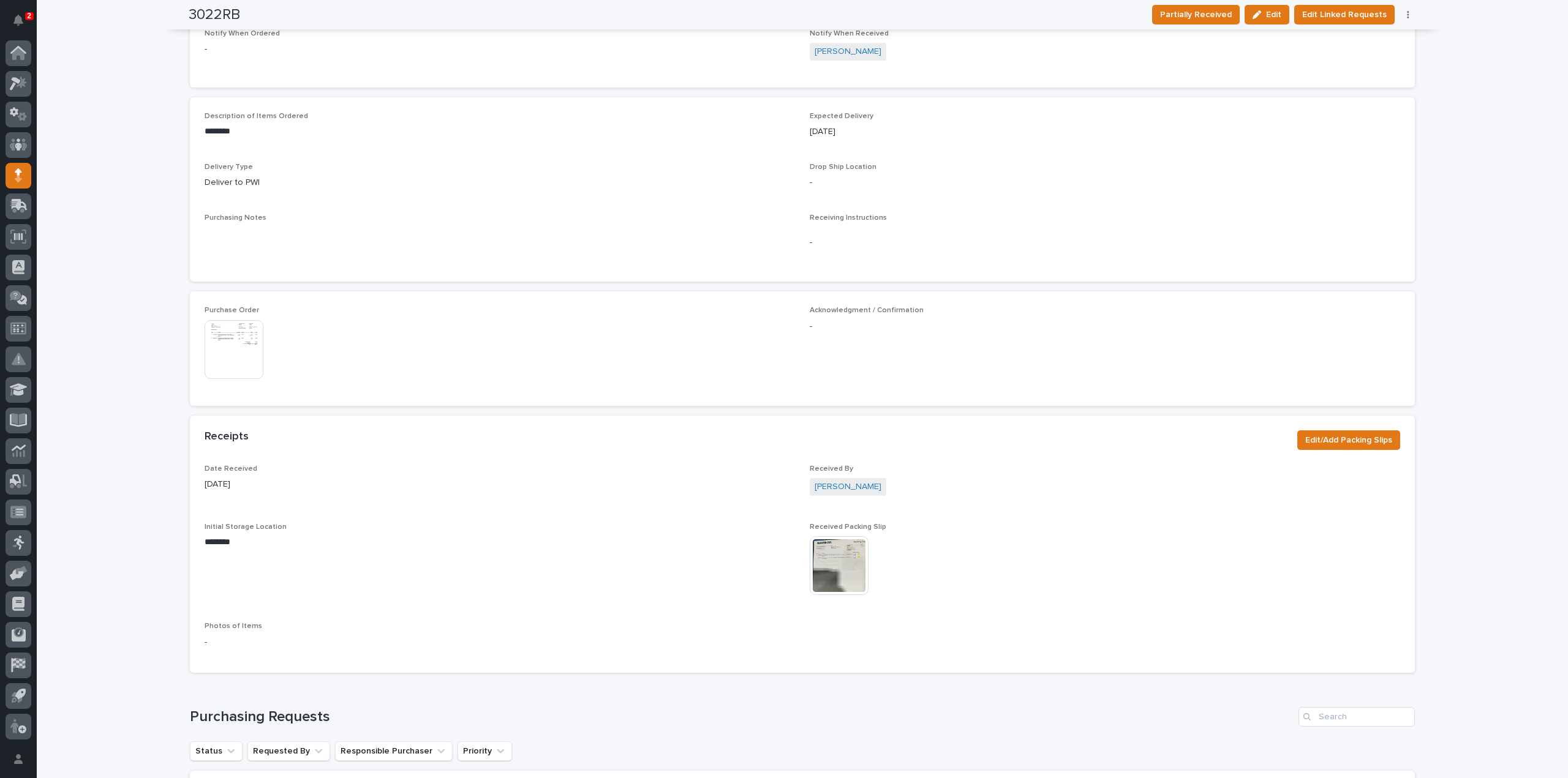
click at [850, 573] on img at bounding box center [839, 565] width 58 height 58
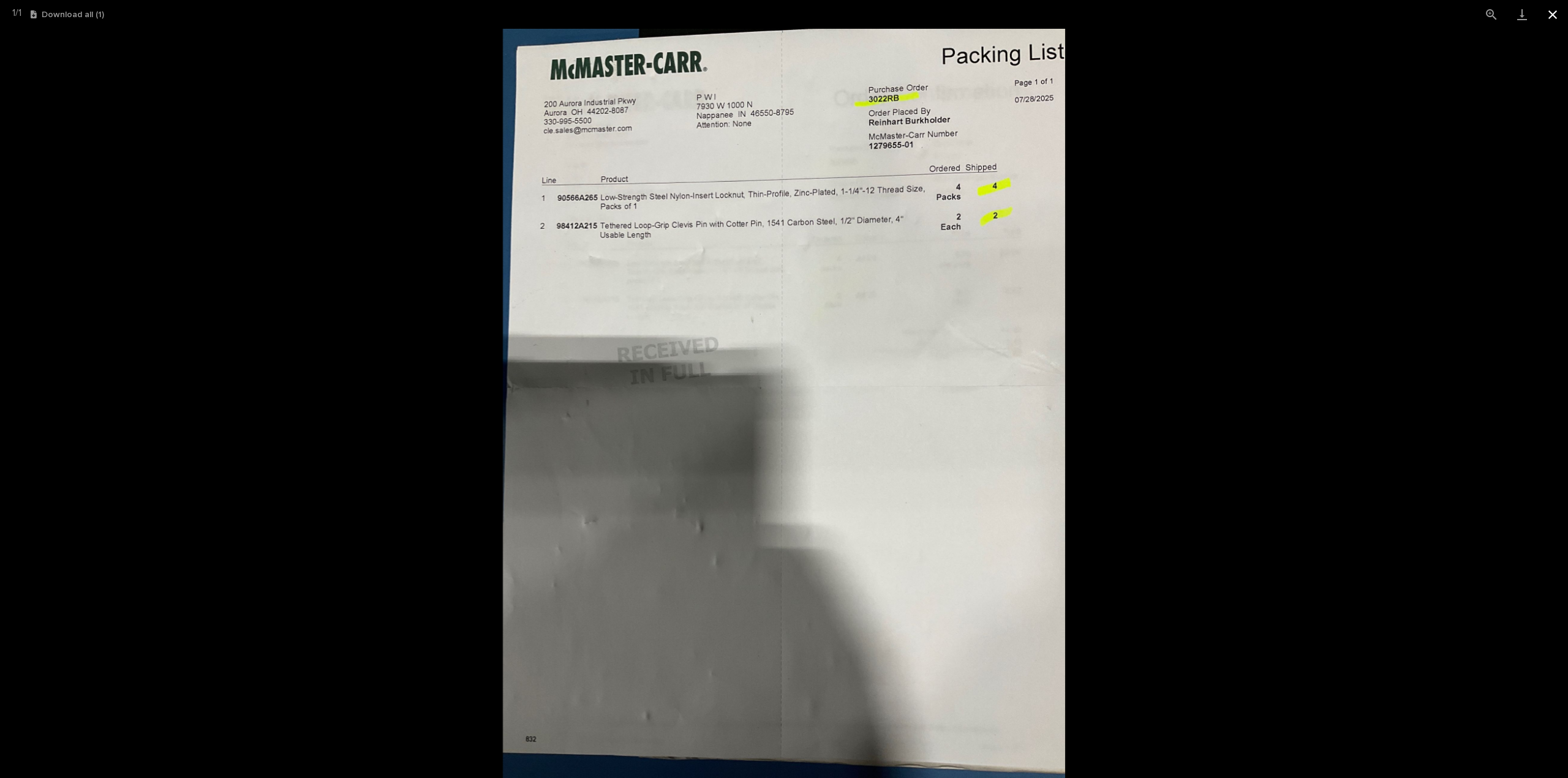
click at [1553, 15] on button "Close gallery" at bounding box center [1553, 14] width 31 height 28
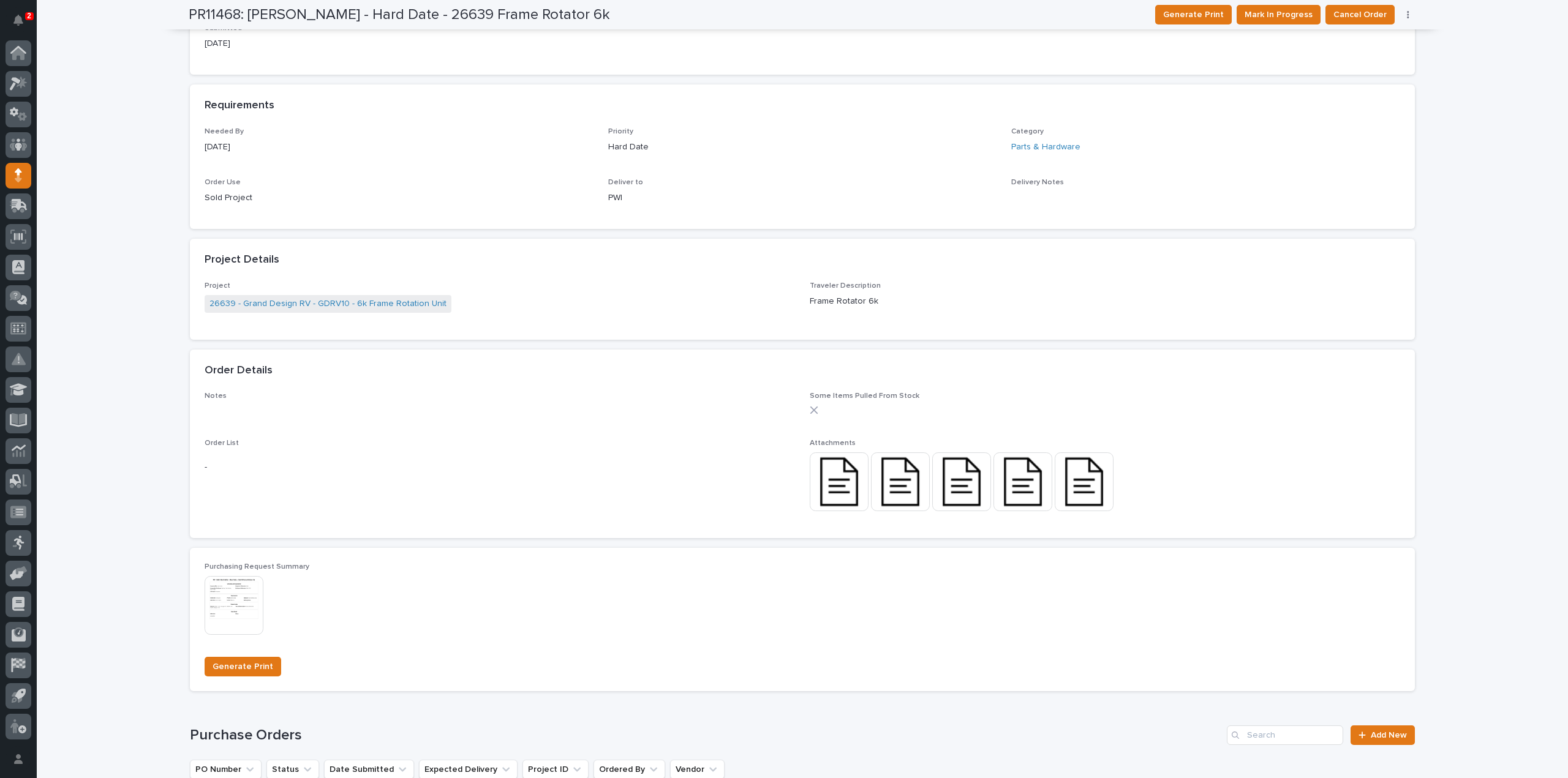
scroll to position [774, 0]
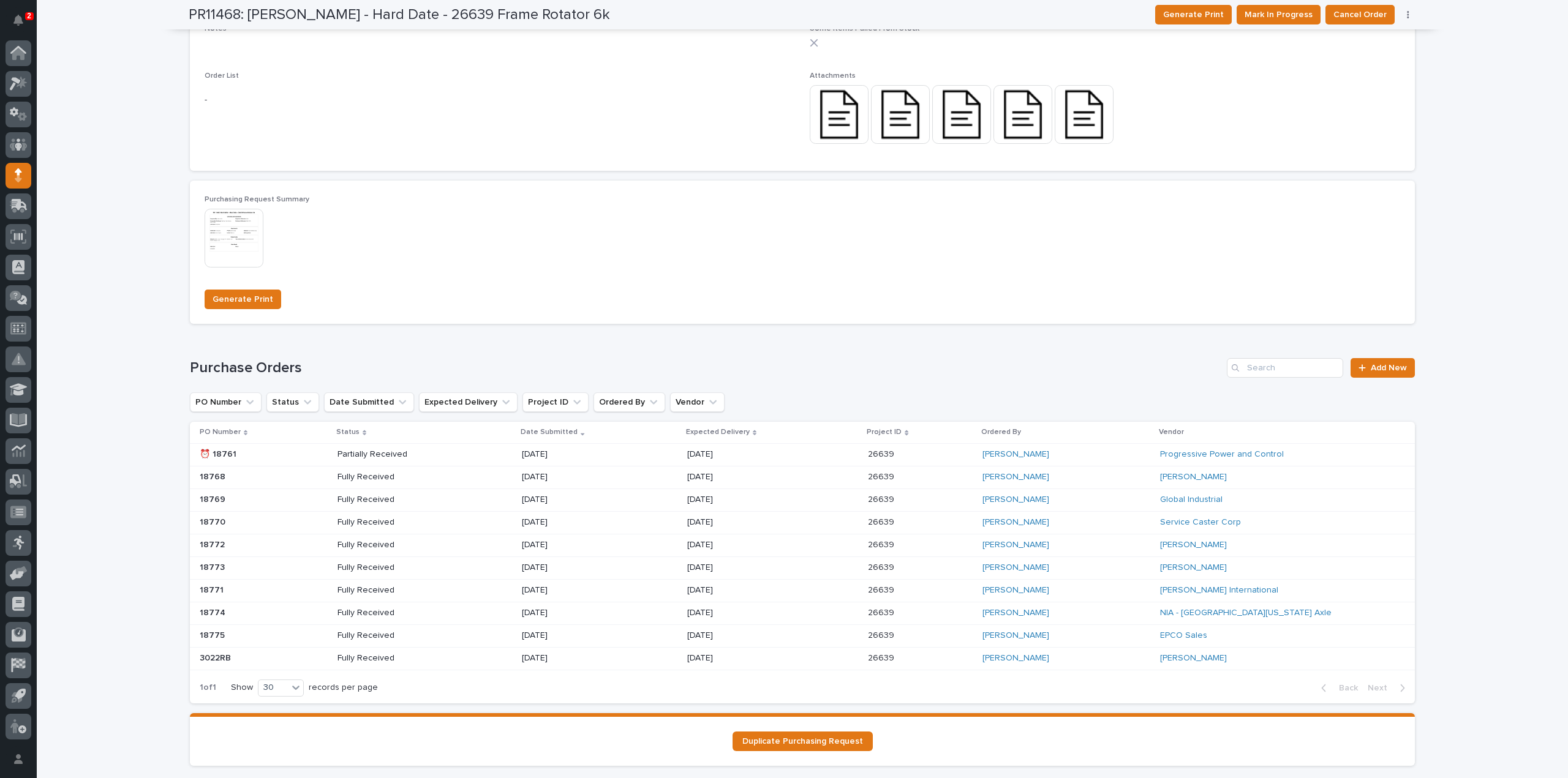
click at [549, 500] on p "[DATE]" at bounding box center [566, 500] width 88 height 11
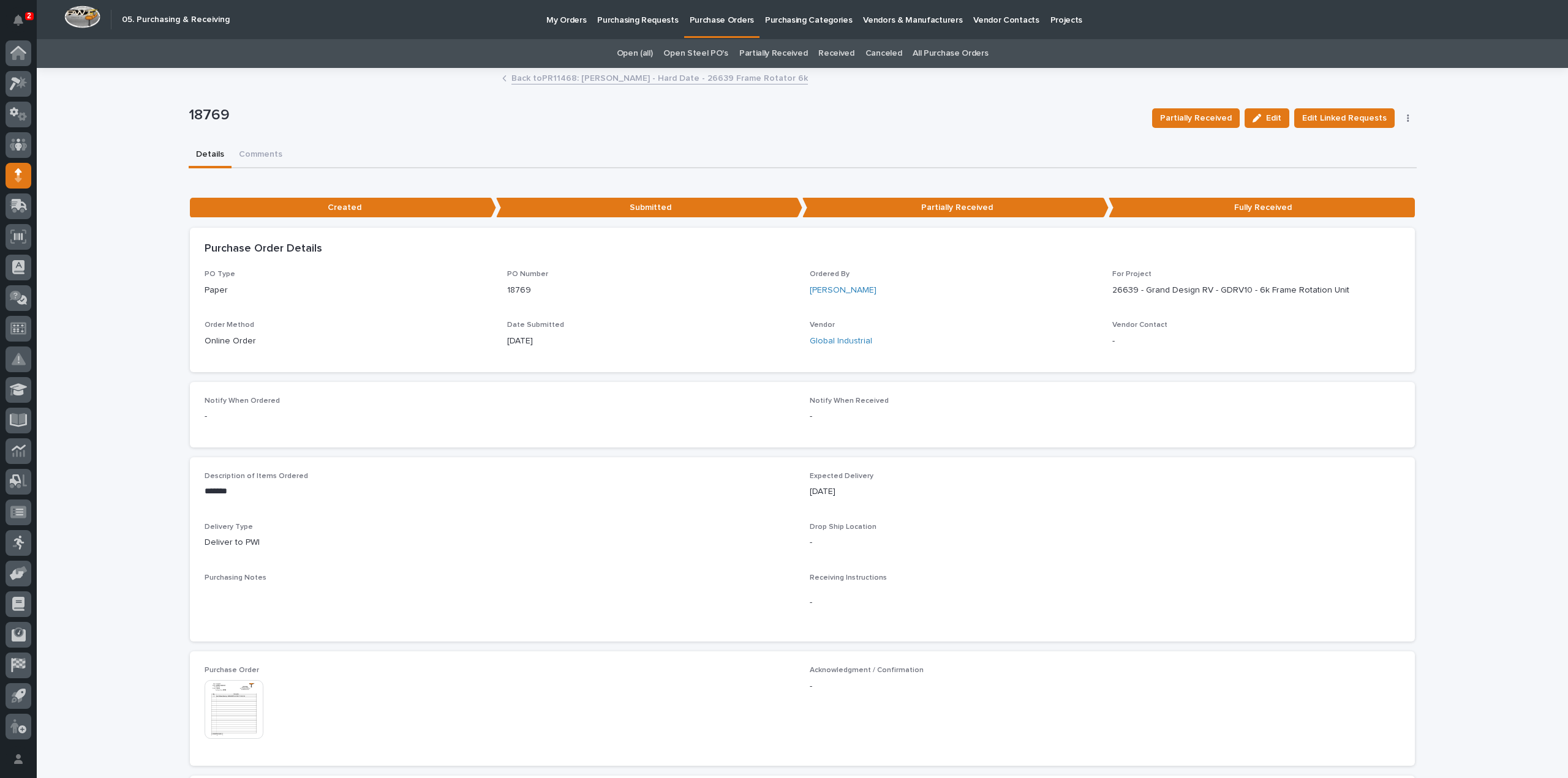
scroll to position [245, 0]
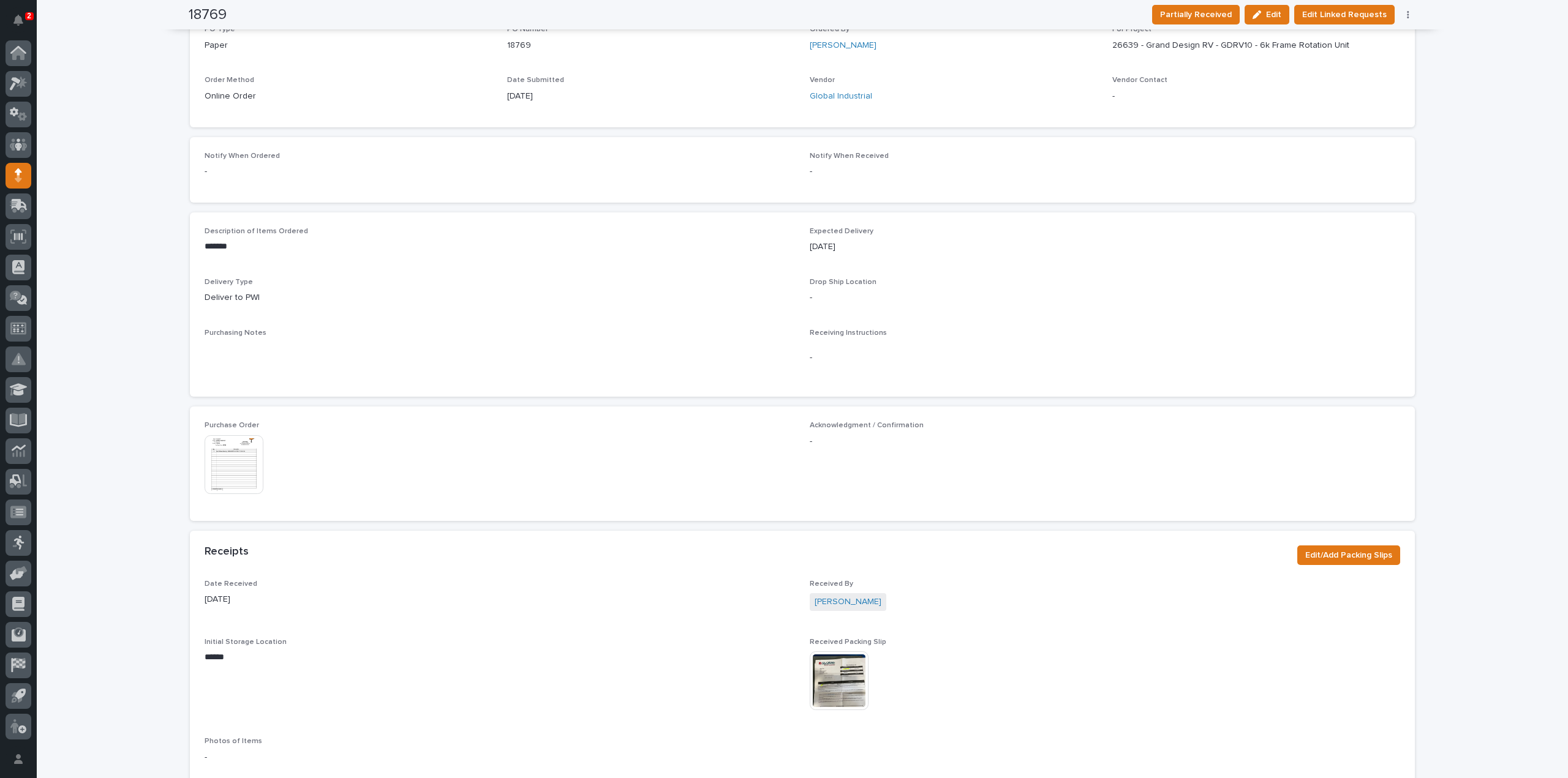
click at [845, 665] on img at bounding box center [839, 681] width 58 height 58
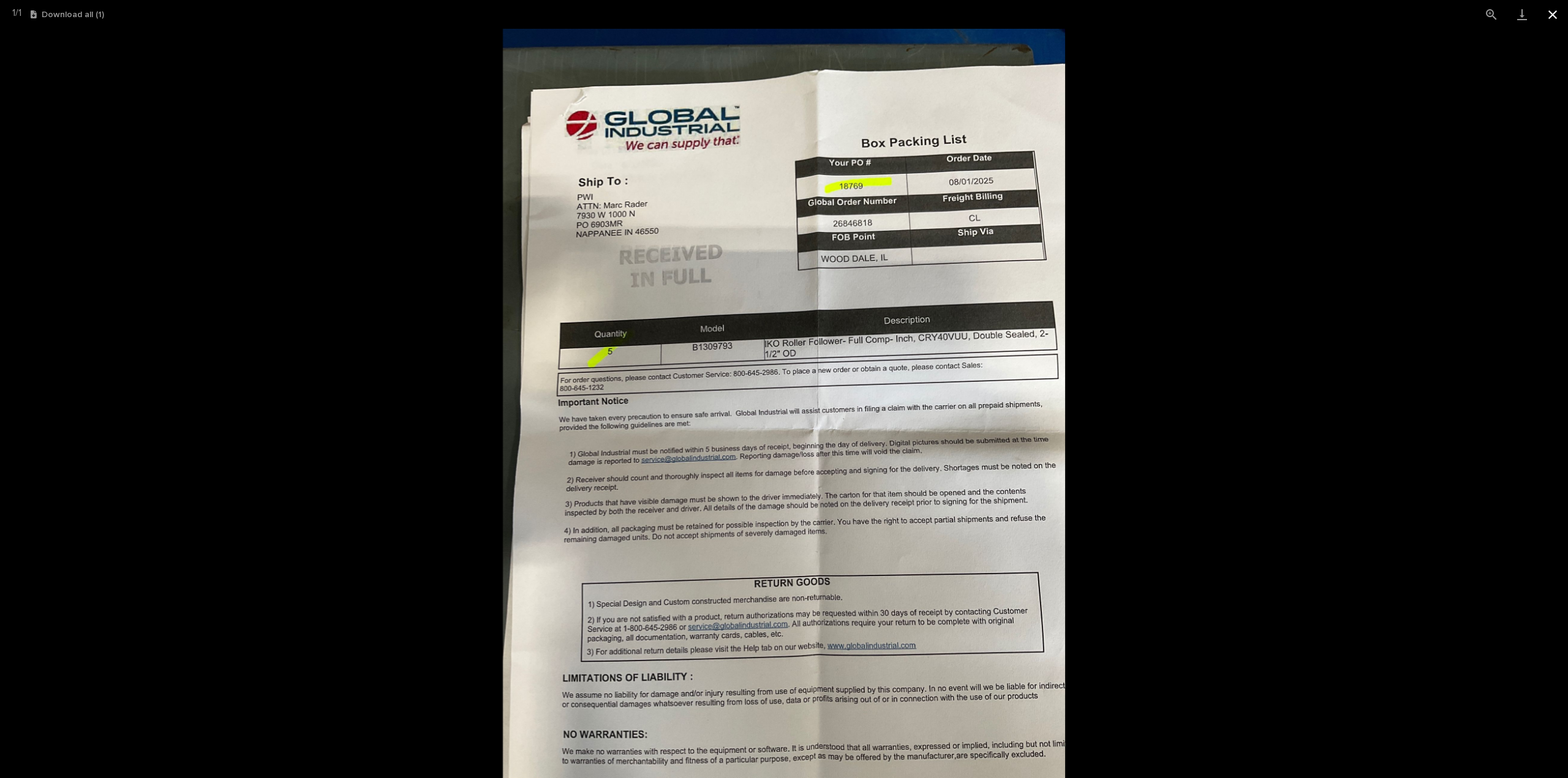
click at [1553, 14] on button "Close gallery" at bounding box center [1553, 14] width 31 height 28
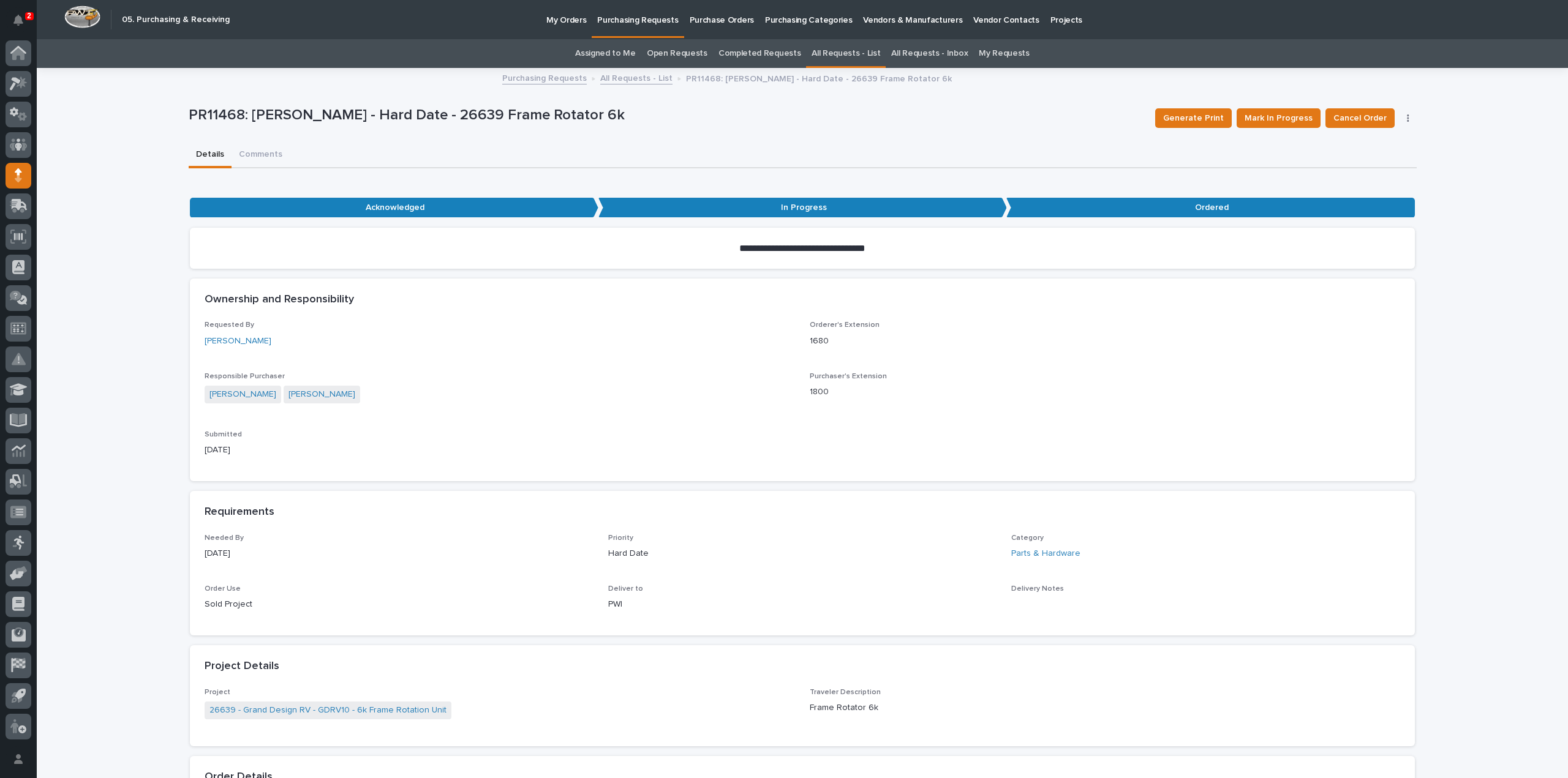
scroll to position [39, 0]
